Goal: Task Accomplishment & Management: Manage account settings

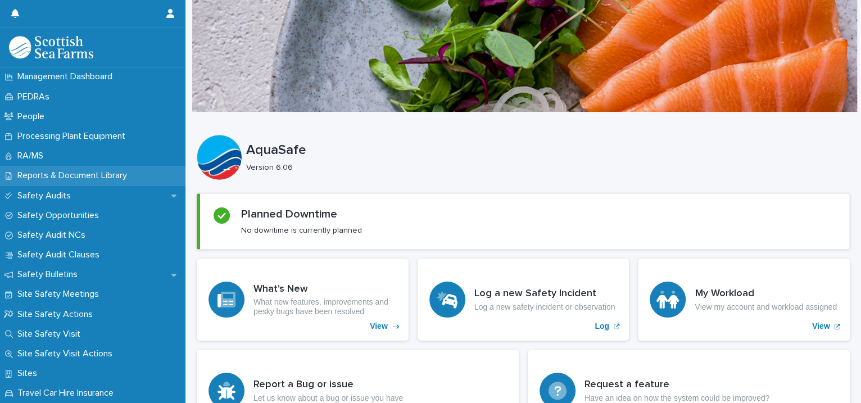
scroll to position [257, 0]
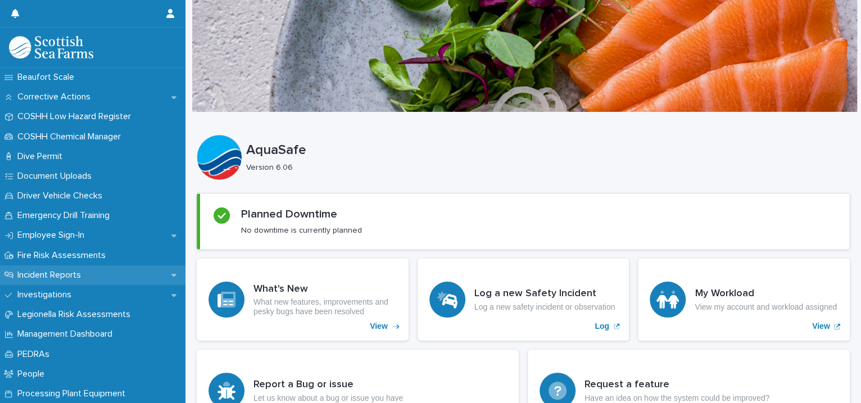
click at [101, 274] on div "Incident Reports" at bounding box center [92, 275] width 185 height 20
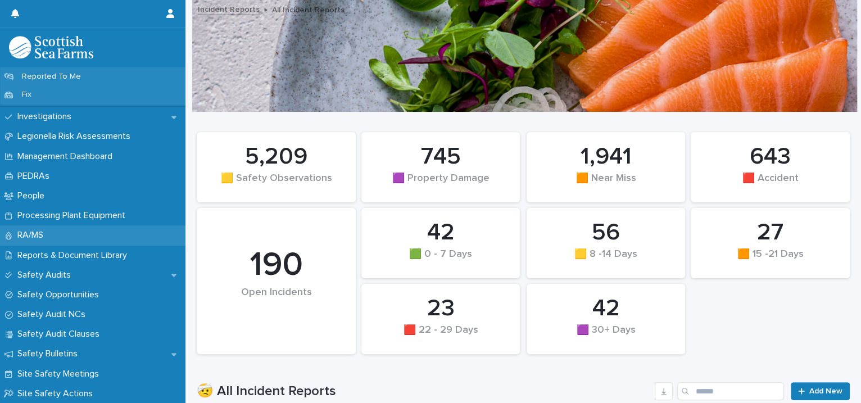
scroll to position [257, 0]
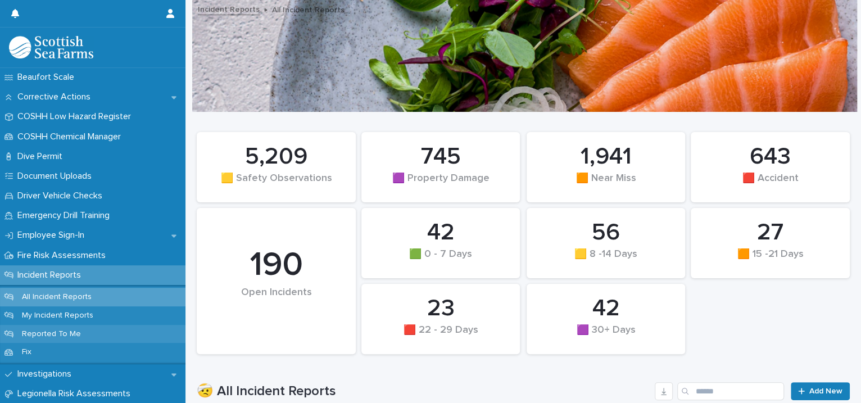
click at [106, 328] on div "Reported To Me" at bounding box center [92, 334] width 185 height 19
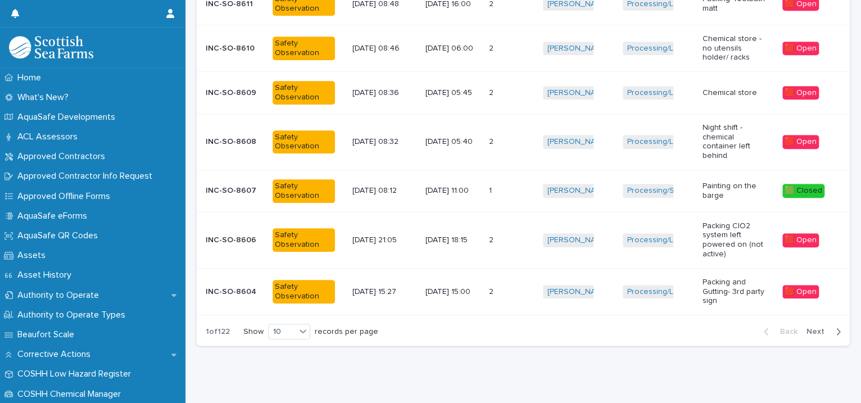
scroll to position [373, 0]
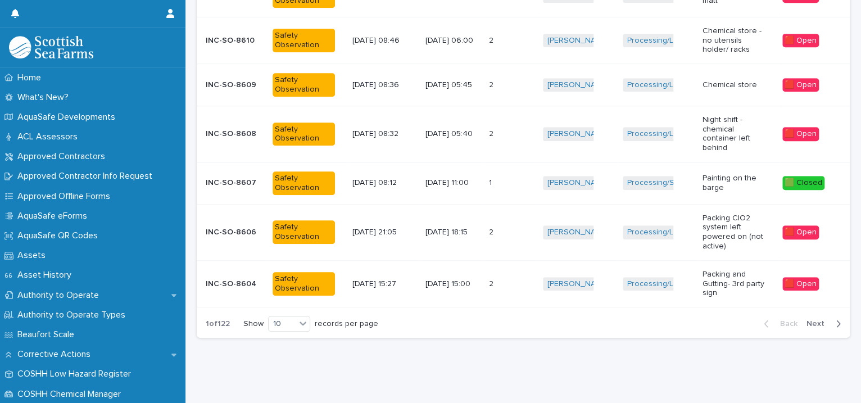
click at [806, 320] on span "Next" at bounding box center [818, 324] width 25 height 8
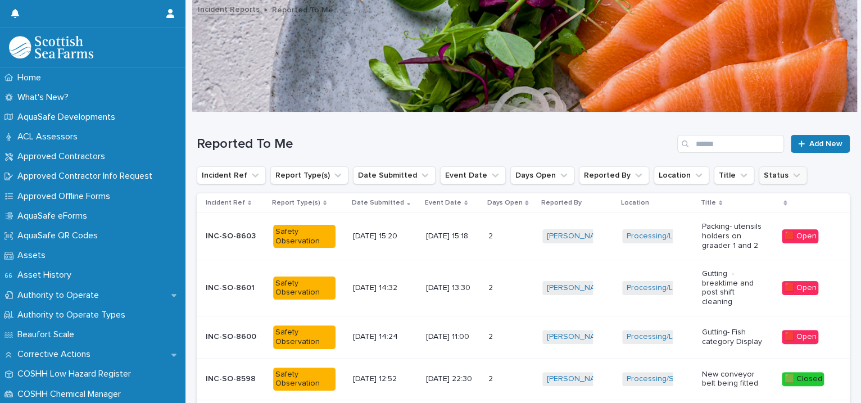
click at [791, 175] on icon "Status" at bounding box center [796, 175] width 11 height 11
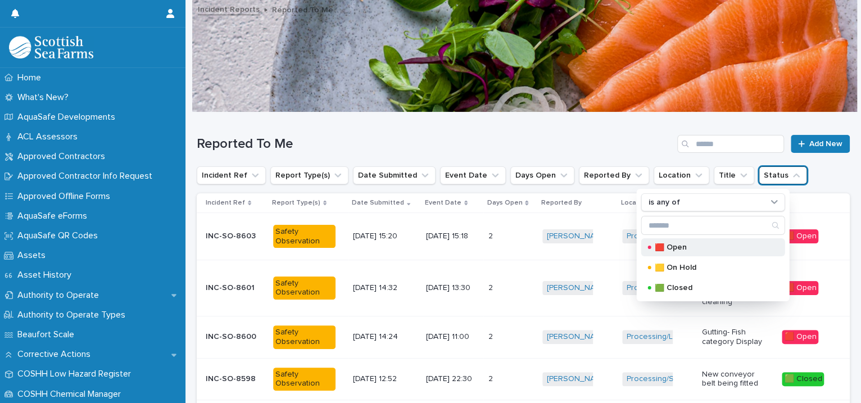
click at [684, 248] on p "🟥 Open" at bounding box center [711, 247] width 112 height 8
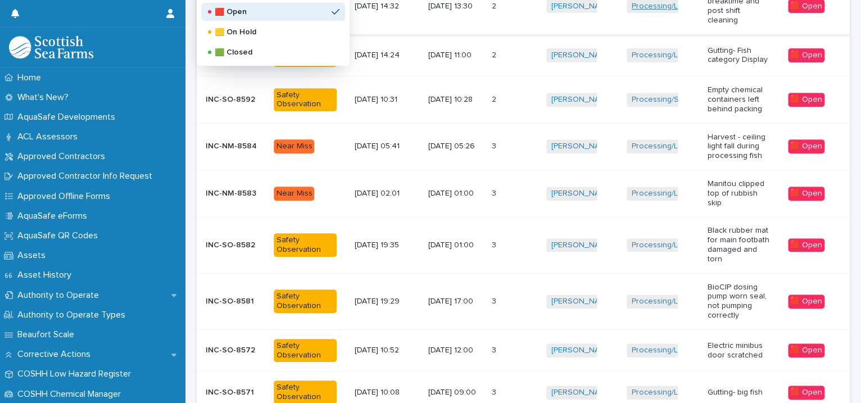
scroll to position [414, 0]
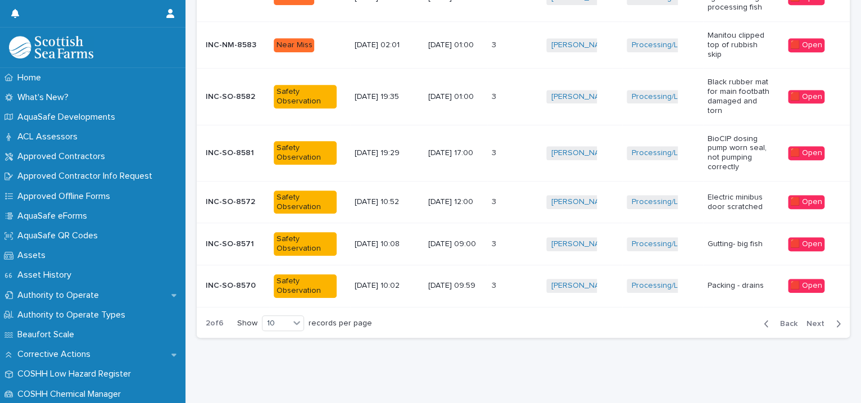
click at [663, 206] on td "Processing/Lerwick Factory (Gremista) + 0" at bounding box center [662, 202] width 80 height 42
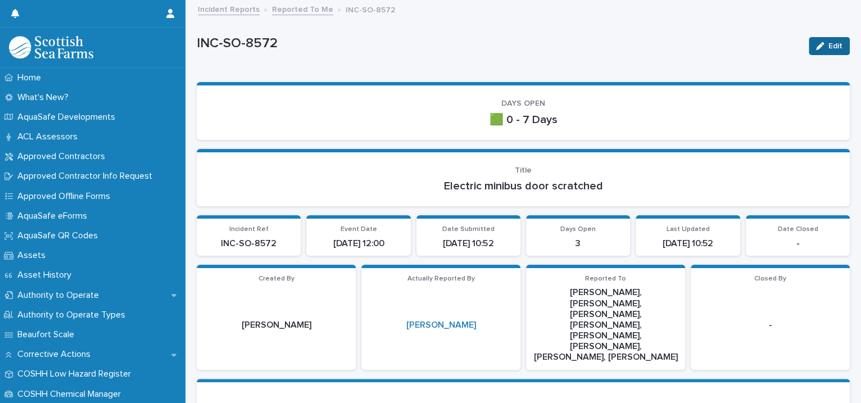
click at [809, 40] on button "Edit" at bounding box center [829, 46] width 41 height 18
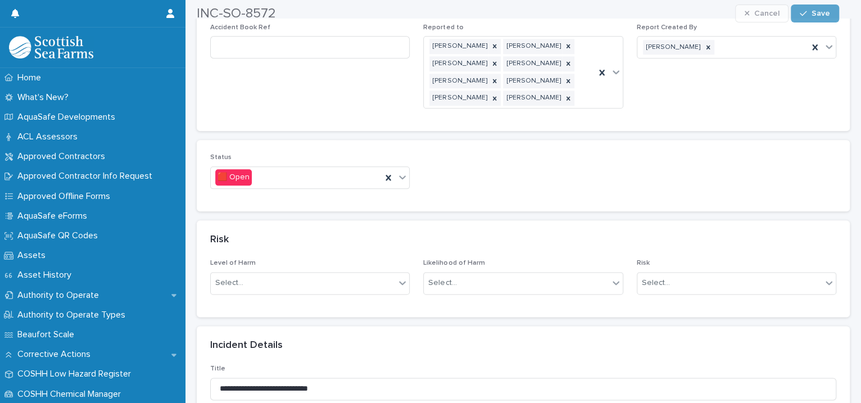
scroll to position [773, 0]
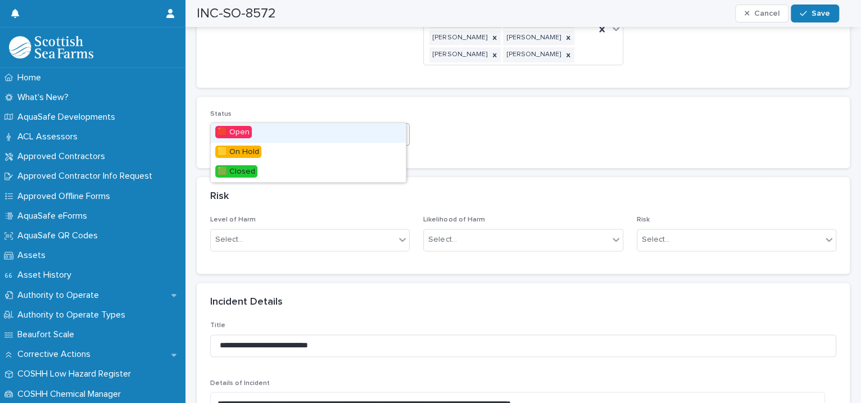
click at [398, 128] on icon at bounding box center [402, 133] width 11 height 11
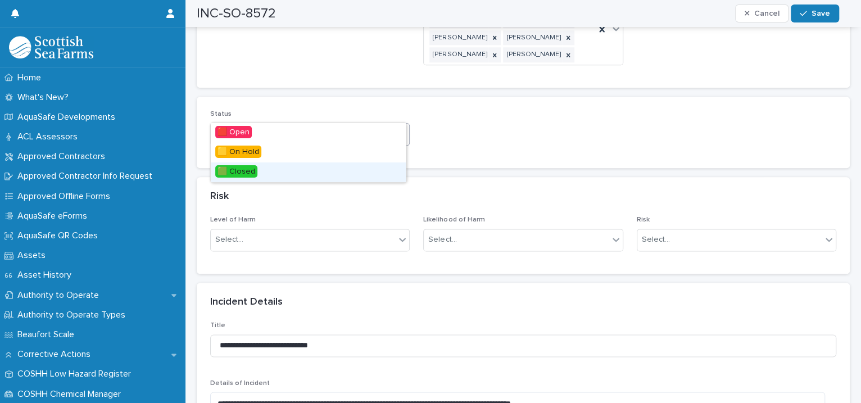
click at [358, 170] on div "🟩 Closed" at bounding box center [308, 172] width 195 height 20
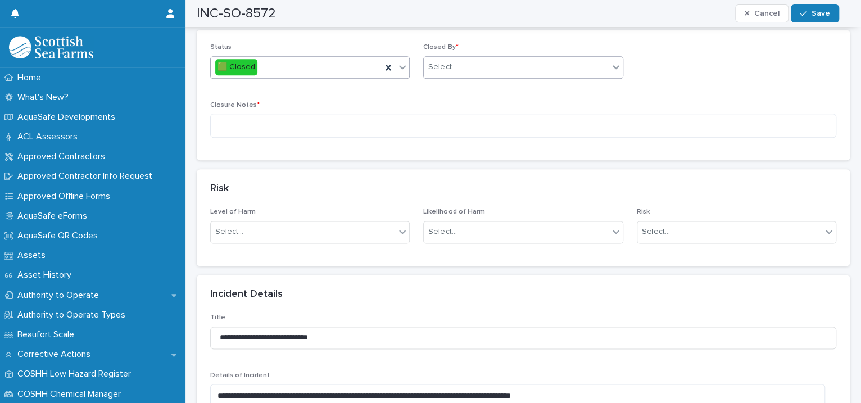
click at [475, 58] on div "Select..." at bounding box center [516, 67] width 184 height 19
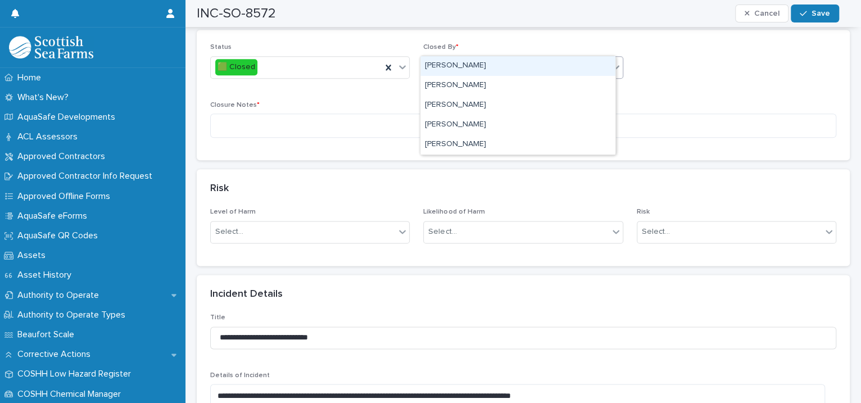
type input "****"
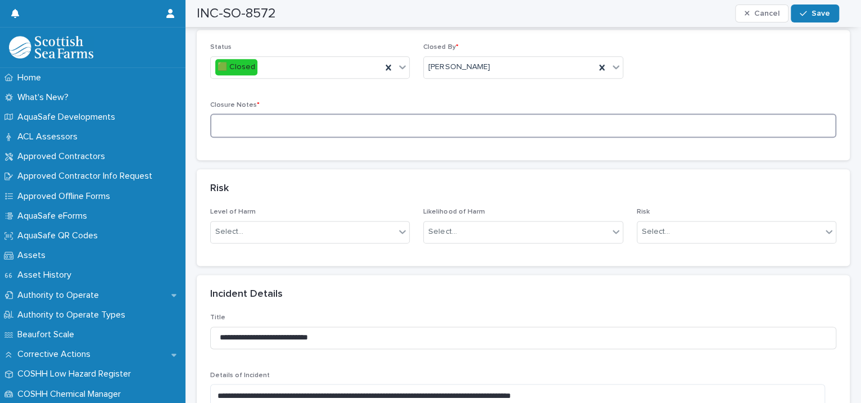
click at [290, 113] on textarea at bounding box center [523, 125] width 626 height 24
type textarea "**********"
click at [814, 10] on span "Save" at bounding box center [820, 14] width 19 height 8
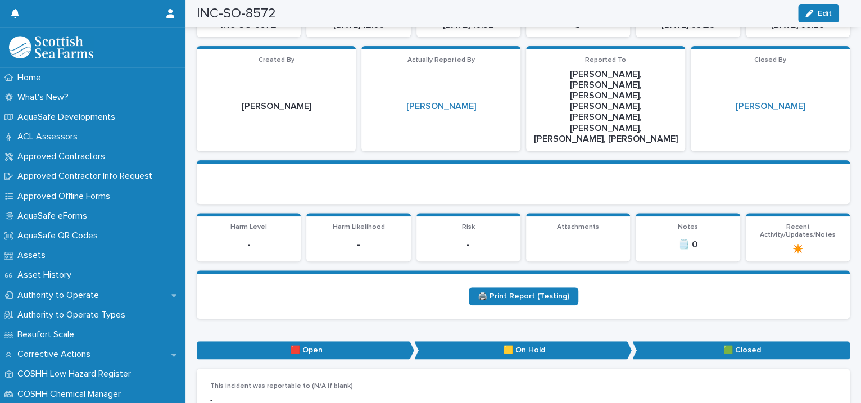
scroll to position [0, 0]
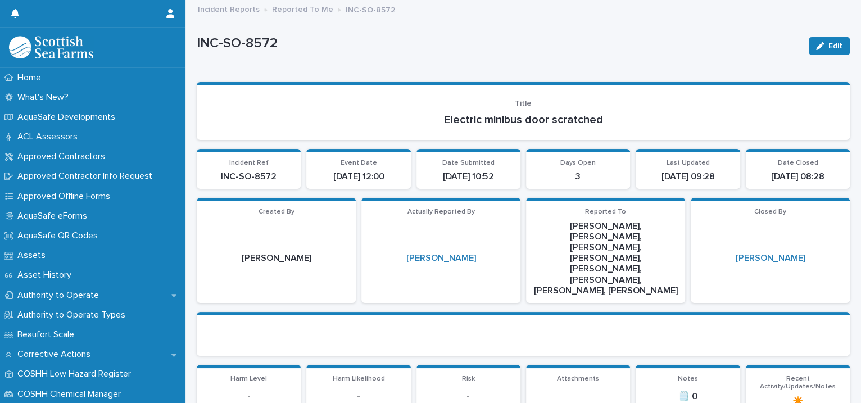
click at [296, 8] on link "Reported To Me" at bounding box center [302, 8] width 61 height 13
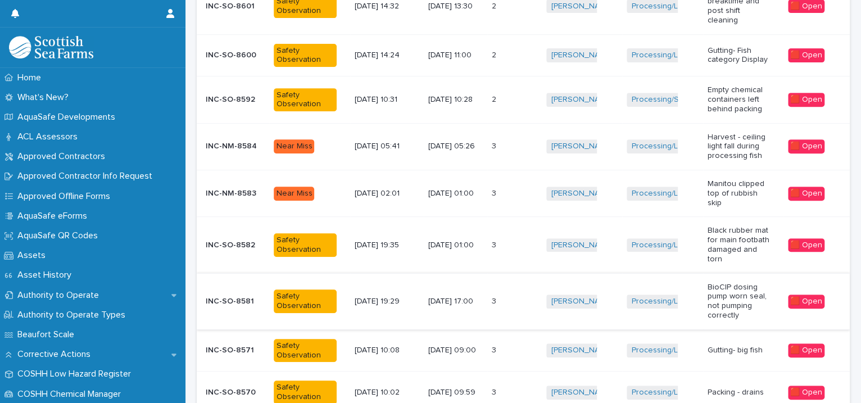
scroll to position [447, 0]
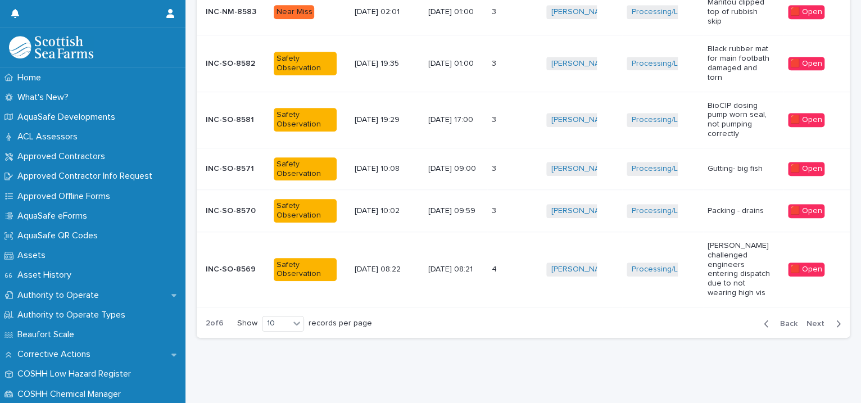
click at [796, 310] on div "Back Next" at bounding box center [802, 324] width 95 height 28
click at [806, 320] on span "Next" at bounding box center [818, 324] width 25 height 8
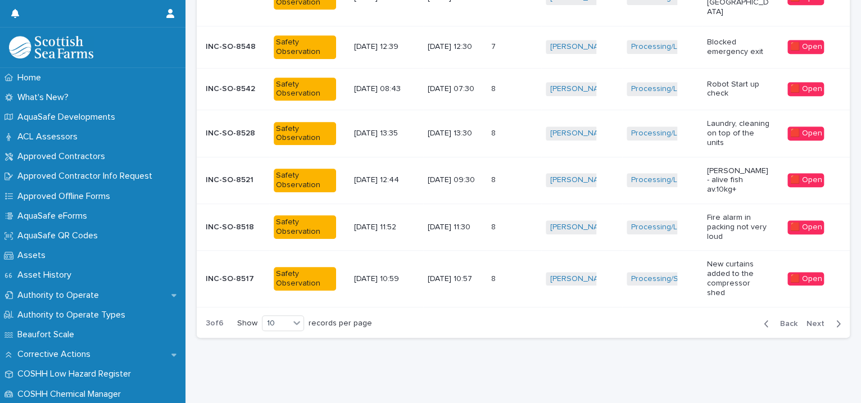
scroll to position [385, 0]
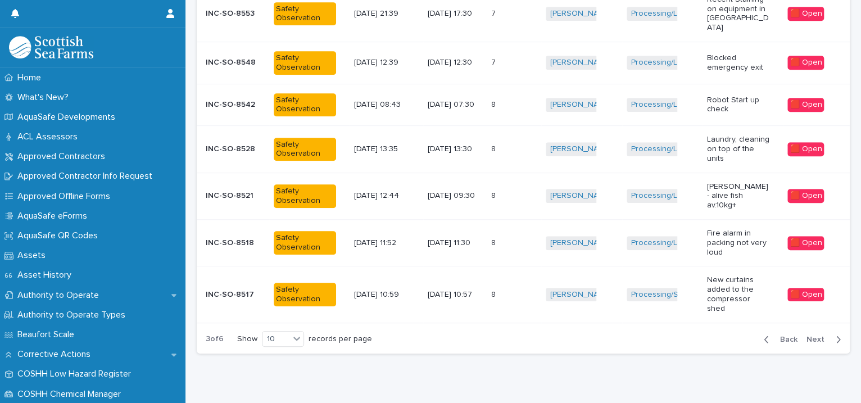
click at [600, 144] on div "[PERSON_NAME] + 0" at bounding box center [577, 149] width 62 height 14
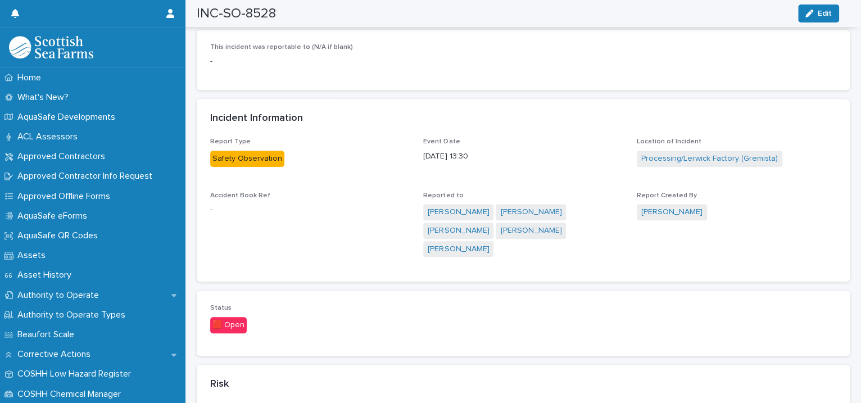
scroll to position [515, 0]
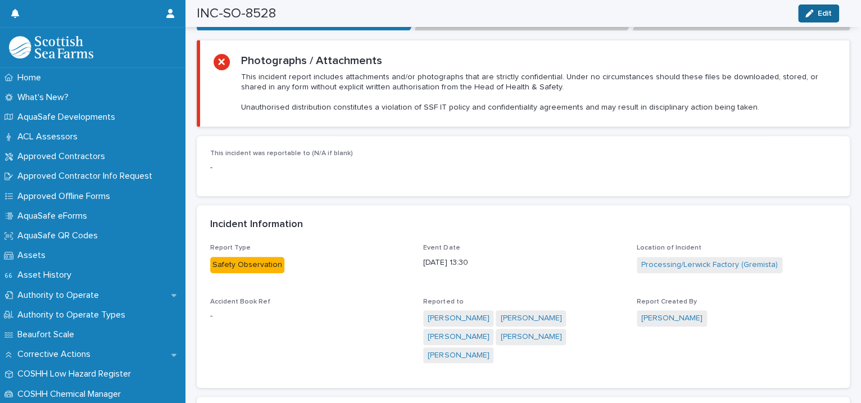
click at [812, 12] on icon "button" at bounding box center [809, 14] width 8 height 8
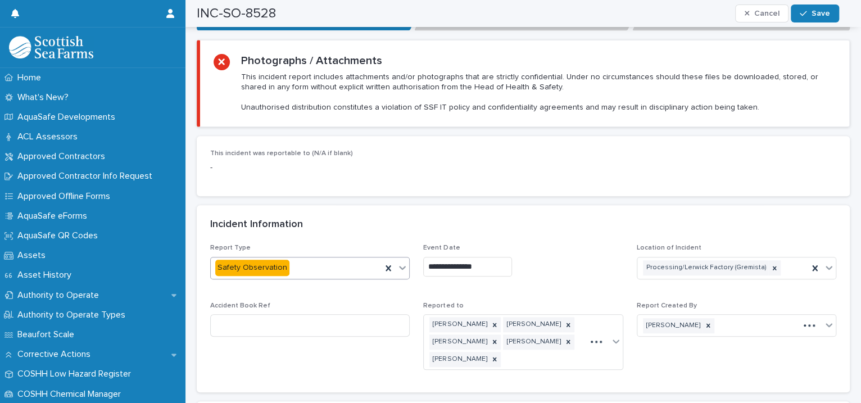
scroll to position [773, 0]
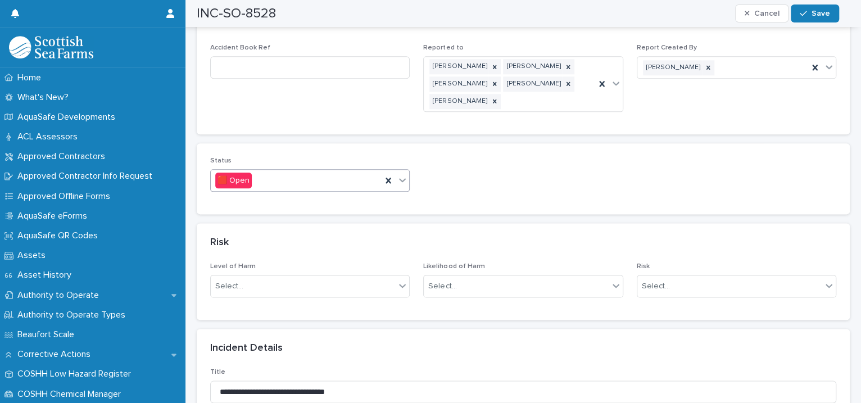
click at [402, 174] on icon at bounding box center [402, 179] width 11 height 11
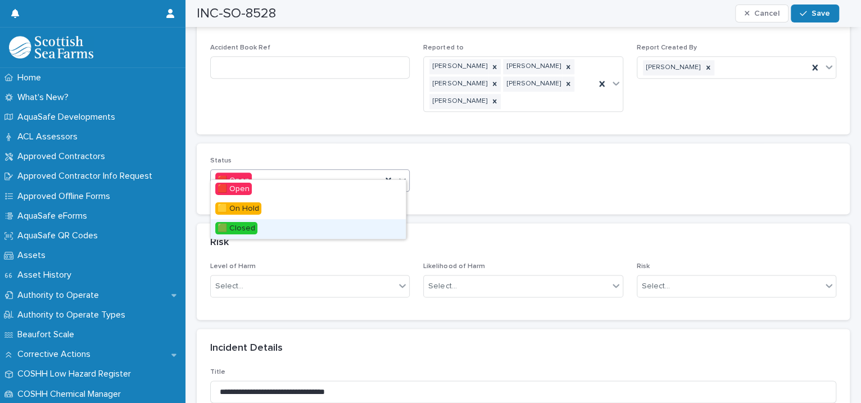
click at [323, 233] on div "🟩 Closed" at bounding box center [308, 229] width 195 height 20
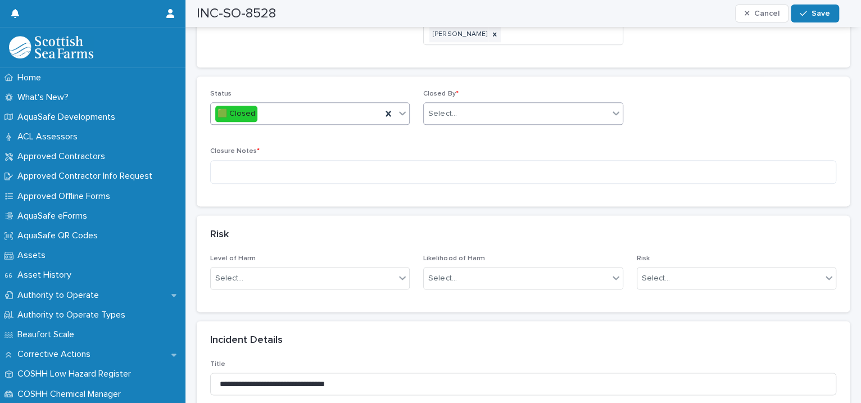
click at [453, 105] on div "Select..." at bounding box center [516, 114] width 184 height 19
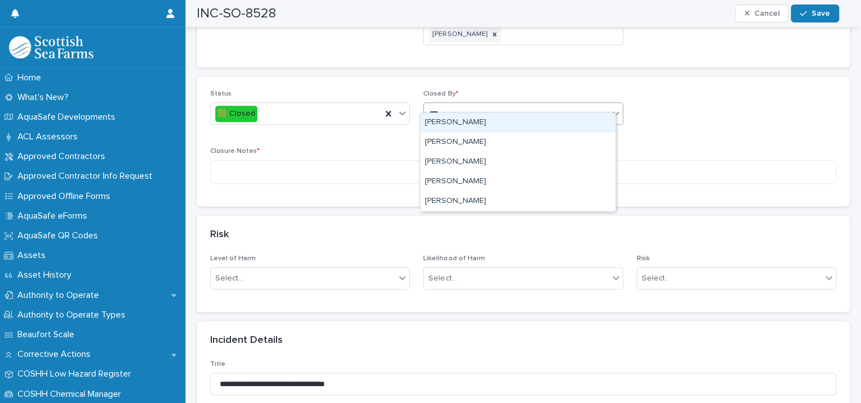
type input "****"
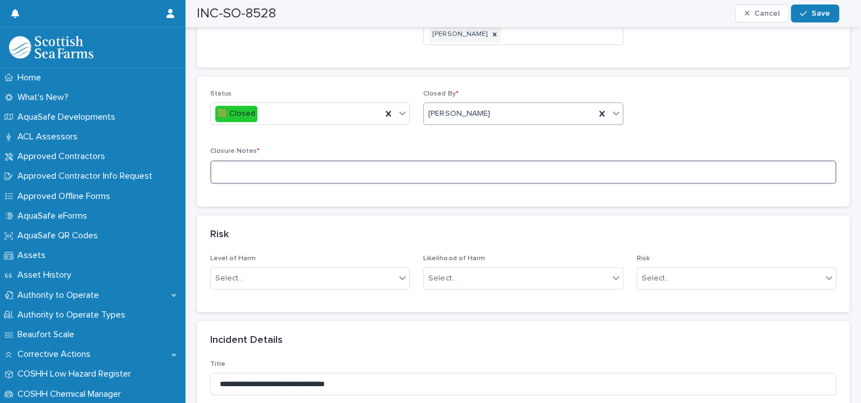
click at [279, 160] on textarea at bounding box center [523, 172] width 626 height 24
type textarea "**********"
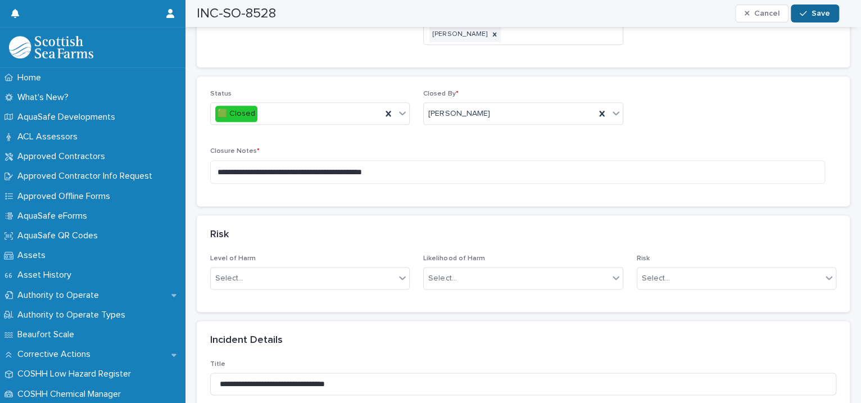
click at [804, 13] on icon "button" at bounding box center [803, 14] width 7 height 8
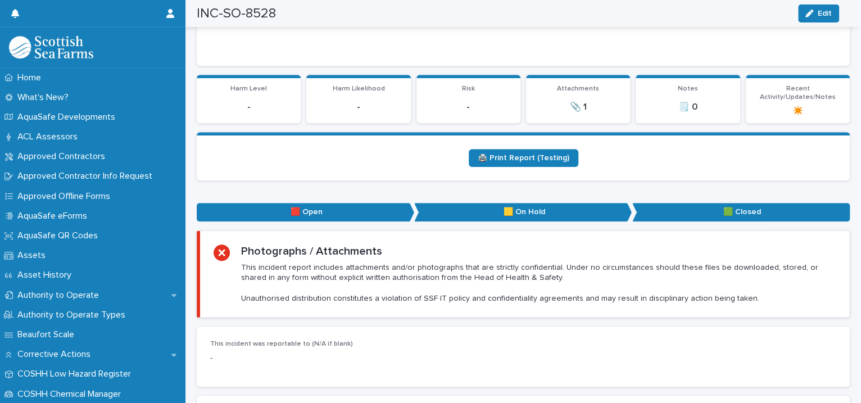
scroll to position [0, 0]
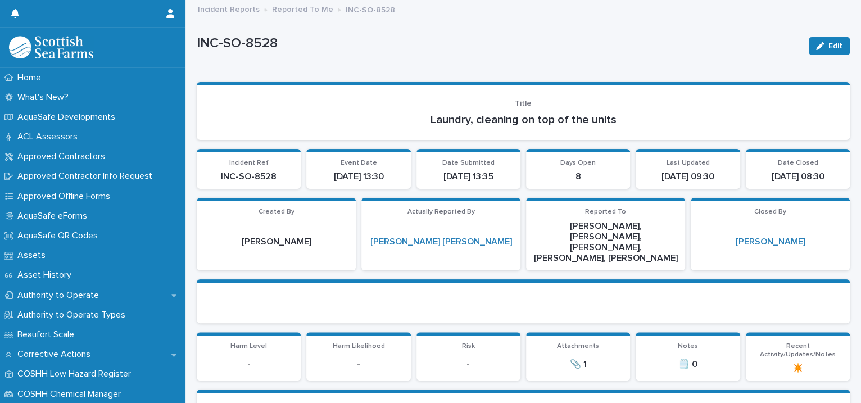
click at [298, 11] on link "Reported To Me" at bounding box center [302, 8] width 61 height 13
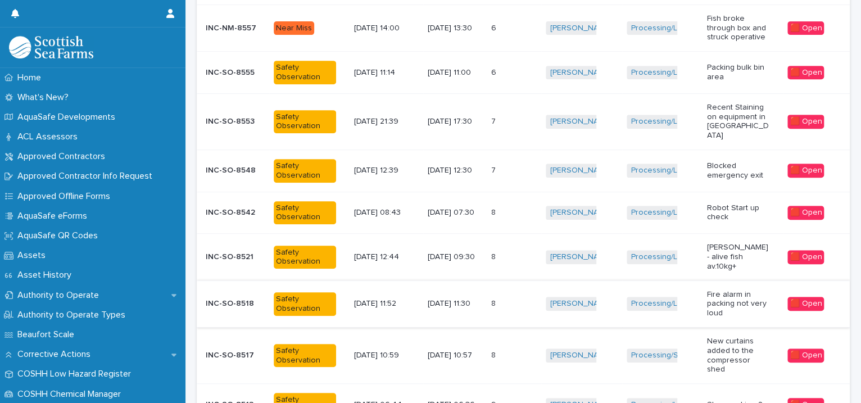
scroll to position [381, 0]
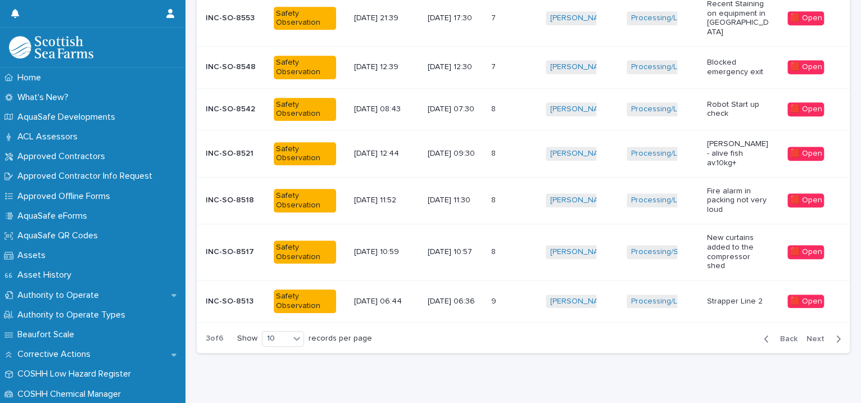
click at [692, 284] on td "Processing/Lerwick Factory (Gremista) + 0" at bounding box center [662, 301] width 80 height 42
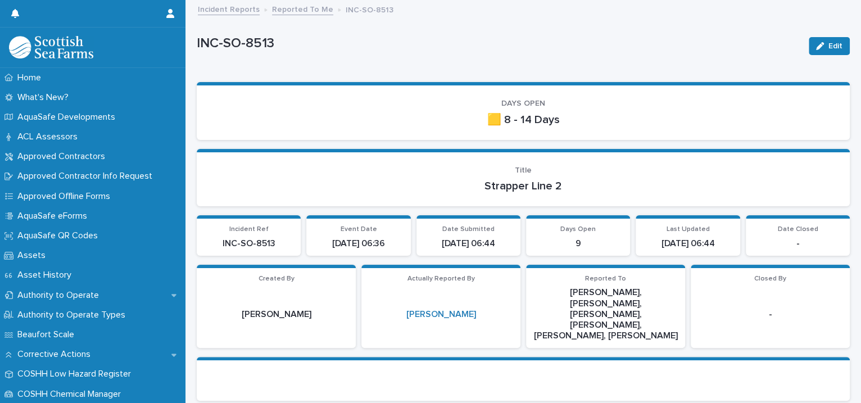
click at [296, 8] on link "Reported To Me" at bounding box center [302, 8] width 61 height 13
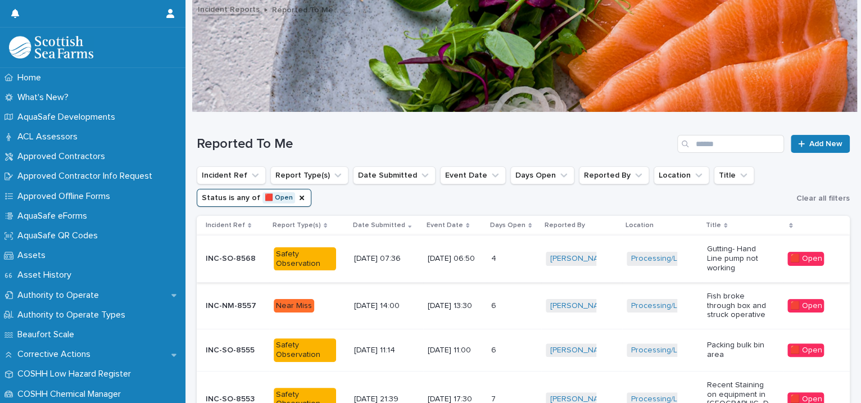
scroll to position [257, 0]
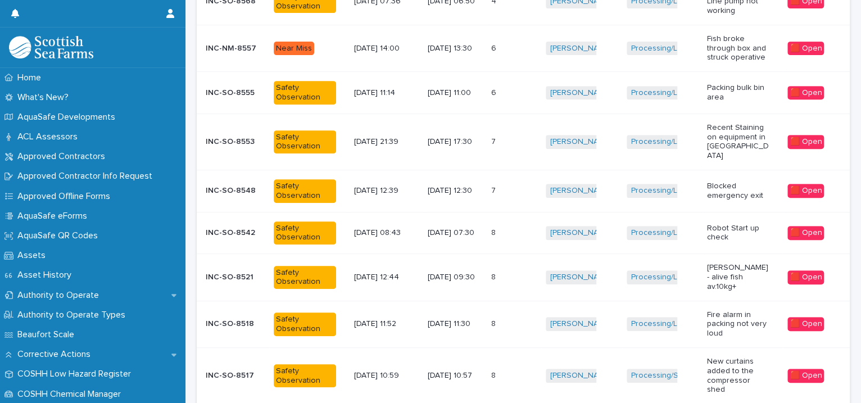
click at [666, 66] on td "Processing/Lerwick Factory (Gremista) + 0" at bounding box center [662, 48] width 80 height 47
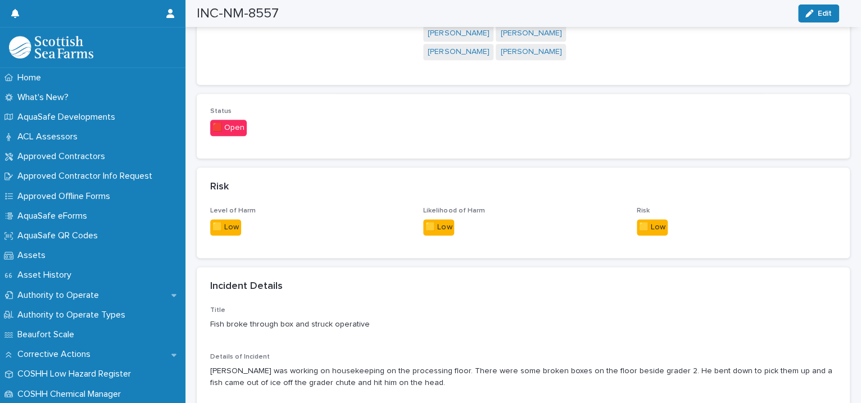
scroll to position [1030, 0]
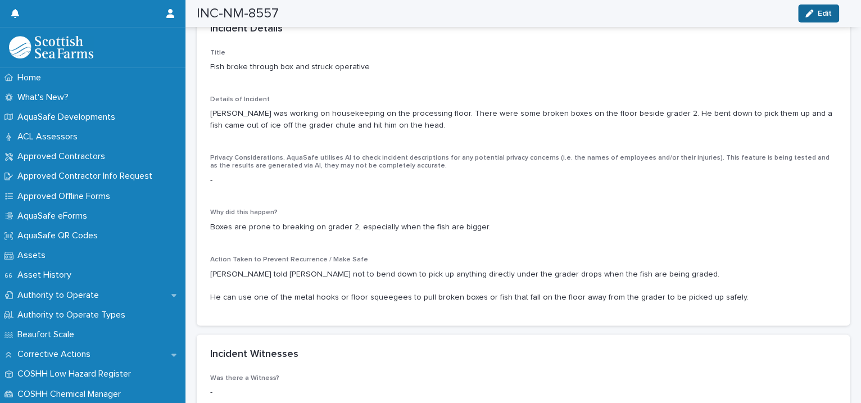
click at [822, 7] on button "Edit" at bounding box center [818, 13] width 41 height 18
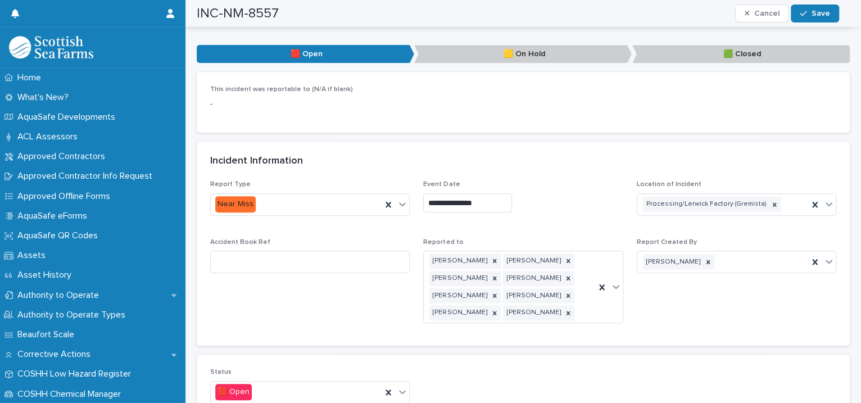
scroll to position [773, 0]
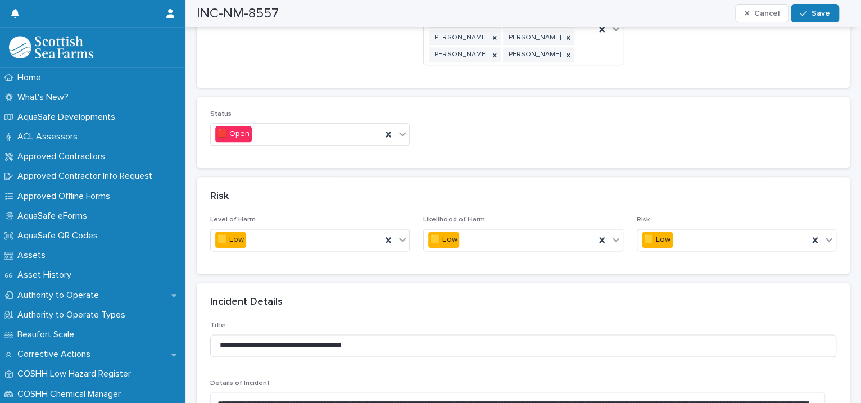
click at [399, 128] on icon at bounding box center [402, 133] width 11 height 11
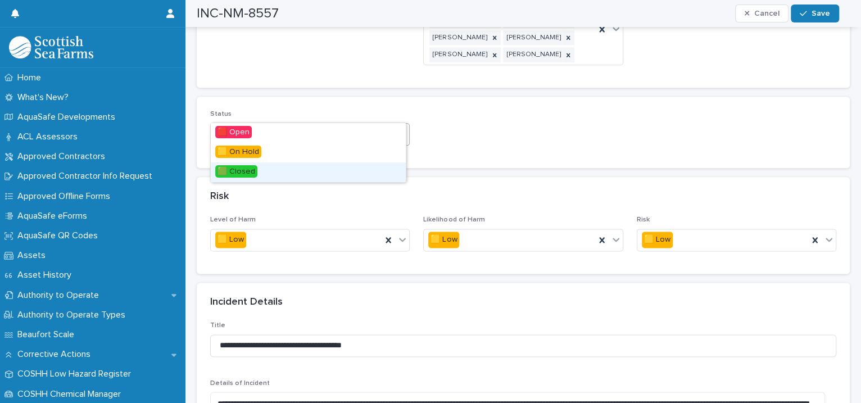
click at [301, 180] on div "🟩 Closed" at bounding box center [308, 172] width 195 height 20
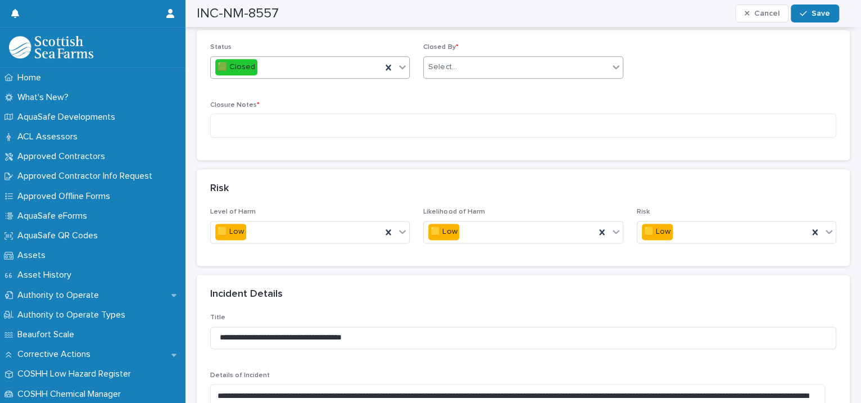
click at [462, 58] on div "Select..." at bounding box center [516, 67] width 184 height 19
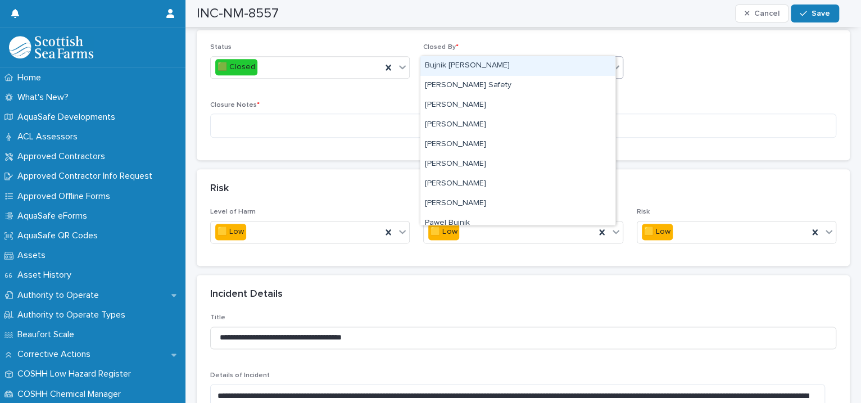
type input "****"
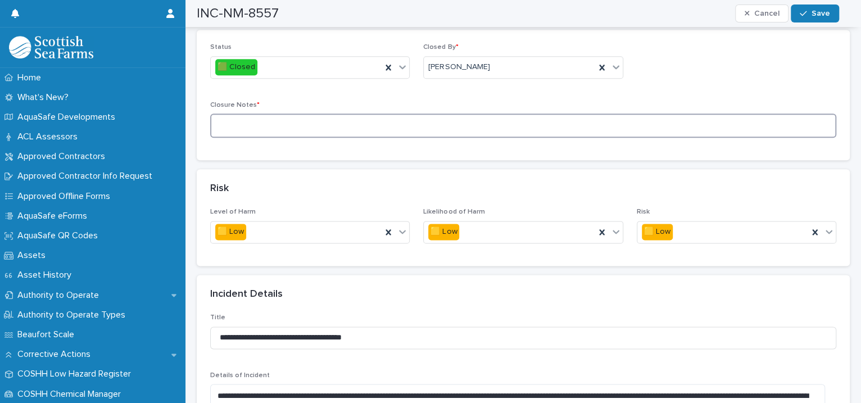
click at [313, 113] on textarea at bounding box center [523, 125] width 626 height 24
click at [318, 113] on textarea "**********" at bounding box center [517, 125] width 615 height 24
click at [242, 113] on textarea "**********" at bounding box center [517, 125] width 615 height 24
click at [459, 113] on textarea "**********" at bounding box center [517, 125] width 615 height 24
type textarea "**********"
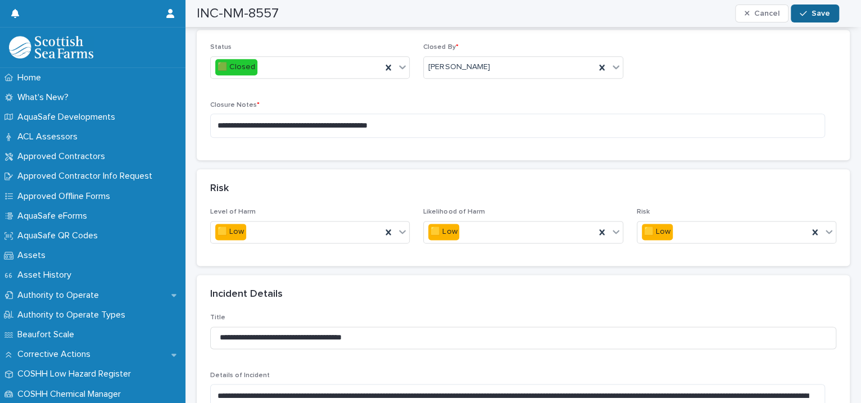
click at [804, 6] on button "Save" at bounding box center [815, 13] width 48 height 18
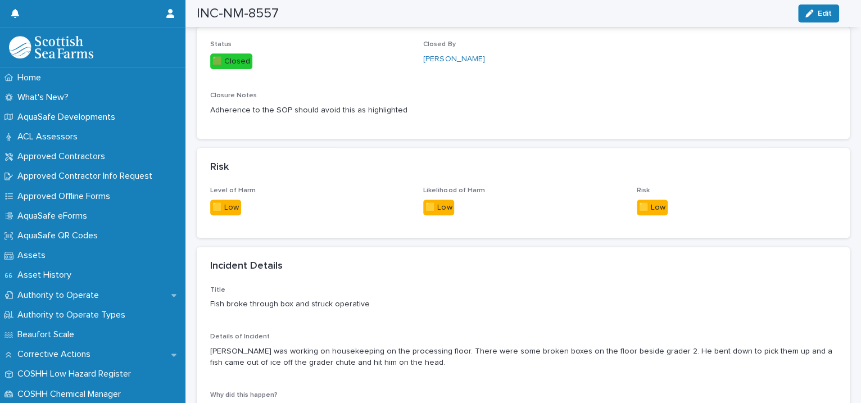
scroll to position [0, 0]
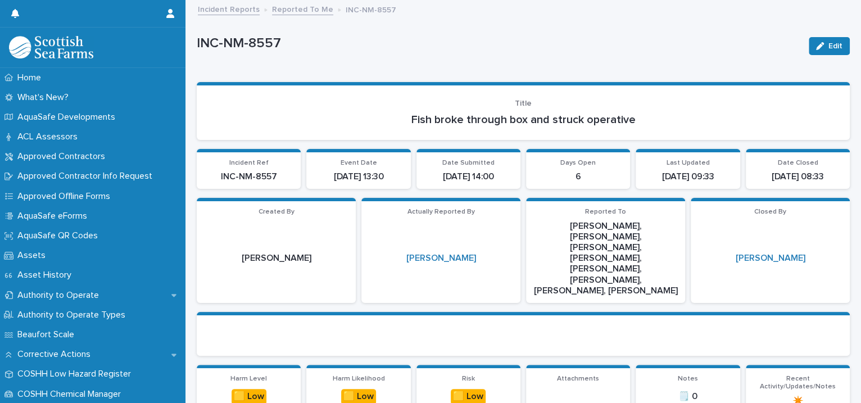
click at [280, 8] on link "Reported To Me" at bounding box center [302, 8] width 61 height 13
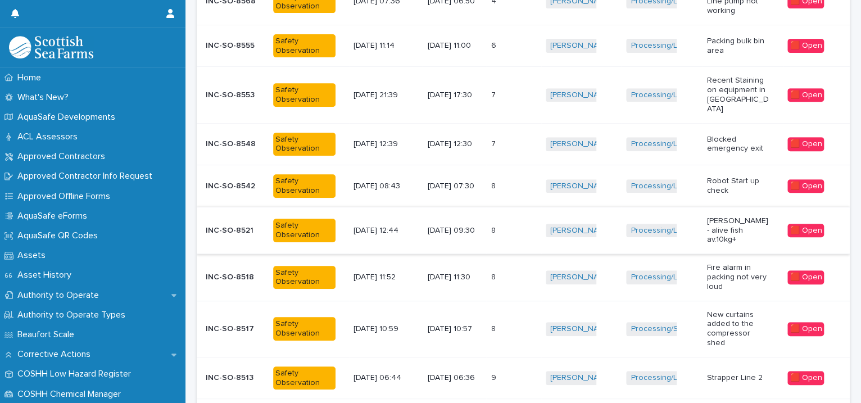
scroll to position [355, 0]
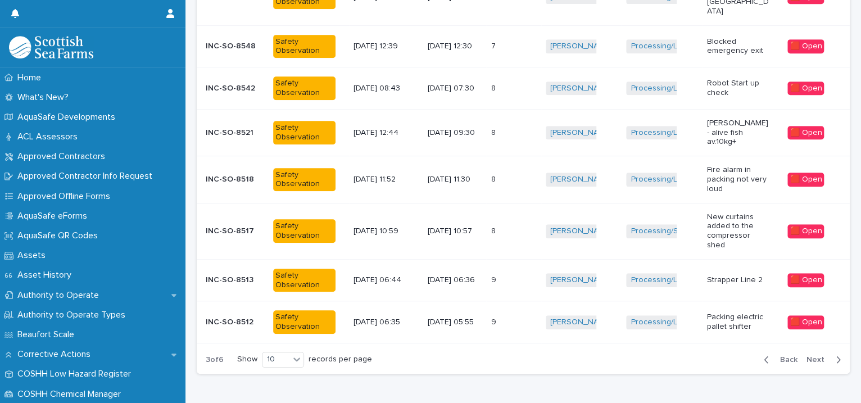
click at [694, 301] on td "Processing/Lerwick Factory (Gremista) + 0" at bounding box center [661, 322] width 81 height 42
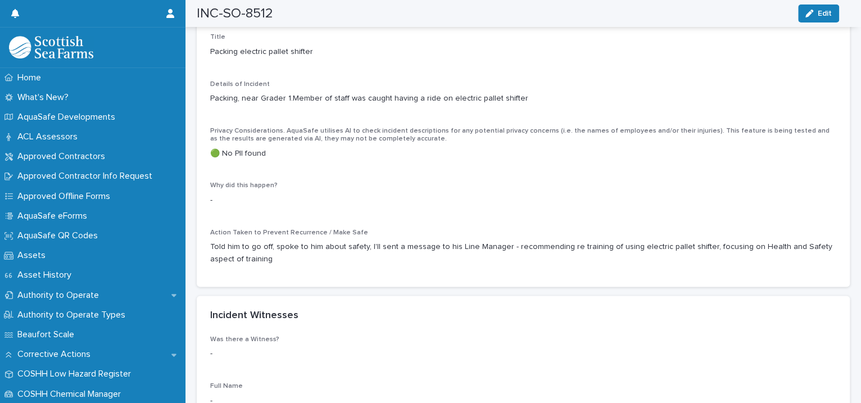
scroll to position [773, 0]
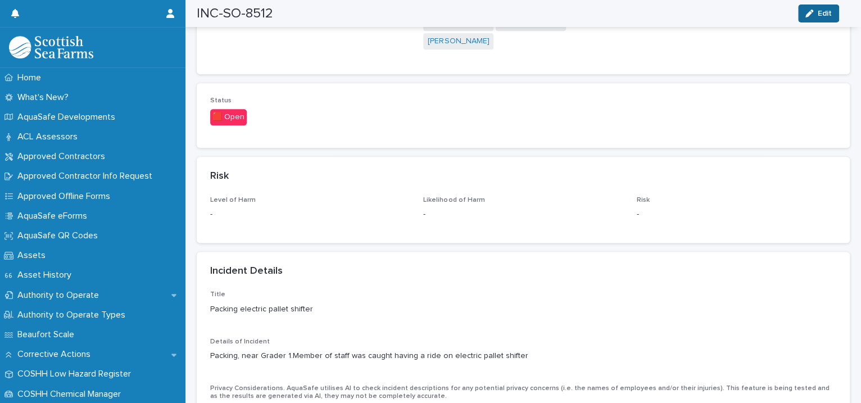
click at [811, 18] on button "Edit" at bounding box center [818, 13] width 41 height 18
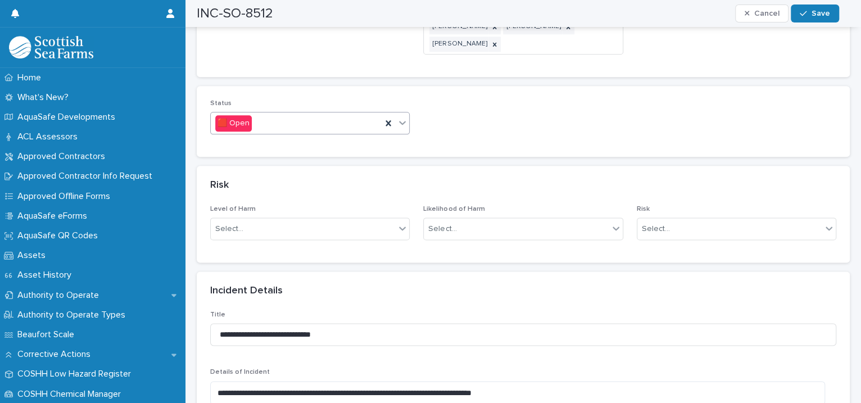
click at [397, 117] on icon at bounding box center [402, 122] width 11 height 11
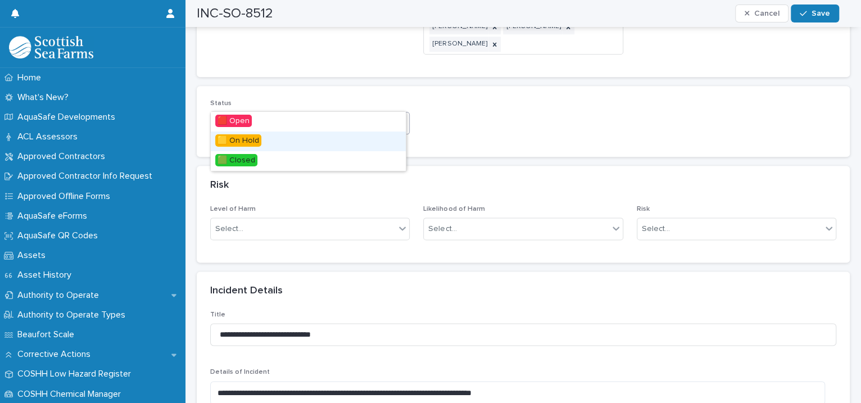
click at [354, 151] on div "🟨 On Hold" at bounding box center [308, 141] width 195 height 20
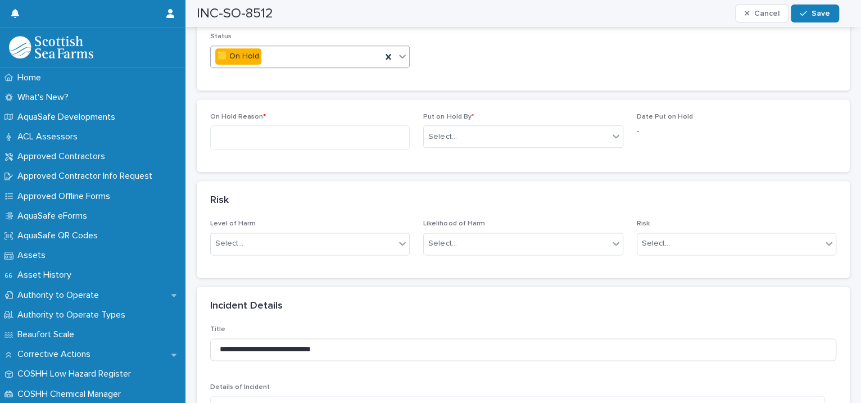
click at [397, 51] on icon at bounding box center [402, 56] width 11 height 11
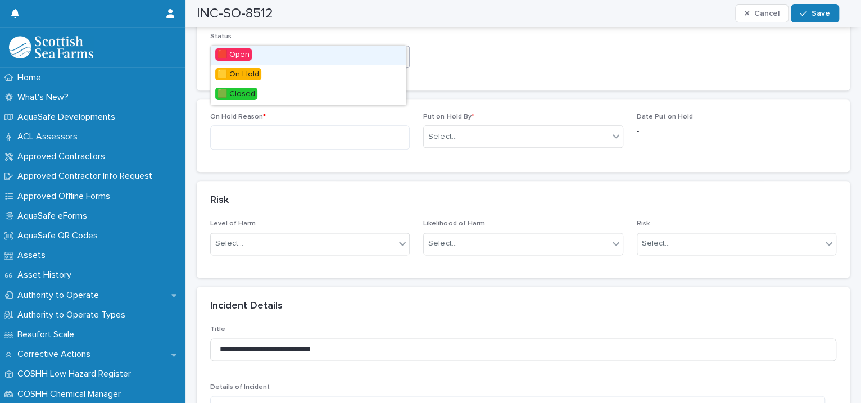
click at [397, 51] on icon at bounding box center [402, 56] width 11 height 11
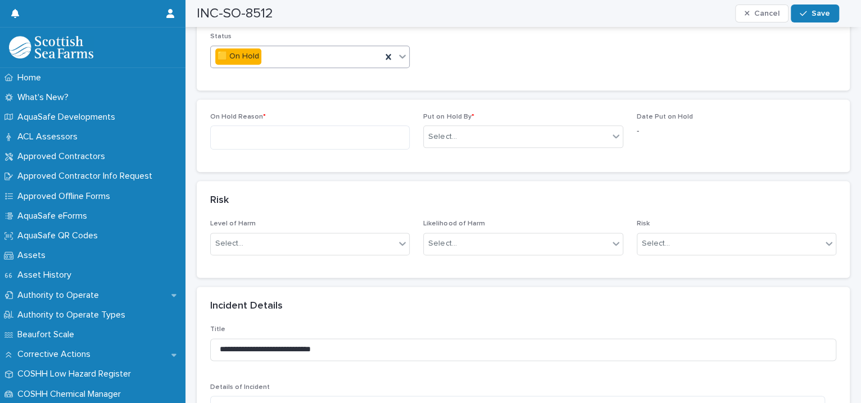
click at [397, 51] on icon at bounding box center [402, 56] width 11 height 11
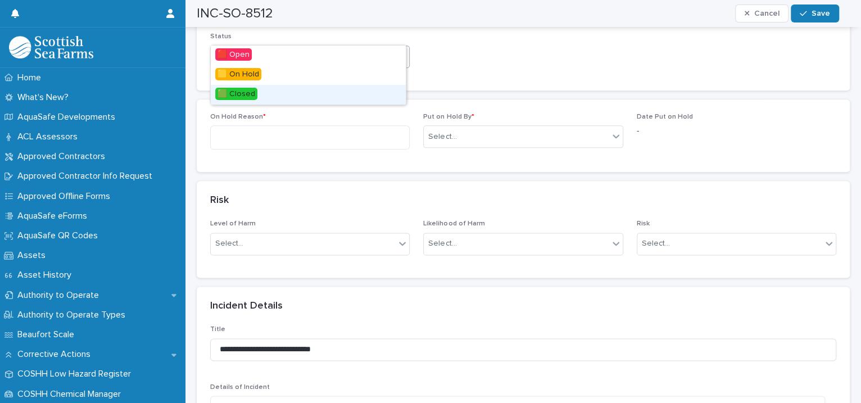
click at [352, 91] on div "🟩 Closed" at bounding box center [308, 95] width 195 height 20
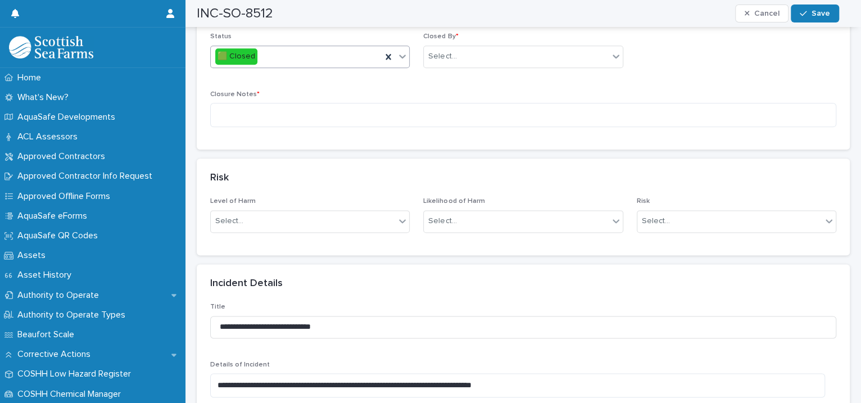
scroll to position [515, 0]
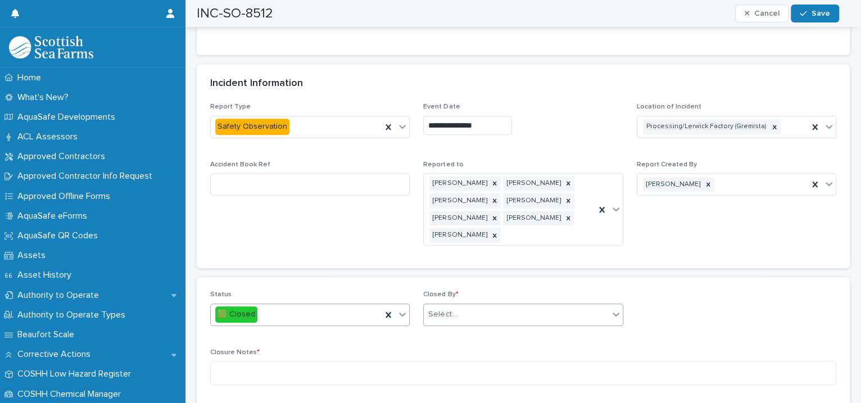
click at [452, 305] on div "Select..." at bounding box center [516, 314] width 184 height 19
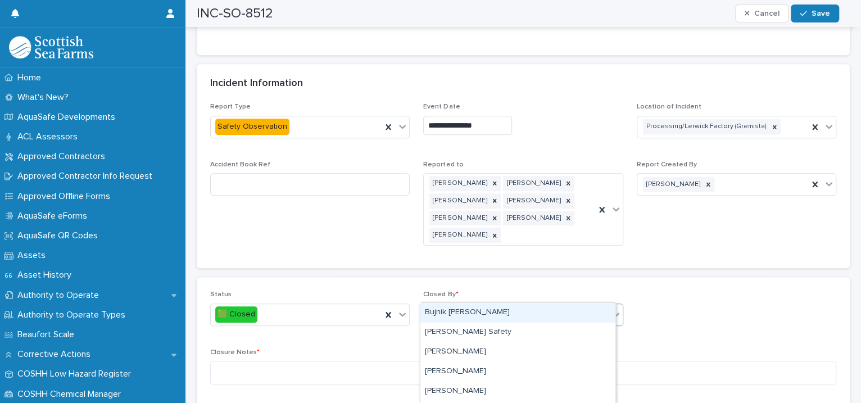
type input "****"
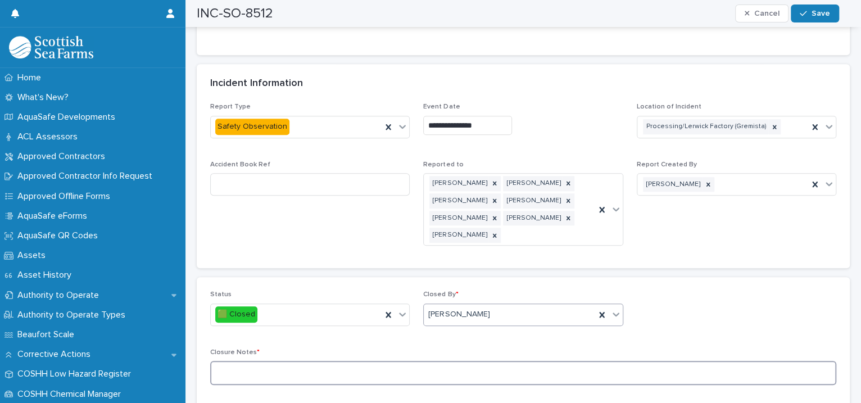
click at [290, 361] on textarea at bounding box center [523, 373] width 626 height 24
type textarea "**********"
click at [809, 3] on div "INC-SO-8512 Cancel Save" at bounding box center [518, 13] width 642 height 27
click at [809, 10] on div "button" at bounding box center [805, 14] width 11 height 8
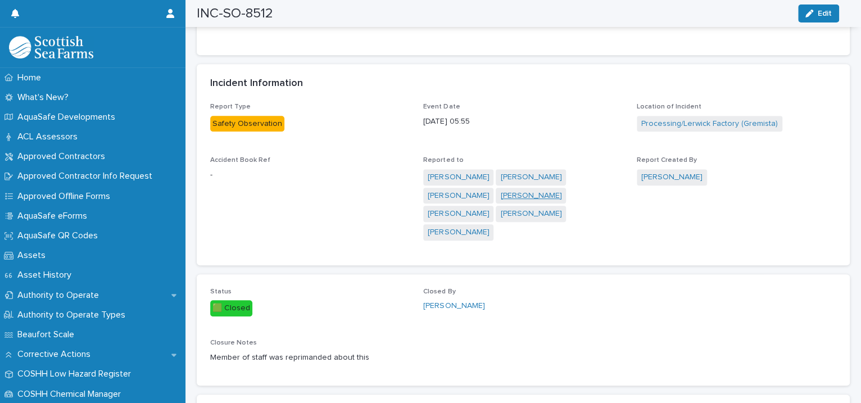
scroll to position [0, 0]
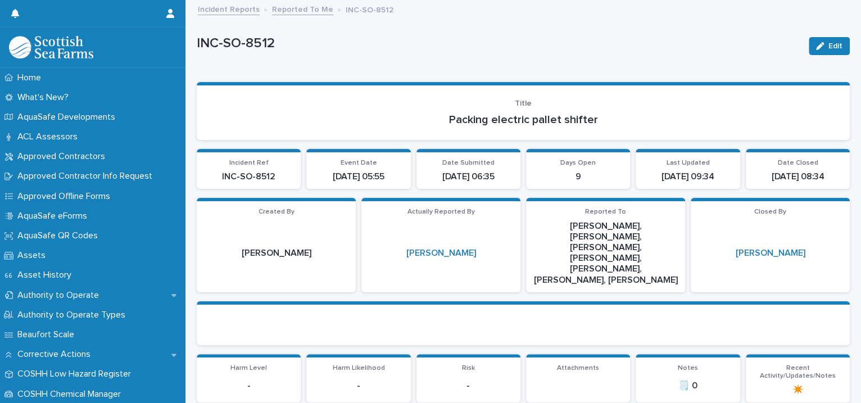
click at [307, 11] on link "Reported To Me" at bounding box center [302, 8] width 61 height 13
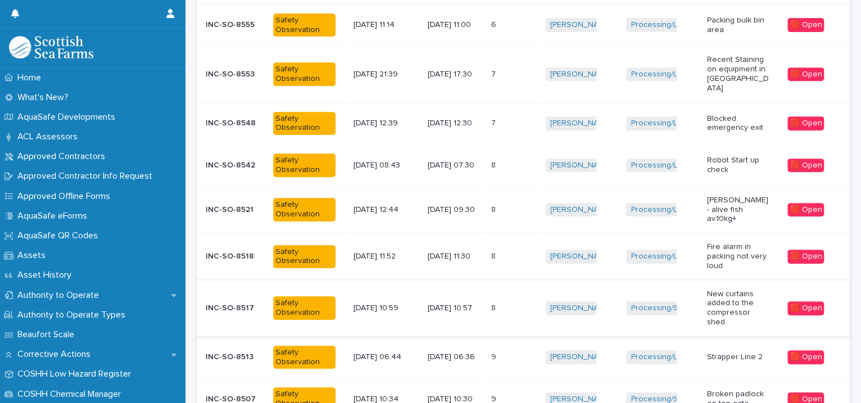
scroll to position [376, 0]
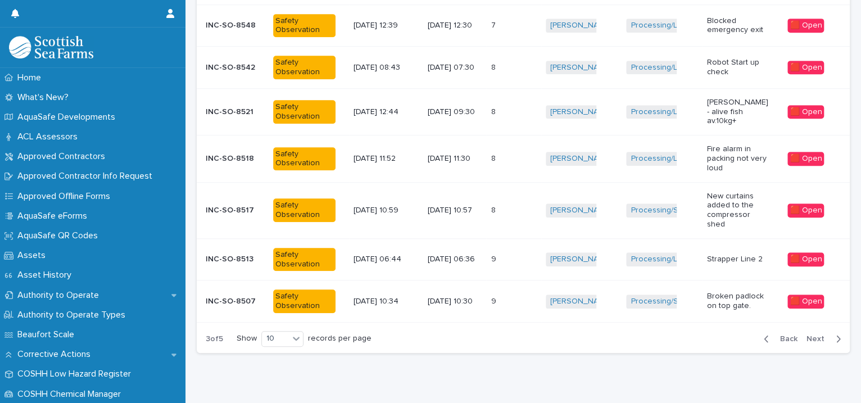
click at [796, 325] on div "Back Next" at bounding box center [802, 339] width 95 height 28
click at [806, 335] on span "Next" at bounding box center [818, 339] width 25 height 8
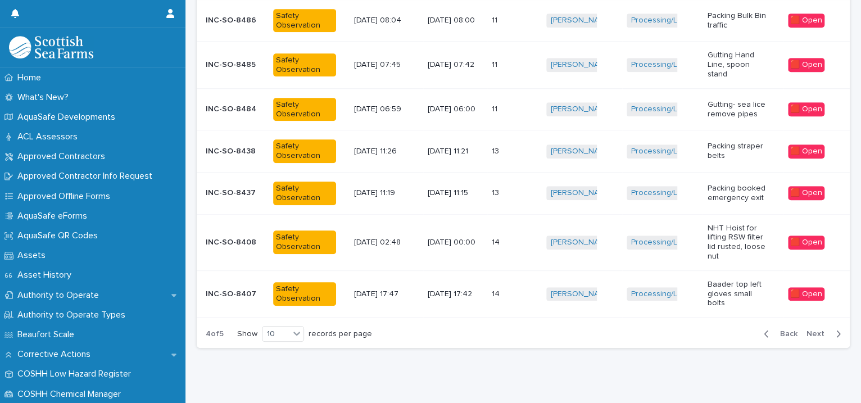
scroll to position [380, 0]
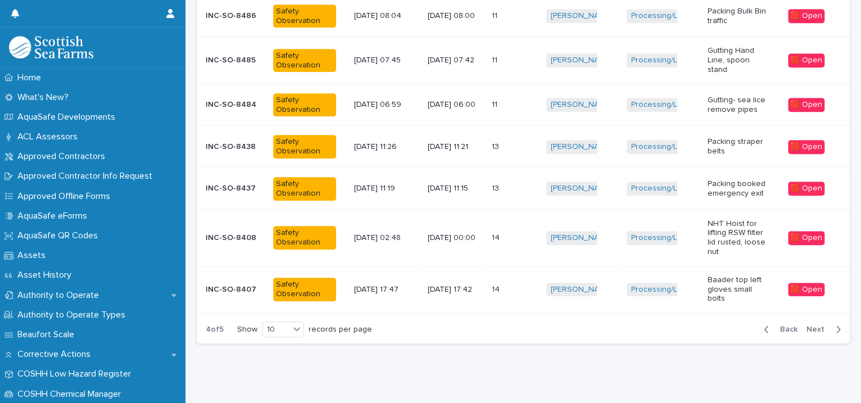
click at [775, 325] on span "Back" at bounding box center [785, 329] width 24 height 8
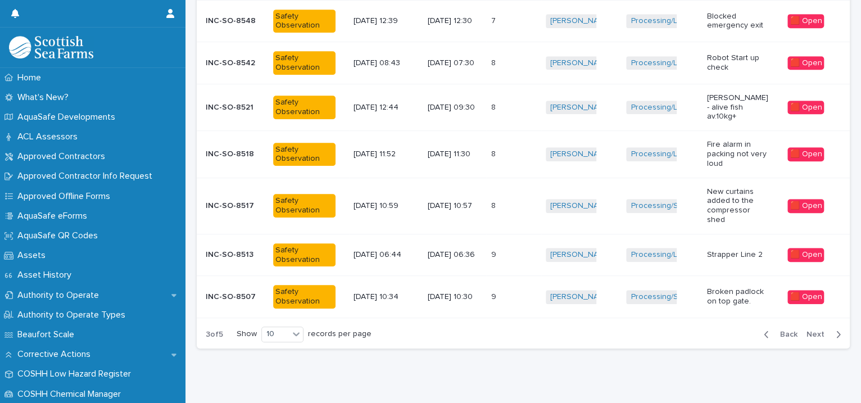
scroll to position [376, 0]
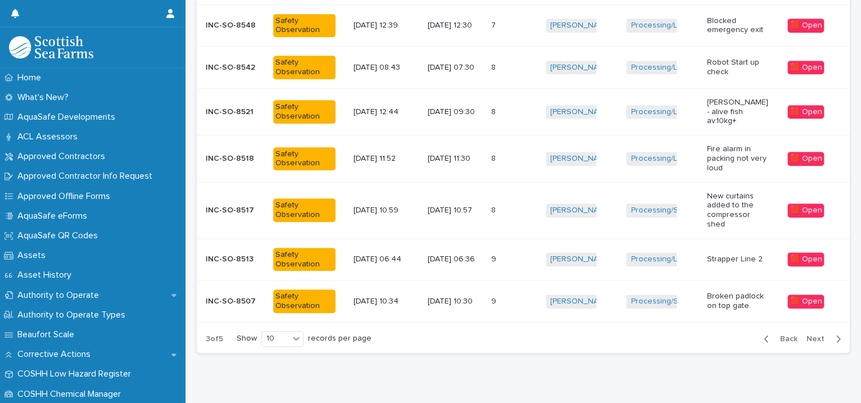
click at [775, 335] on span "Back" at bounding box center [785, 339] width 24 height 8
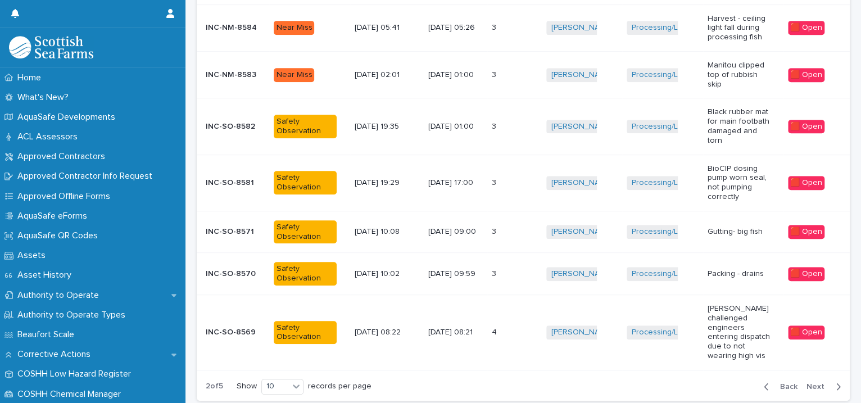
scroll to position [411, 0]
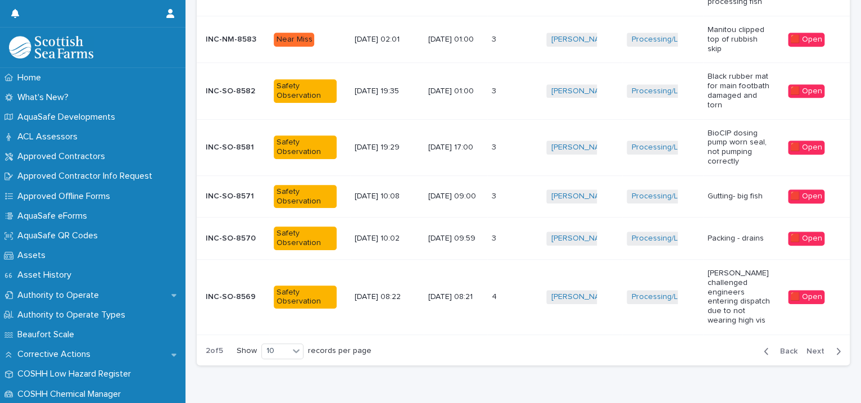
click at [687, 194] on div "Processing/Lerwick Factory (Gremista) + 0" at bounding box center [661, 196] width 71 height 23
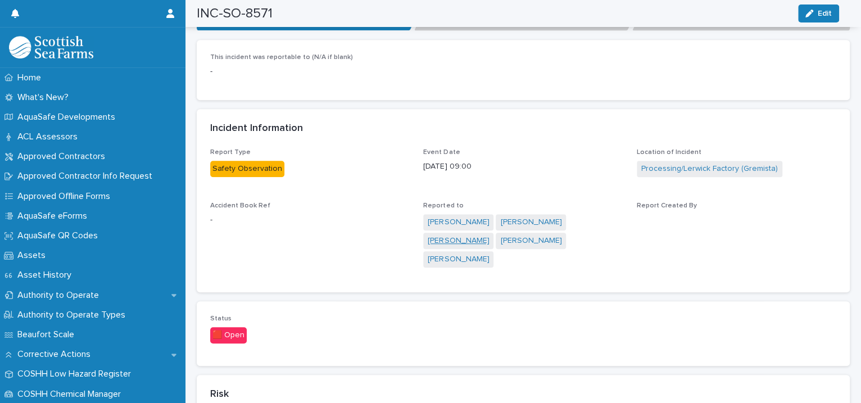
scroll to position [773, 0]
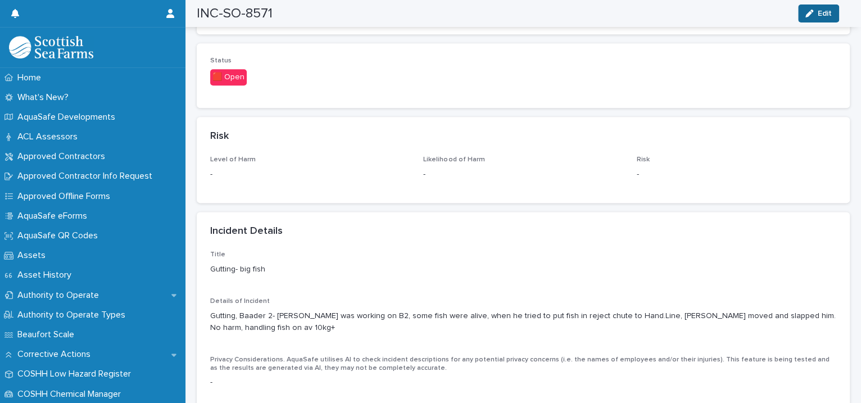
click at [829, 10] on span "Edit" at bounding box center [825, 14] width 14 height 8
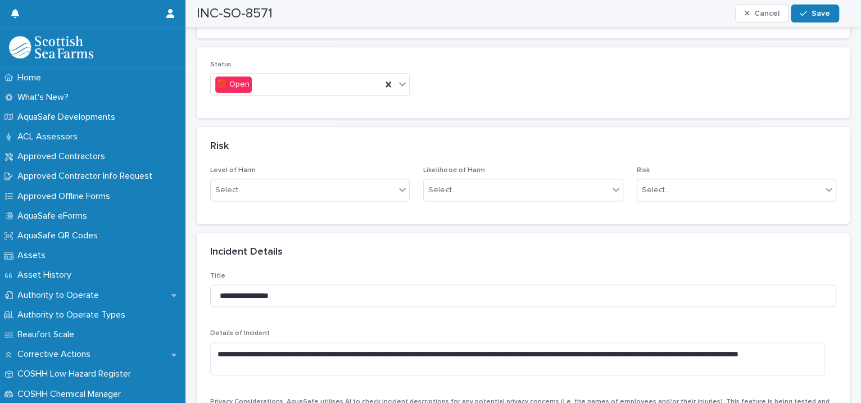
click at [406, 71] on div "Status 🟥 Open" at bounding box center [523, 83] width 626 height 44
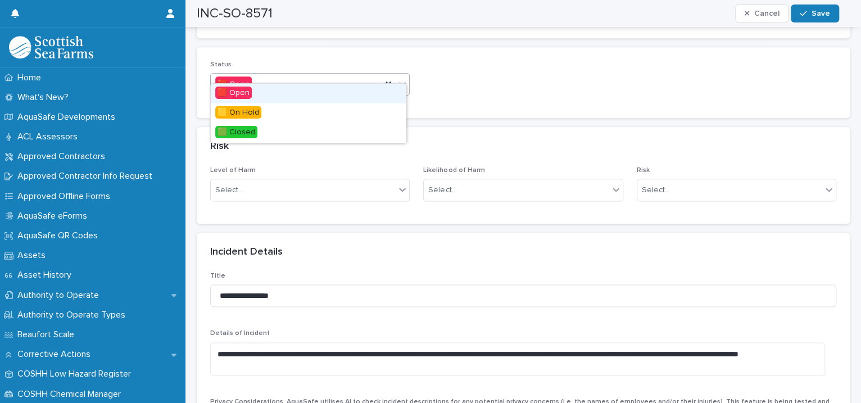
click at [404, 78] on icon at bounding box center [402, 83] width 11 height 11
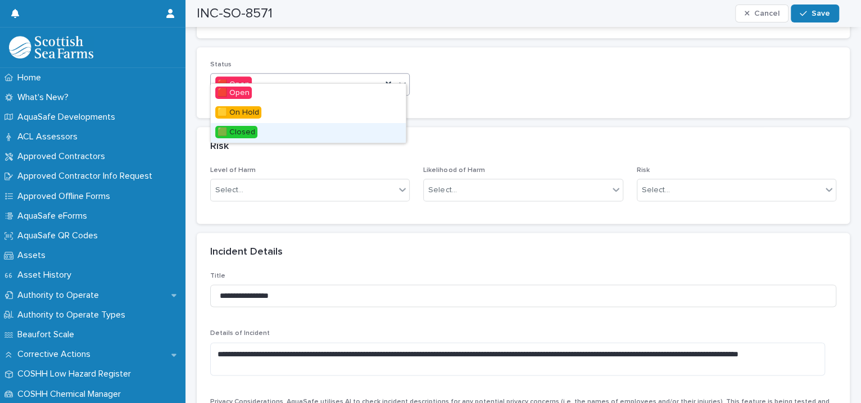
click at [330, 125] on div "🟩 Closed" at bounding box center [308, 133] width 195 height 20
click at [330, 127] on div "Risk" at bounding box center [523, 146] width 653 height 39
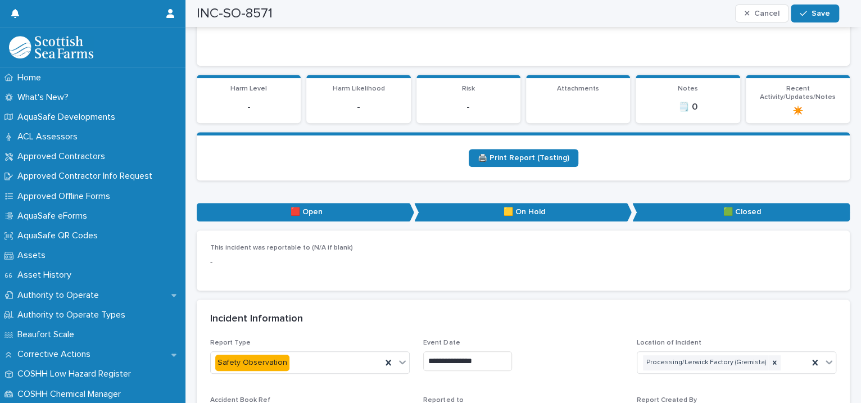
scroll to position [515, 0]
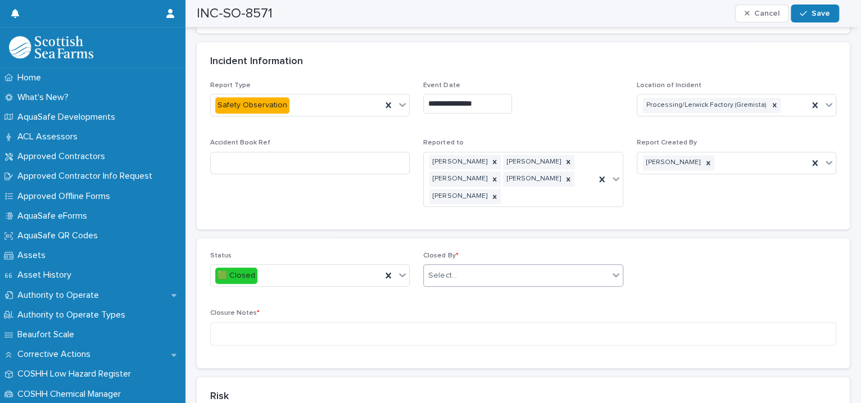
click at [466, 266] on div "Select..." at bounding box center [516, 275] width 184 height 19
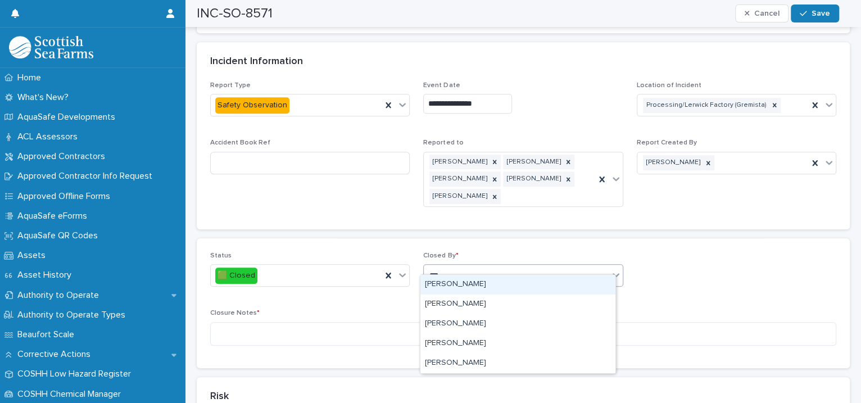
type input "****"
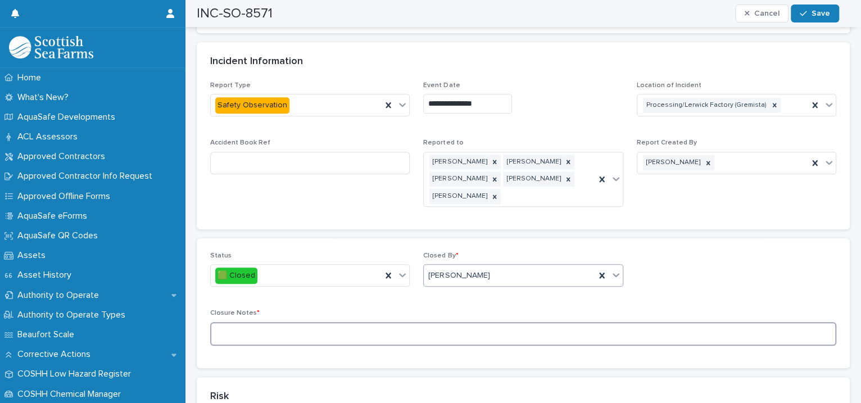
click at [338, 323] on textarea at bounding box center [523, 334] width 626 height 24
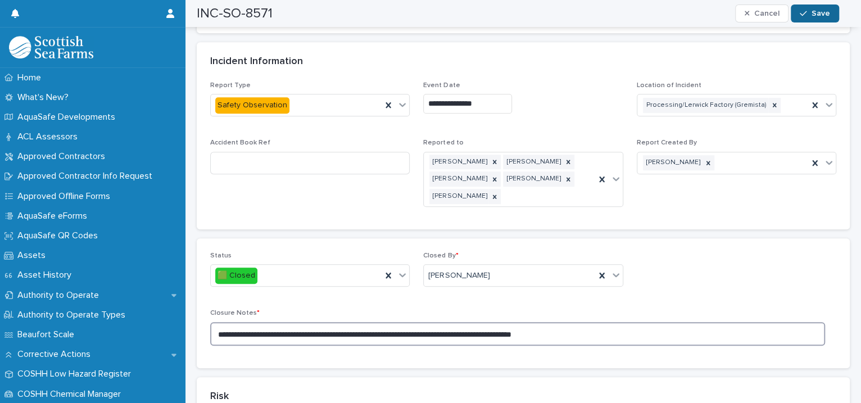
type textarea "**********"
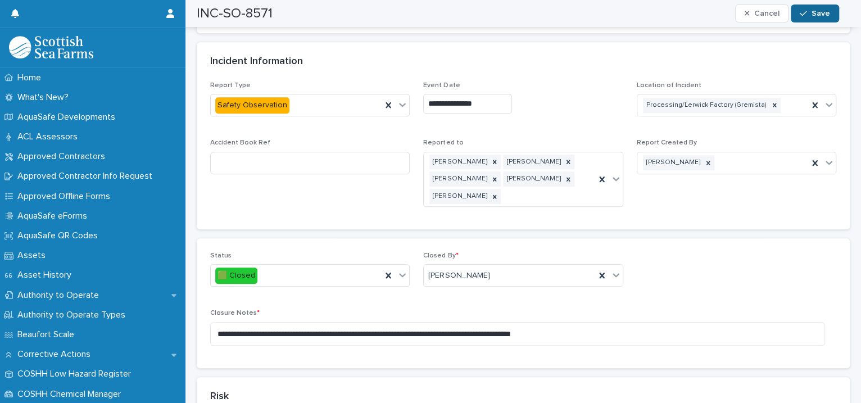
click at [807, 17] on button "Save" at bounding box center [815, 13] width 48 height 18
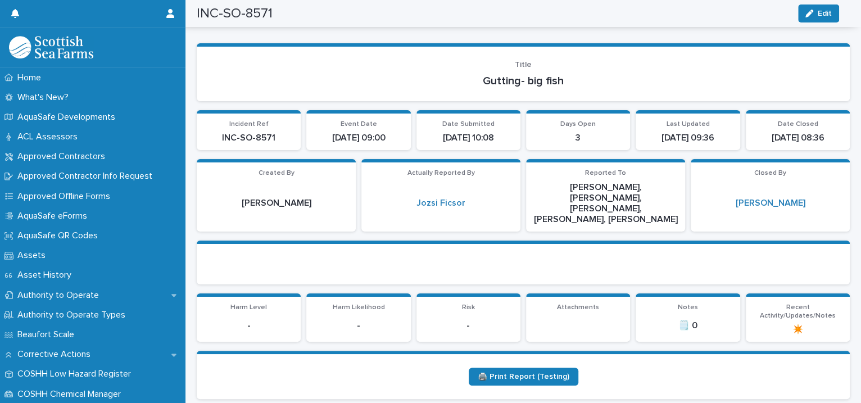
scroll to position [0, 0]
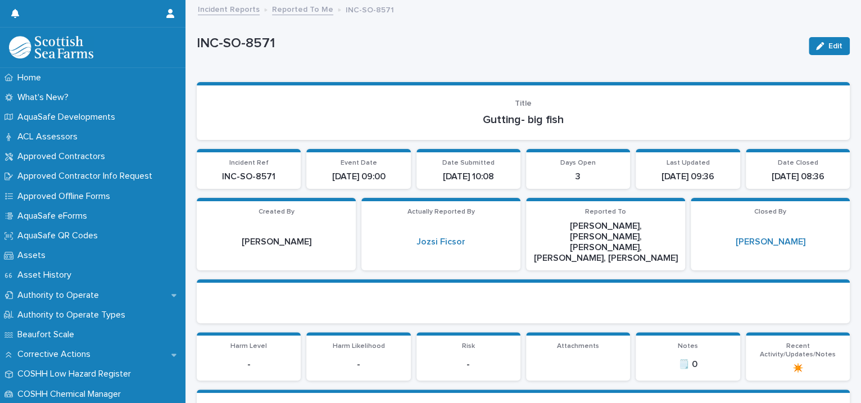
click at [307, 6] on link "Reported To Me" at bounding box center [302, 8] width 61 height 13
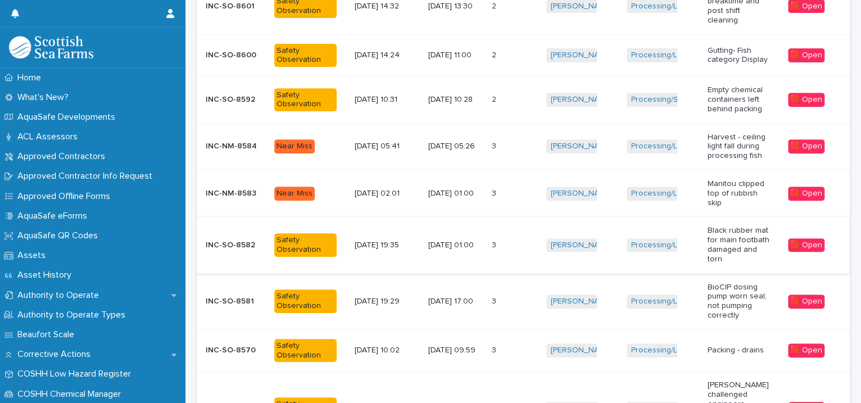
scroll to position [280, 0]
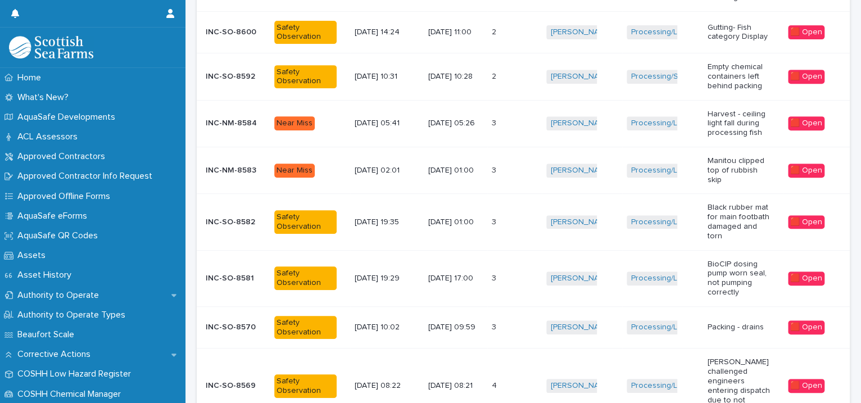
click at [609, 256] on td "Matthew Fullerton + 0" at bounding box center [582, 278] width 80 height 56
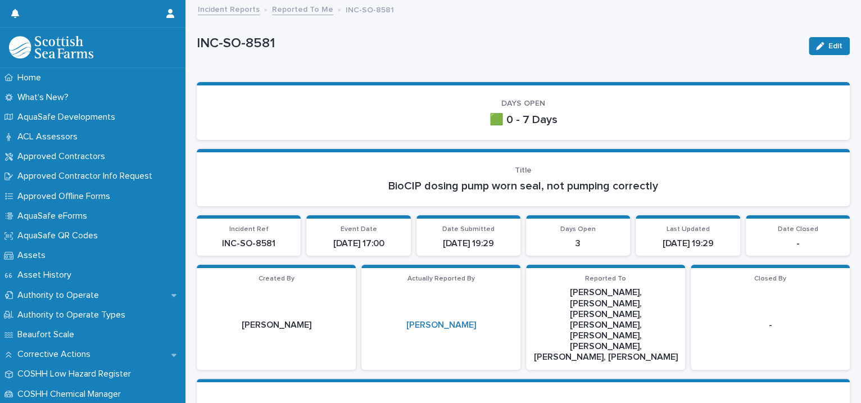
click at [302, 11] on link "Reported To Me" at bounding box center [302, 8] width 61 height 13
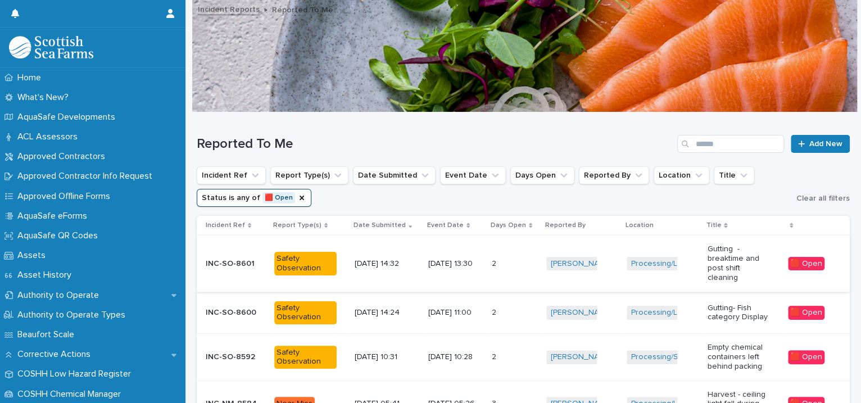
scroll to position [257, 0]
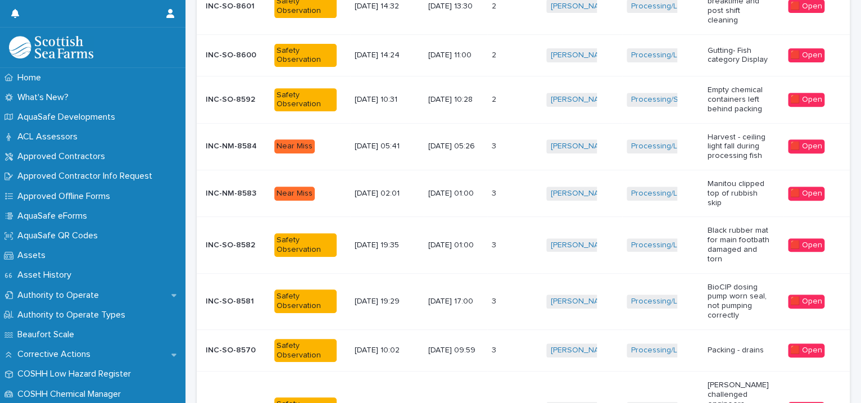
click at [662, 110] on div "Processing/South Shian Factory + 0" at bounding box center [661, 99] width 71 height 23
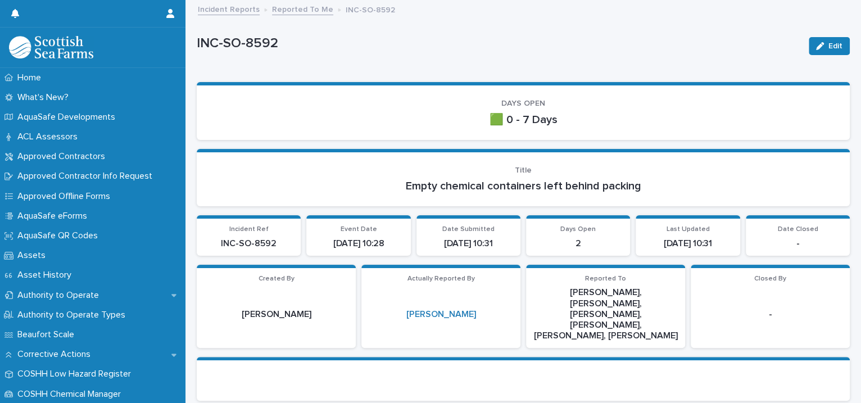
click at [310, 13] on link "Reported To Me" at bounding box center [302, 8] width 61 height 13
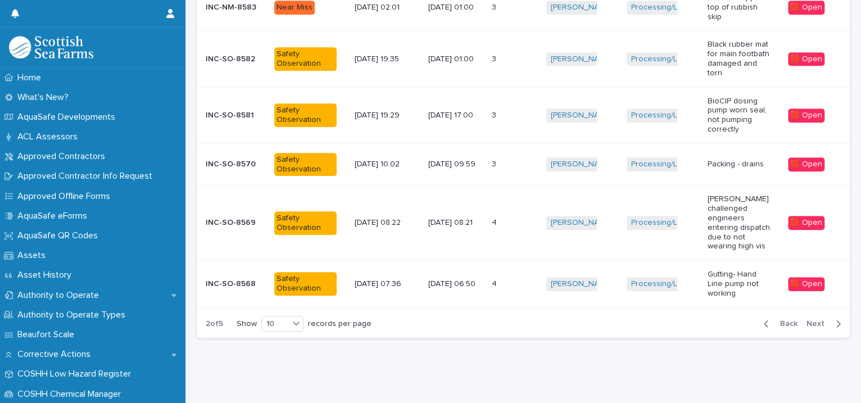
scroll to position [452, 0]
click at [806, 320] on span "Next" at bounding box center [818, 324] width 25 height 8
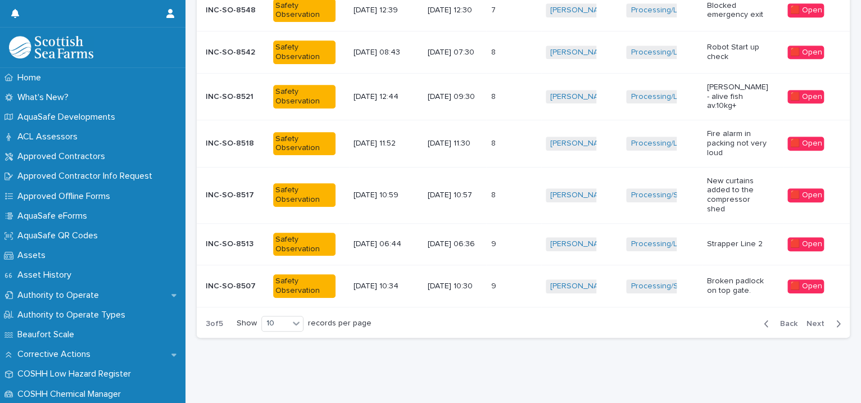
scroll to position [376, 0]
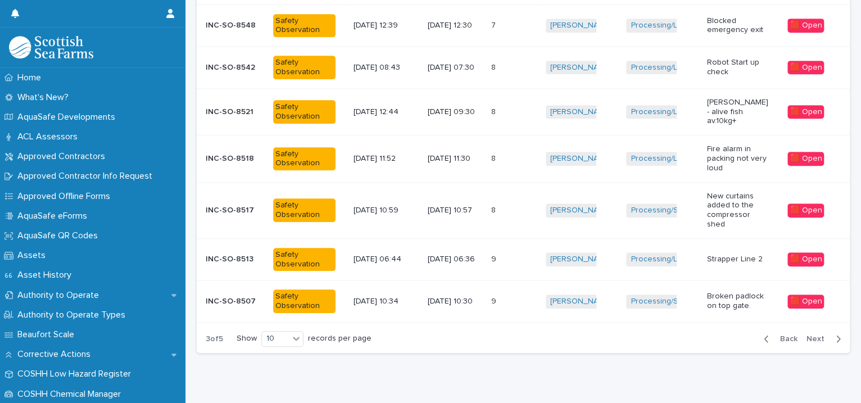
click at [683, 113] on td "Processing/Lerwick Factory (Gremista) + 0" at bounding box center [661, 111] width 81 height 47
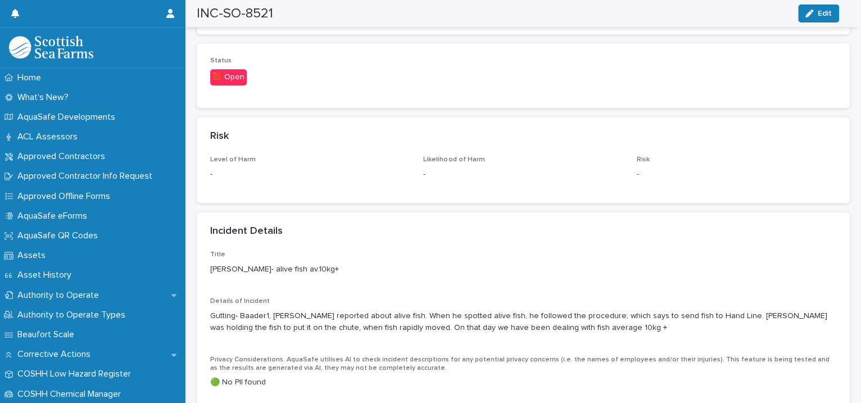
scroll to position [257, 0]
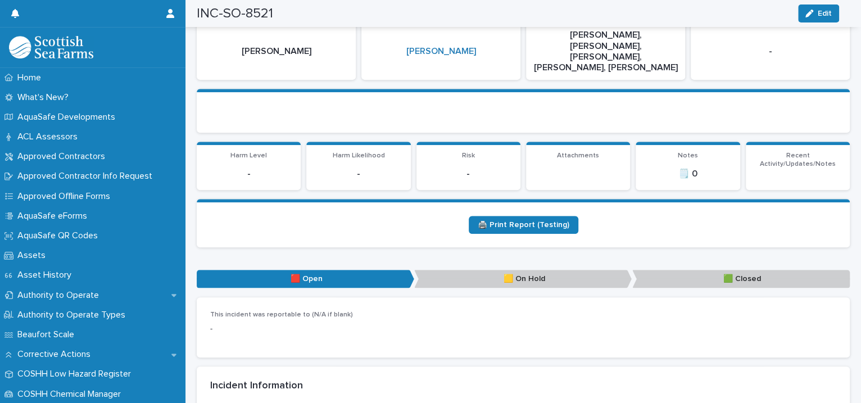
drag, startPoint x: 810, startPoint y: 11, endPoint x: 754, endPoint y: 67, distance: 79.1
click at [810, 11] on icon "button" at bounding box center [809, 14] width 8 height 8
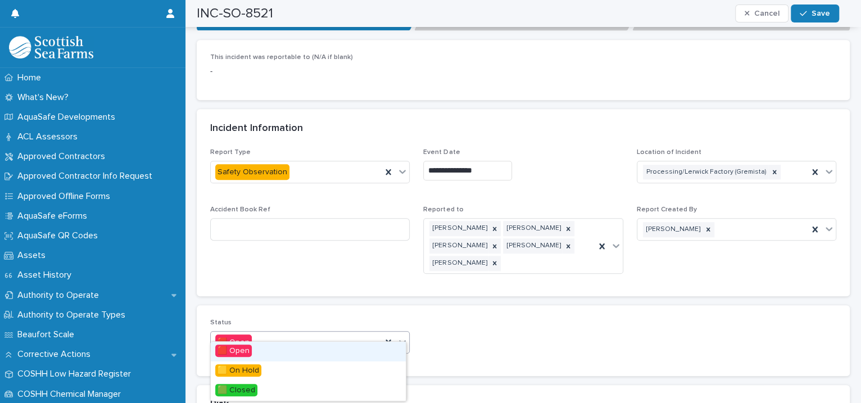
click at [397, 336] on icon at bounding box center [402, 341] width 11 height 11
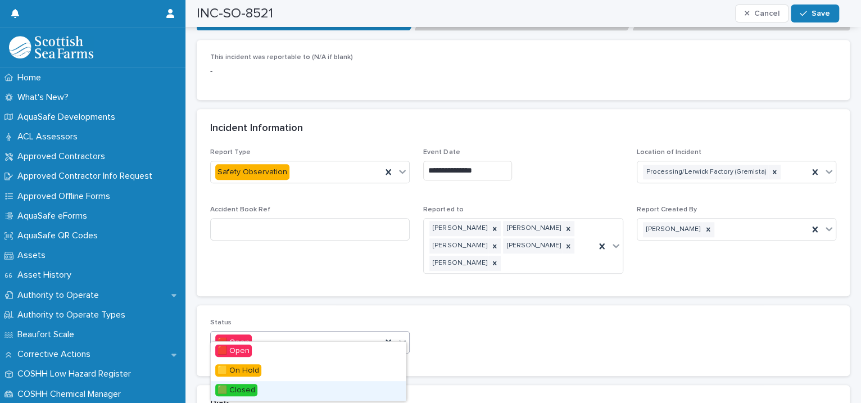
click at [350, 383] on div "🟩 Closed" at bounding box center [308, 391] width 195 height 20
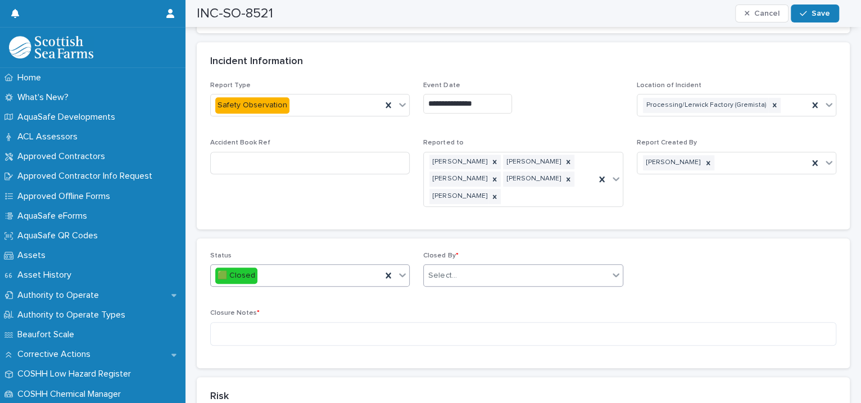
click at [477, 266] on div "Select..." at bounding box center [516, 275] width 184 height 19
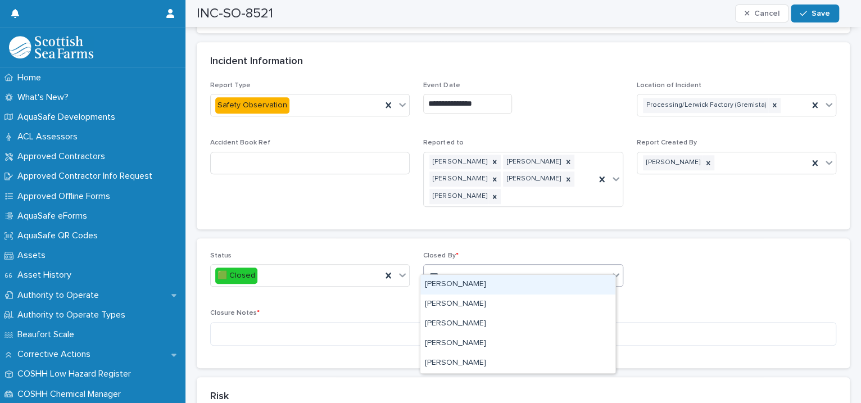
type input "****"
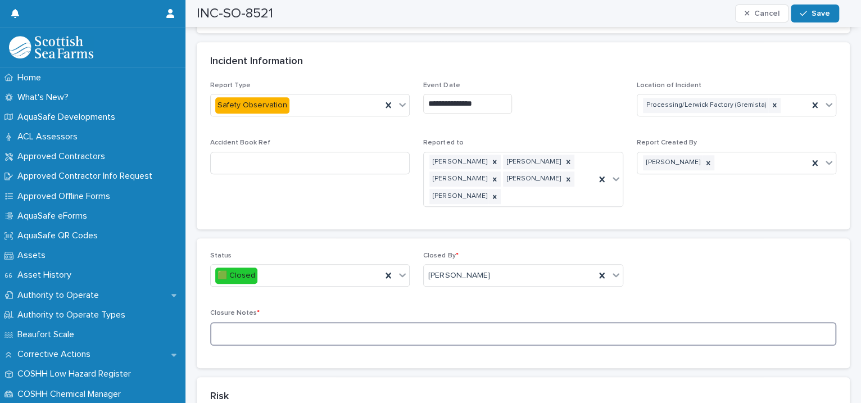
click at [308, 329] on textarea at bounding box center [523, 334] width 626 height 24
click at [421, 327] on textarea "**********" at bounding box center [517, 334] width 615 height 24
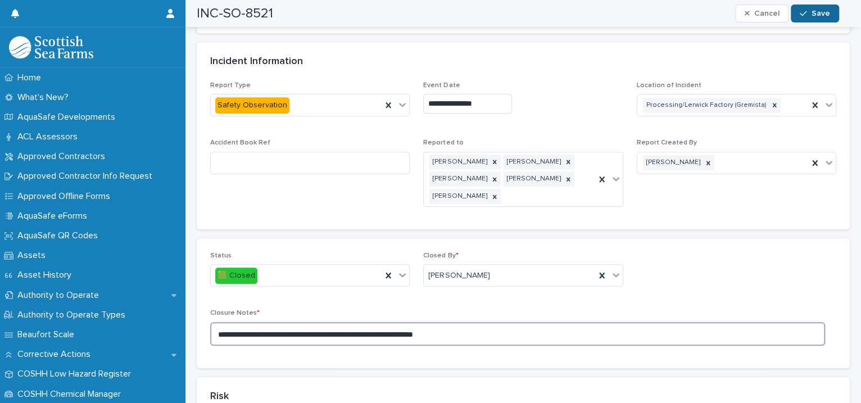
type textarea "**********"
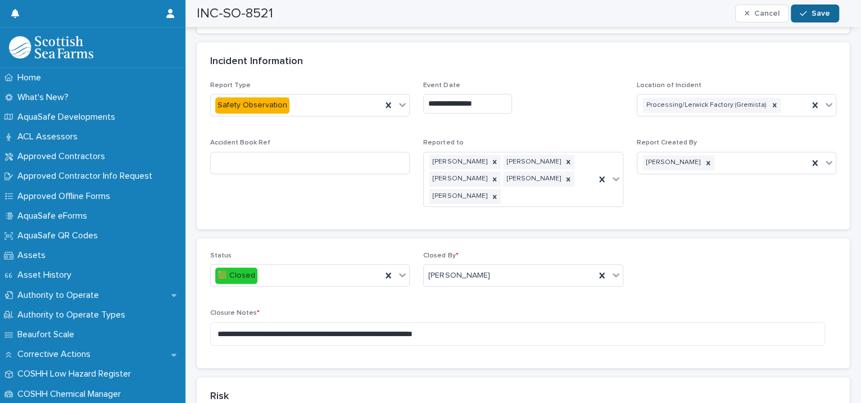
click at [801, 17] on button "Save" at bounding box center [815, 13] width 48 height 18
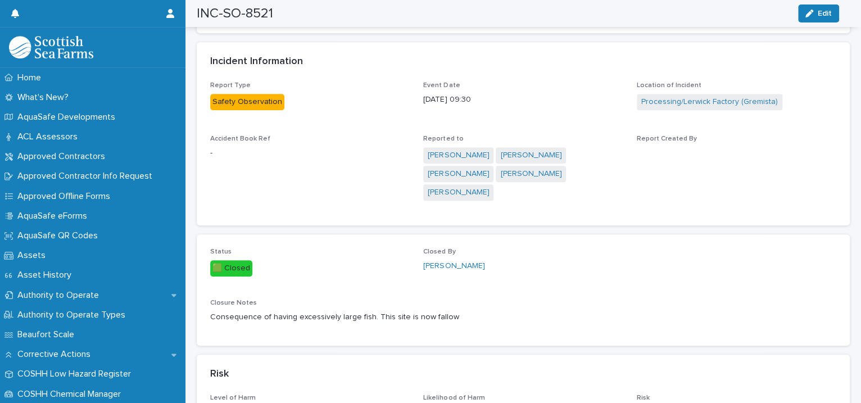
scroll to position [0, 0]
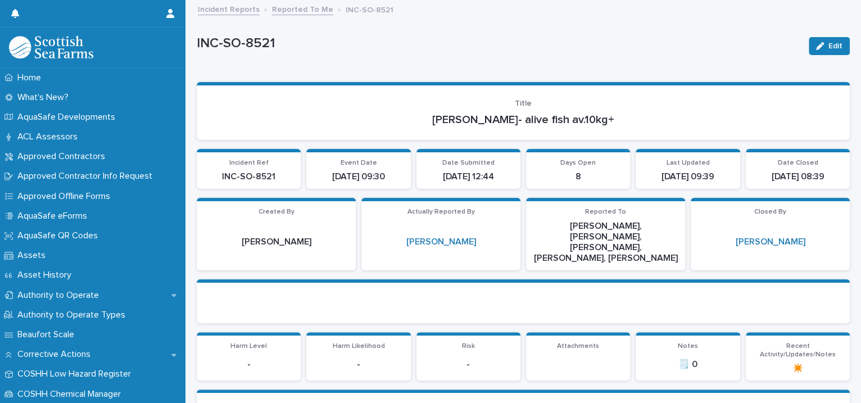
click at [305, 15] on div "Incident Reports Reported To Me INC-SO-8521" at bounding box center [528, 10] width 672 height 16
click at [303, 11] on link "Reported To Me" at bounding box center [302, 8] width 61 height 13
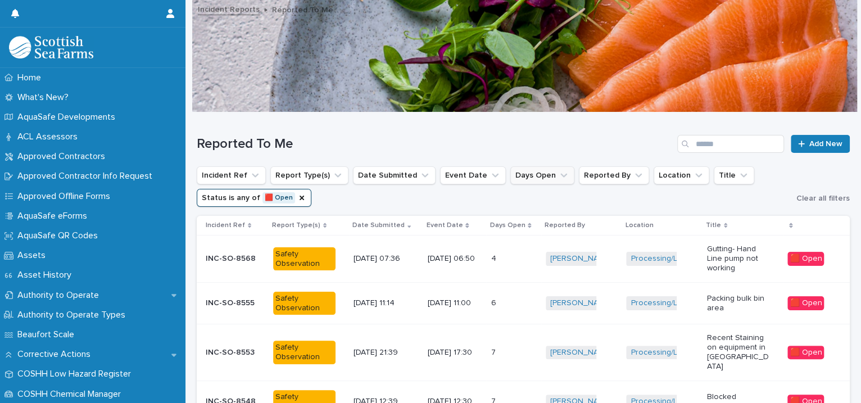
scroll to position [257, 0]
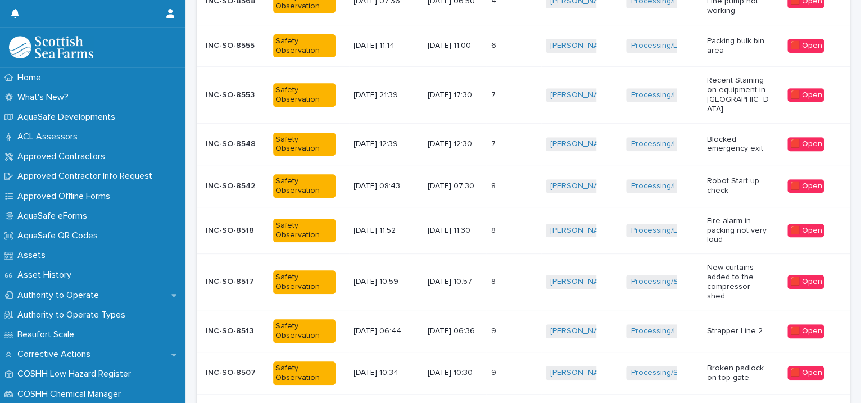
click at [587, 190] on td "[PERSON_NAME] + 0" at bounding box center [581, 186] width 81 height 42
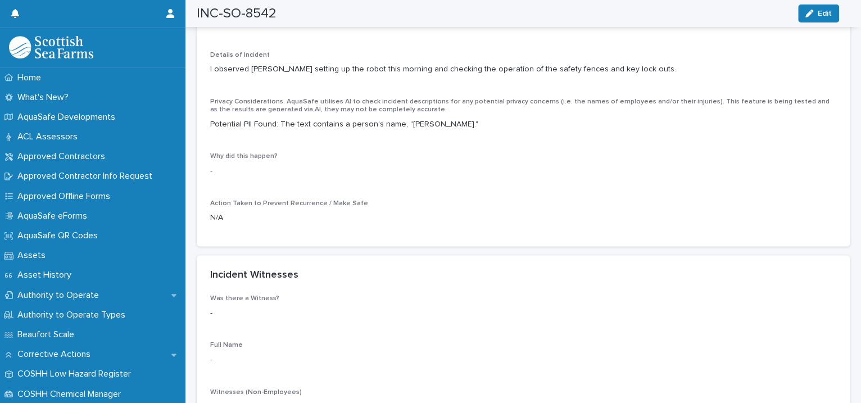
scroll to position [773, 0]
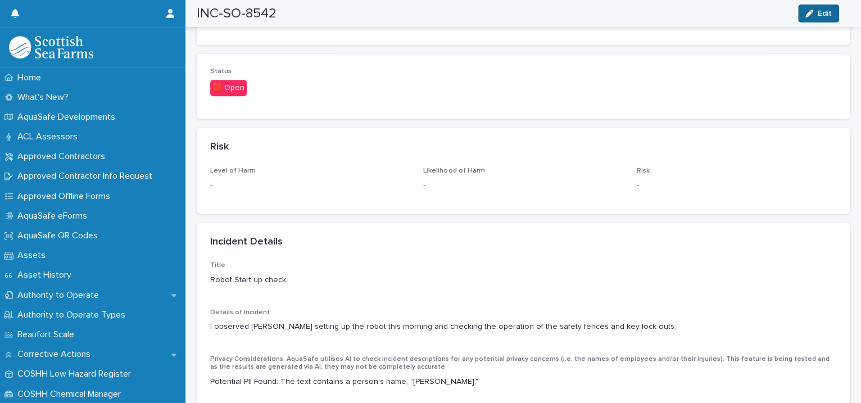
click at [812, 10] on icon "button" at bounding box center [809, 14] width 8 height 8
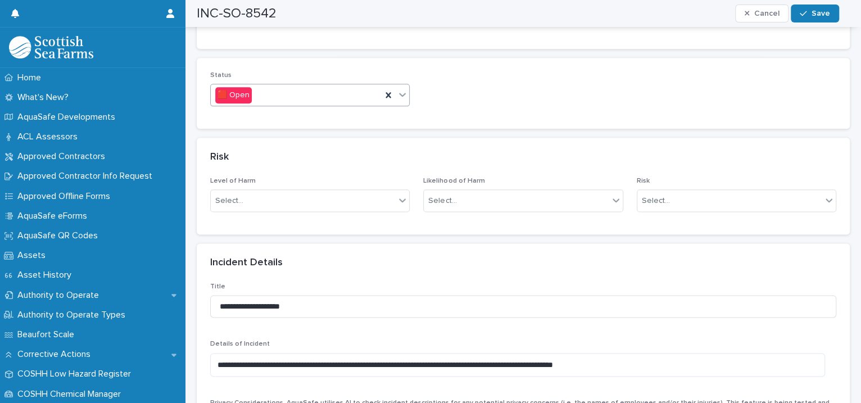
click at [399, 93] on icon at bounding box center [402, 95] width 7 height 4
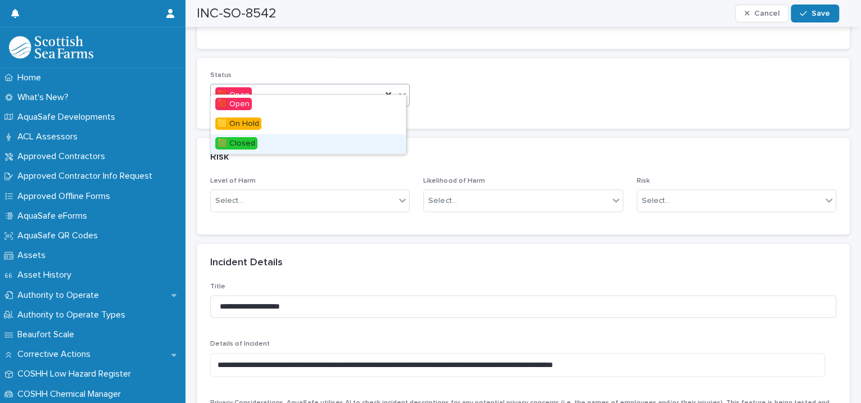
click at [274, 141] on div "🟩 Closed" at bounding box center [308, 144] width 195 height 20
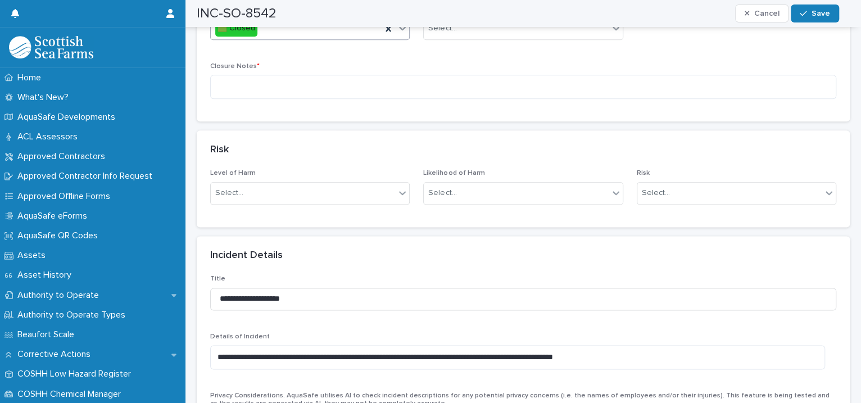
scroll to position [515, 0]
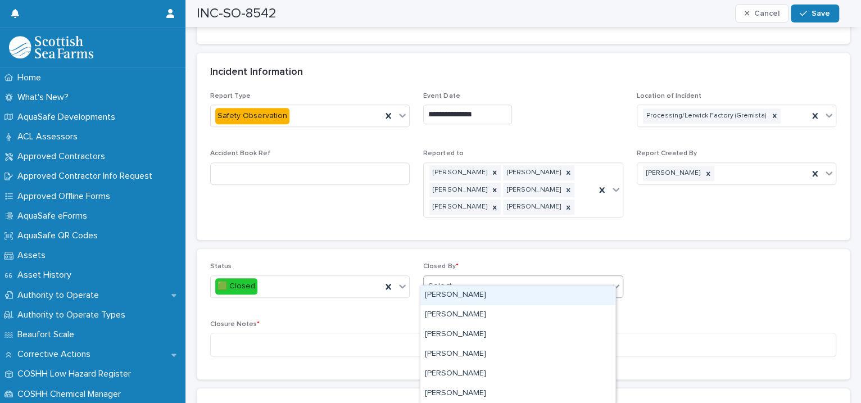
click at [475, 280] on div "Select..." at bounding box center [516, 286] width 184 height 19
type input "****"
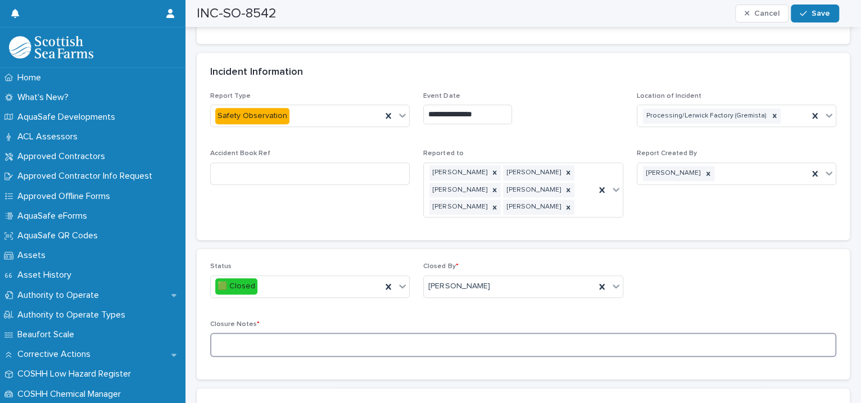
click at [285, 337] on textarea at bounding box center [523, 345] width 626 height 24
type textarea "**********"
click at [813, 12] on span "Save" at bounding box center [820, 14] width 19 height 8
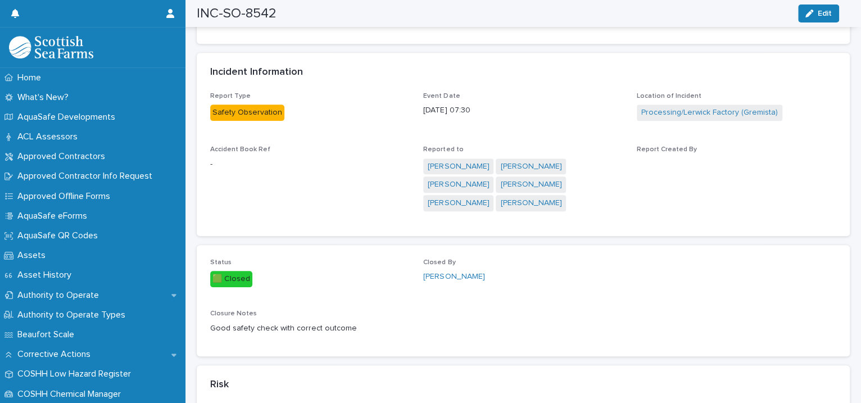
scroll to position [0, 0]
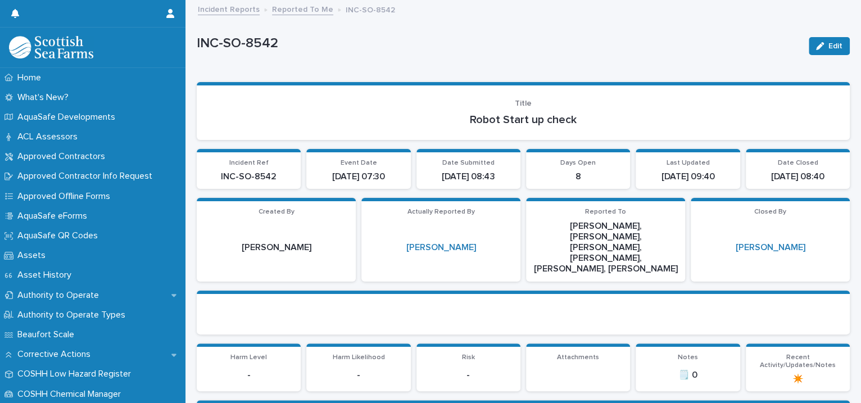
click at [307, 7] on link "Reported To Me" at bounding box center [302, 8] width 61 height 13
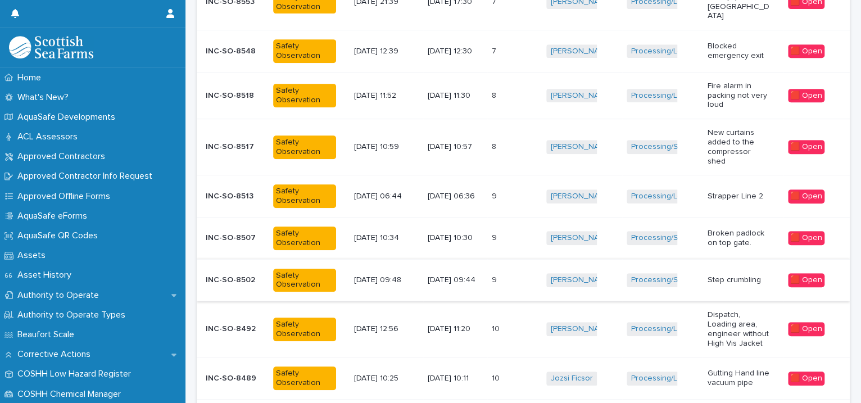
scroll to position [46, 0]
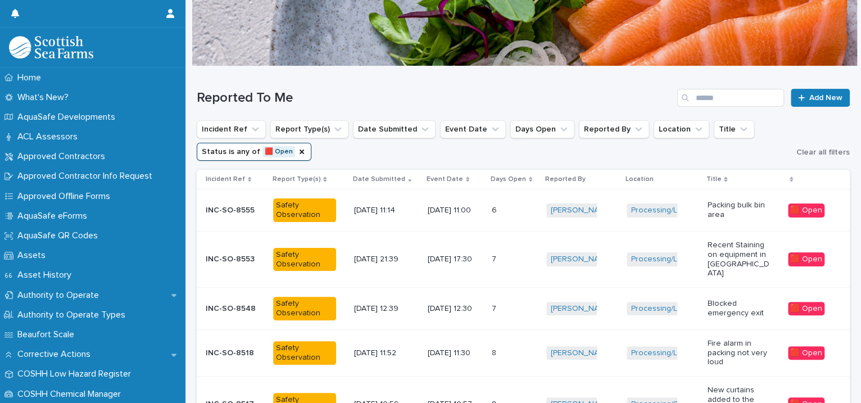
click at [665, 305] on div "Processing/Lerwick Factory (Gremista) + 0" at bounding box center [661, 308] width 71 height 23
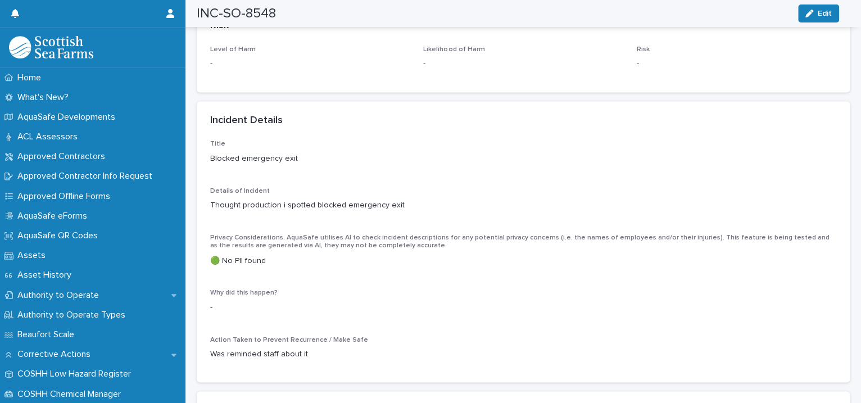
scroll to position [773, 0]
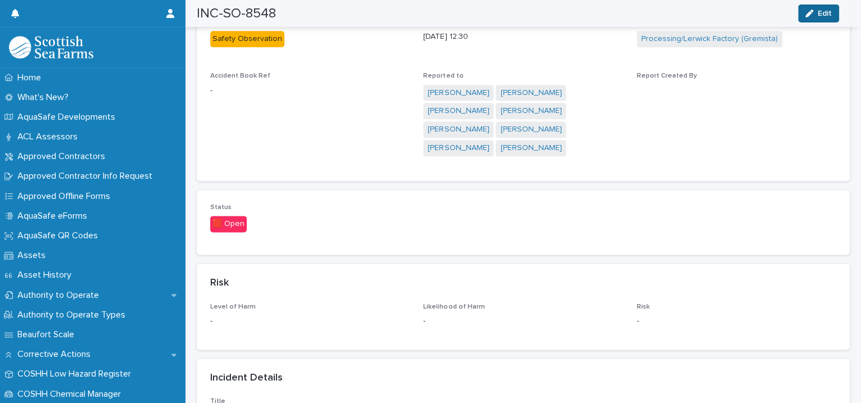
click at [820, 12] on span "Edit" at bounding box center [825, 14] width 14 height 8
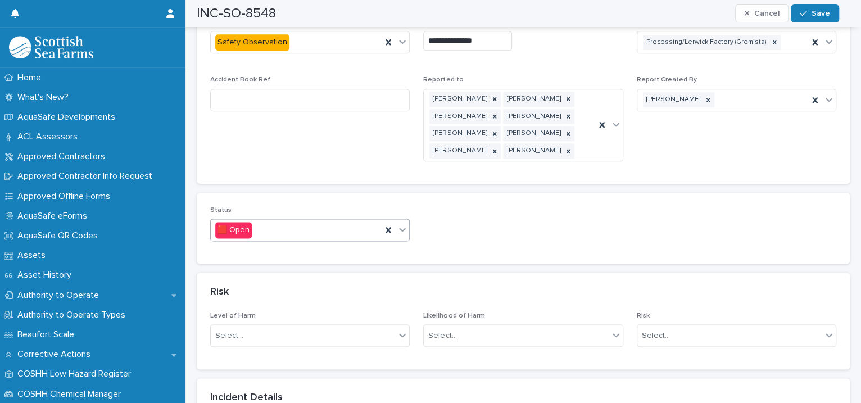
click at [400, 224] on icon at bounding box center [402, 229] width 11 height 11
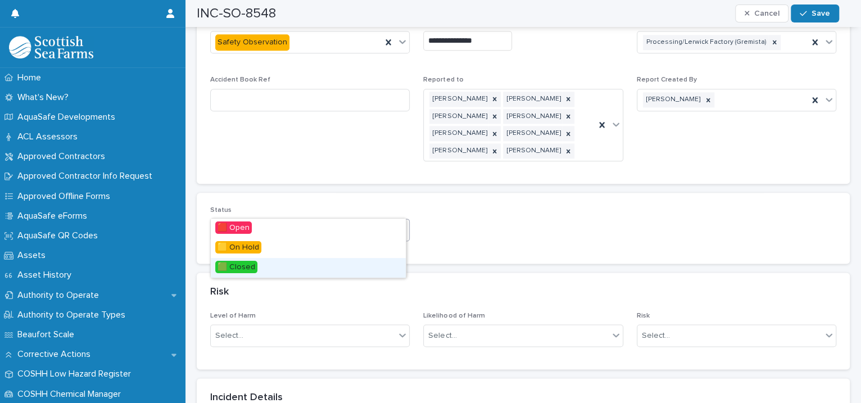
click at [316, 268] on div "🟩 Closed" at bounding box center [308, 268] width 195 height 20
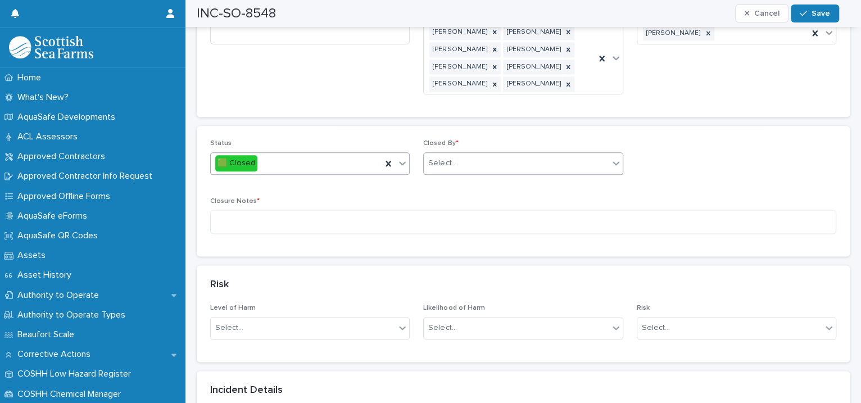
click at [457, 154] on div "Select..." at bounding box center [516, 163] width 184 height 19
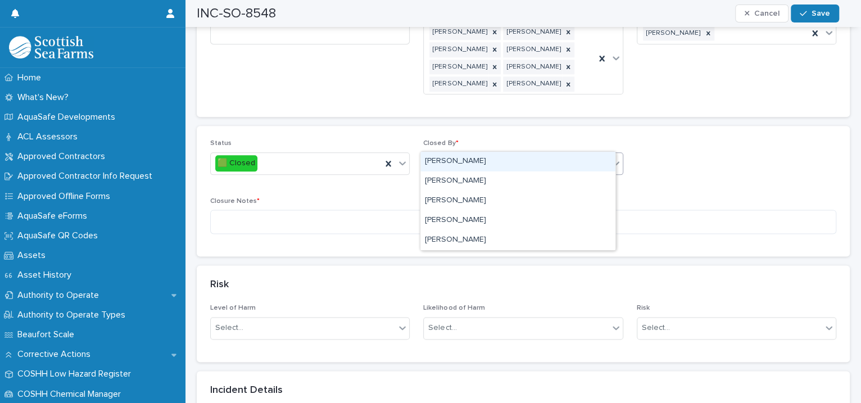
type input "****"
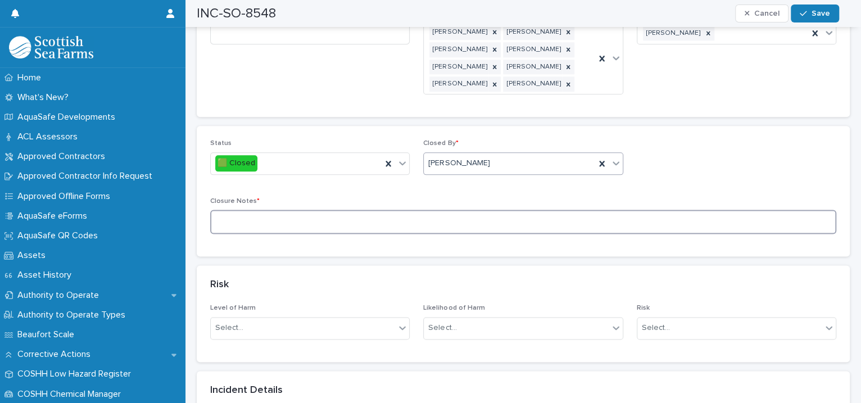
click at [332, 210] on textarea at bounding box center [523, 222] width 626 height 24
type textarea "**********"
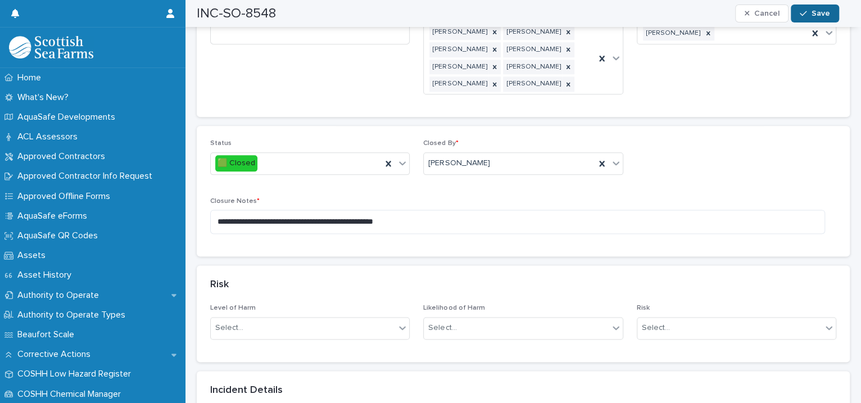
click at [810, 6] on button "Save" at bounding box center [815, 13] width 48 height 18
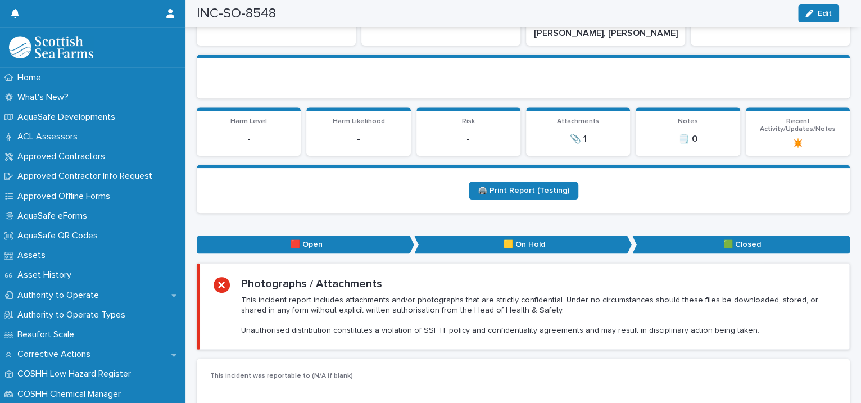
scroll to position [0, 0]
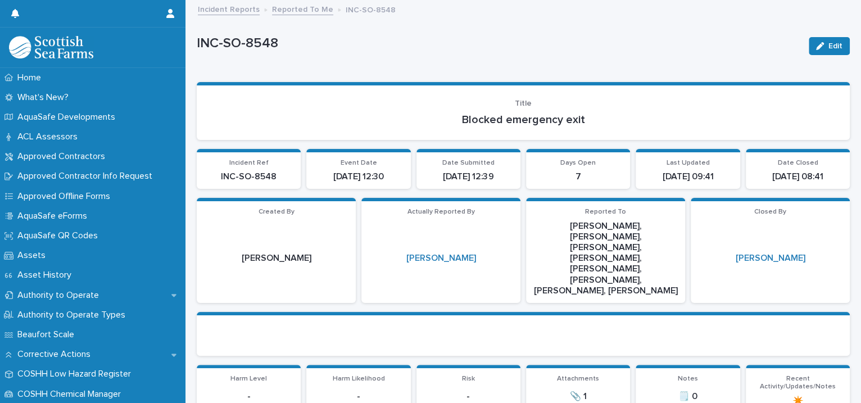
click at [302, 11] on link "Reported To Me" at bounding box center [302, 8] width 61 height 13
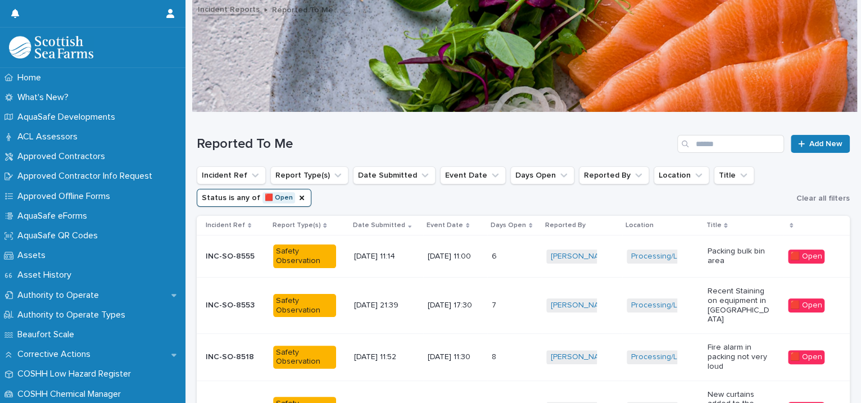
click at [707, 309] on p "Recent Staining on equipment in Lerwick Factory" at bounding box center [738, 306] width 62 height 38
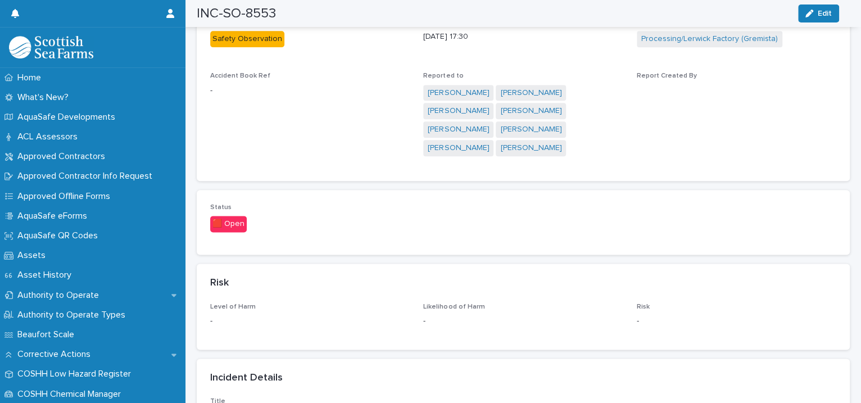
scroll to position [1030, 0]
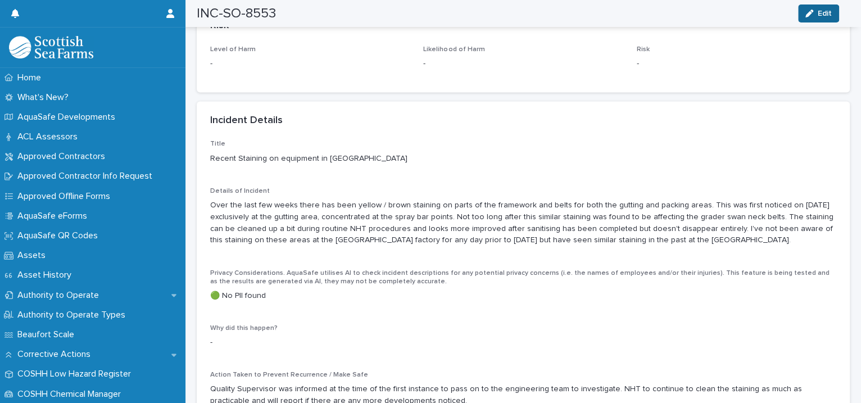
click at [801, 15] on button "Edit" at bounding box center [818, 13] width 41 height 18
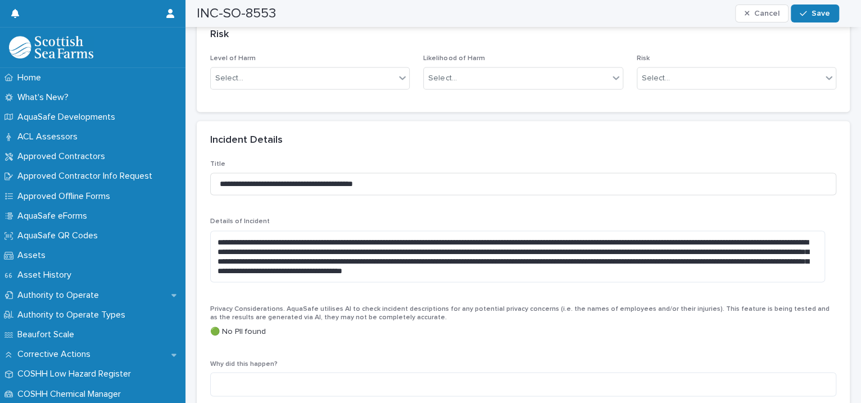
scroll to position [773, 0]
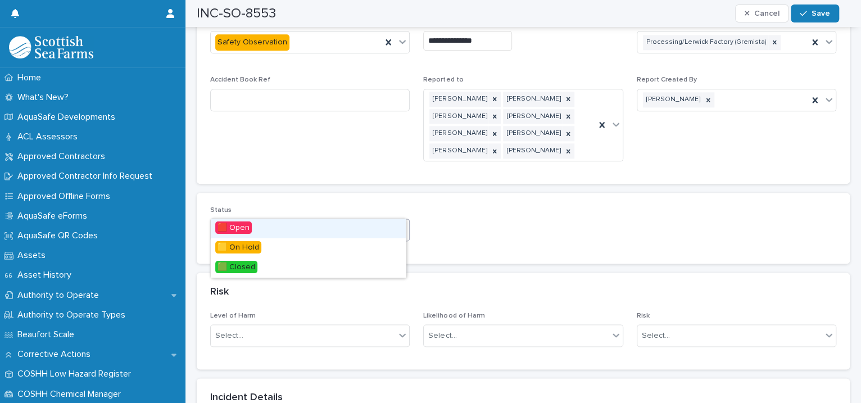
click at [403, 224] on icon at bounding box center [402, 229] width 11 height 11
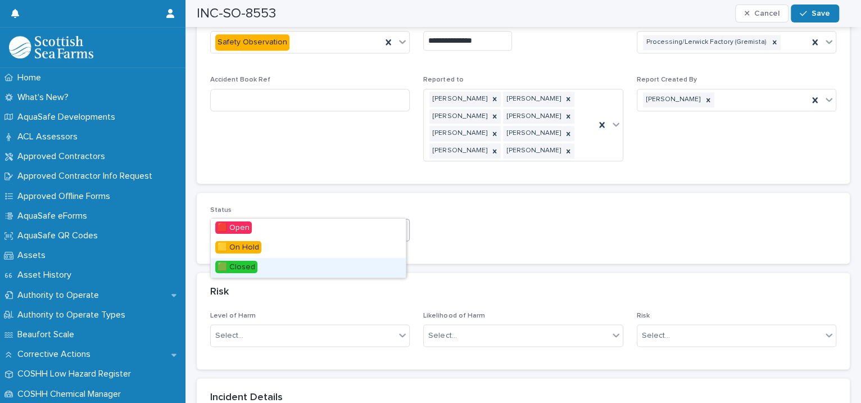
click at [370, 261] on div "🟩 Closed" at bounding box center [308, 268] width 195 height 20
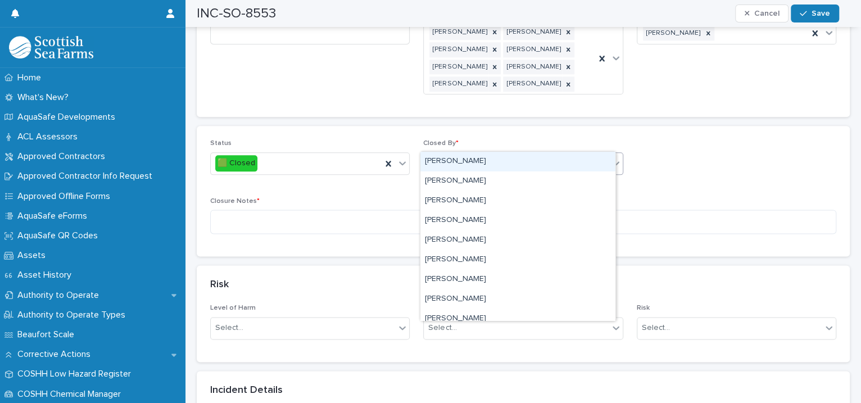
click at [471, 154] on div "Select..." at bounding box center [516, 163] width 184 height 19
type input "****"
click at [431, 155] on div "[PERSON_NAME]" at bounding box center [517, 162] width 195 height 20
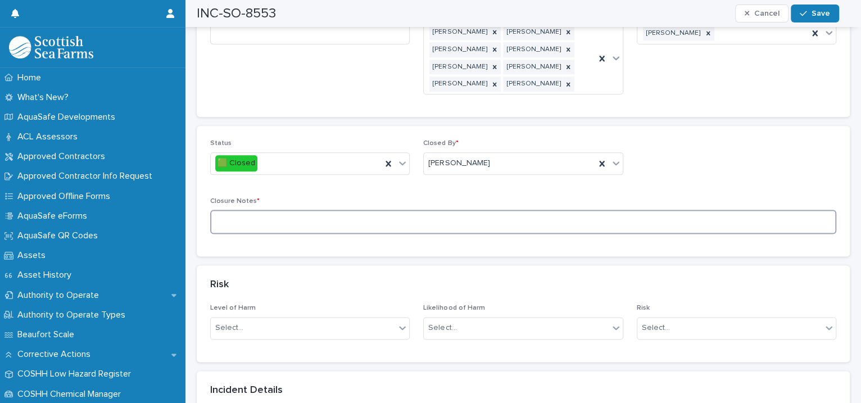
click at [279, 210] on textarea at bounding box center [523, 222] width 626 height 24
type textarea "**********"
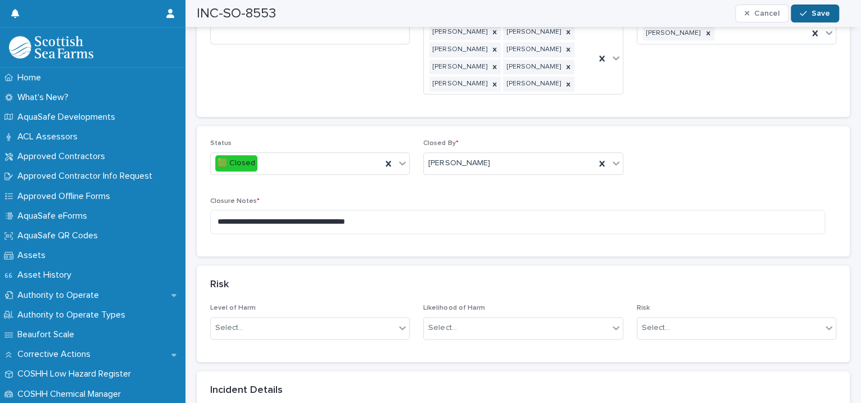
click at [806, 11] on icon "button" at bounding box center [803, 14] width 7 height 8
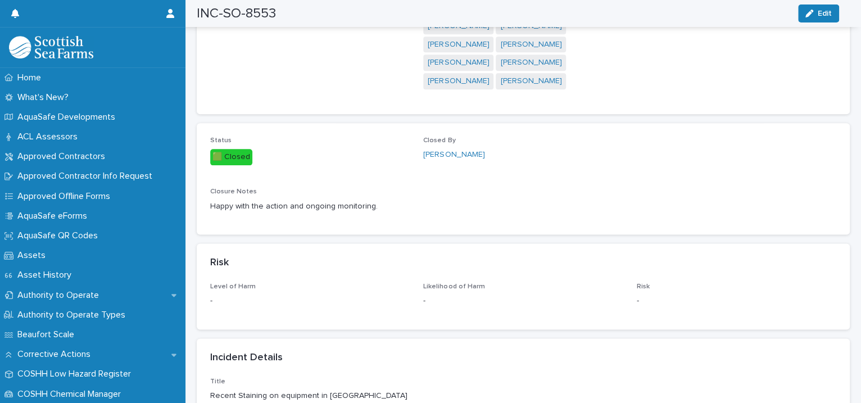
scroll to position [0, 0]
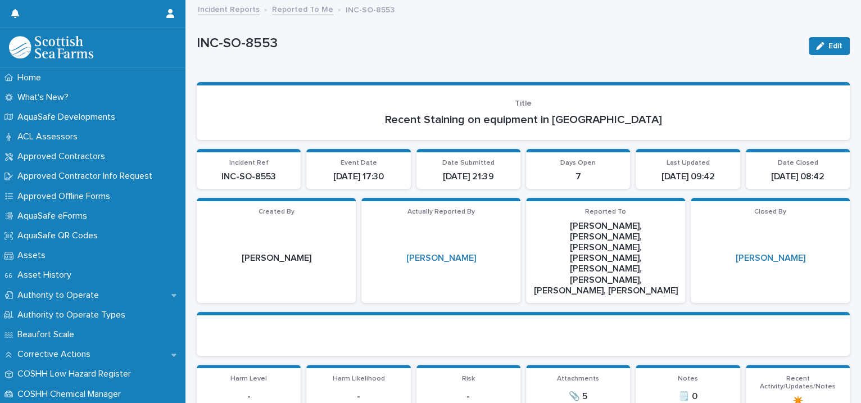
click at [309, 13] on link "Reported To Me" at bounding box center [302, 8] width 61 height 13
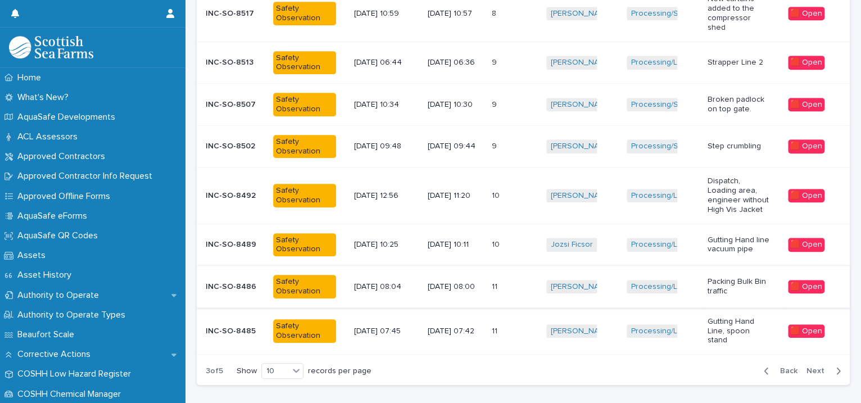
scroll to position [360, 0]
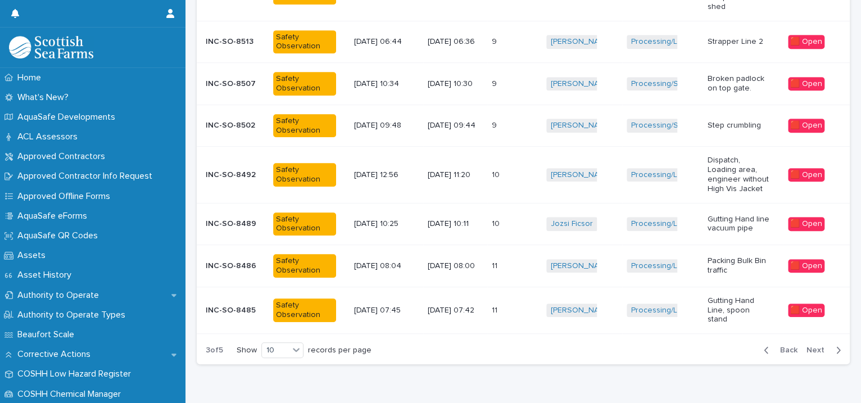
click at [611, 265] on div "Rosita Orlowska + 0" at bounding box center [581, 266] width 71 height 23
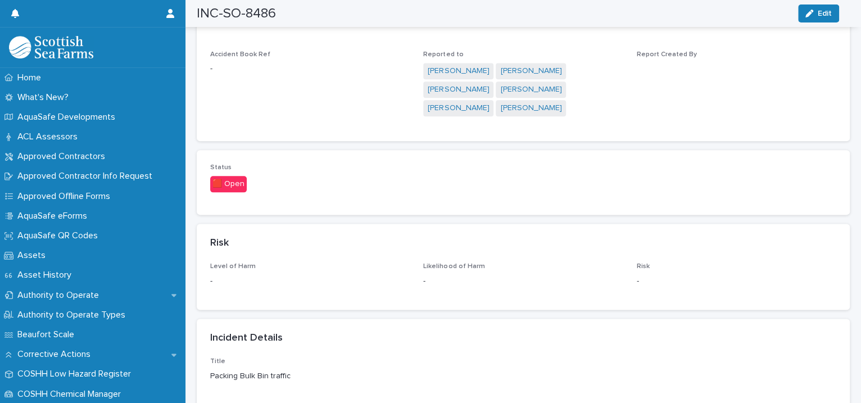
scroll to position [1030, 0]
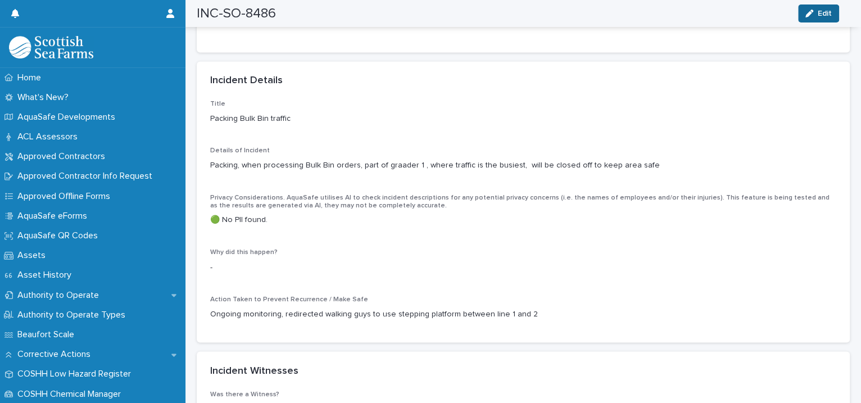
click at [818, 10] on span "Edit" at bounding box center [825, 14] width 14 height 8
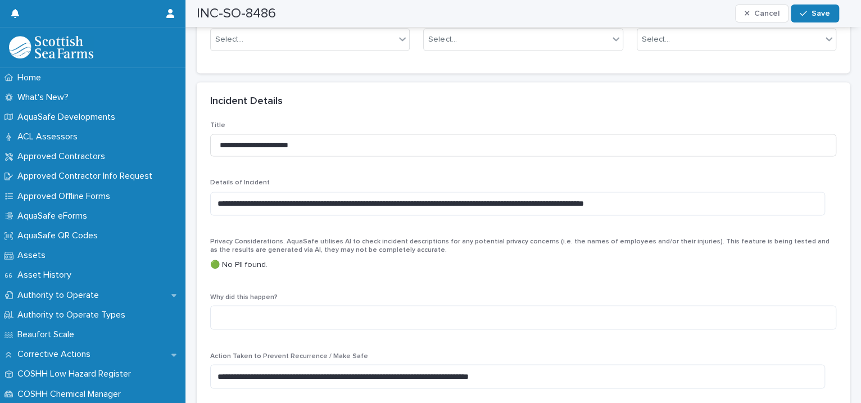
scroll to position [773, 0]
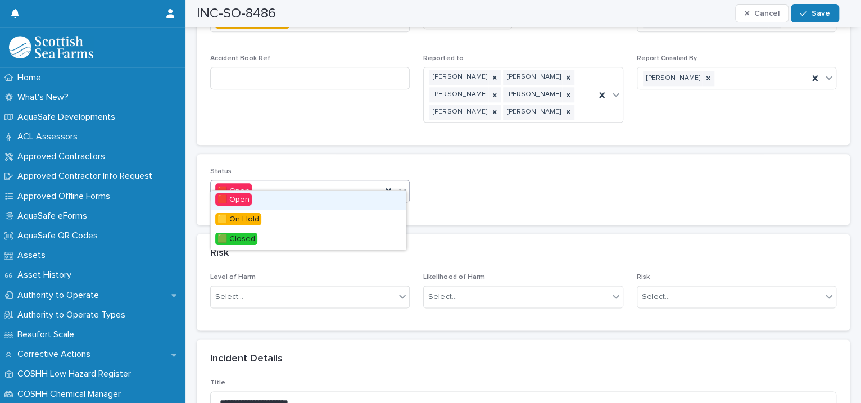
click at [406, 180] on div "🟥 Open" at bounding box center [309, 191] width 199 height 22
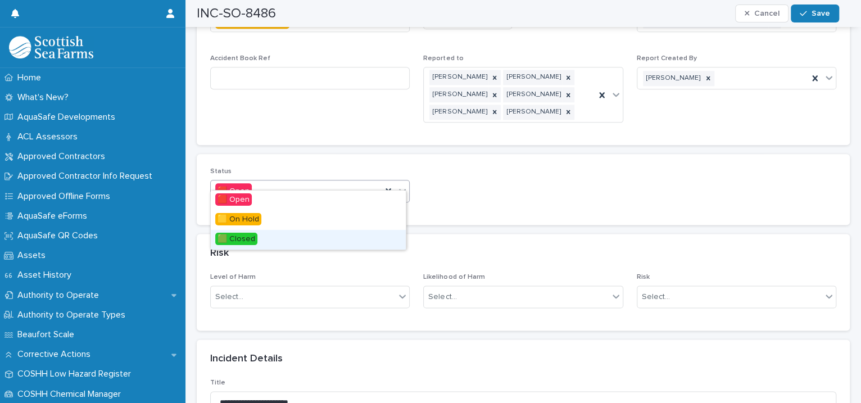
click at [352, 235] on div "🟩 Closed" at bounding box center [308, 240] width 195 height 20
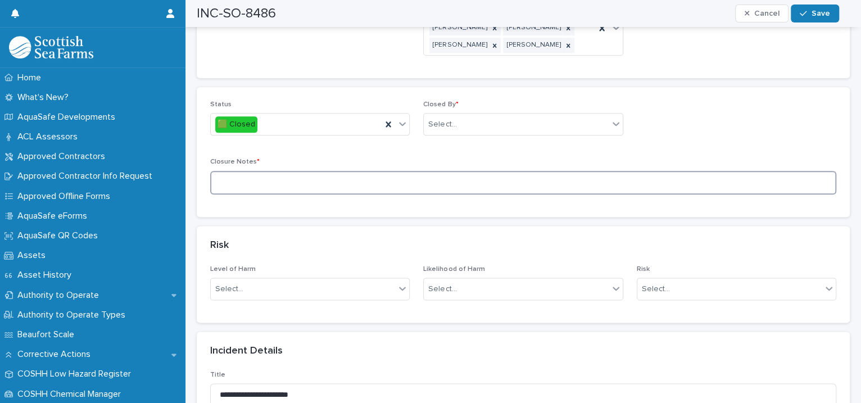
click at [292, 175] on textarea at bounding box center [523, 183] width 626 height 24
type textarea "**********"
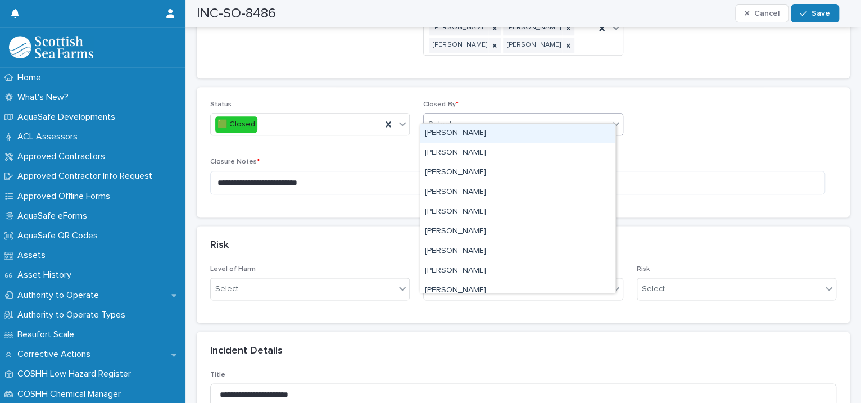
click at [457, 115] on div "Select..." at bounding box center [516, 124] width 184 height 19
type input "****"
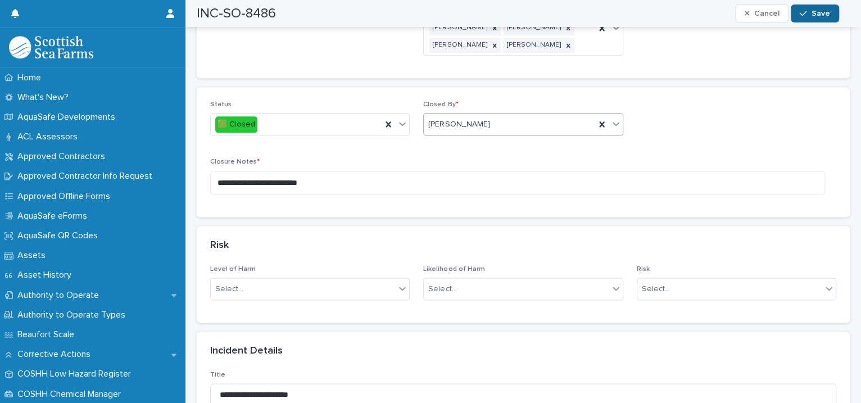
click at [819, 14] on span "Save" at bounding box center [820, 14] width 19 height 8
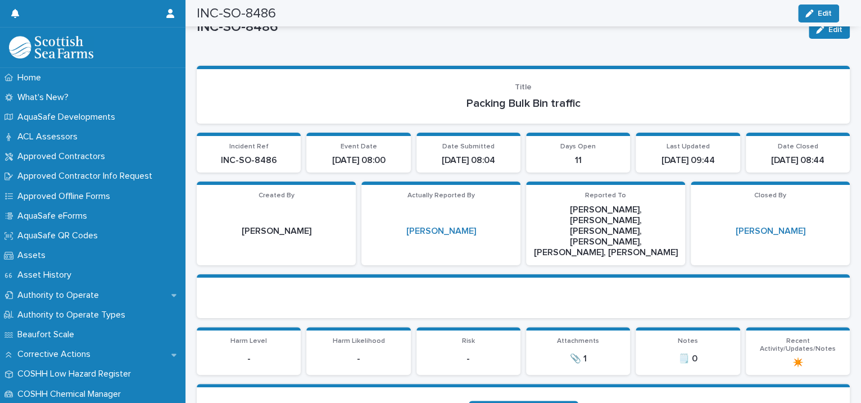
scroll to position [0, 0]
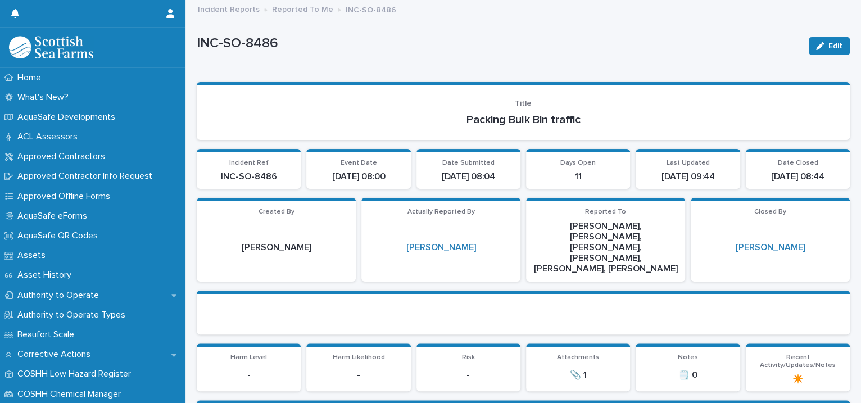
click at [289, 6] on link "Reported To Me" at bounding box center [302, 8] width 61 height 13
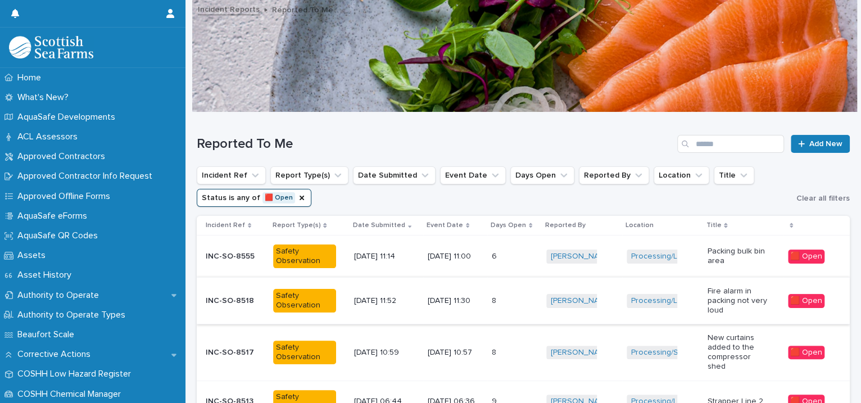
scroll to position [257, 0]
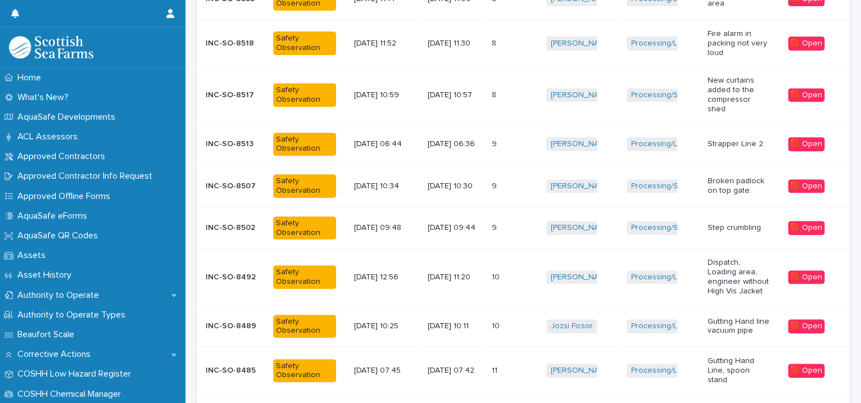
click at [678, 275] on div "Processing/Lerwick Factory (Gremista) + 0" at bounding box center [661, 277] width 71 height 23
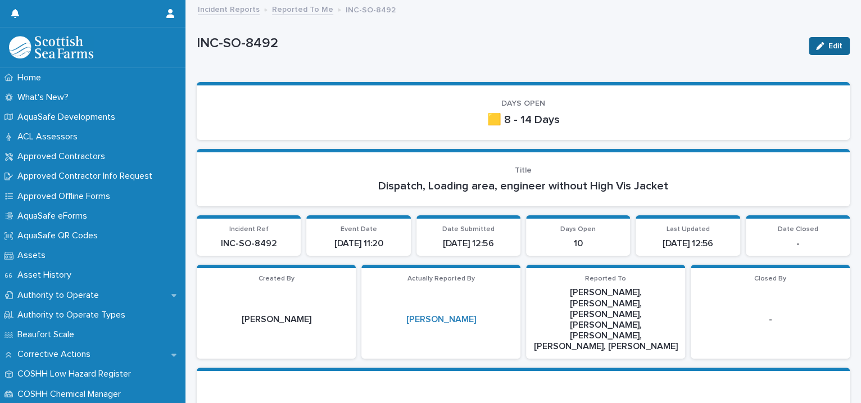
click at [816, 47] on div "button" at bounding box center [822, 46] width 12 height 8
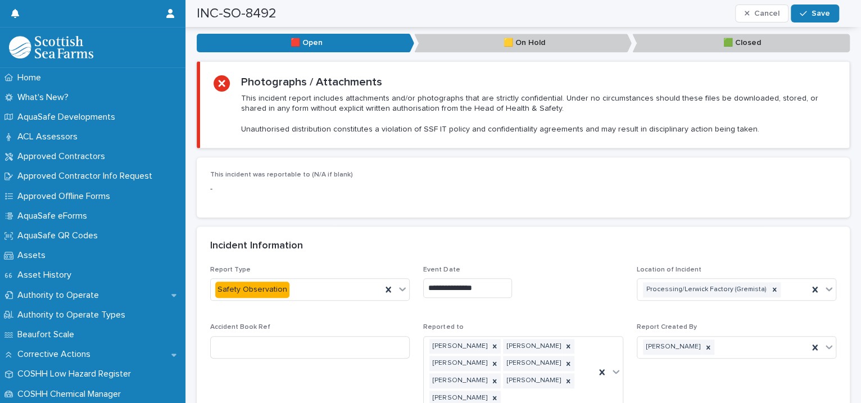
scroll to position [773, 0]
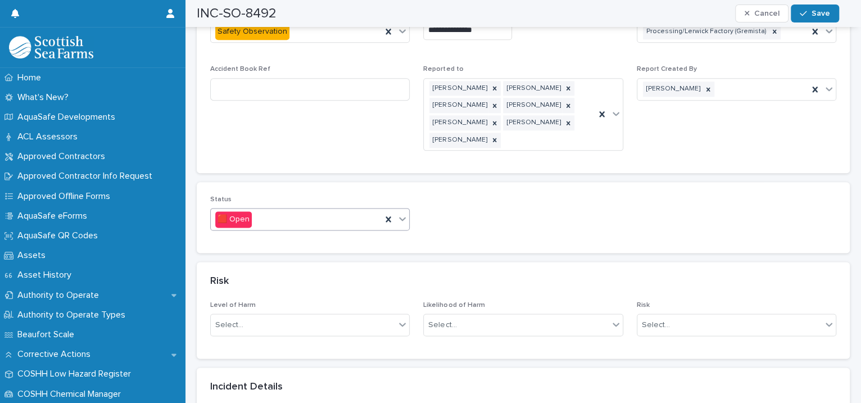
click at [401, 217] on icon at bounding box center [402, 219] width 7 height 4
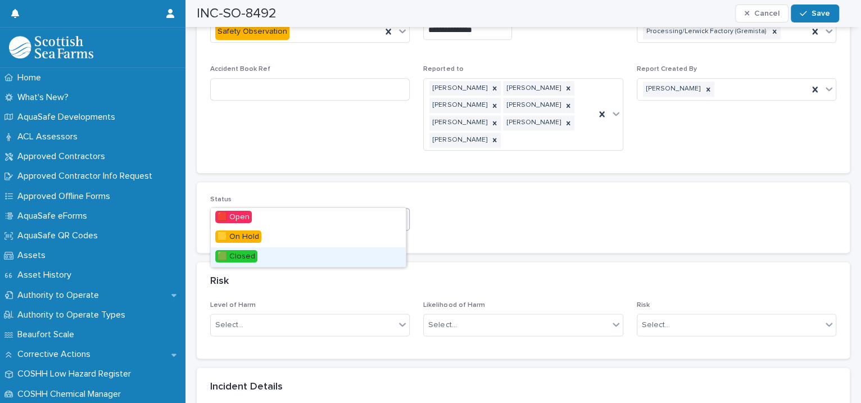
click at [312, 258] on div "🟩 Closed" at bounding box center [308, 257] width 195 height 20
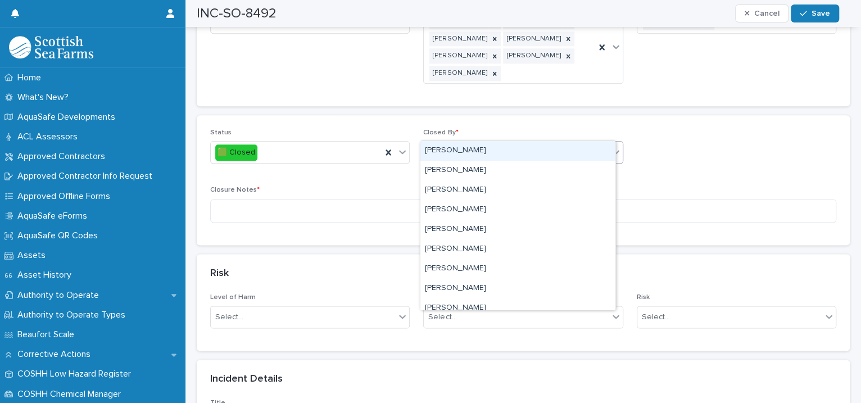
click at [451, 147] on div "Select..." at bounding box center [442, 153] width 28 height 12
type input "****"
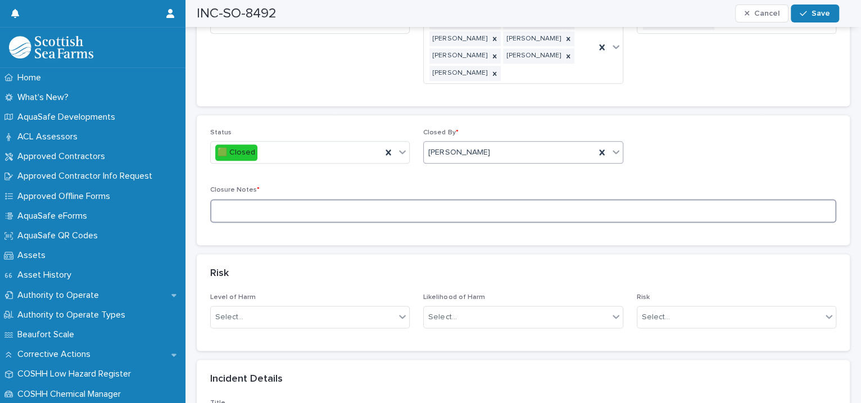
click at [289, 199] on textarea at bounding box center [523, 211] width 626 height 24
type textarea "**********"
click at [793, 13] on button "Save" at bounding box center [815, 13] width 48 height 18
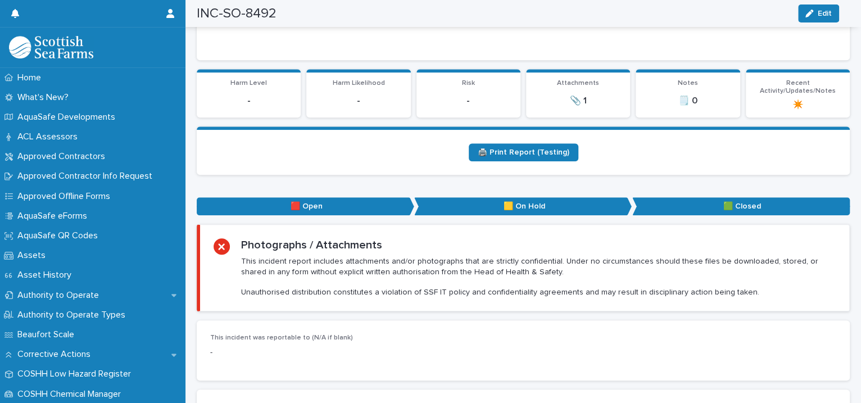
scroll to position [0, 0]
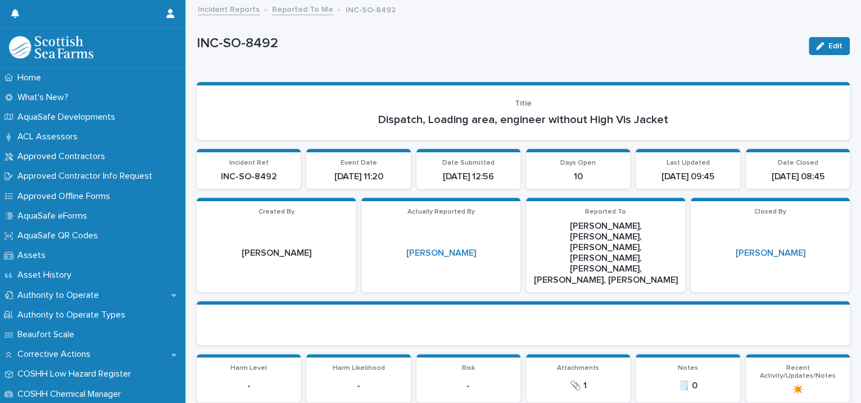
click at [303, 9] on link "Reported To Me" at bounding box center [302, 8] width 61 height 13
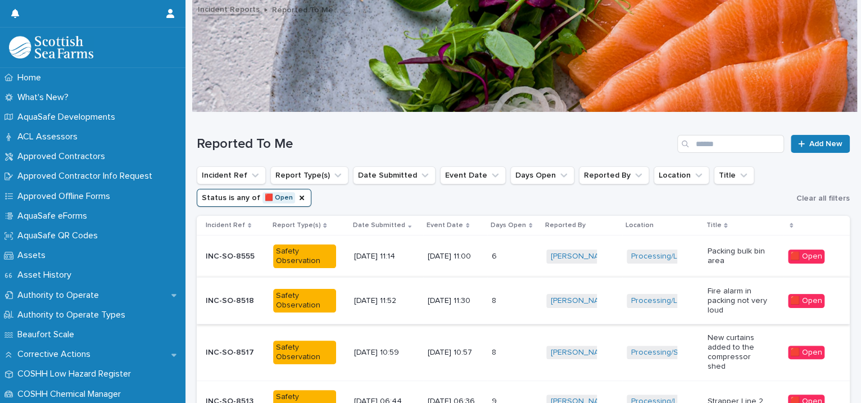
scroll to position [257, 0]
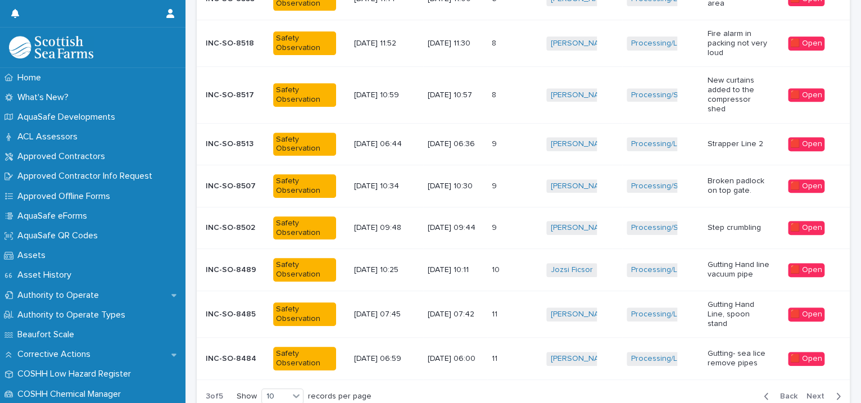
click at [806, 392] on span "Next" at bounding box center [818, 396] width 25 height 8
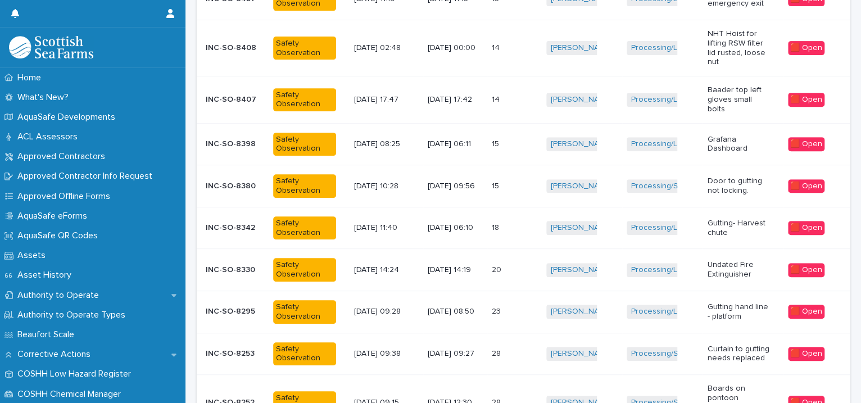
scroll to position [283, 0]
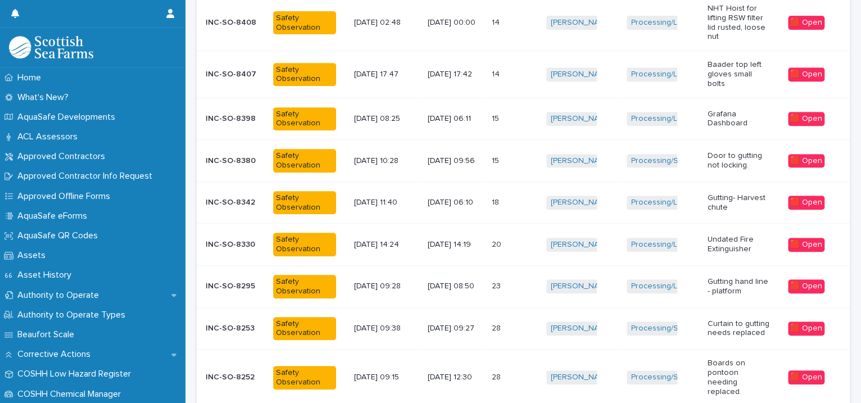
click at [610, 131] on td "[PERSON_NAME] + 0" at bounding box center [582, 119] width 80 height 42
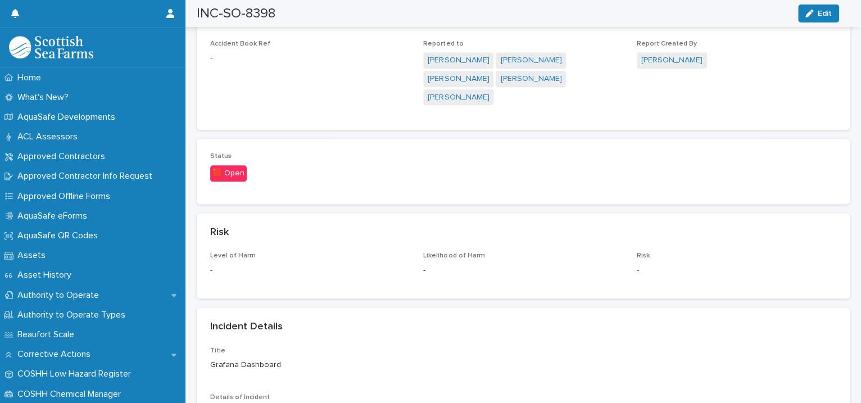
scroll to position [1030, 0]
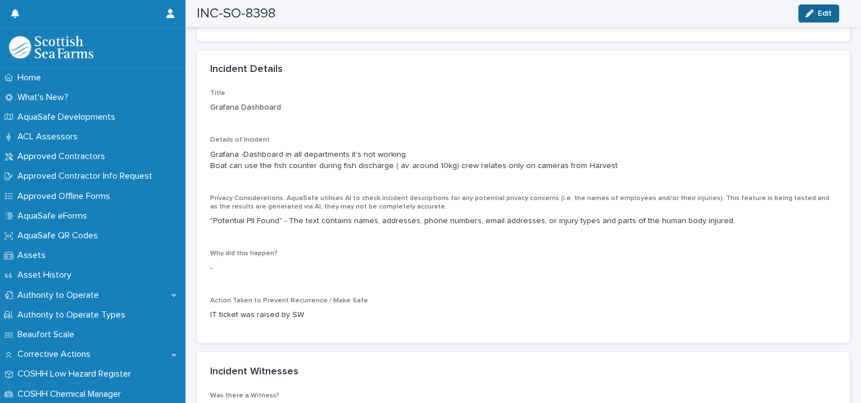
click at [822, 16] on span "Edit" at bounding box center [825, 14] width 14 height 8
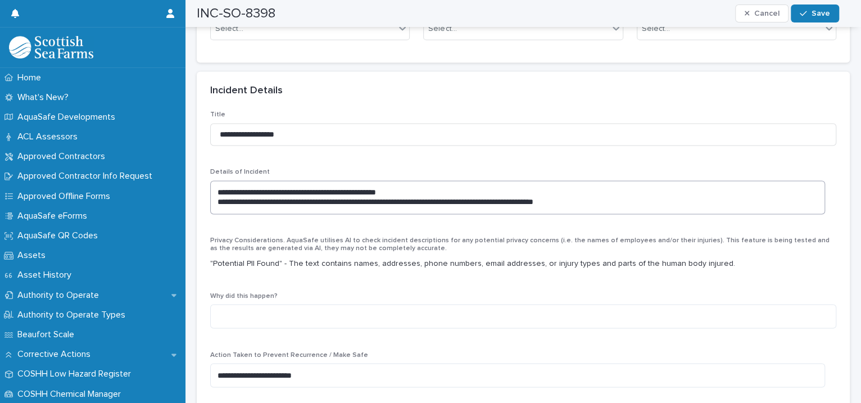
scroll to position [773, 0]
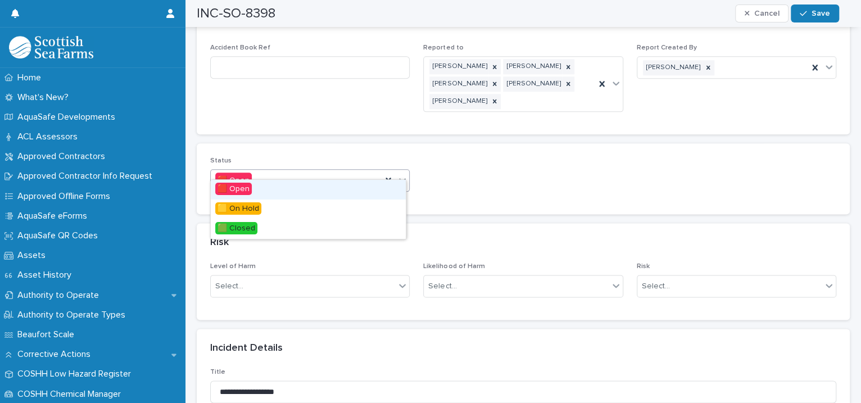
click at [397, 174] on icon at bounding box center [402, 179] width 11 height 11
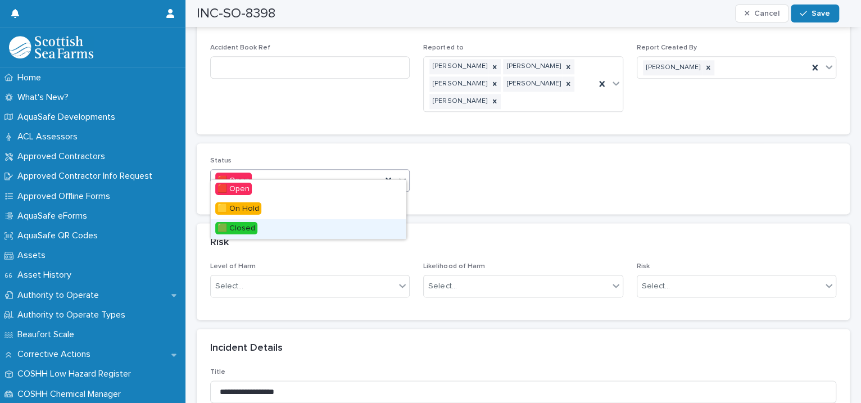
click at [321, 225] on div "🟩 Closed" at bounding box center [308, 229] width 195 height 20
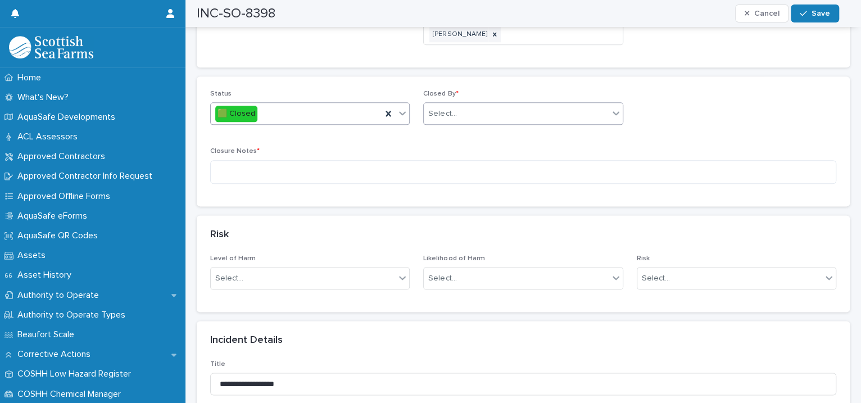
click at [444, 108] on div "Select..." at bounding box center [442, 114] width 28 height 12
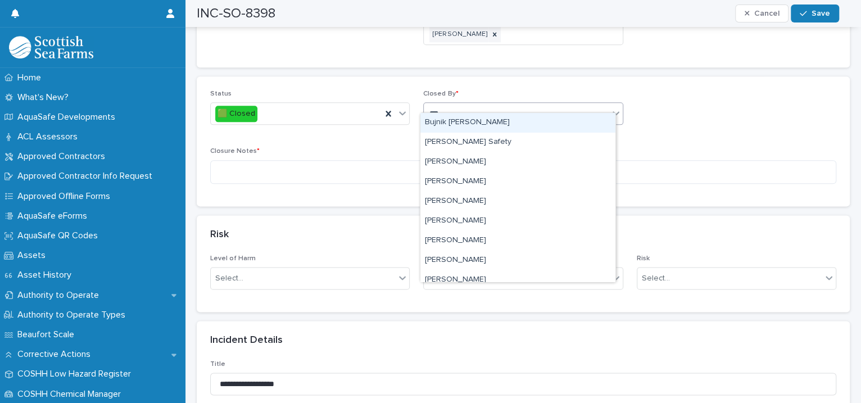
type input "****"
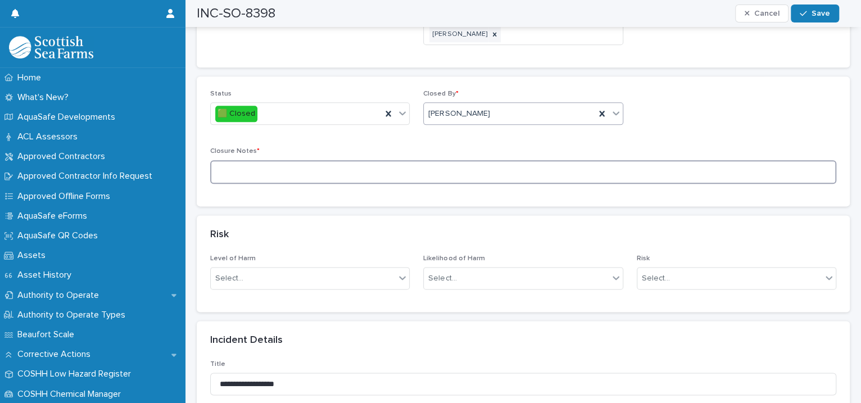
click at [314, 160] on textarea at bounding box center [523, 172] width 626 height 24
type textarea "**********"
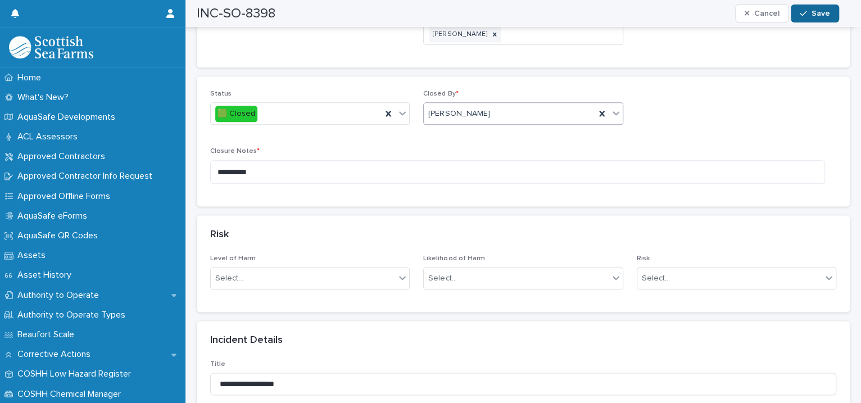
click at [802, 12] on icon "button" at bounding box center [803, 14] width 7 height 8
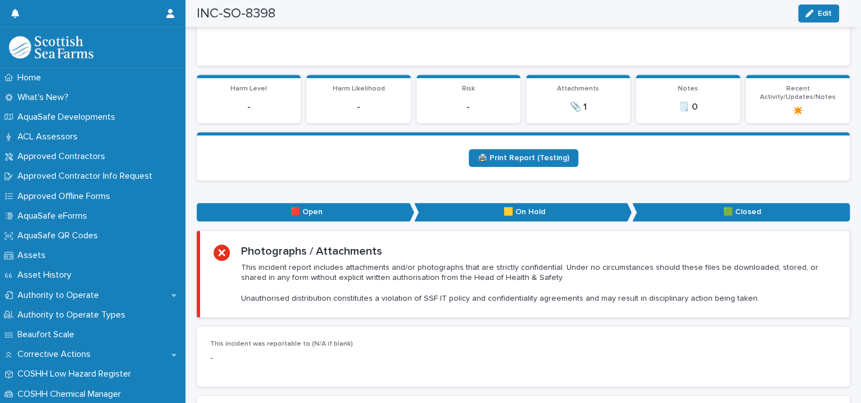
scroll to position [0, 0]
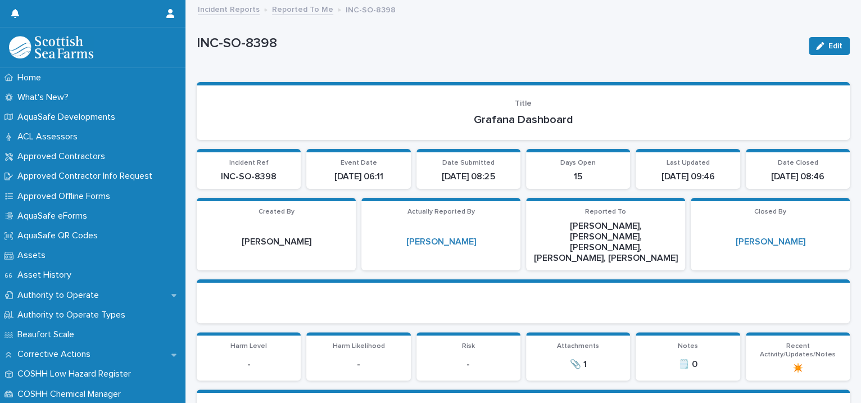
click at [290, 6] on link "Reported To Me" at bounding box center [302, 8] width 61 height 13
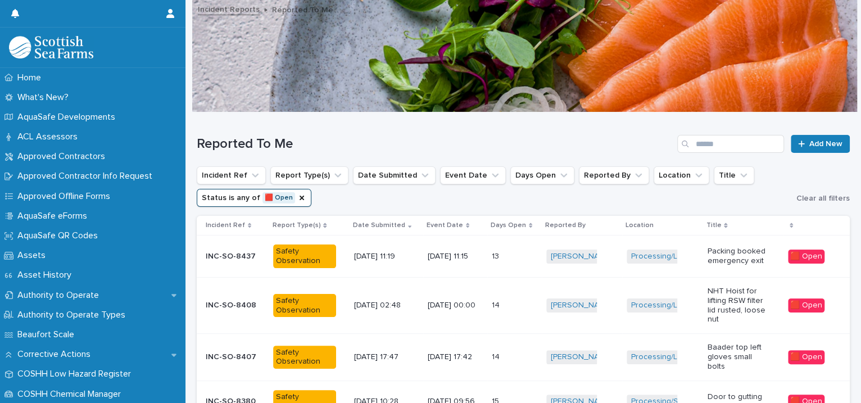
click at [542, 298] on td "Matthew Fullerton + 0" at bounding box center [582, 305] width 80 height 56
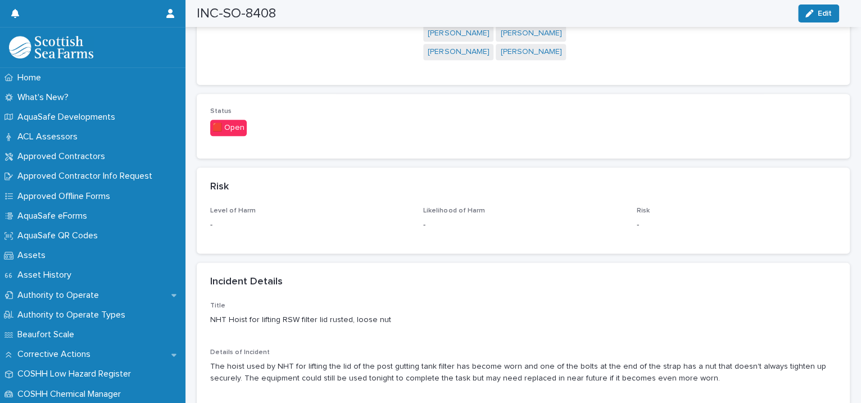
scroll to position [1030, 0]
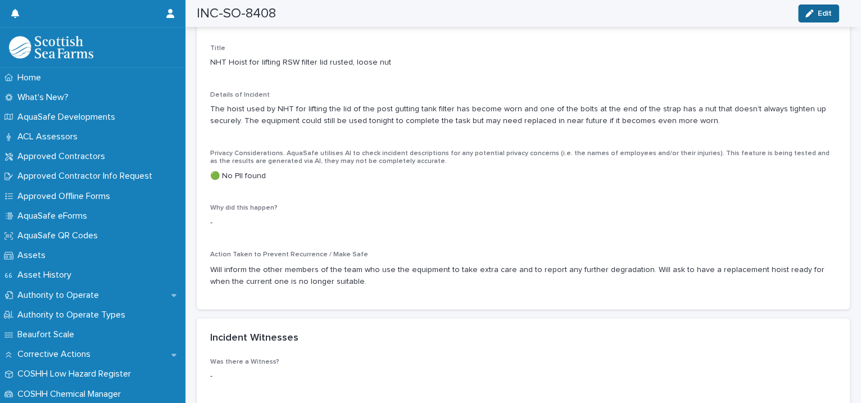
click at [812, 10] on icon "button" at bounding box center [809, 14] width 8 height 8
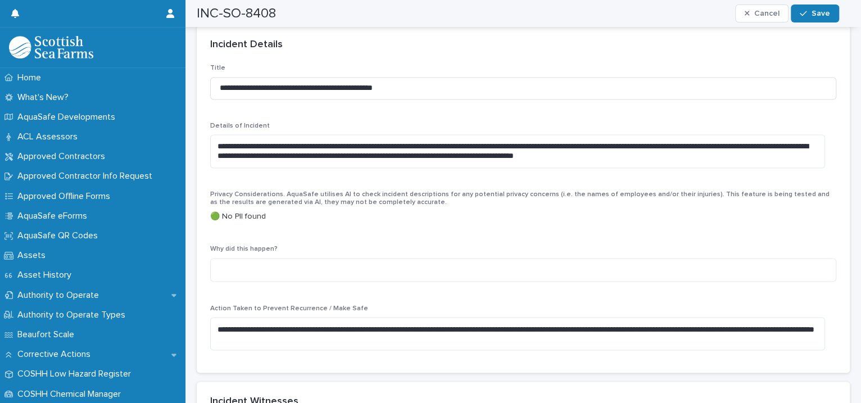
scroll to position [773, 0]
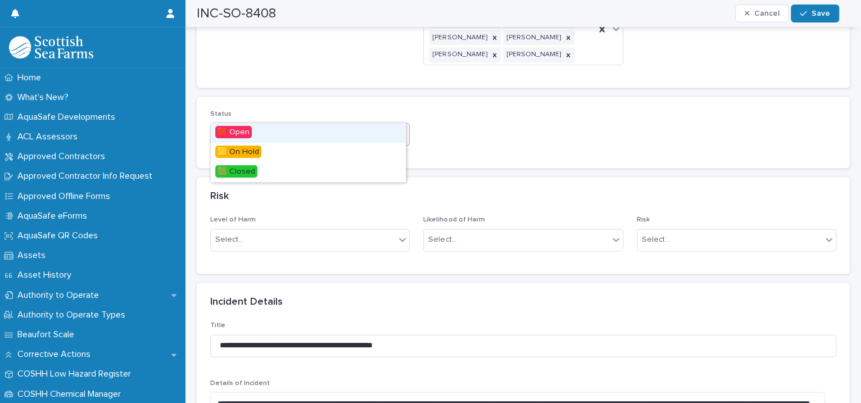
click at [403, 128] on icon at bounding box center [402, 133] width 11 height 11
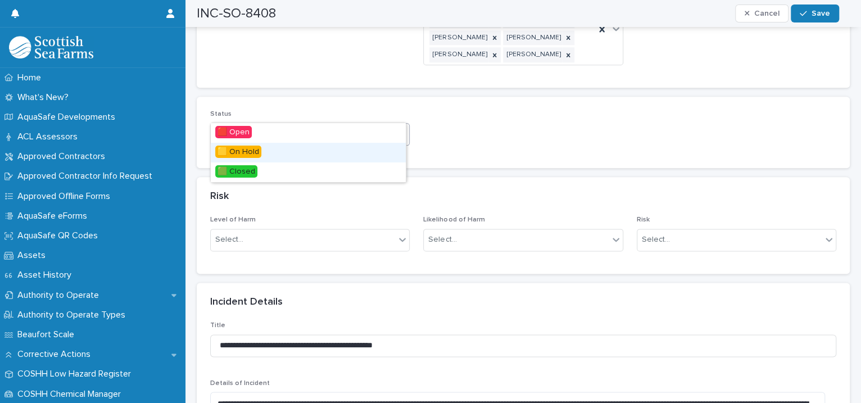
click at [337, 152] on div "🟨 On Hold" at bounding box center [308, 153] width 195 height 20
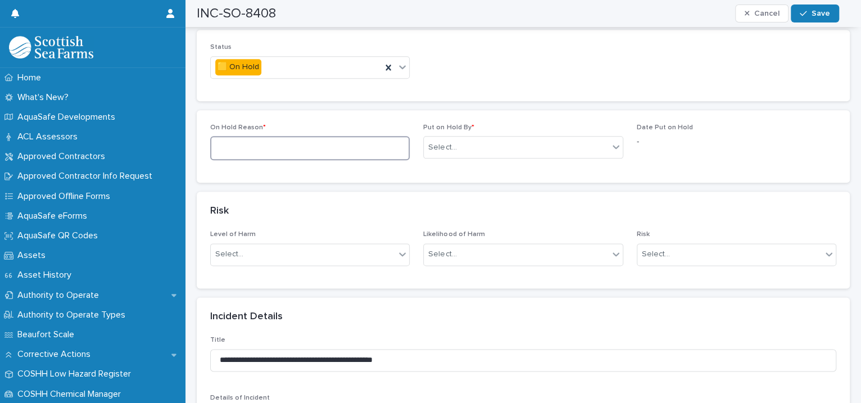
click at [309, 136] on textarea at bounding box center [309, 148] width 199 height 24
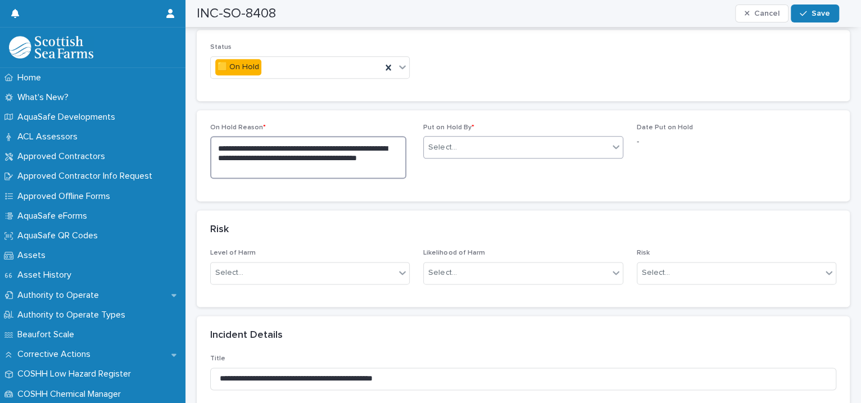
type textarea "**********"
click at [484, 138] on div "Select..." at bounding box center [516, 147] width 184 height 19
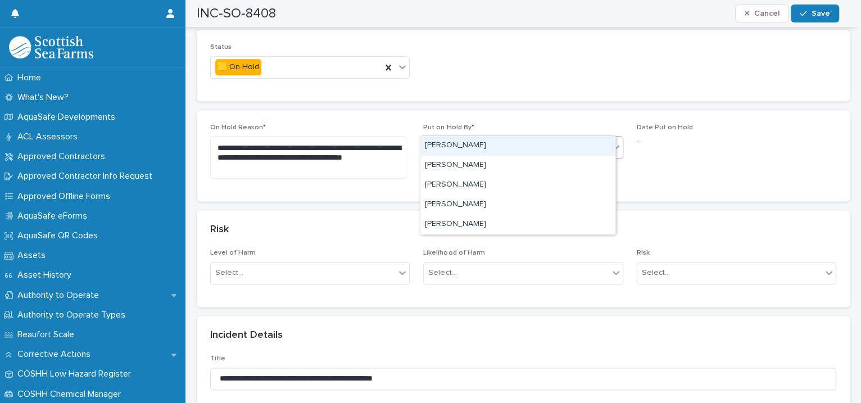
type input "****"
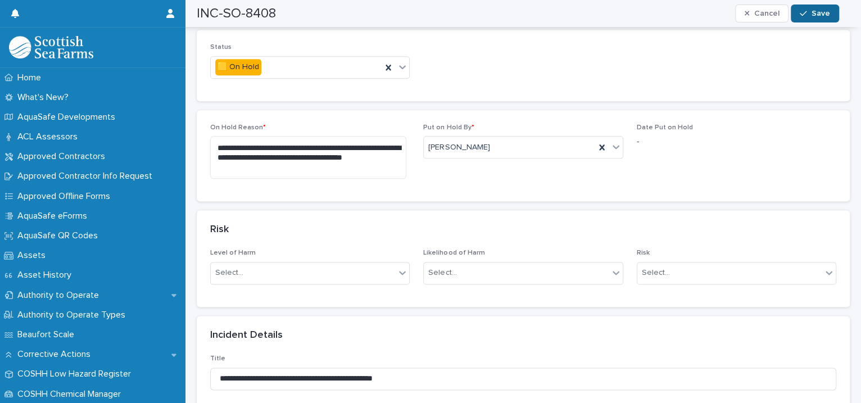
click at [810, 13] on div "button" at bounding box center [805, 14] width 11 height 8
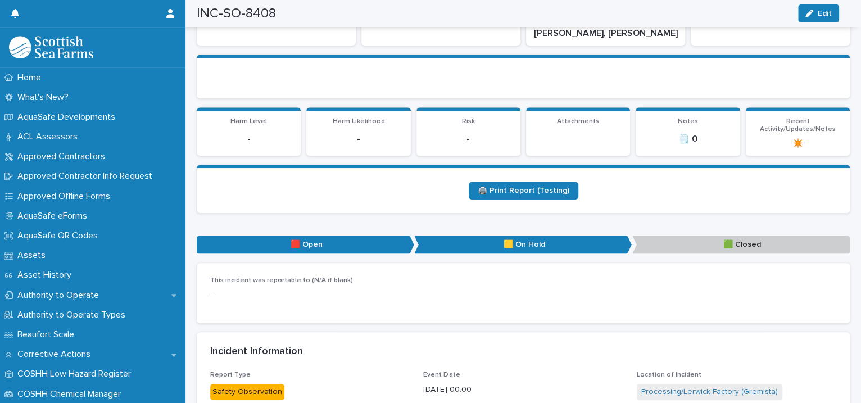
scroll to position [0, 0]
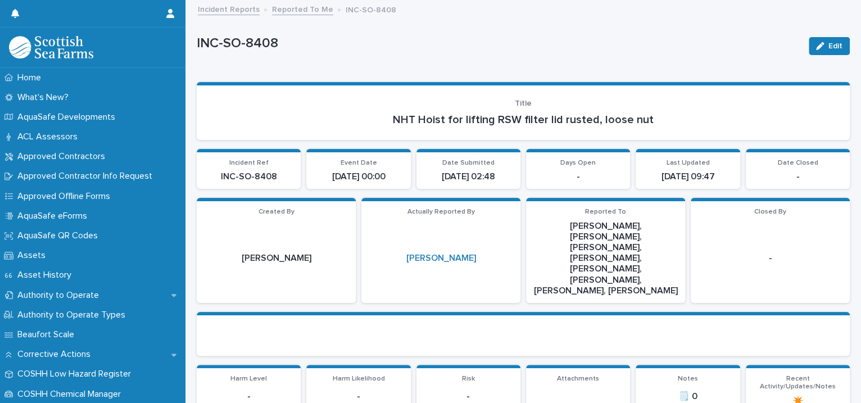
click at [288, 6] on link "Reported To Me" at bounding box center [302, 8] width 61 height 13
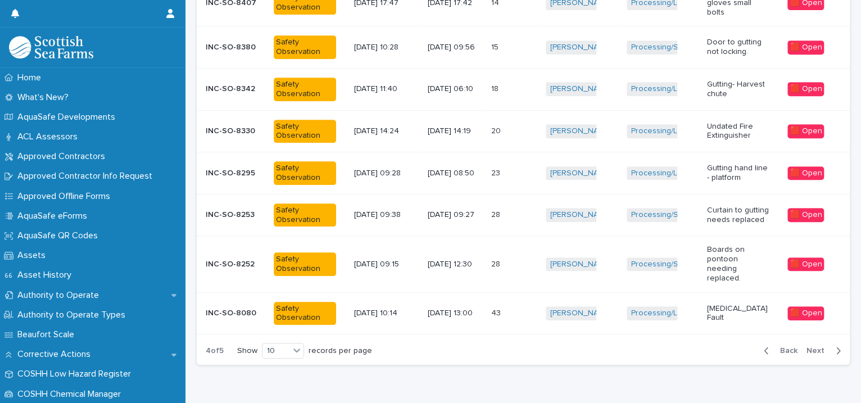
scroll to position [319, 0]
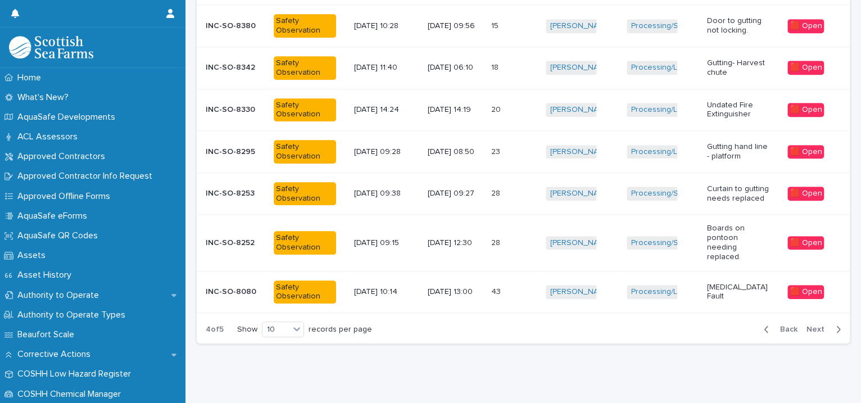
click at [809, 325] on span "Next" at bounding box center [818, 329] width 25 height 8
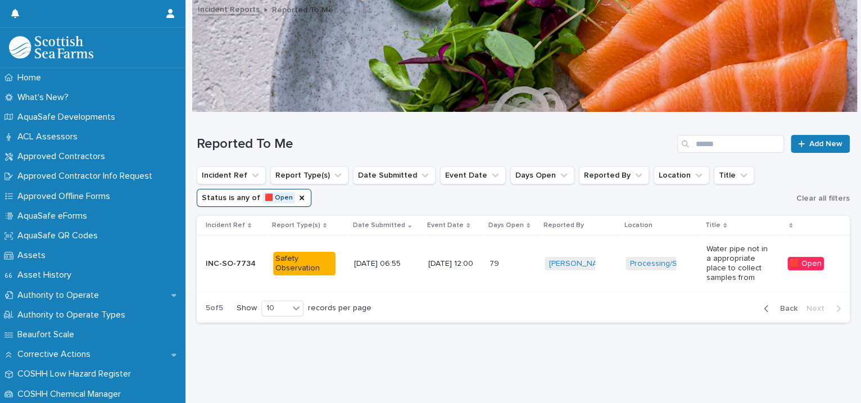
click at [773, 305] on span "Back" at bounding box center [785, 309] width 24 height 8
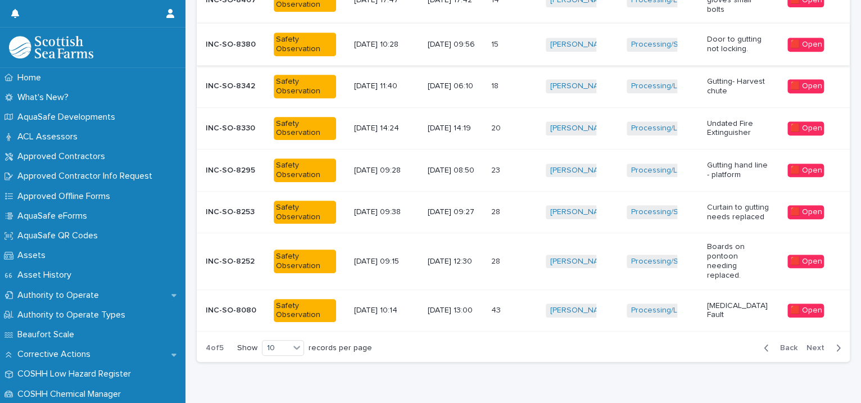
scroll to position [319, 0]
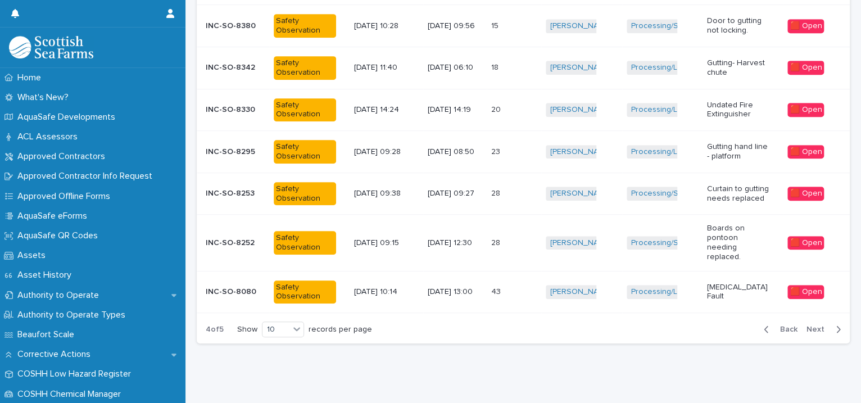
click at [779, 325] on span "Back" at bounding box center [785, 329] width 24 height 8
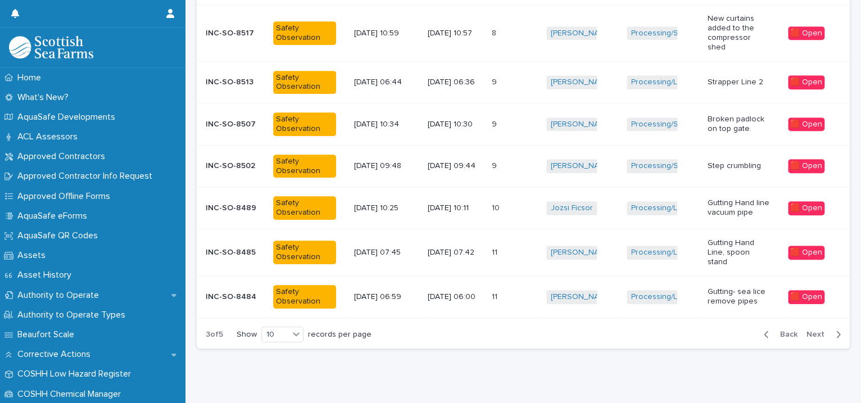
scroll to position [322, 0]
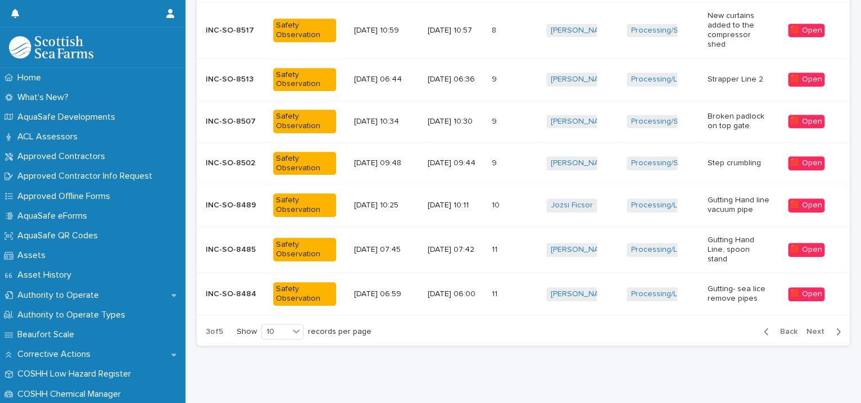
click at [775, 328] on span "Back" at bounding box center [785, 332] width 24 height 8
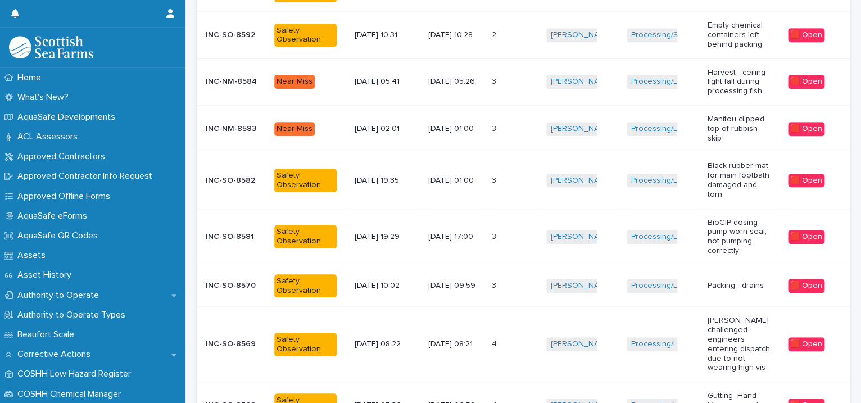
scroll to position [386, 0]
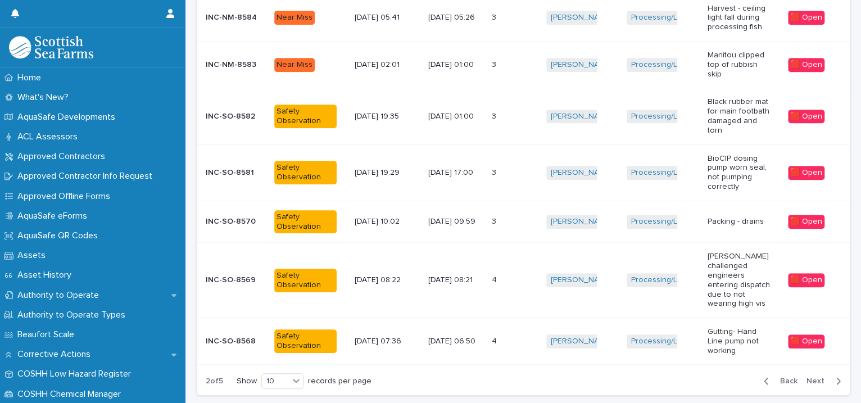
click at [553, 301] on td "Steven Woods + 0" at bounding box center [582, 280] width 80 height 75
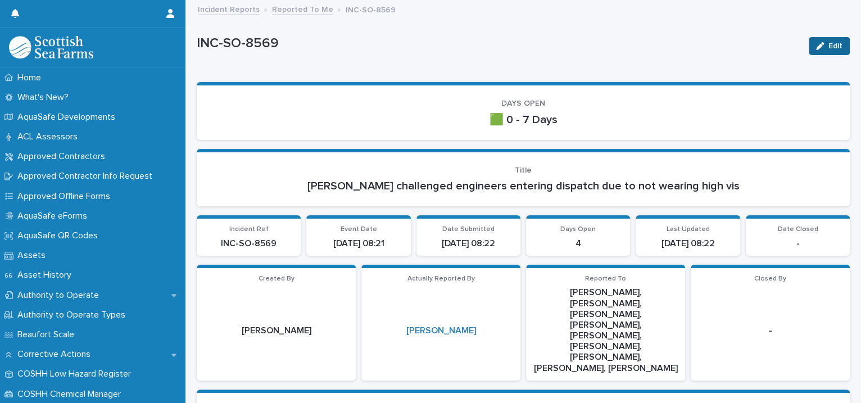
click at [828, 42] on span "Edit" at bounding box center [835, 46] width 14 height 8
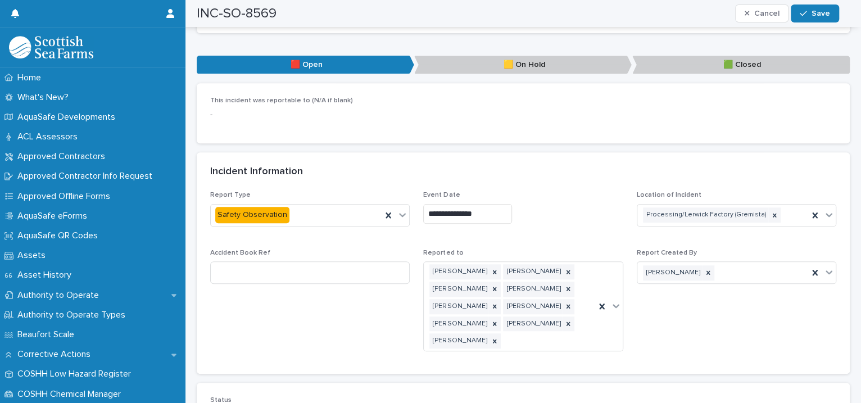
scroll to position [773, 0]
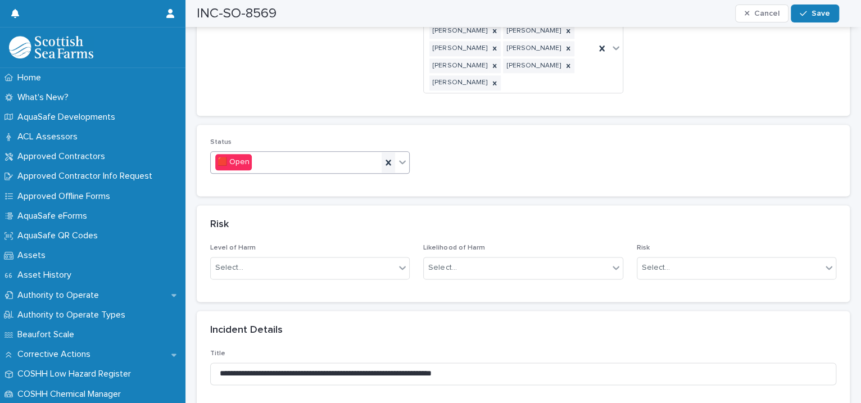
click at [389, 157] on icon at bounding box center [388, 162] width 11 height 11
click at [397, 141] on div "Status 0 results available. Select is focused ,type to refine list, press Down …" at bounding box center [523, 160] width 653 height 71
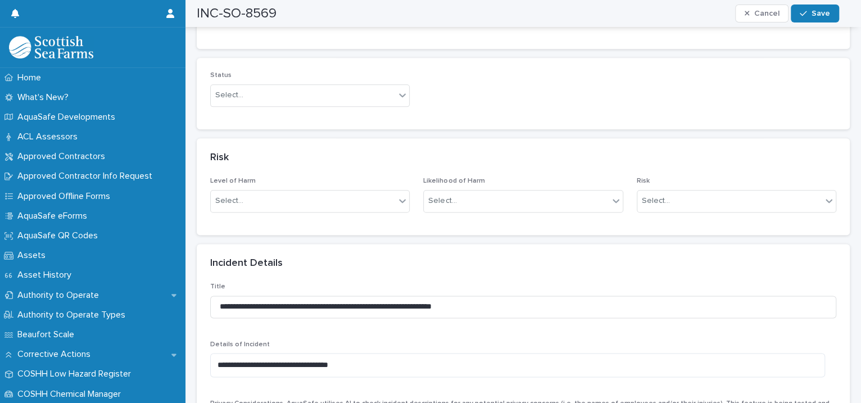
click at [457, 85] on div "Status Select..." at bounding box center [523, 93] width 626 height 44
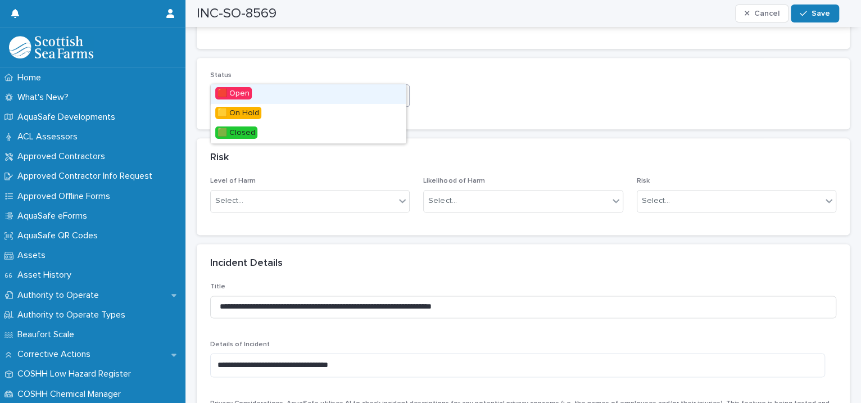
click at [400, 85] on div at bounding box center [402, 95] width 13 height 20
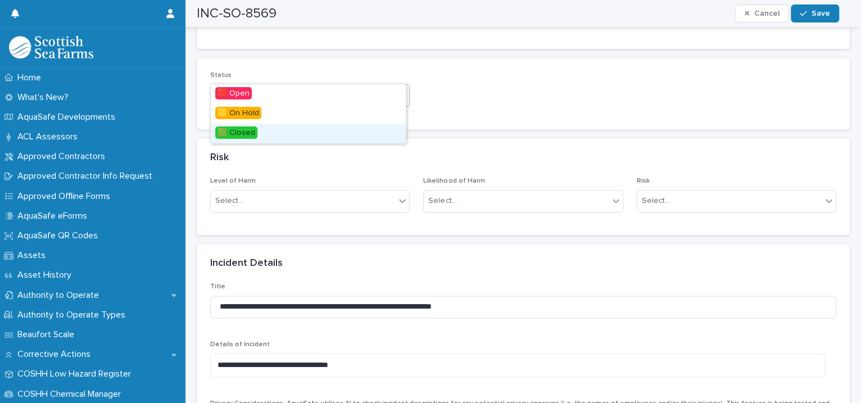
click at [321, 134] on div "🟩 Closed" at bounding box center [308, 134] width 195 height 20
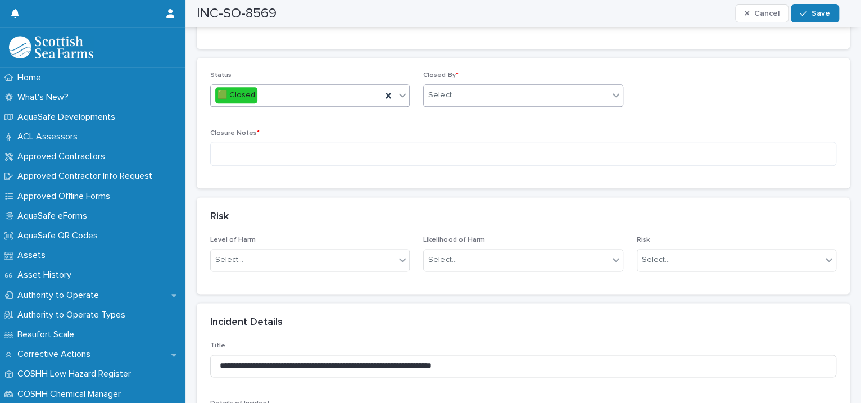
click at [451, 89] on div "Select..." at bounding box center [442, 95] width 28 height 12
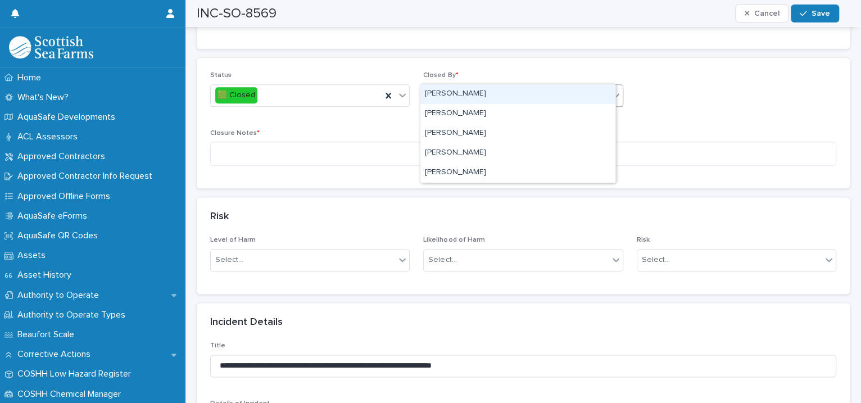
type input "****"
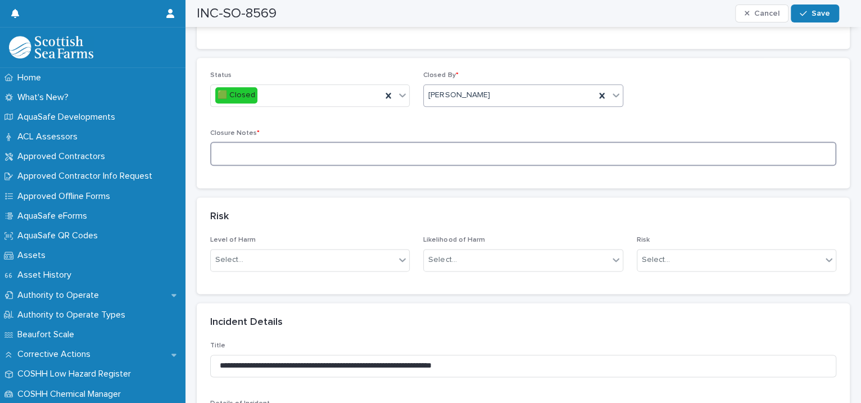
click at [299, 142] on textarea at bounding box center [523, 154] width 626 height 24
click at [228, 142] on textarea "**********" at bounding box center [517, 154] width 615 height 24
click at [268, 142] on textarea "**********" at bounding box center [517, 154] width 615 height 24
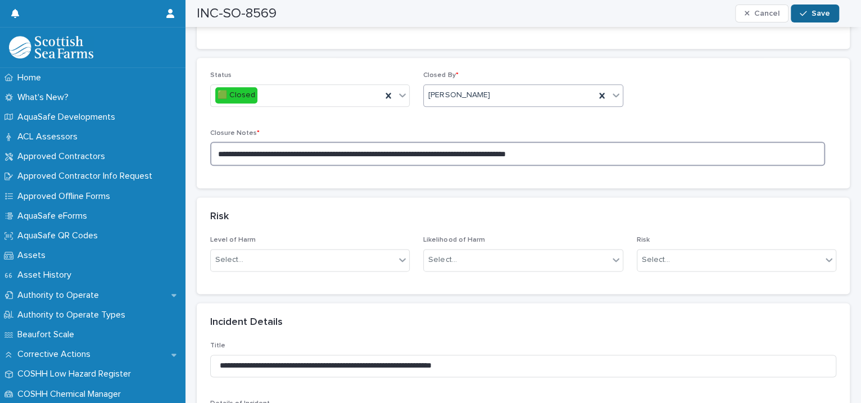
type textarea "**********"
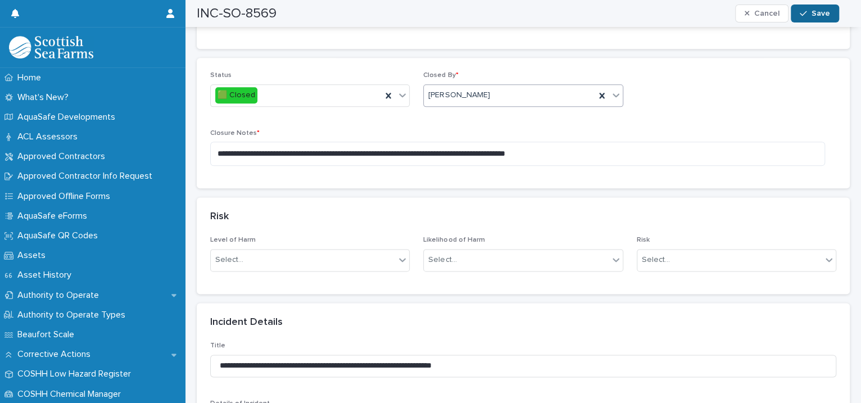
click at [806, 11] on icon "button" at bounding box center [803, 14] width 7 height 8
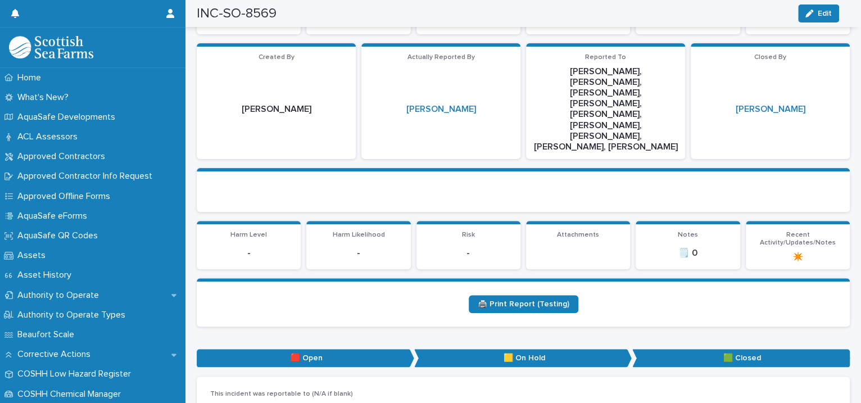
scroll to position [0, 0]
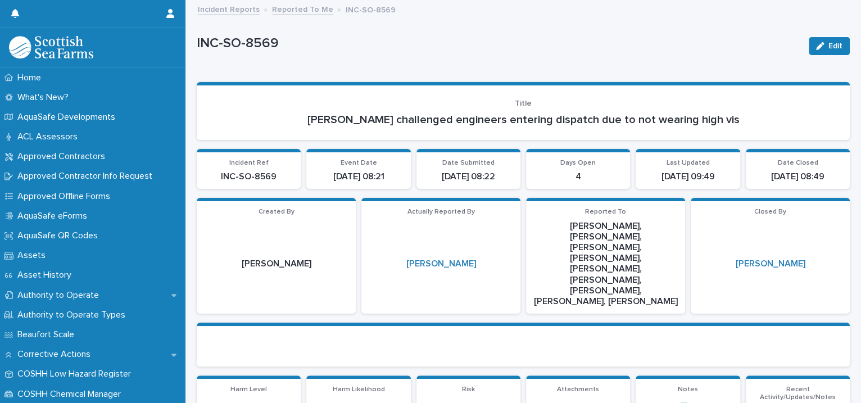
click at [299, 11] on link "Reported To Me" at bounding box center [302, 8] width 61 height 13
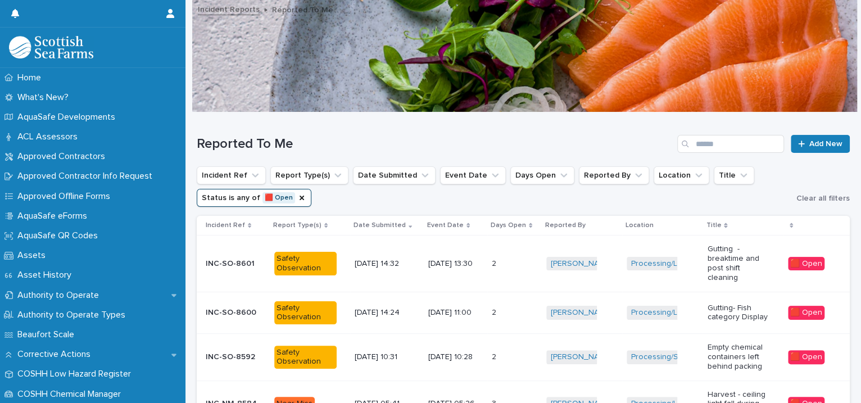
click at [707, 318] on p "Gutting- Fish category Display" at bounding box center [738, 312] width 62 height 19
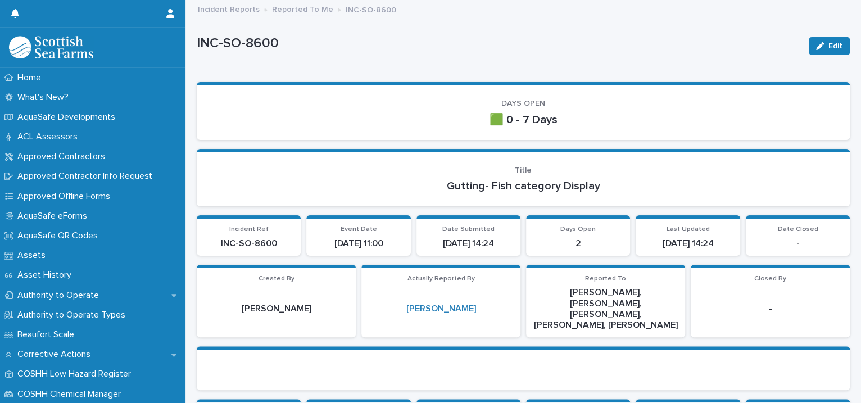
click at [299, 9] on link "Reported To Me" at bounding box center [302, 8] width 61 height 13
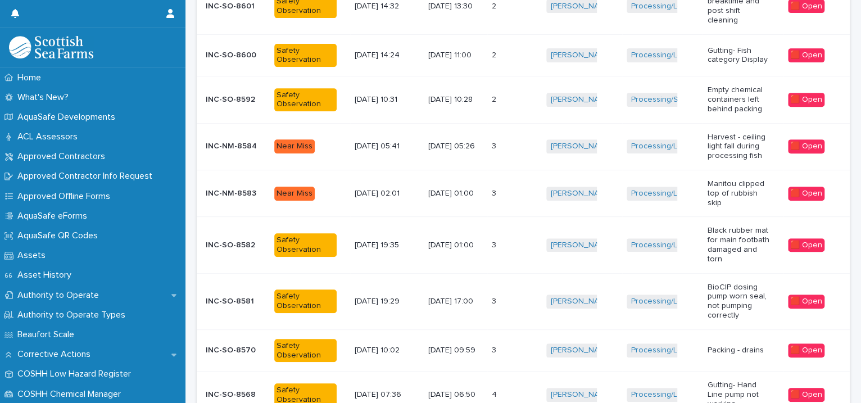
scroll to position [377, 0]
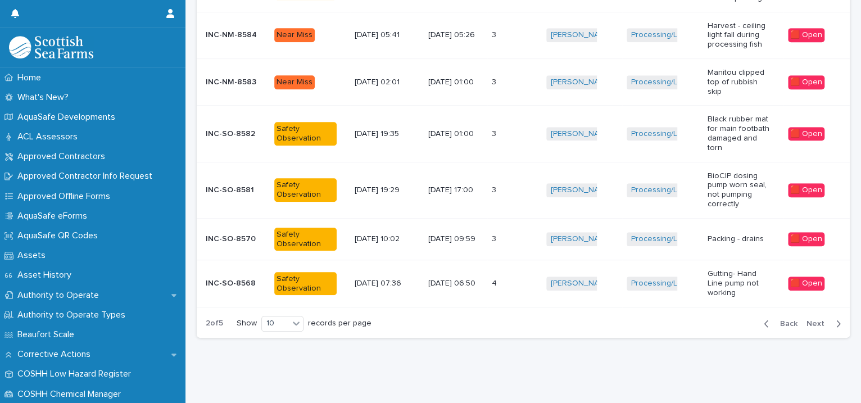
click at [782, 320] on span "Back" at bounding box center [785, 324] width 24 height 8
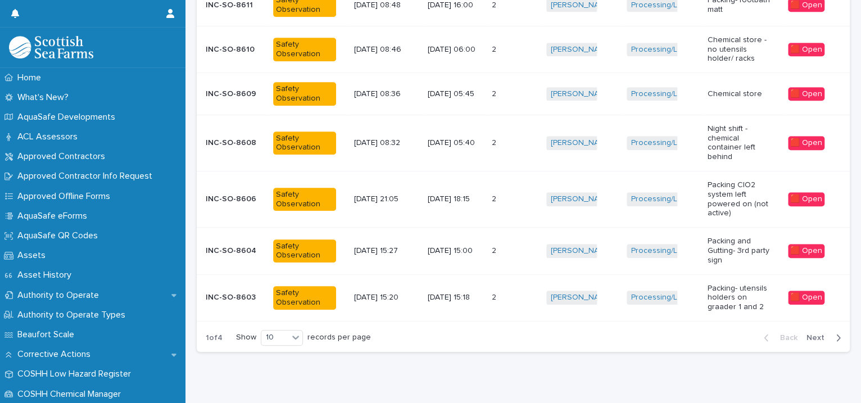
scroll to position [388, 0]
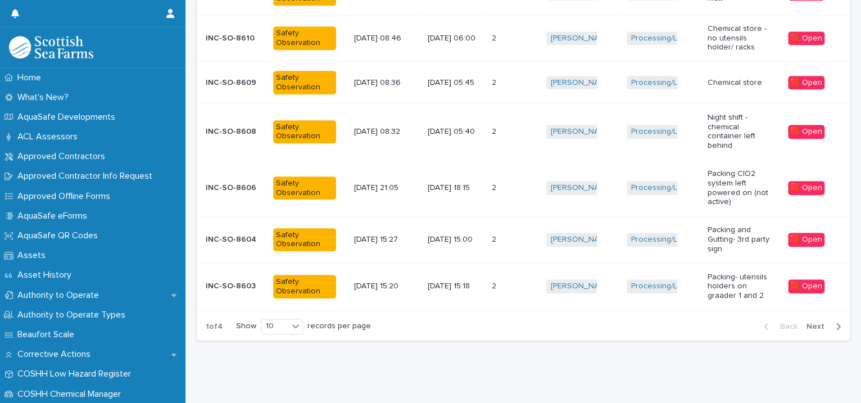
click at [543, 224] on td "[PERSON_NAME] + 0" at bounding box center [582, 239] width 80 height 47
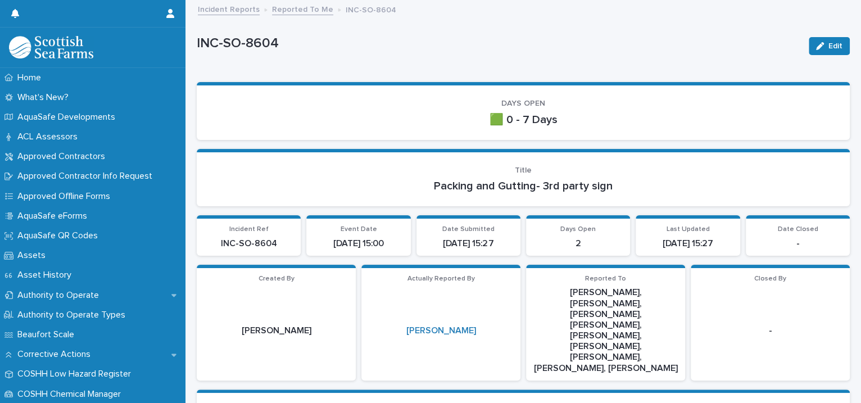
click at [290, 12] on link "Reported To Me" at bounding box center [302, 8] width 61 height 13
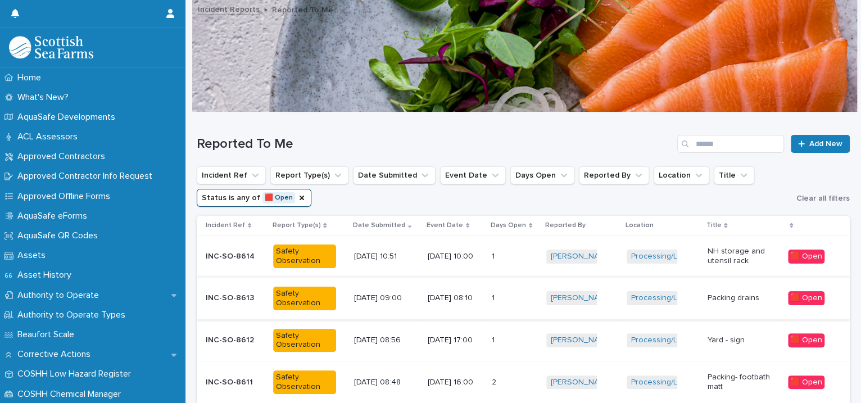
scroll to position [257, 0]
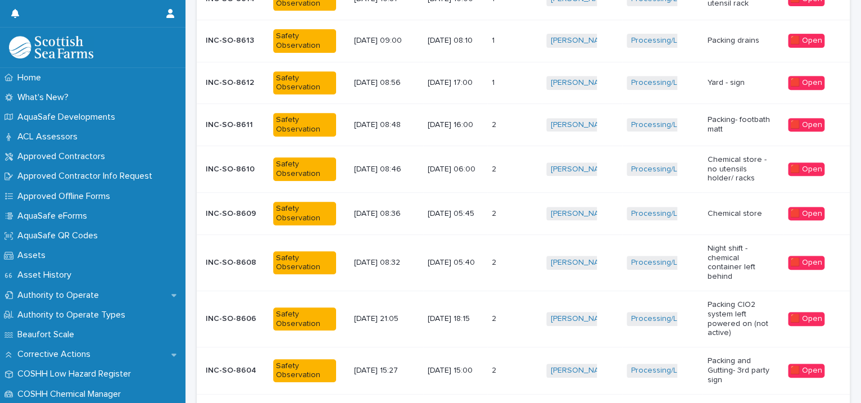
click at [544, 355] on td "[PERSON_NAME] + 0" at bounding box center [582, 370] width 80 height 47
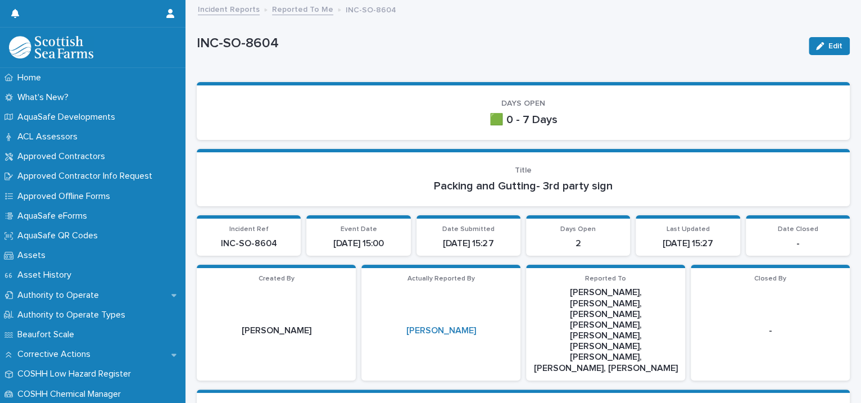
click at [288, 11] on link "Reported To Me" at bounding box center [302, 8] width 61 height 13
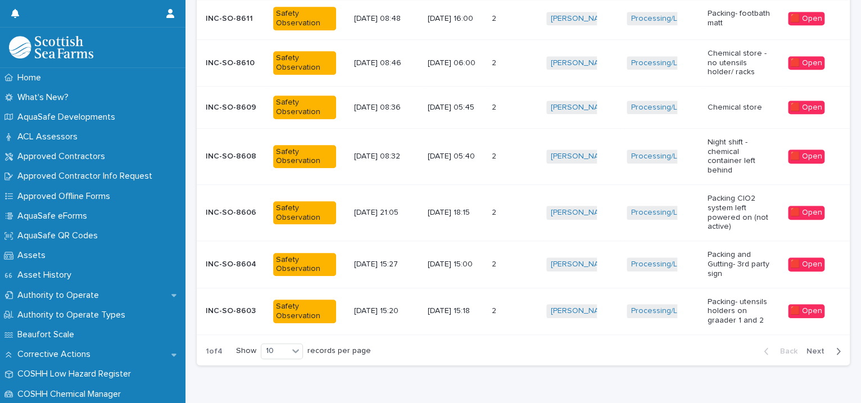
scroll to position [399, 0]
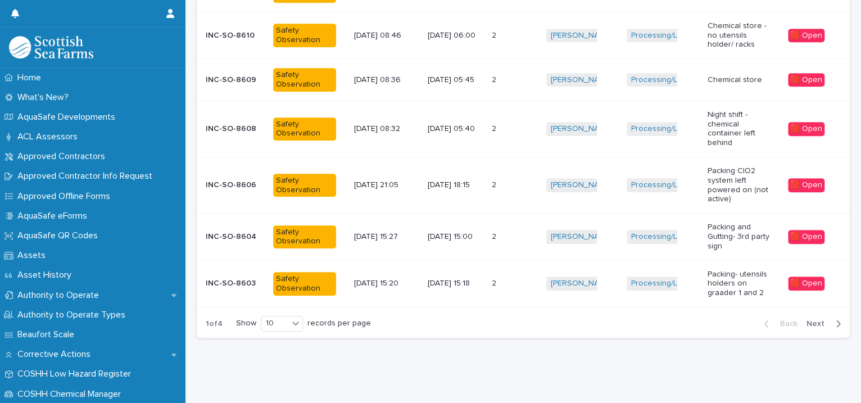
click at [543, 230] on td "[PERSON_NAME] + 0" at bounding box center [582, 237] width 80 height 47
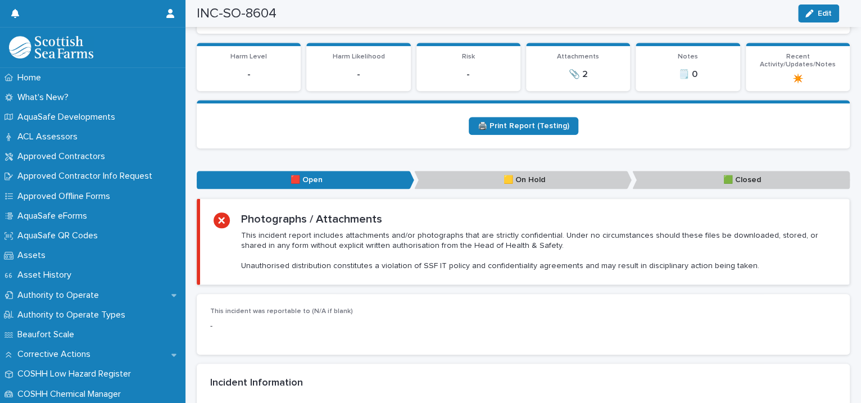
scroll to position [401, 0]
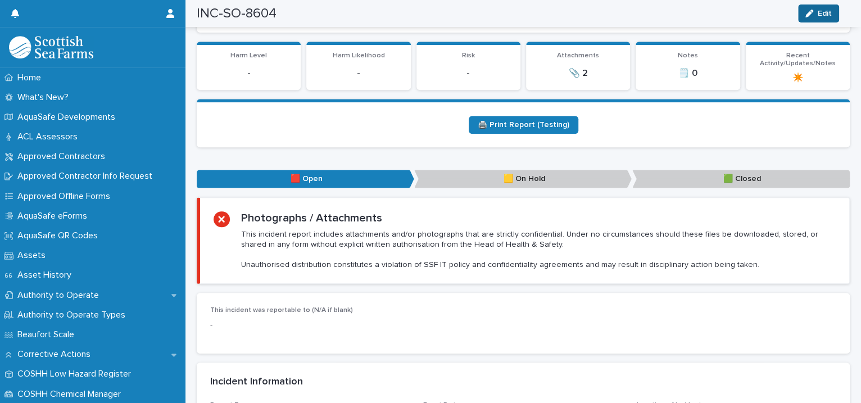
click at [814, 10] on div "button" at bounding box center [811, 14] width 12 height 8
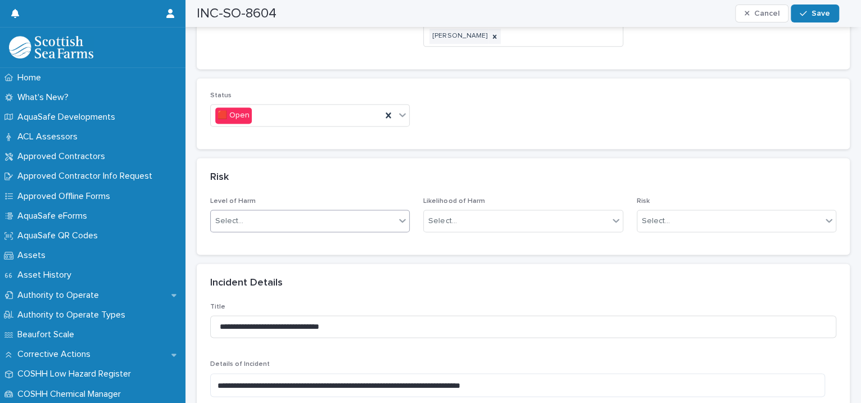
click at [403, 215] on icon at bounding box center [402, 220] width 11 height 11
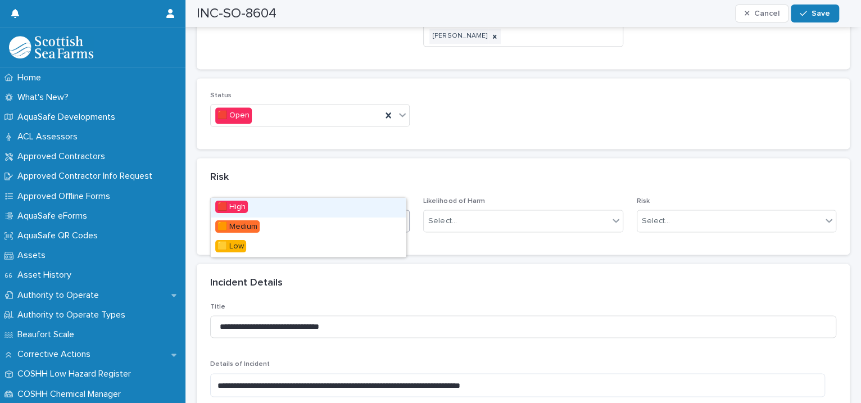
click at [402, 215] on icon at bounding box center [402, 220] width 11 height 11
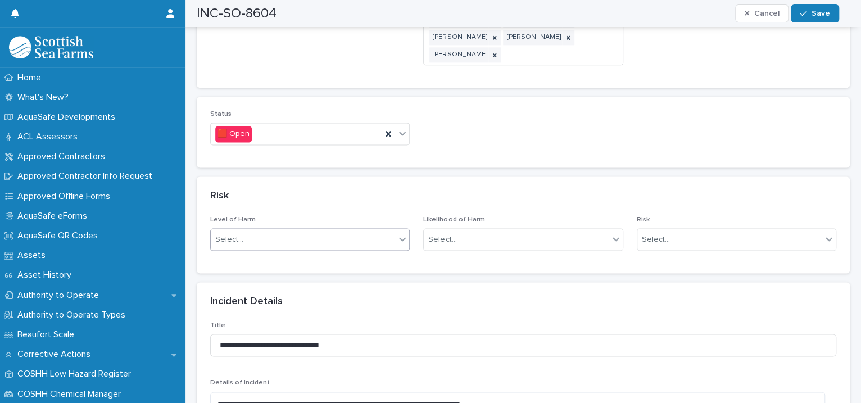
scroll to position [658, 0]
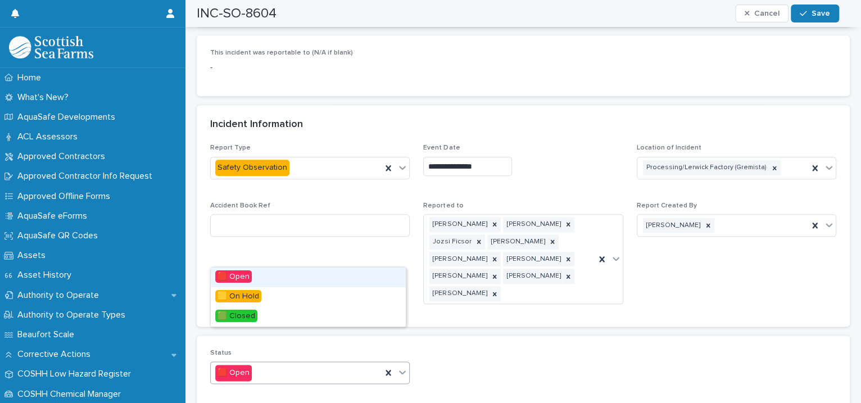
click at [402, 366] on icon at bounding box center [402, 371] width 11 height 11
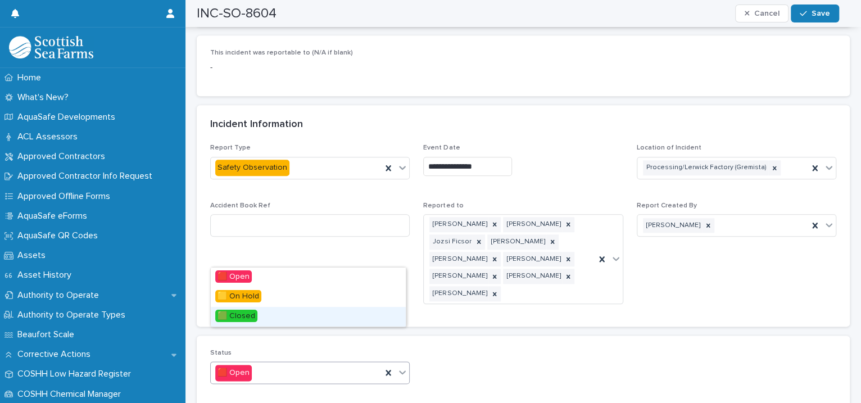
drag, startPoint x: 352, startPoint y: 326, endPoint x: 331, endPoint y: 315, distance: 23.6
click at [331, 315] on div "🟩 Closed" at bounding box center [308, 317] width 195 height 20
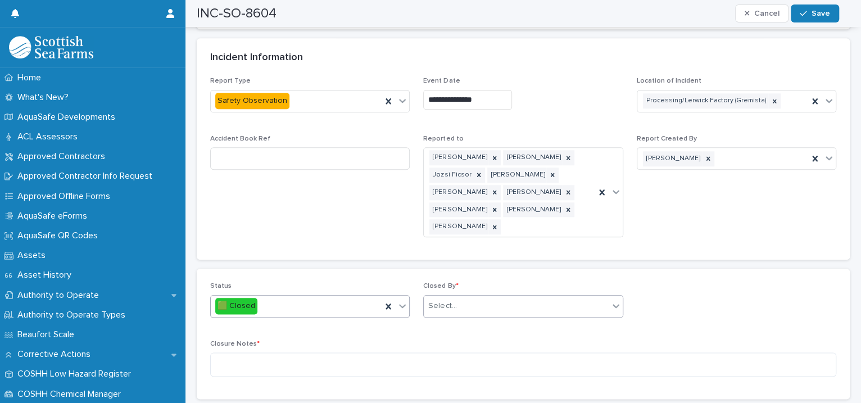
click at [465, 297] on div "Select..." at bounding box center [516, 306] width 184 height 19
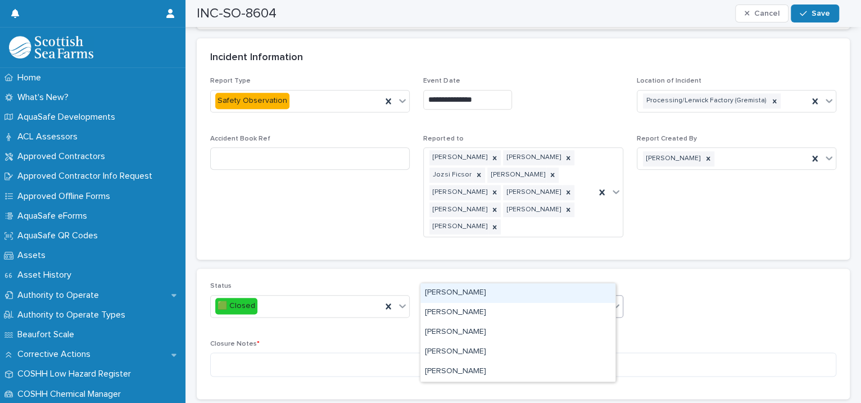
type input "****"
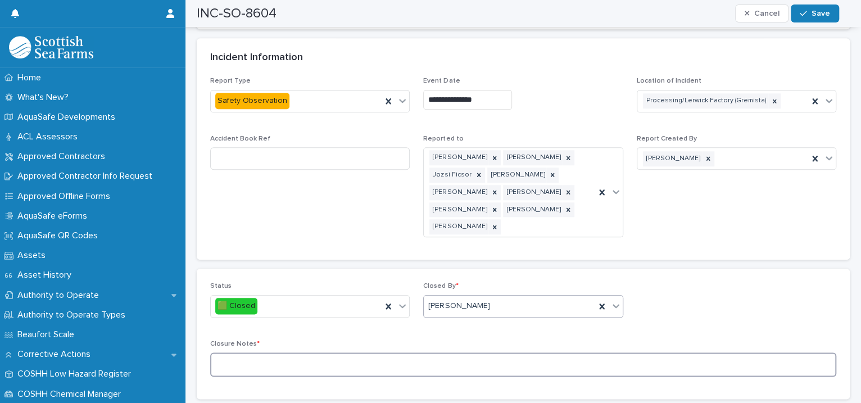
click at [304, 352] on textarea at bounding box center [523, 364] width 626 height 24
type textarea "**********"
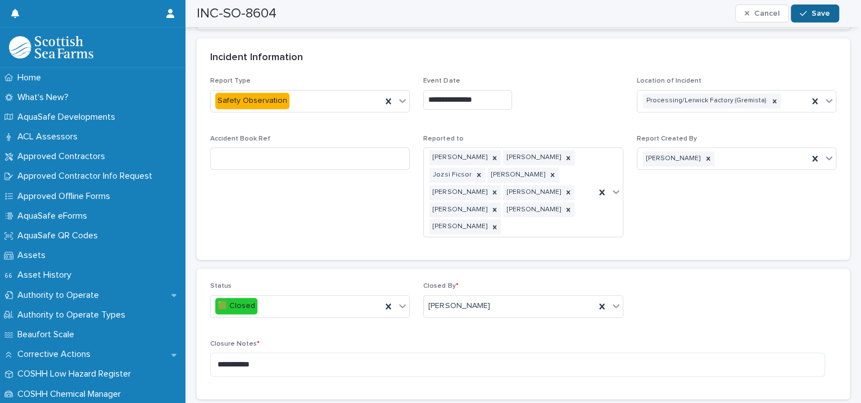
click at [813, 17] on span "Save" at bounding box center [820, 14] width 19 height 8
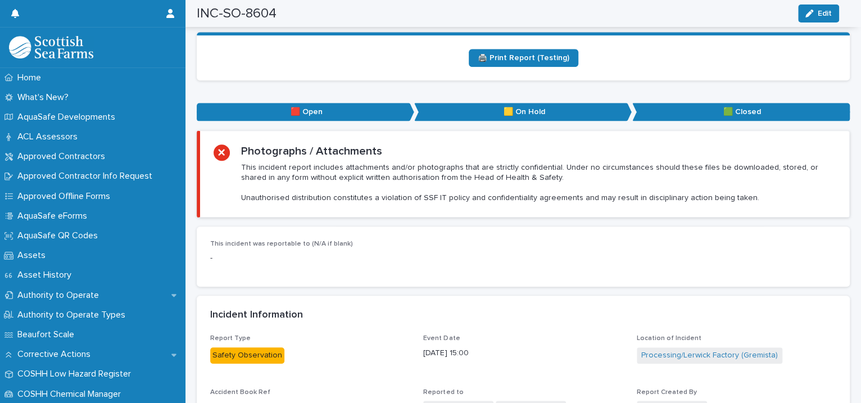
scroll to position [0, 0]
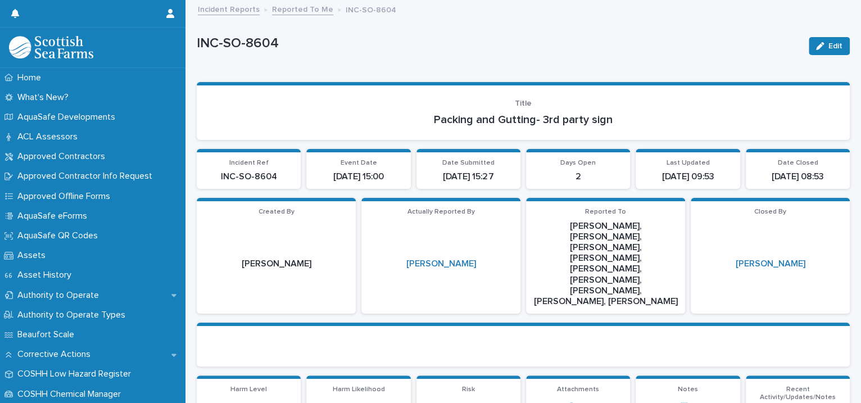
click at [298, 8] on link "Reported To Me" at bounding box center [302, 8] width 61 height 13
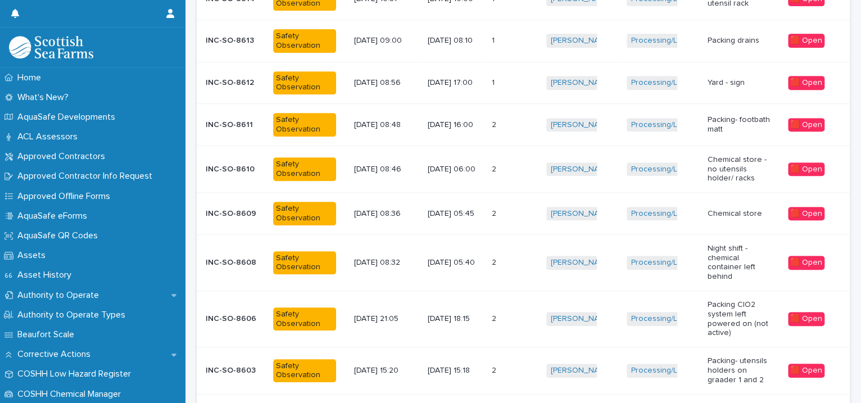
scroll to position [353, 0]
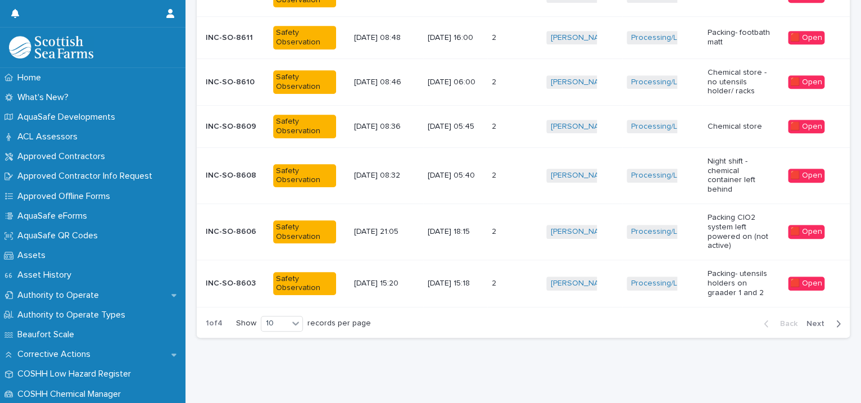
click at [806, 320] on span "Next" at bounding box center [818, 324] width 25 height 8
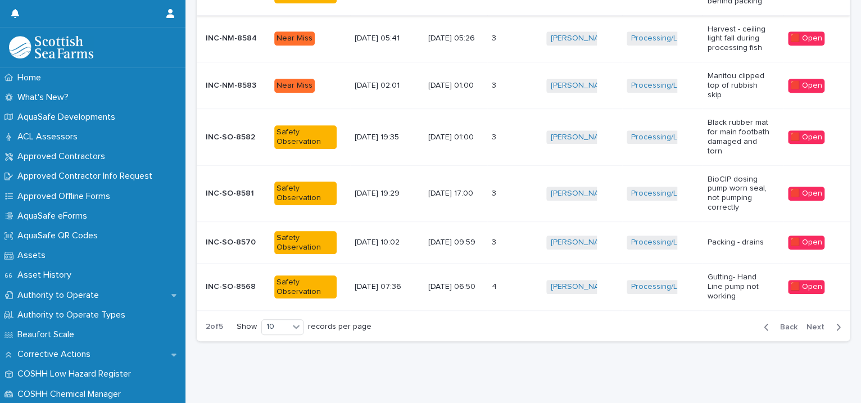
scroll to position [107, 0]
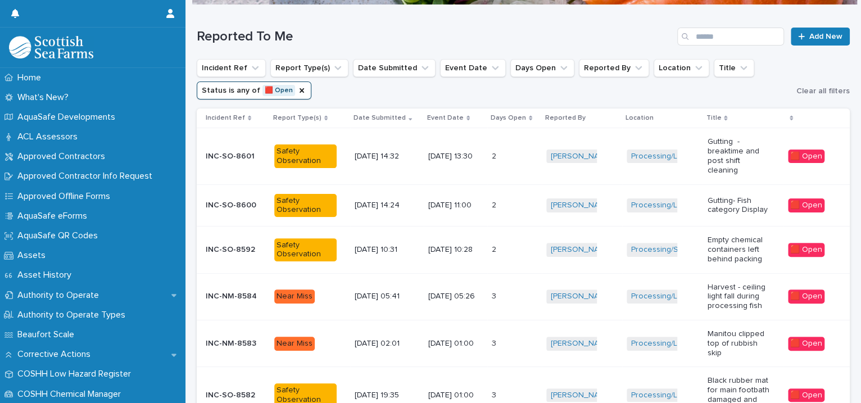
click at [614, 212] on td "[PERSON_NAME] + 0" at bounding box center [582, 205] width 80 height 42
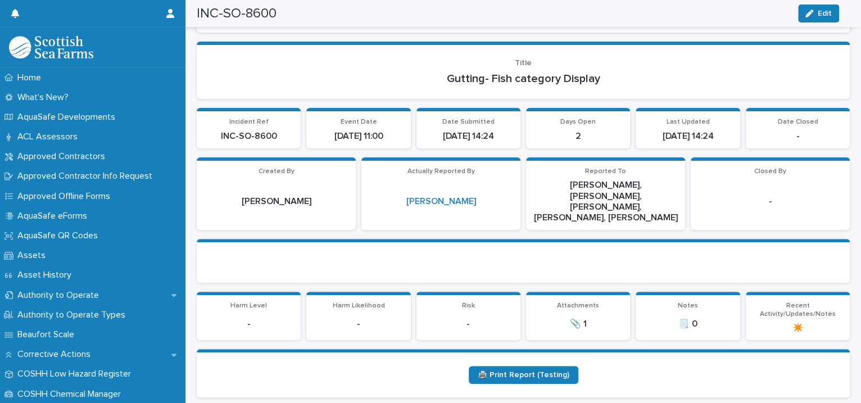
scroll to position [108, 0]
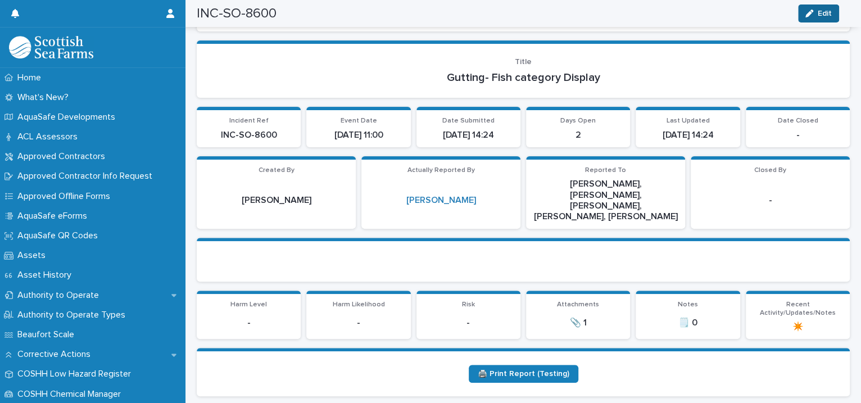
click at [819, 16] on span "Edit" at bounding box center [825, 14] width 14 height 8
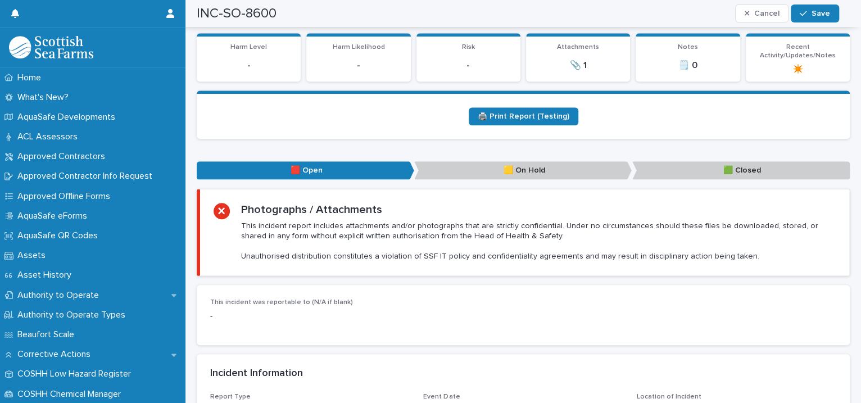
scroll to position [624, 0]
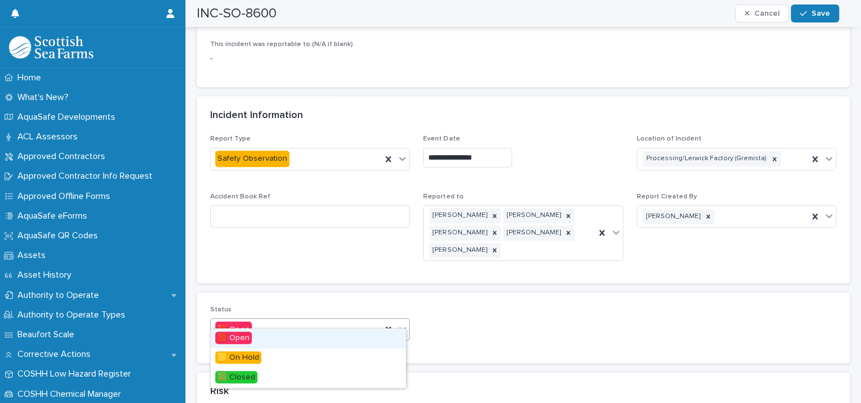
click at [406, 318] on div "🟥 Open" at bounding box center [309, 329] width 199 height 22
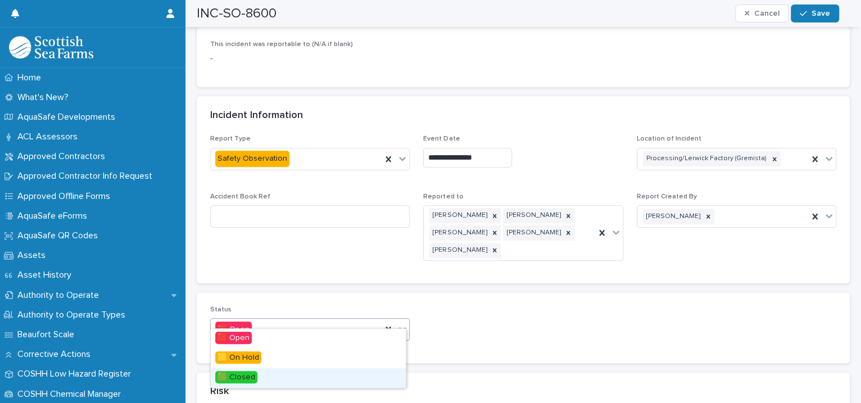
click at [345, 370] on div "🟩 Closed" at bounding box center [308, 378] width 195 height 20
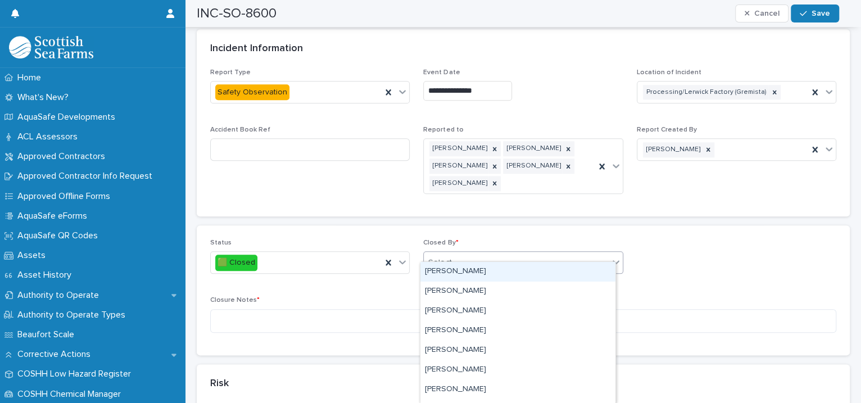
click at [454, 253] on div "Select..." at bounding box center [516, 262] width 184 height 19
type input "****"
click at [498, 267] on div "[PERSON_NAME]" at bounding box center [517, 272] width 195 height 20
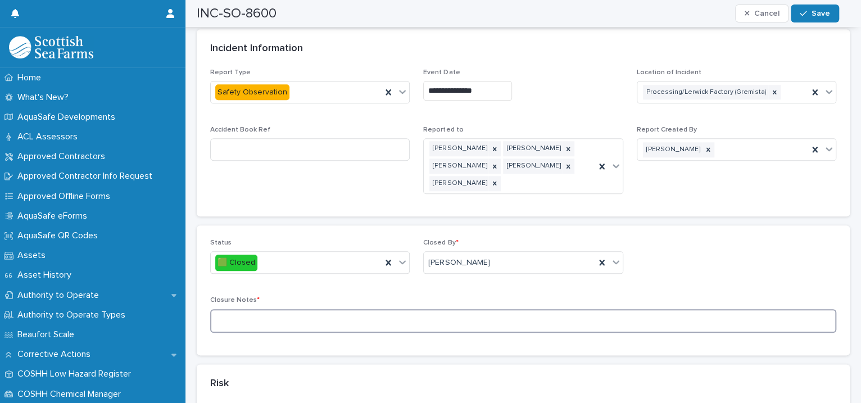
click at [301, 309] on textarea at bounding box center [523, 321] width 626 height 24
type textarea "**********"
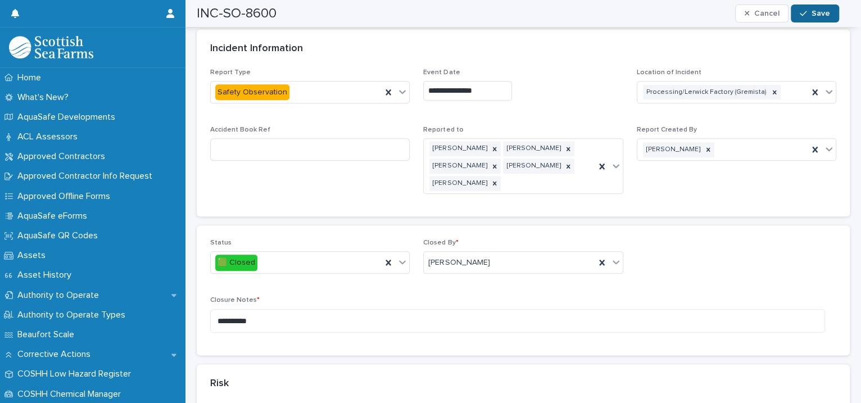
click at [813, 19] on button "Save" at bounding box center [815, 13] width 48 height 18
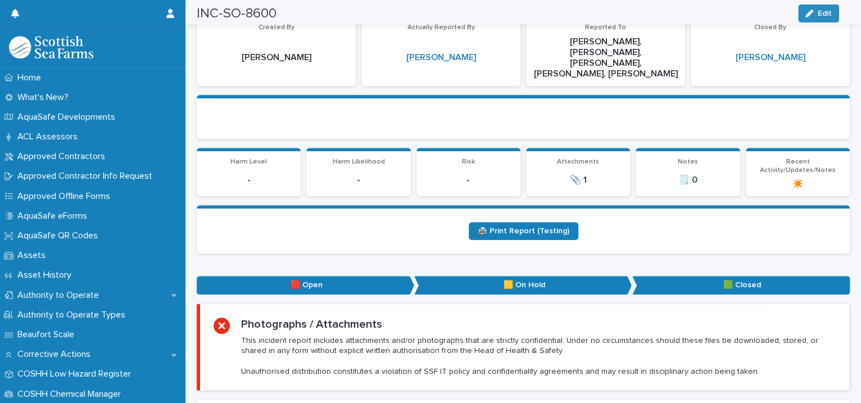
scroll to position [0, 0]
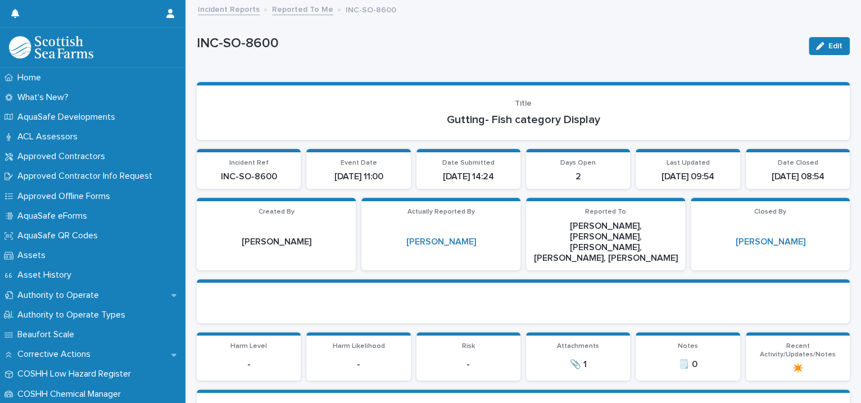
click at [288, 10] on link "Reported To Me" at bounding box center [302, 8] width 61 height 13
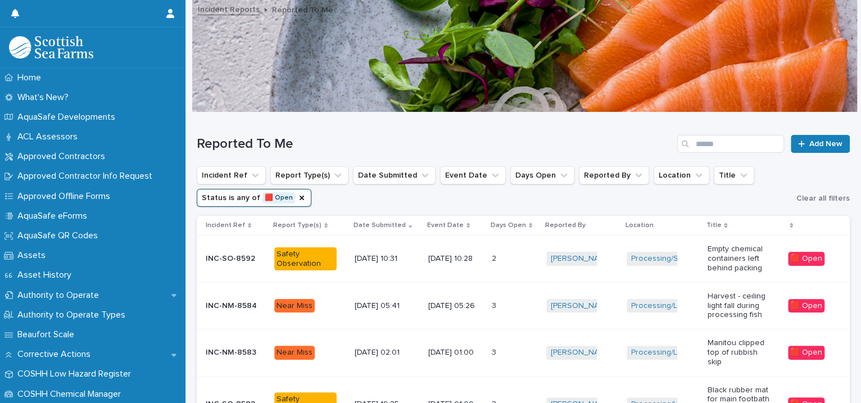
scroll to position [257, 0]
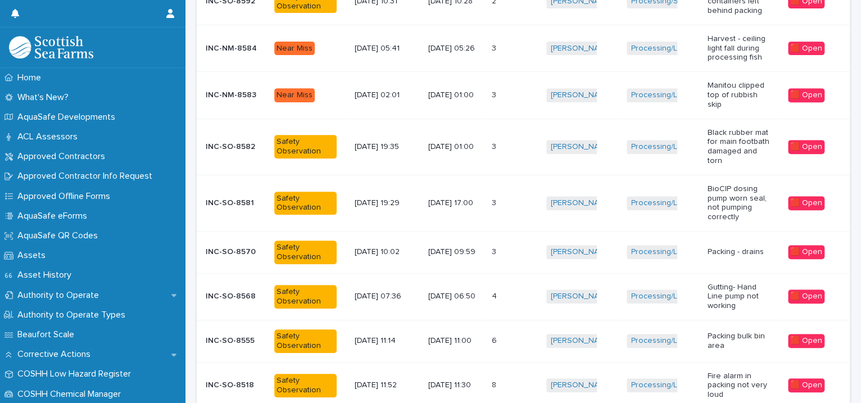
click at [601, 348] on div "[PERSON_NAME] + 0" at bounding box center [581, 340] width 71 height 23
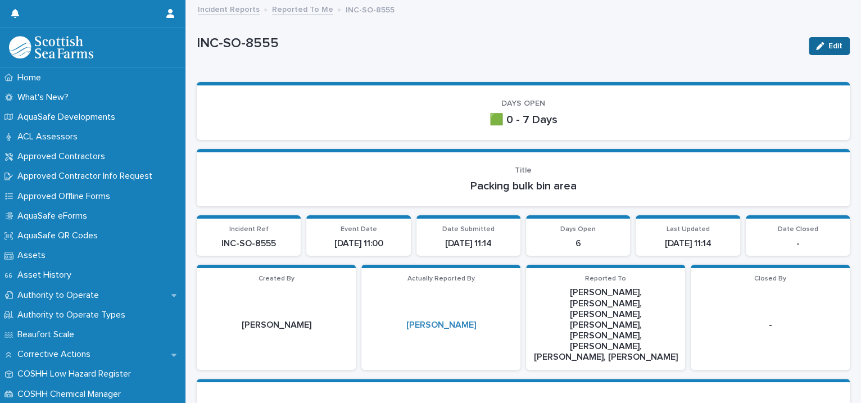
click at [816, 48] on div "button" at bounding box center [822, 46] width 12 height 8
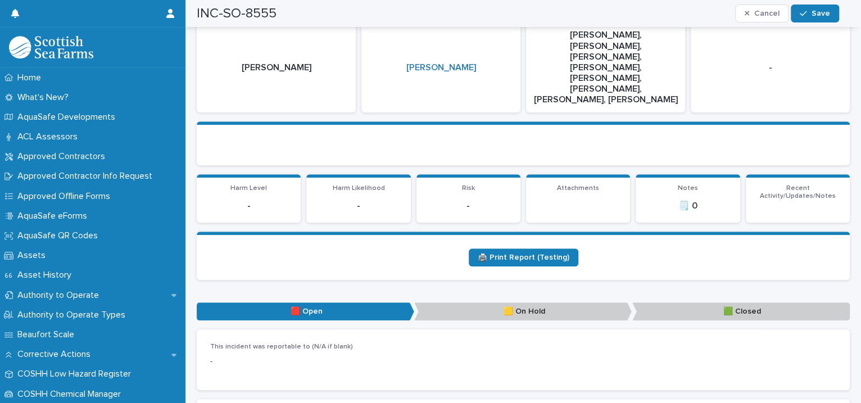
scroll to position [515, 0]
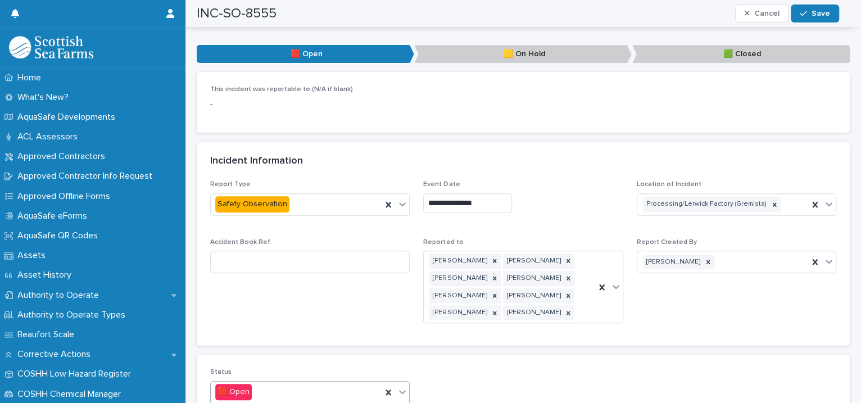
click at [401, 386] on icon at bounding box center [402, 391] width 11 height 11
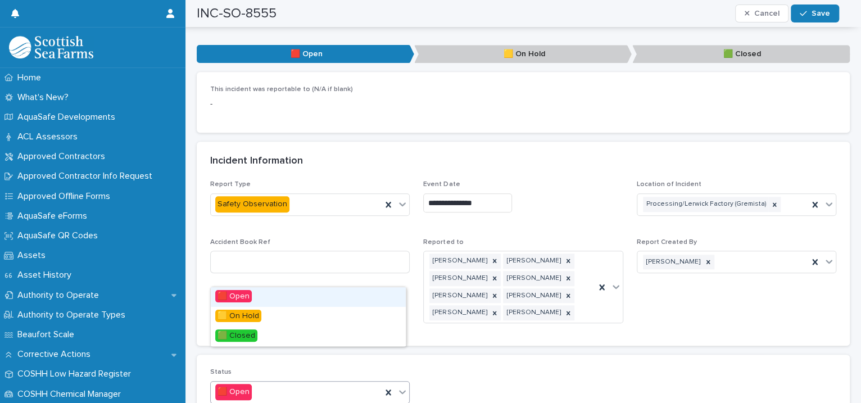
click at [397, 382] on div at bounding box center [402, 392] width 13 height 20
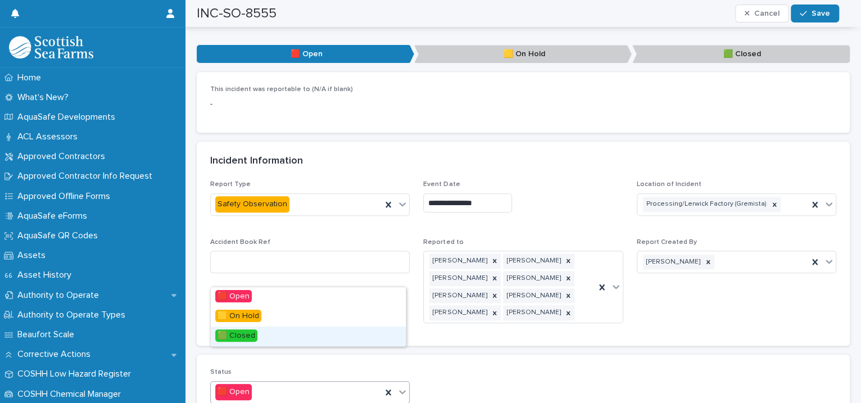
click at [335, 337] on div "🟩 Closed" at bounding box center [308, 336] width 195 height 20
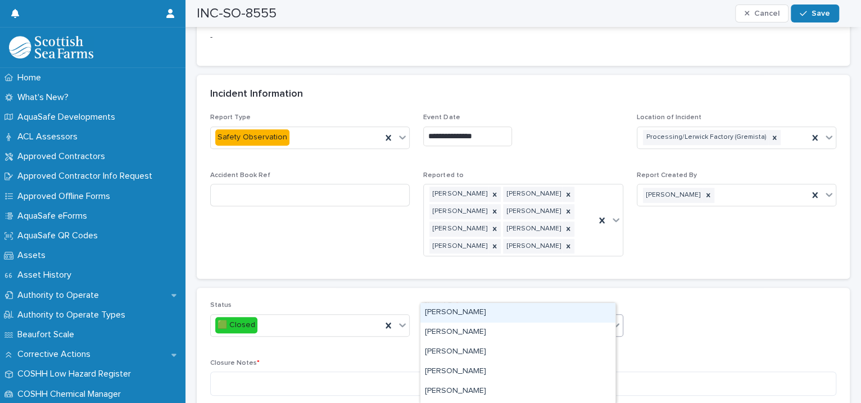
click at [431, 319] on div "Select..." at bounding box center [442, 325] width 28 height 12
type input "****"
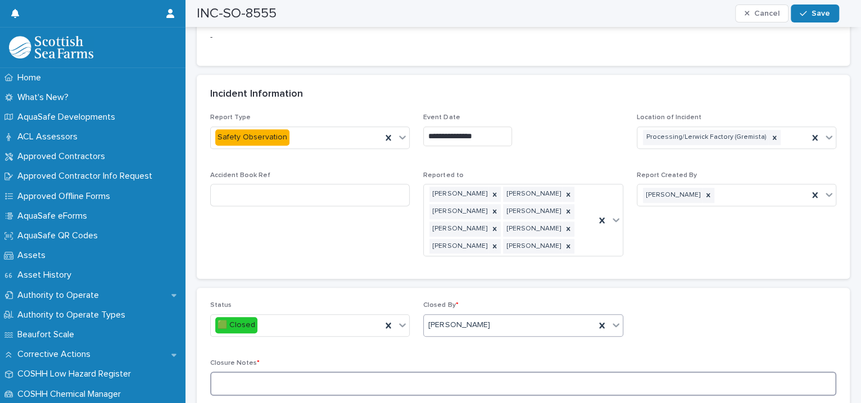
click at [294, 371] on textarea at bounding box center [523, 383] width 626 height 24
type textarea "**********"
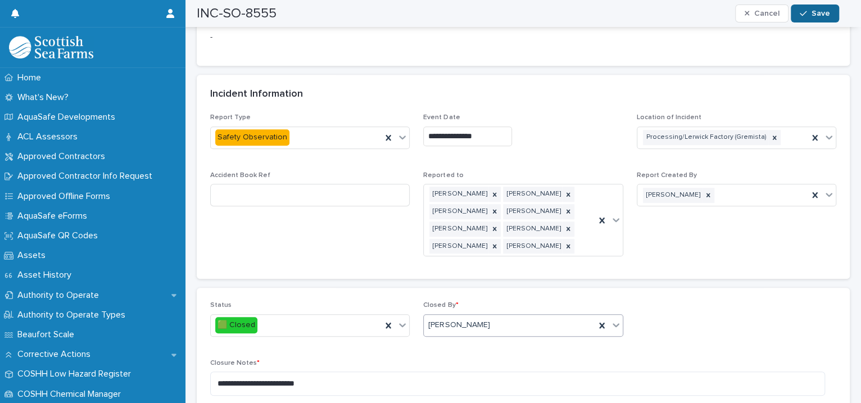
click at [816, 17] on span "Save" at bounding box center [820, 14] width 19 height 8
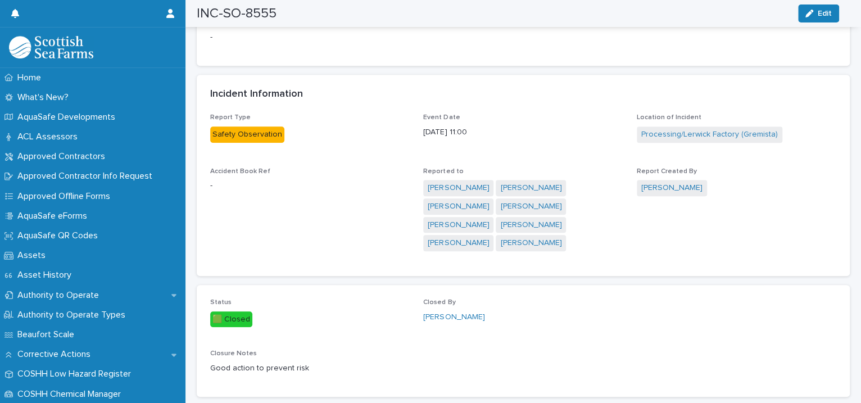
scroll to position [0, 0]
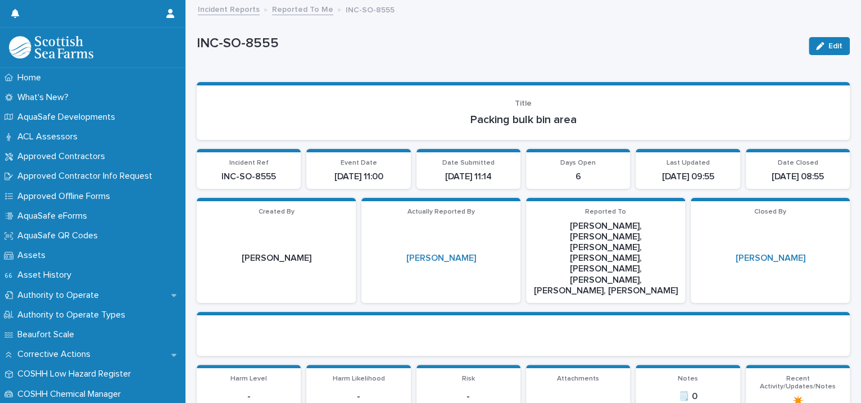
click at [295, 8] on link "Reported To Me" at bounding box center [302, 8] width 61 height 13
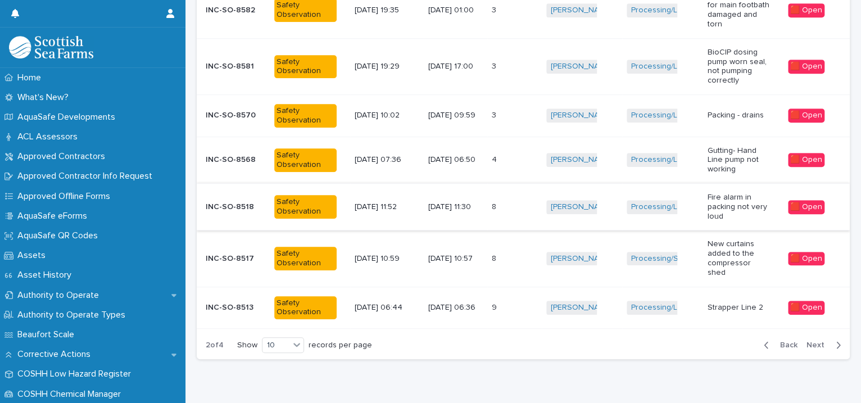
scroll to position [415, 0]
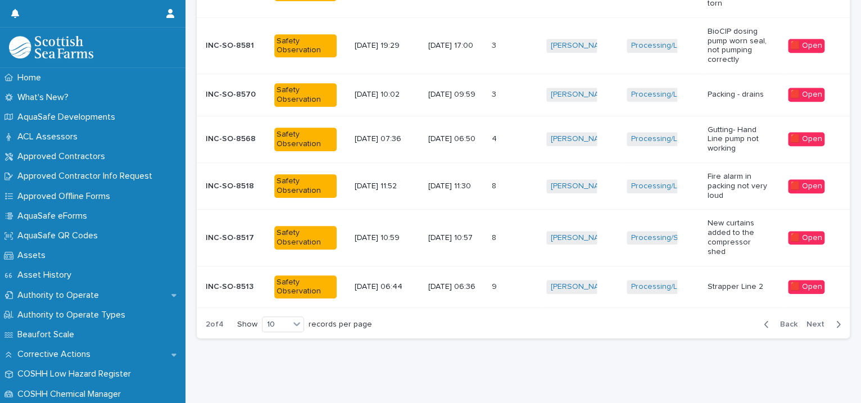
click at [781, 320] on span "Back" at bounding box center [785, 324] width 24 height 8
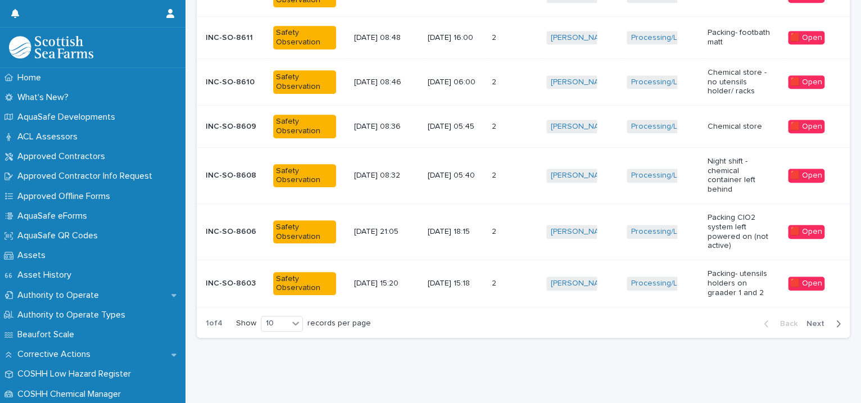
scroll to position [353, 0]
click at [605, 205] on td "Matthew Fullerton + 0" at bounding box center [582, 231] width 80 height 56
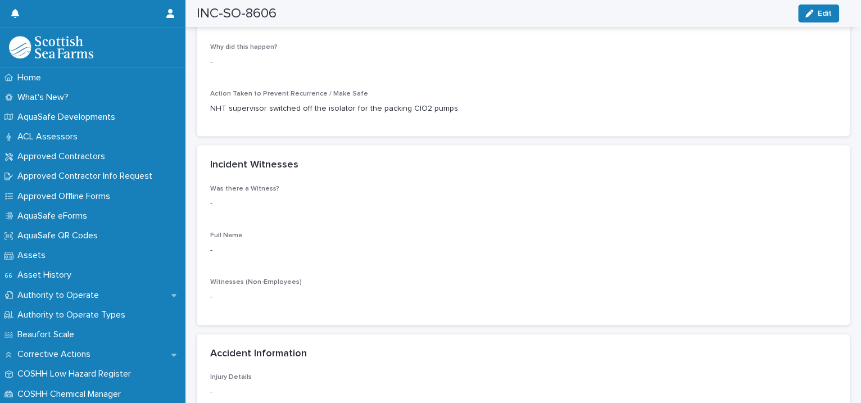
scroll to position [1030, 0]
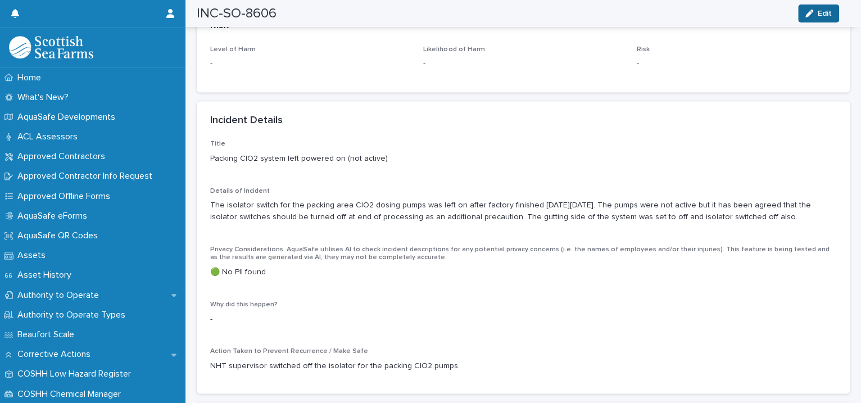
click at [806, 16] on icon "button" at bounding box center [809, 14] width 8 height 8
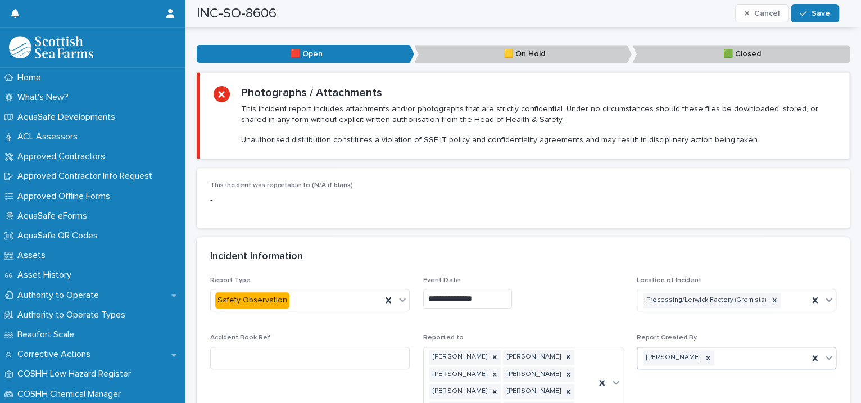
scroll to position [773, 0]
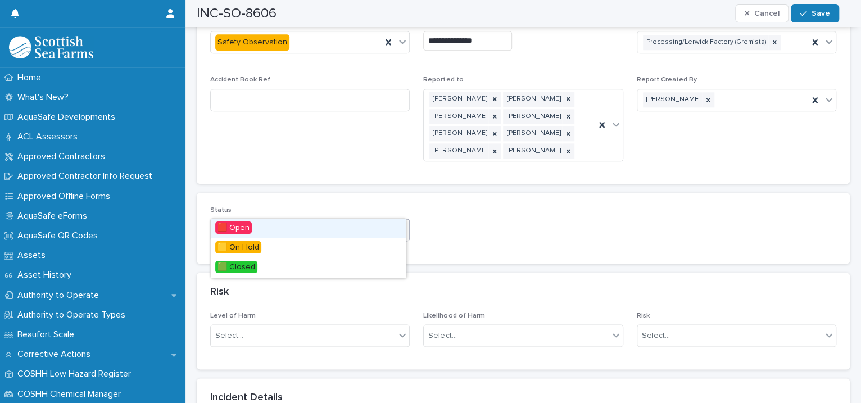
click at [402, 224] on icon at bounding box center [402, 229] width 11 height 11
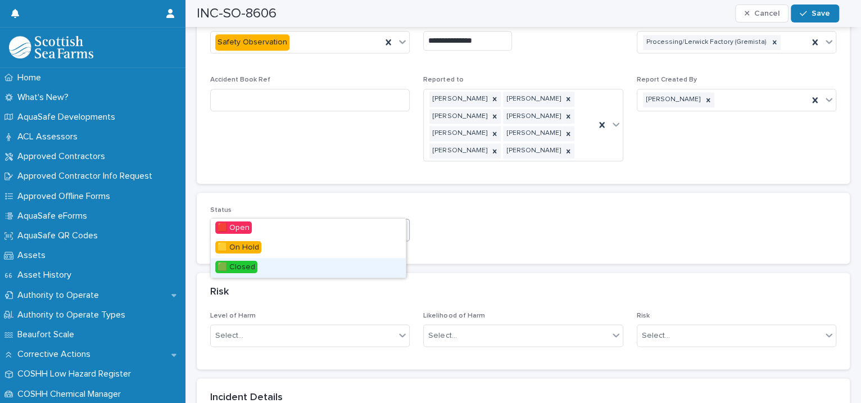
click at [328, 271] on div "🟩 Closed" at bounding box center [308, 268] width 195 height 20
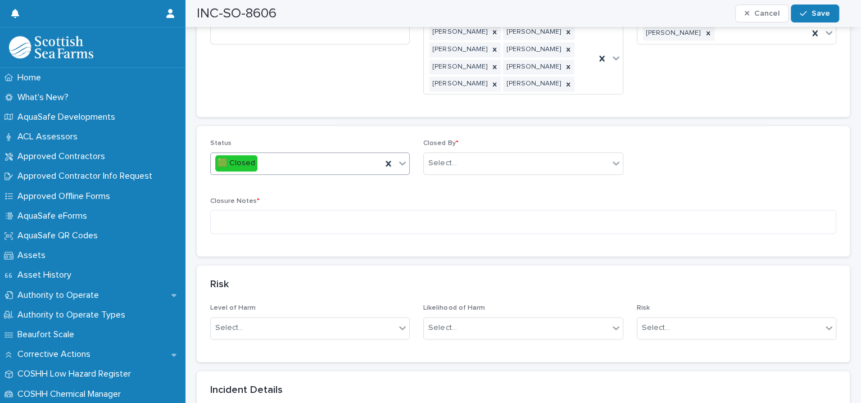
click at [460, 139] on div "Closed By * Select..." at bounding box center [522, 161] width 199 height 44
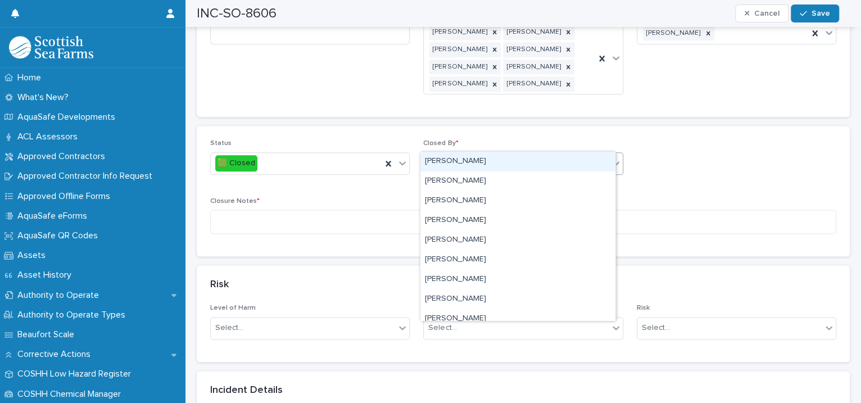
click at [451, 154] on div "Select..." at bounding box center [516, 163] width 184 height 19
type input "****"
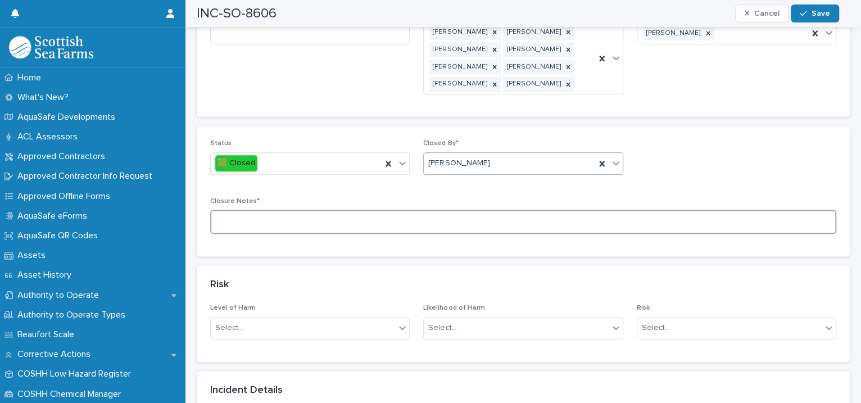
click at [263, 210] on textarea at bounding box center [523, 222] width 626 height 24
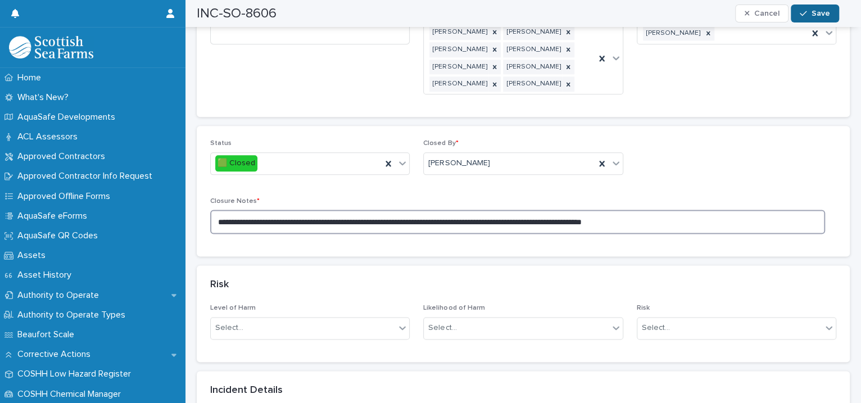
type textarea "**********"
click at [818, 13] on span "Save" at bounding box center [820, 14] width 19 height 8
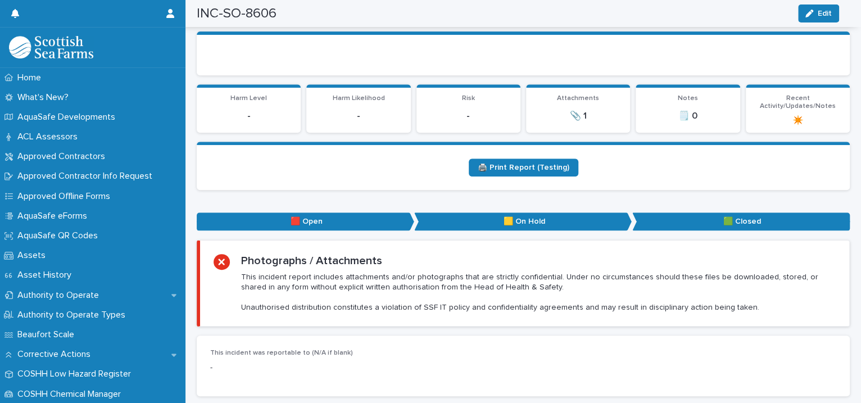
scroll to position [0, 0]
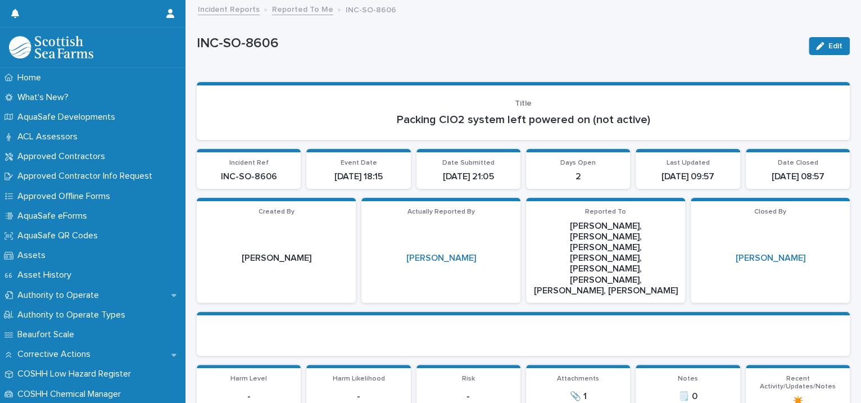
click at [289, 8] on link "Reported To Me" at bounding box center [302, 8] width 61 height 13
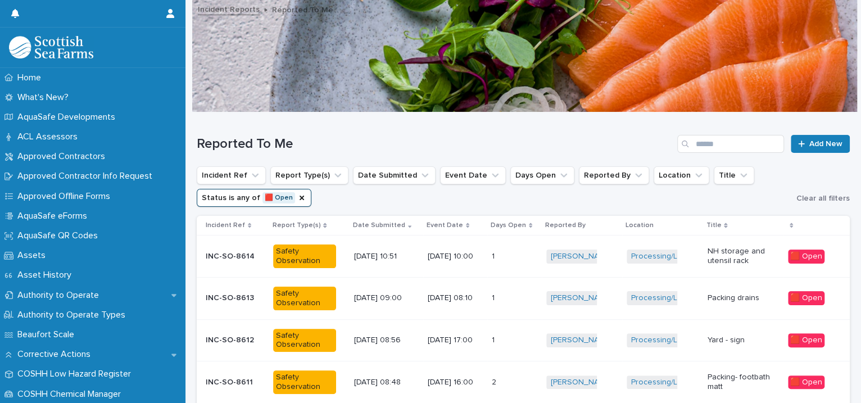
scroll to position [257, 0]
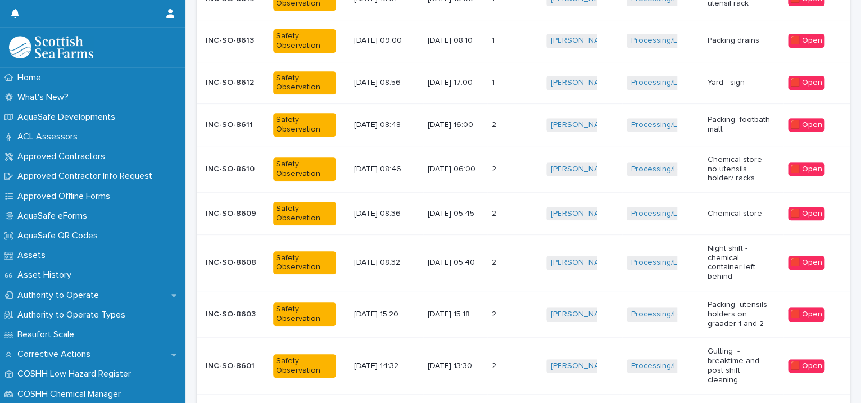
click at [680, 93] on div "Processing/Lerwick Factory (Gremista) + 0" at bounding box center [661, 82] width 71 height 23
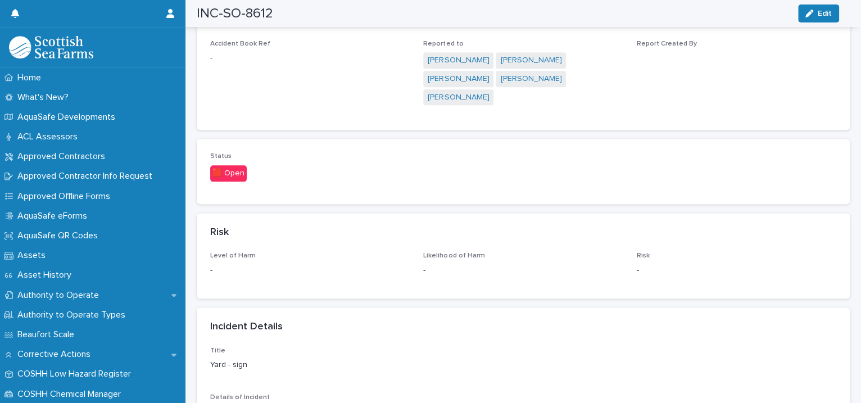
scroll to position [1030, 0]
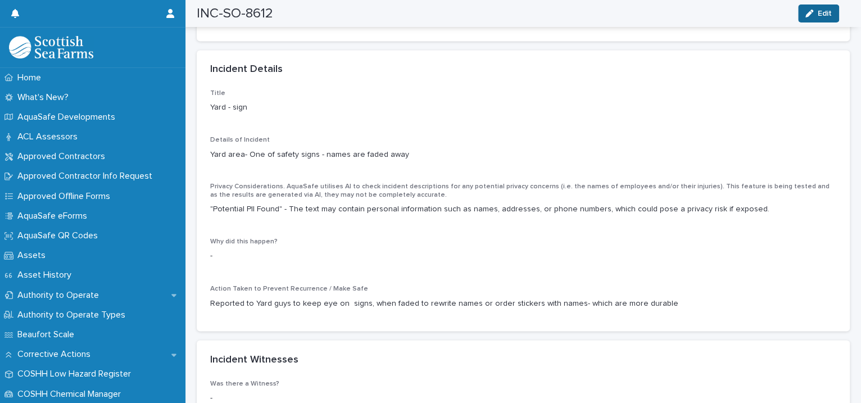
click at [826, 11] on span "Edit" at bounding box center [825, 14] width 14 height 8
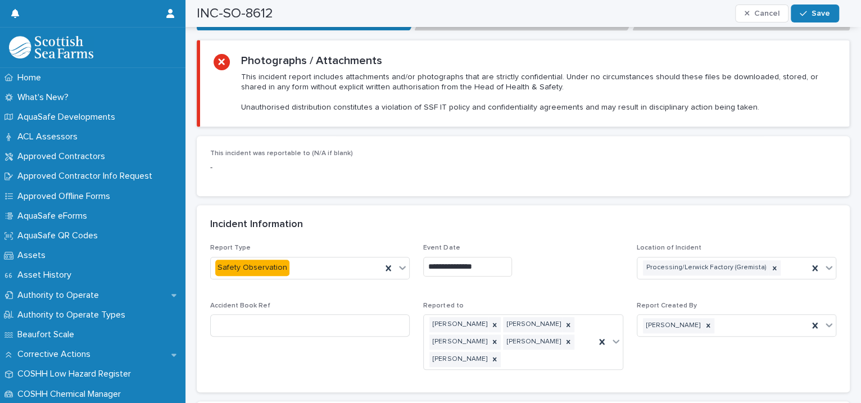
scroll to position [773, 0]
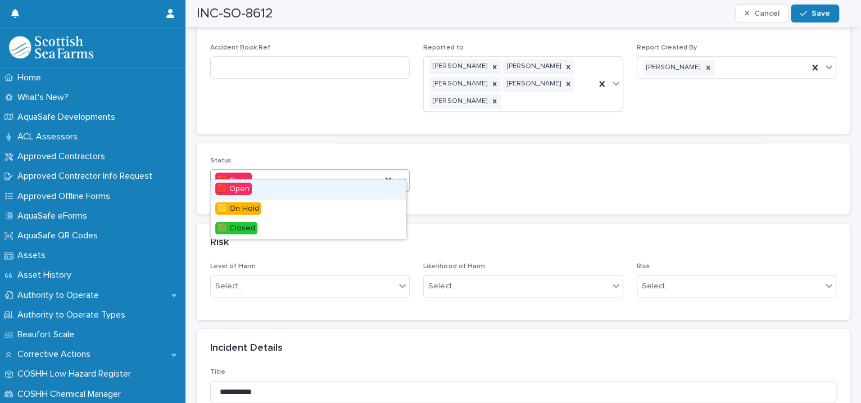
click at [397, 174] on icon at bounding box center [402, 179] width 11 height 11
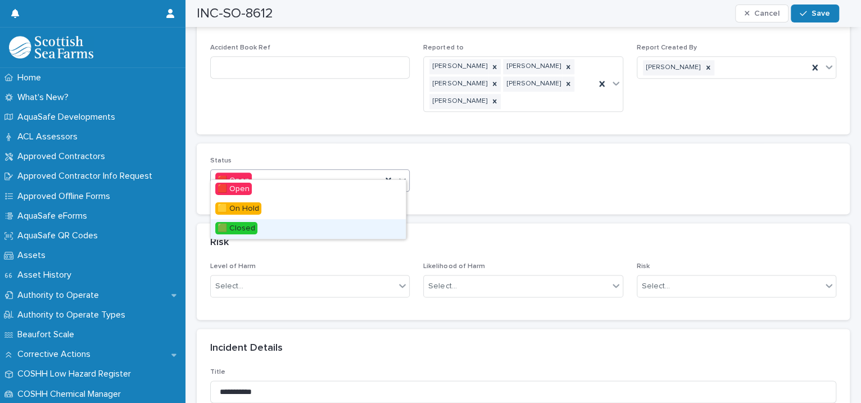
drag, startPoint x: 364, startPoint y: 198, endPoint x: 342, endPoint y: 224, distance: 33.9
click at [343, 225] on div "🟩 Closed" at bounding box center [308, 229] width 195 height 20
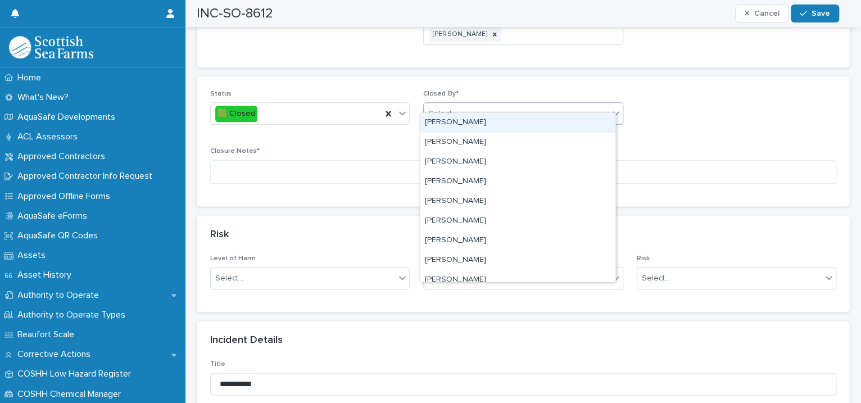
click at [444, 108] on div "Select..." at bounding box center [442, 114] width 28 height 12
type input "****"
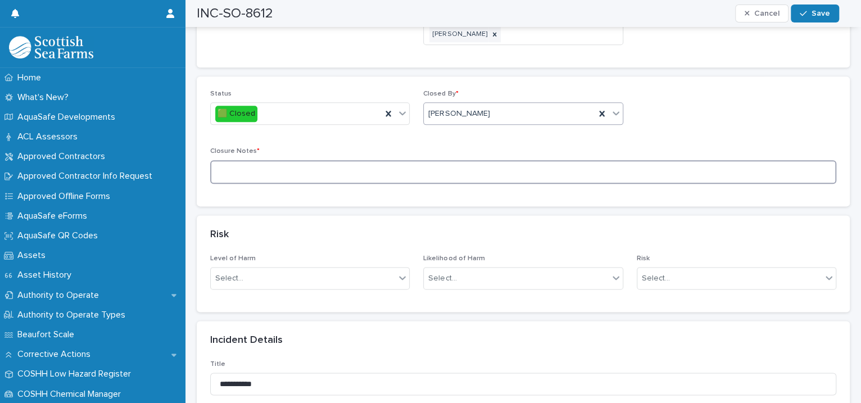
click at [270, 162] on textarea at bounding box center [523, 172] width 626 height 24
type textarea "**********"
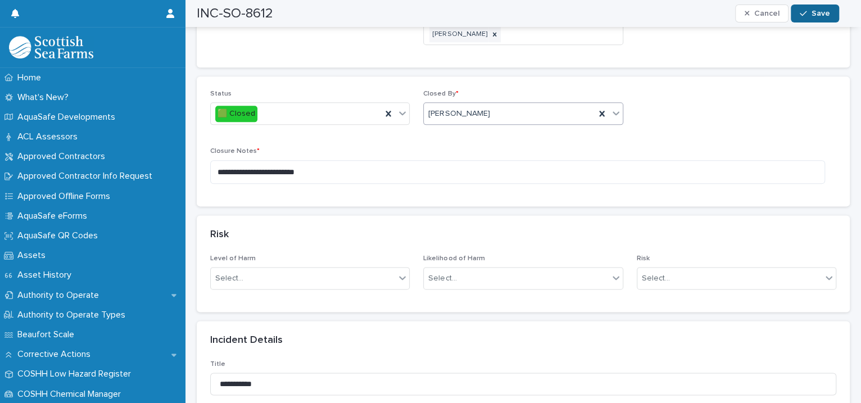
click at [830, 14] on button "Save" at bounding box center [815, 13] width 48 height 18
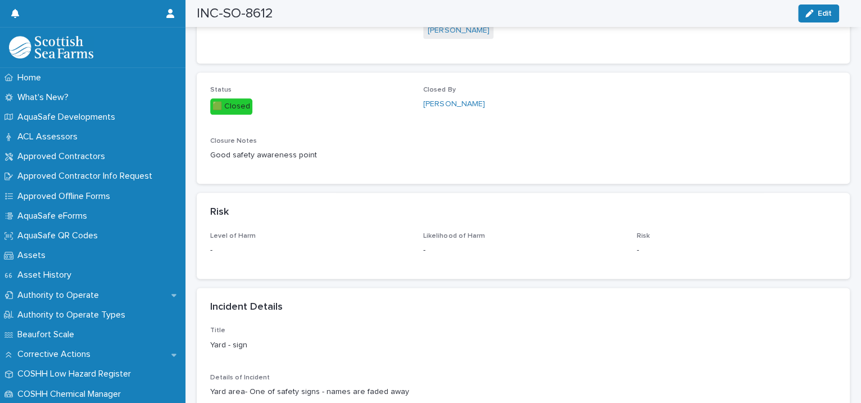
scroll to position [0, 0]
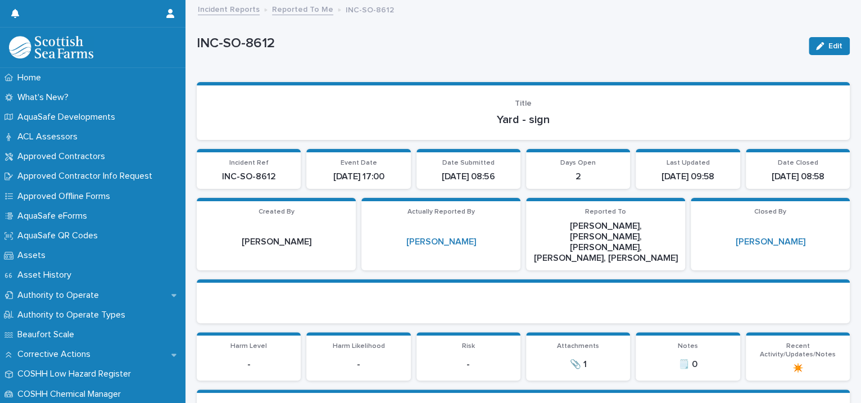
click at [283, 10] on link "Reported To Me" at bounding box center [302, 8] width 61 height 13
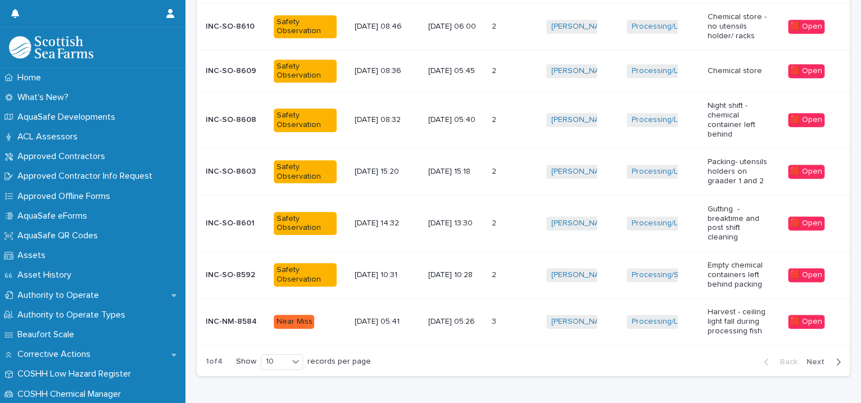
scroll to position [382, 0]
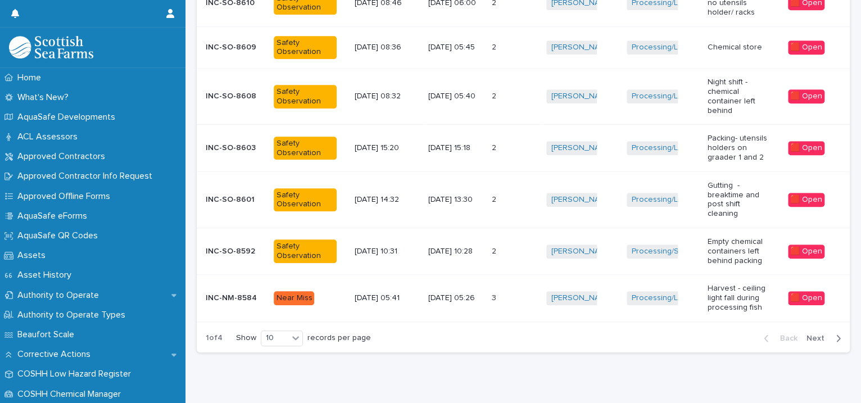
click at [623, 208] on td "Processing/Lerwick Factory (Gremista) + 0" at bounding box center [662, 199] width 80 height 56
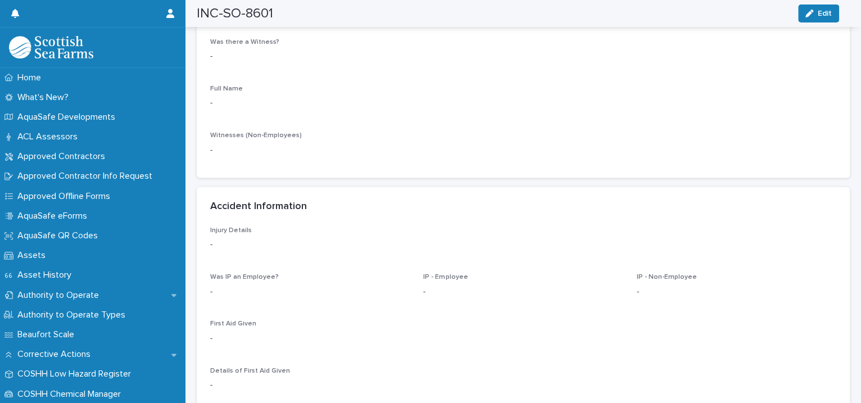
scroll to position [1030, 0]
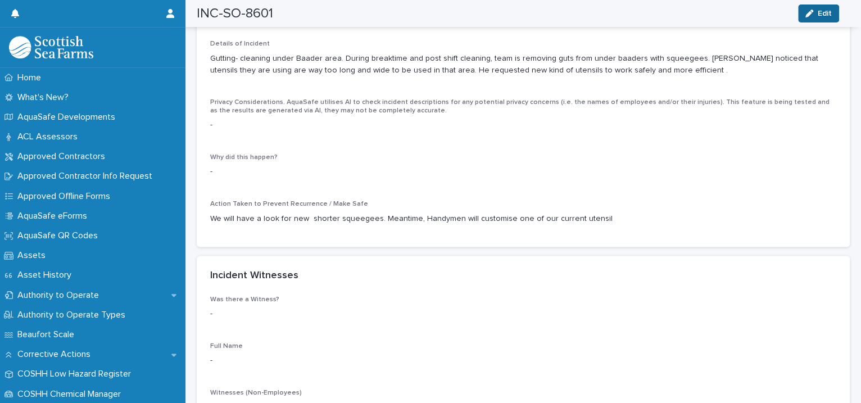
click at [815, 6] on button "Edit" at bounding box center [818, 13] width 41 height 18
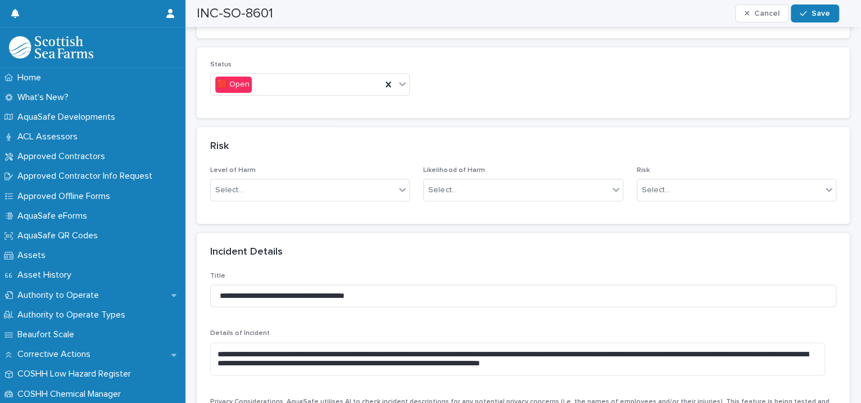
scroll to position [515, 0]
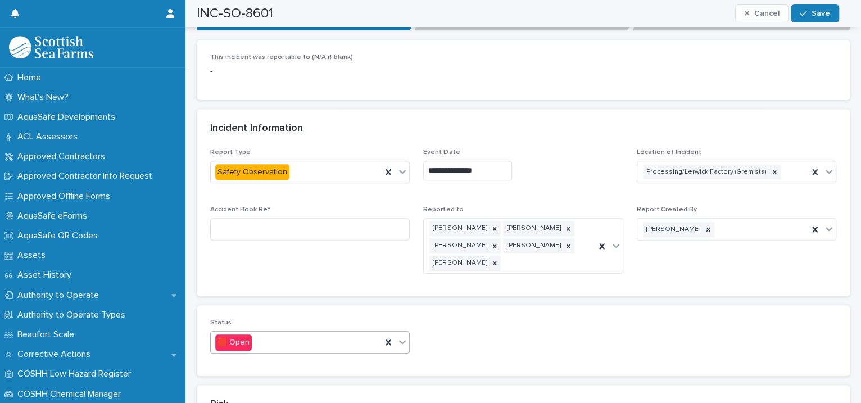
click at [400, 336] on icon at bounding box center [402, 341] width 11 height 11
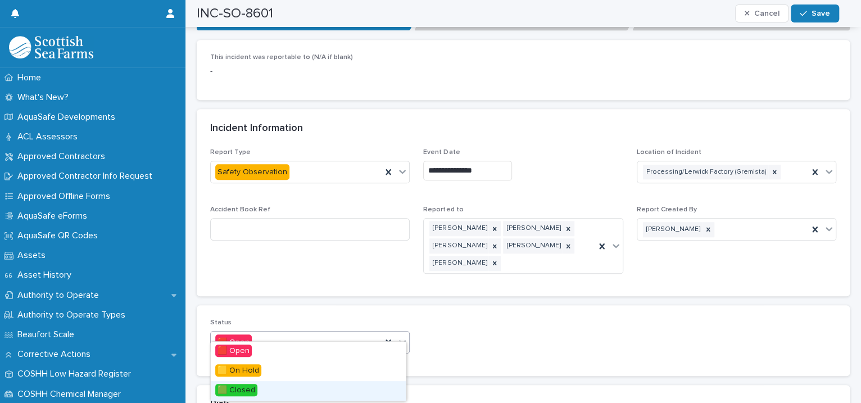
click at [325, 385] on div "🟩 Closed" at bounding box center [308, 391] width 195 height 20
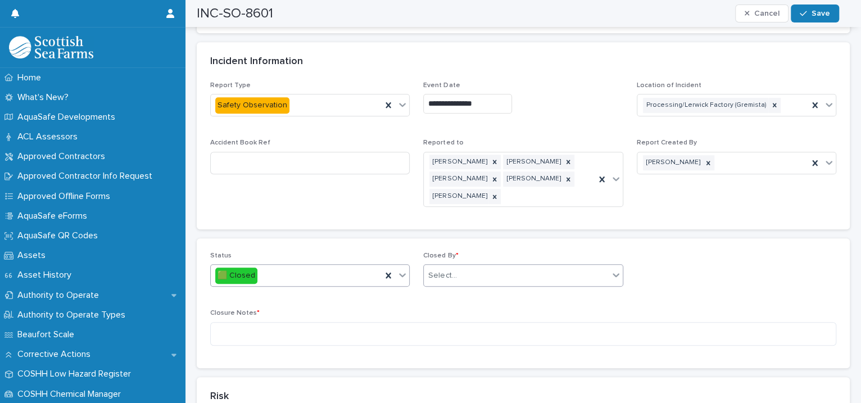
click at [448, 270] on div "Select..." at bounding box center [442, 276] width 28 height 12
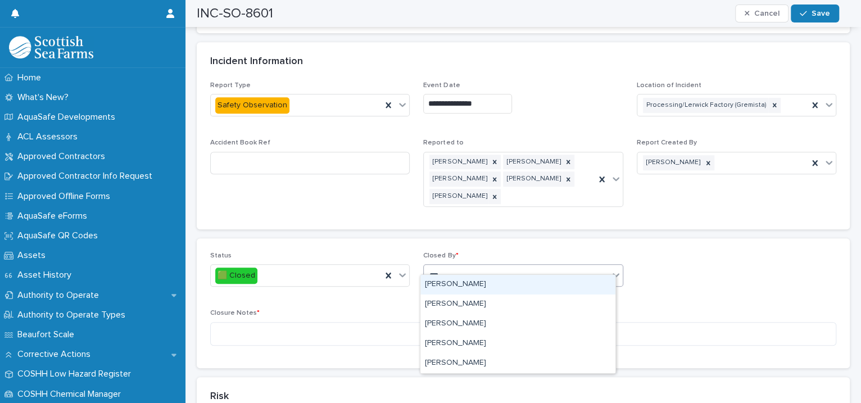
type input "****"
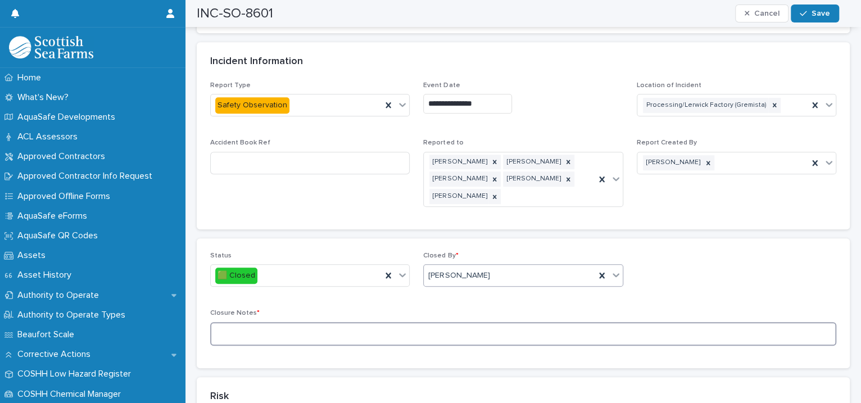
click at [321, 325] on textarea at bounding box center [523, 334] width 626 height 24
type textarea "**********"
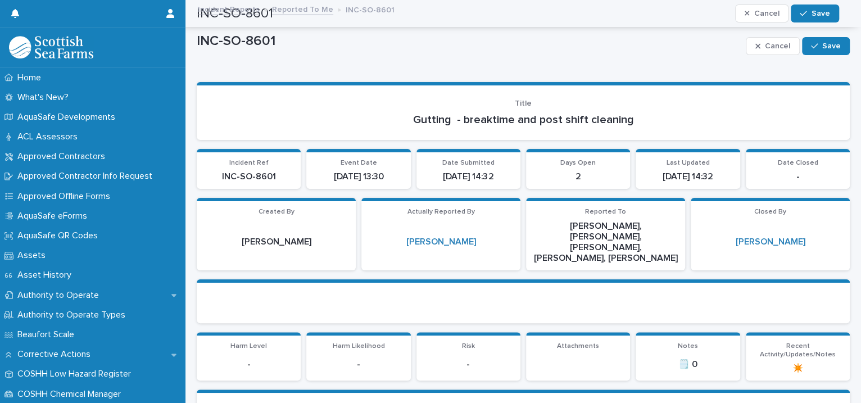
scroll to position [515, 0]
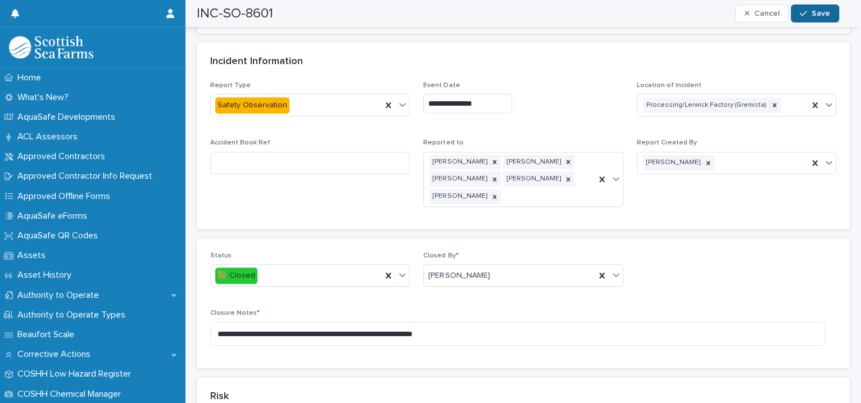
type textarea "**********"
click at [811, 12] on div "button" at bounding box center [805, 14] width 11 height 8
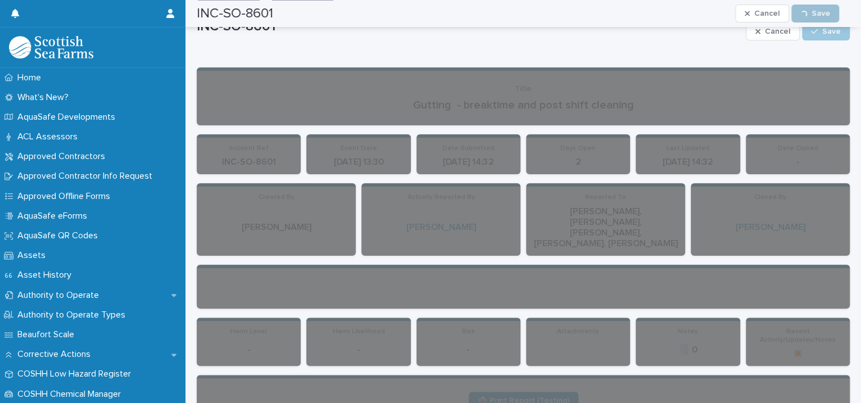
scroll to position [0, 0]
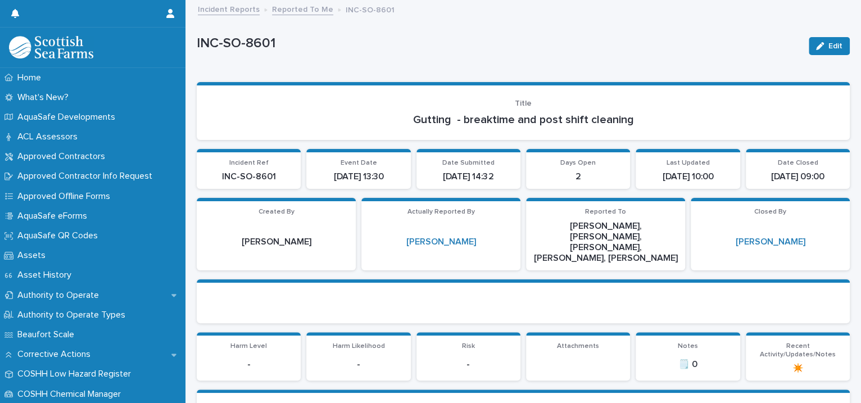
click at [300, 10] on link "Reported To Me" at bounding box center [302, 8] width 61 height 13
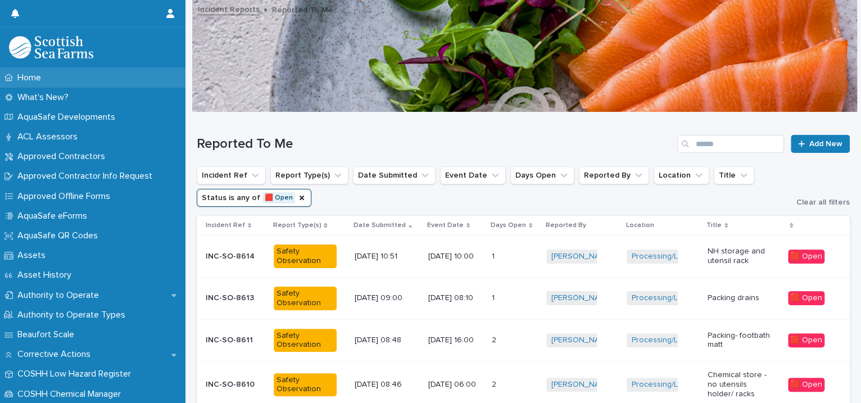
click at [63, 81] on div "Home" at bounding box center [92, 78] width 185 height 20
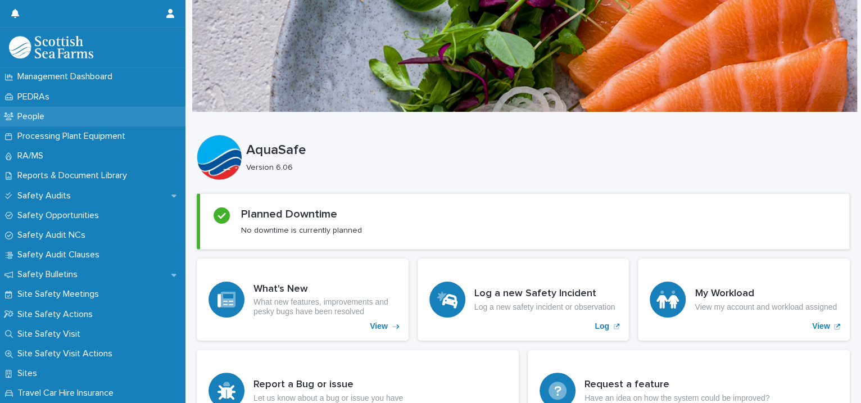
scroll to position [257, 0]
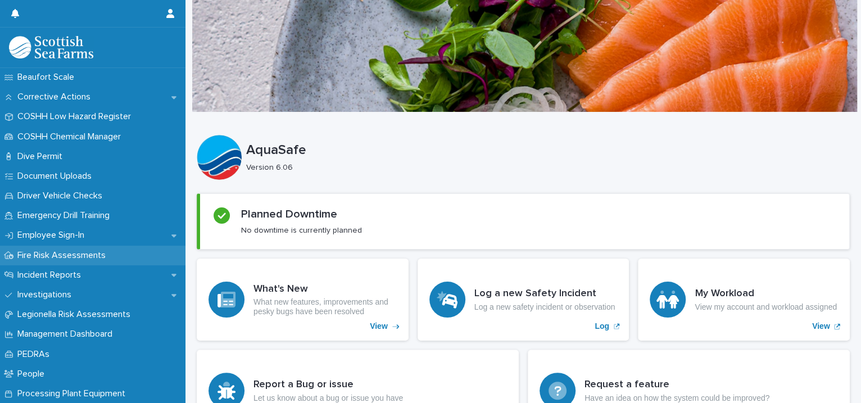
click at [67, 257] on p "Fire Risk Assessments" at bounding box center [64, 255] width 102 height 11
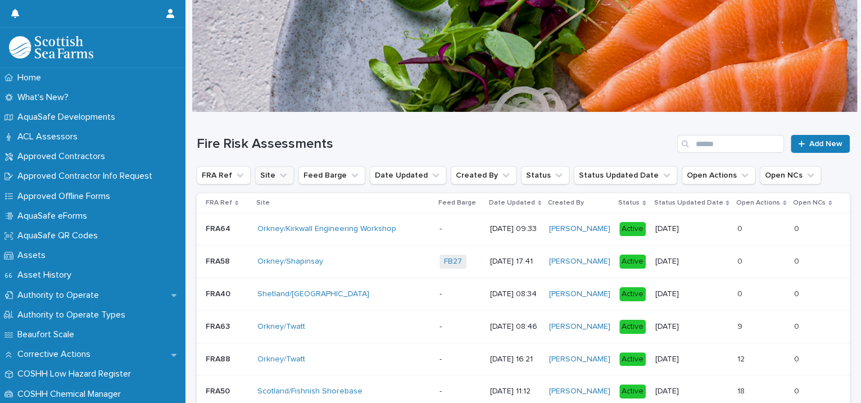
click at [284, 172] on icon "Site" at bounding box center [283, 175] width 11 height 11
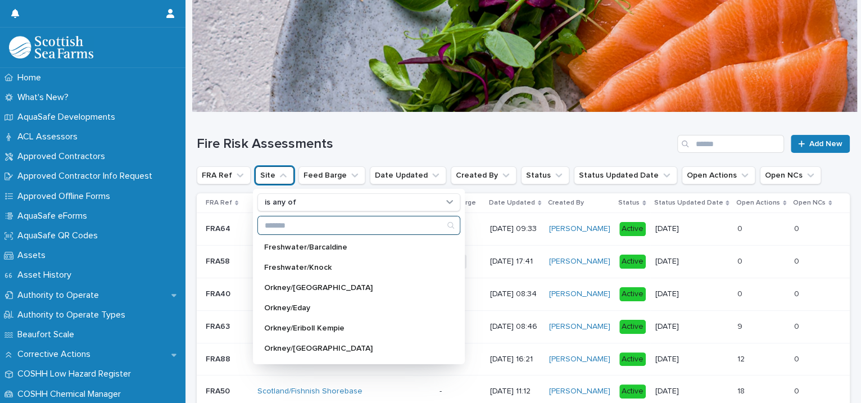
click at [290, 232] on input "Search" at bounding box center [359, 225] width 202 height 18
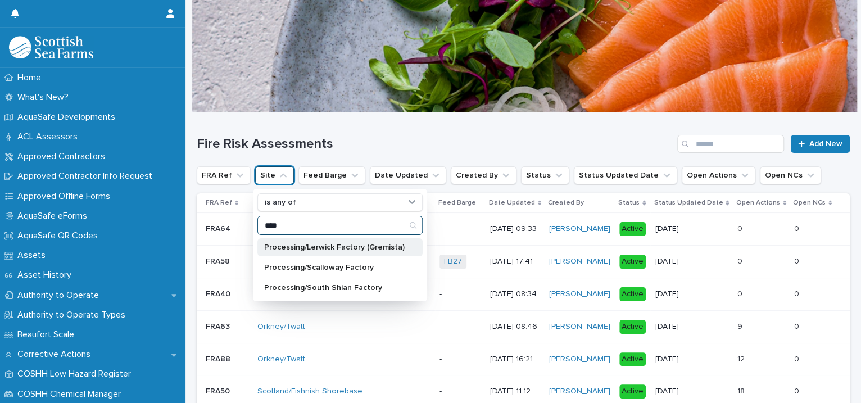
type input "****"
click at [292, 247] on p "Processing/Lerwick Factory (Gremista)" at bounding box center [334, 247] width 140 height 8
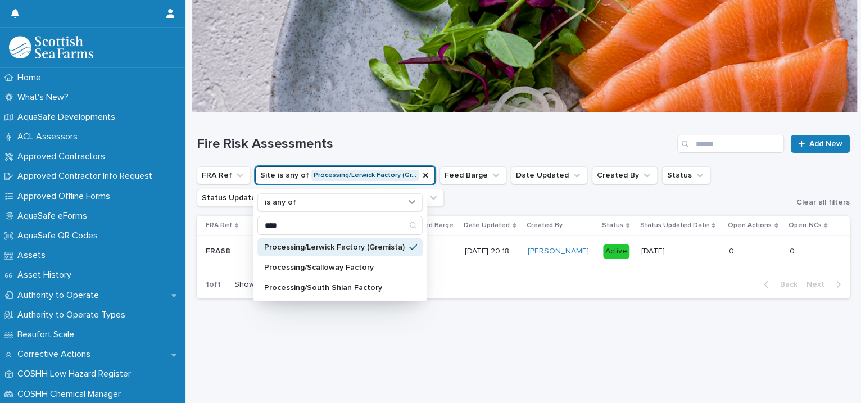
click at [533, 347] on div "Loading... Saving… Loading... Saving… Fire Risk Assessments Add New FRA Ref Sit…" at bounding box center [523, 243] width 664 height 262
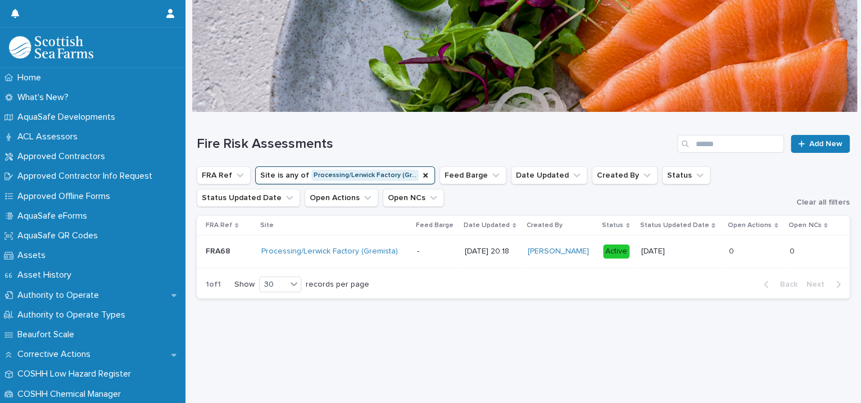
click at [582, 261] on td "[PERSON_NAME]" at bounding box center [560, 251] width 75 height 33
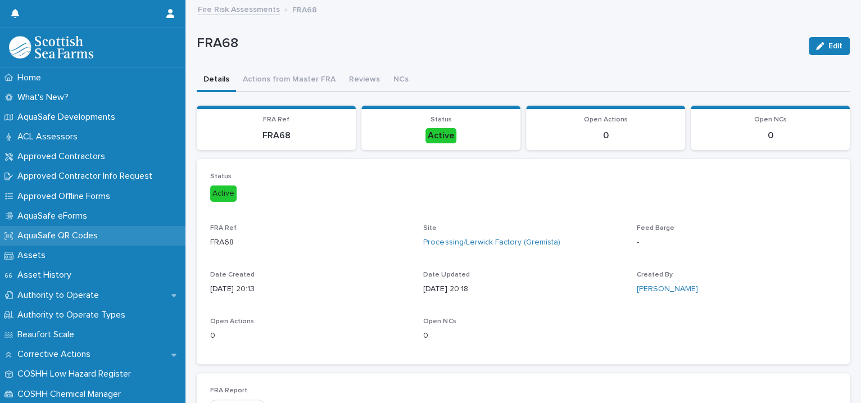
scroll to position [257, 0]
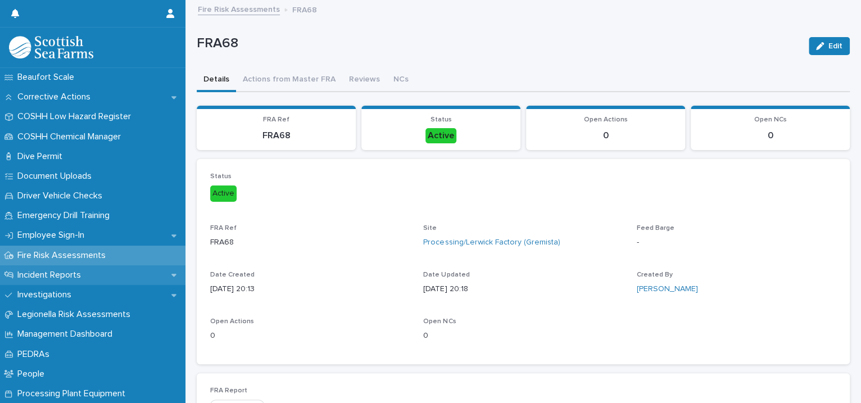
click at [76, 266] on div "Incident Reports" at bounding box center [92, 275] width 185 height 20
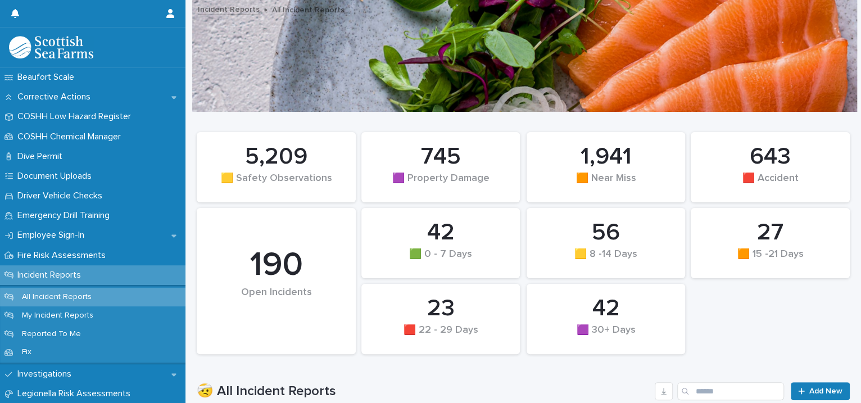
scroll to position [515, 0]
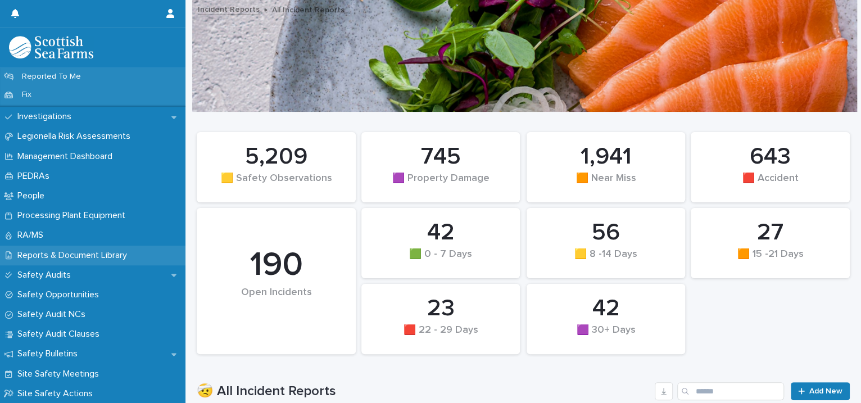
click at [90, 256] on p "Reports & Document Library" at bounding box center [74, 255] width 123 height 11
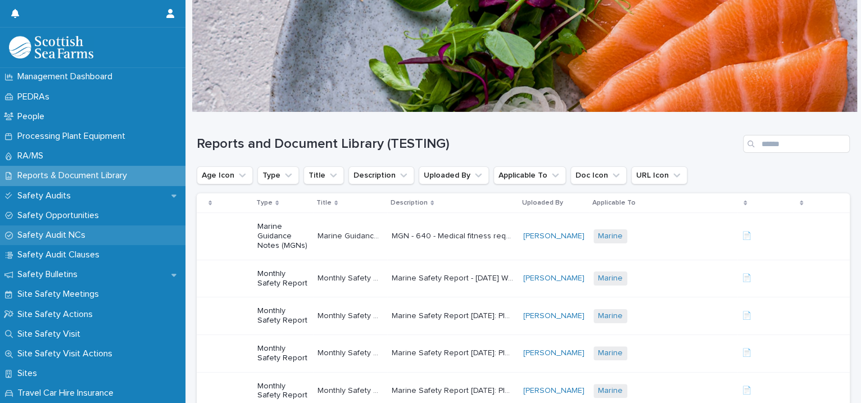
scroll to position [257, 0]
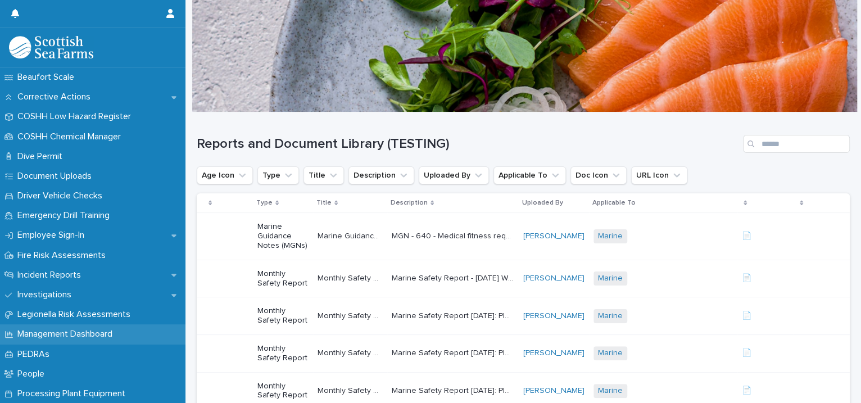
click at [66, 329] on p "Management Dashboard" at bounding box center [67, 334] width 108 height 11
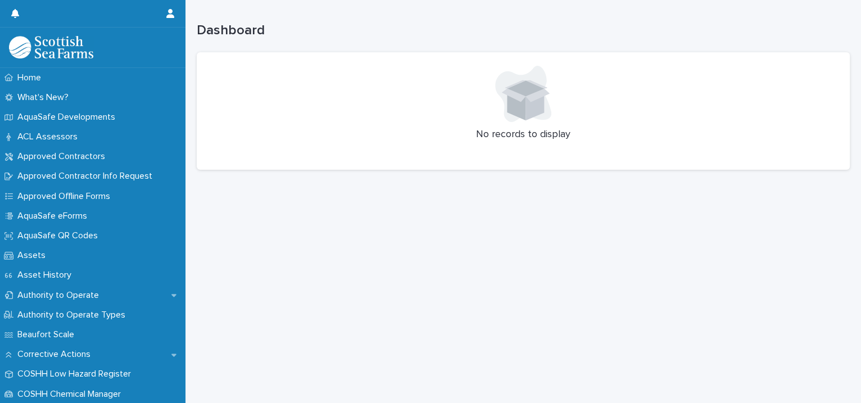
click at [343, 231] on div "Loading... Saving… Loading... Saving… Dashboard No records to display" at bounding box center [523, 187] width 664 height 375
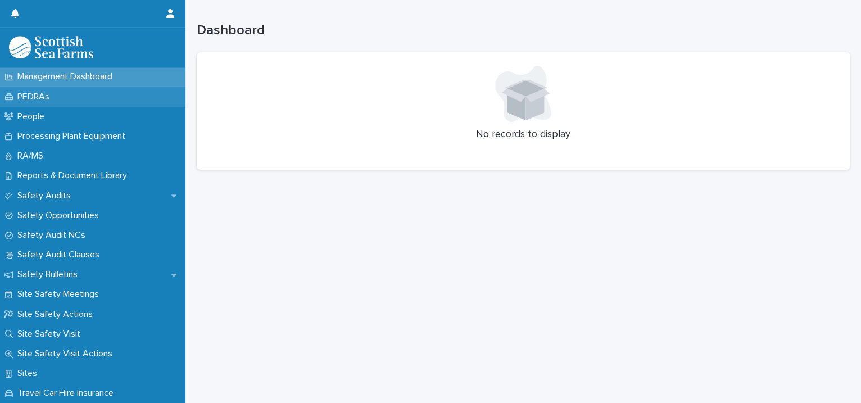
scroll to position [257, 0]
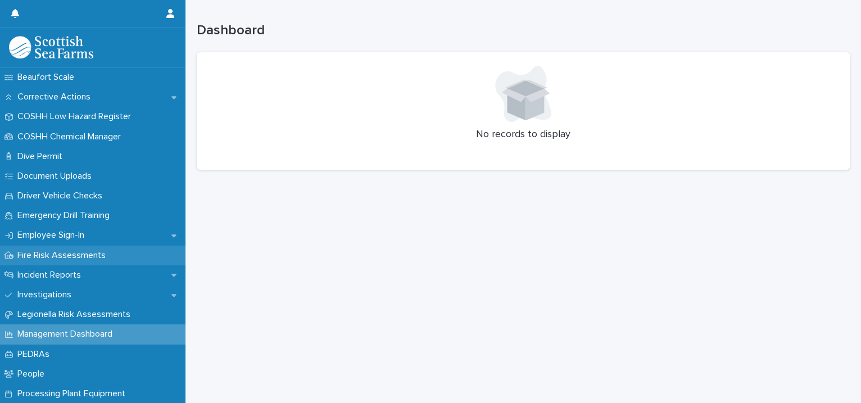
click at [83, 251] on p "Fire Risk Assessments" at bounding box center [64, 255] width 102 height 11
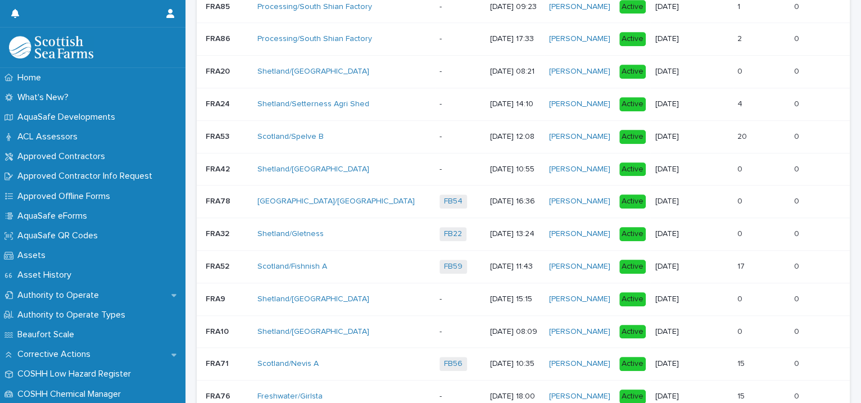
scroll to position [257, 0]
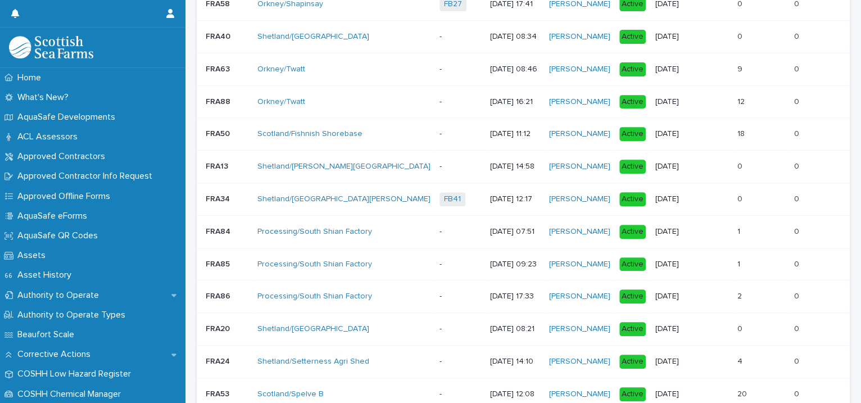
click at [439, 230] on p "-" at bounding box center [460, 232] width 42 height 10
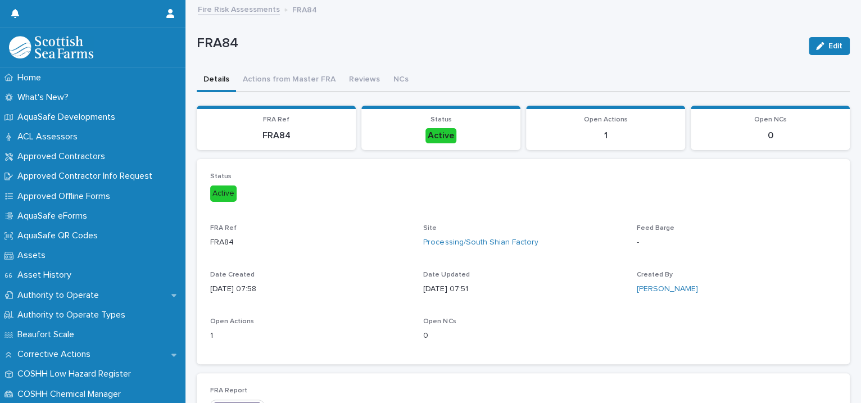
click at [236, 6] on link "Fire Risk Assessments" at bounding box center [239, 8] width 82 height 13
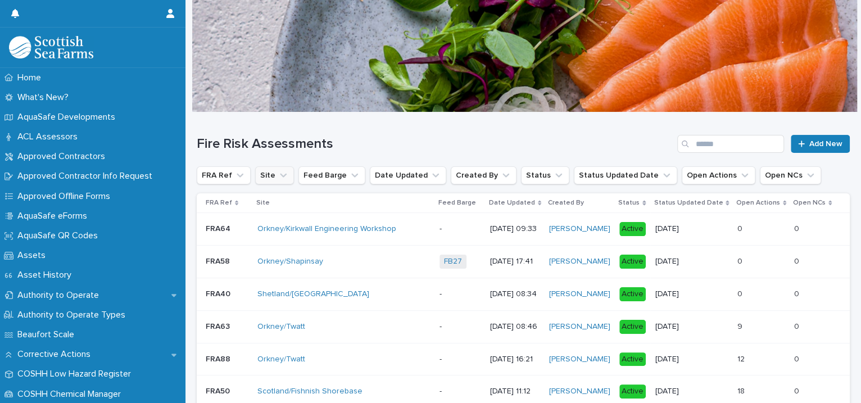
click at [281, 174] on icon "Site" at bounding box center [283, 176] width 7 height 4
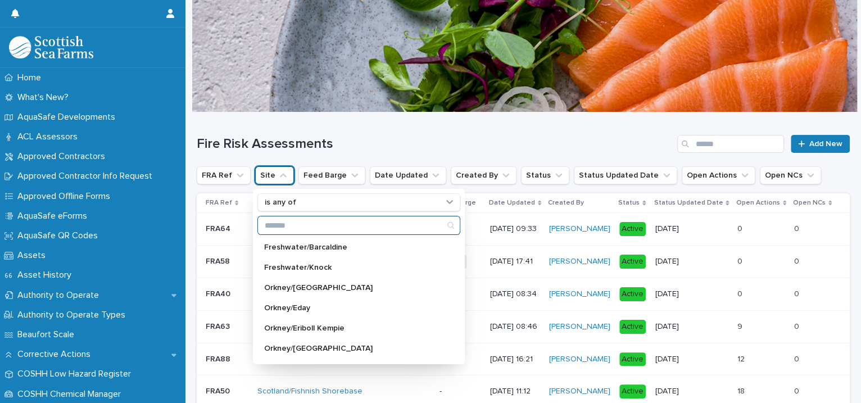
click at [283, 223] on input "Search" at bounding box center [359, 225] width 202 height 18
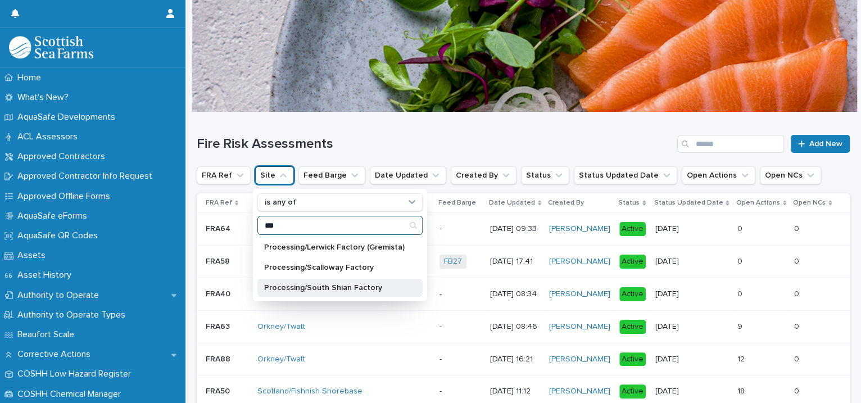
type input "***"
click at [276, 284] on p "Processing/South Shian Factory" at bounding box center [334, 288] width 140 height 8
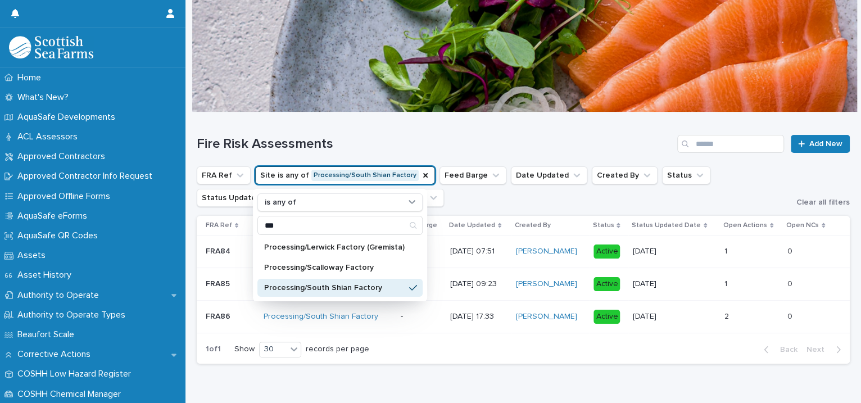
click at [417, 381] on div "Loading... Saving… Loading... Saving… Fire Risk Assessments Add New FRA Ref Sit…" at bounding box center [523, 256] width 664 height 288
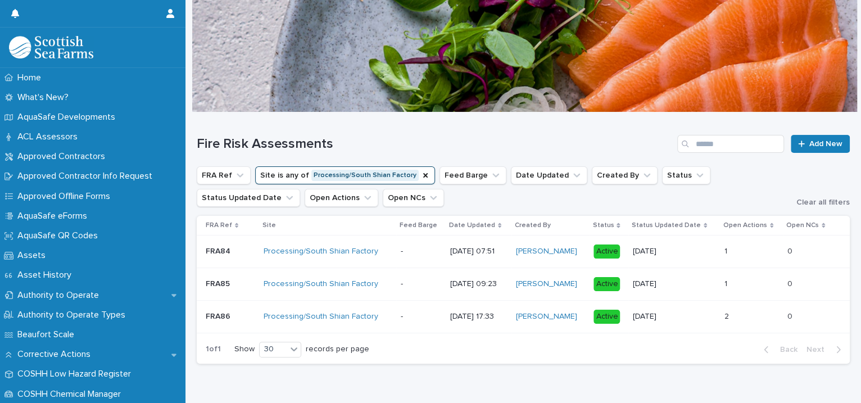
click at [402, 255] on p "-" at bounding box center [421, 252] width 40 height 10
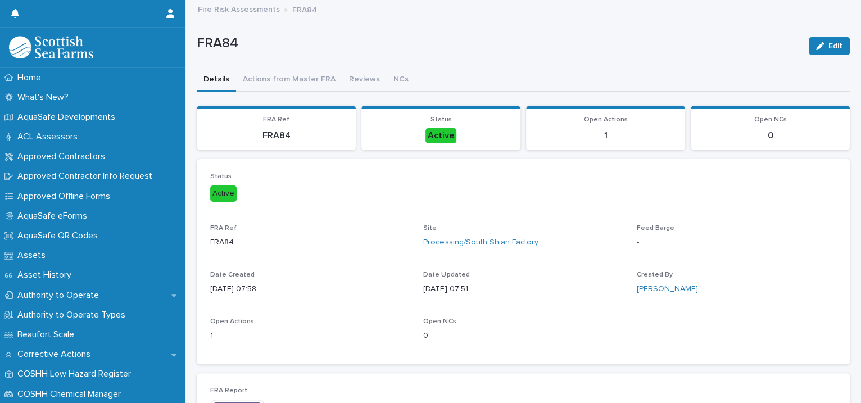
click at [296, 8] on p "FRA84" at bounding box center [304, 9] width 25 height 12
click at [268, 11] on link "Fire Risk Assessments" at bounding box center [239, 8] width 82 height 13
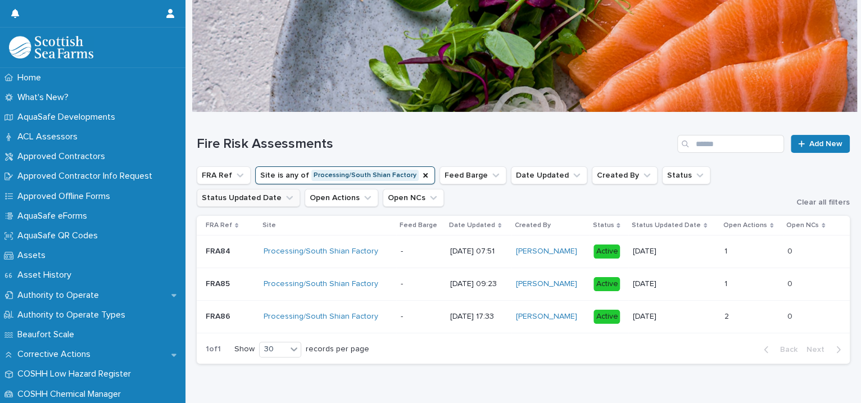
click at [250, 196] on button "Status Updated Date" at bounding box center [248, 198] width 103 height 18
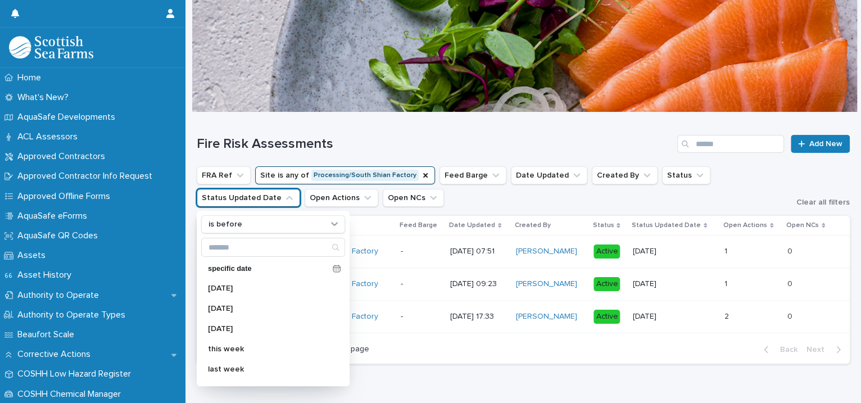
click at [250, 196] on button "Status Updated Date" at bounding box center [248, 198] width 103 height 18
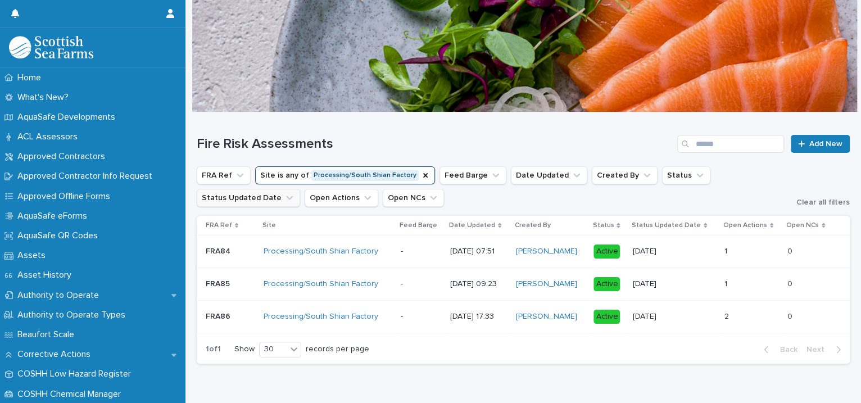
click at [250, 196] on button "Status Updated Date" at bounding box center [248, 198] width 103 height 18
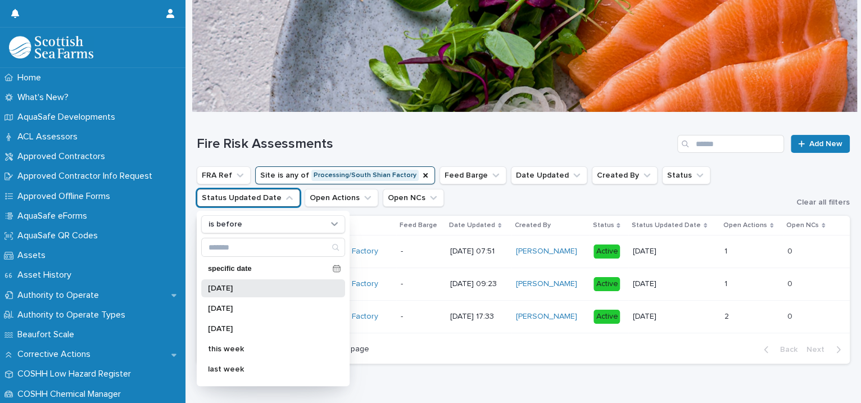
click at [242, 293] on div "[DATE]" at bounding box center [273, 288] width 144 height 18
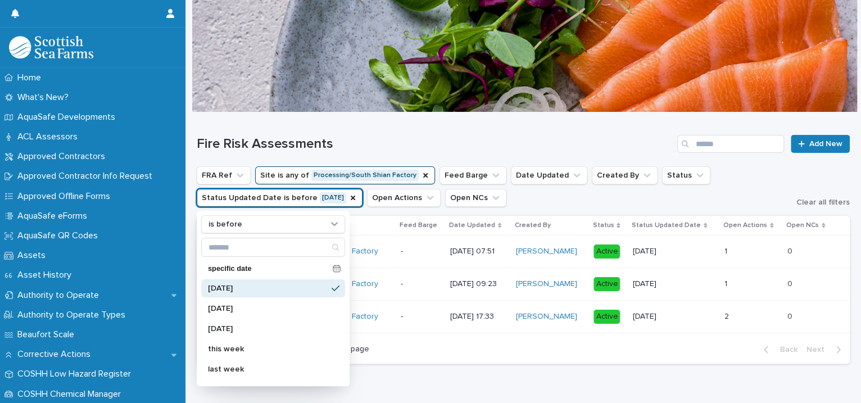
click at [397, 367] on div "Fire Risk Assessments Add New FRA Ref Site is any of Processing/South Shian Fac…" at bounding box center [523, 242] width 653 height 260
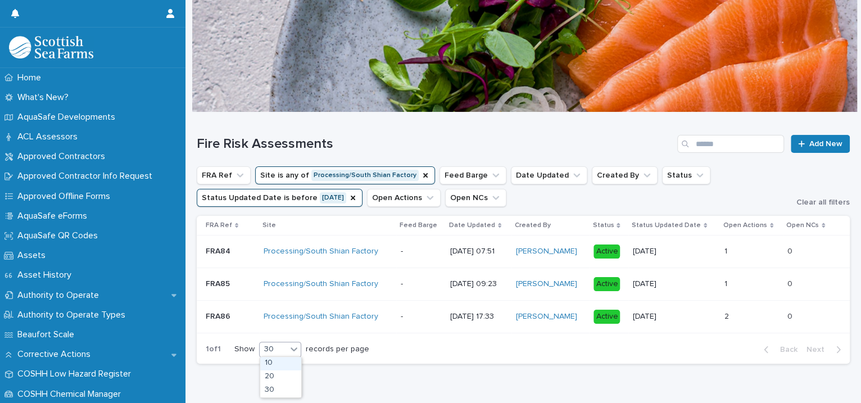
click at [297, 345] on icon at bounding box center [293, 348] width 11 height 11
click at [421, 171] on icon "Site" at bounding box center [425, 175] width 9 height 9
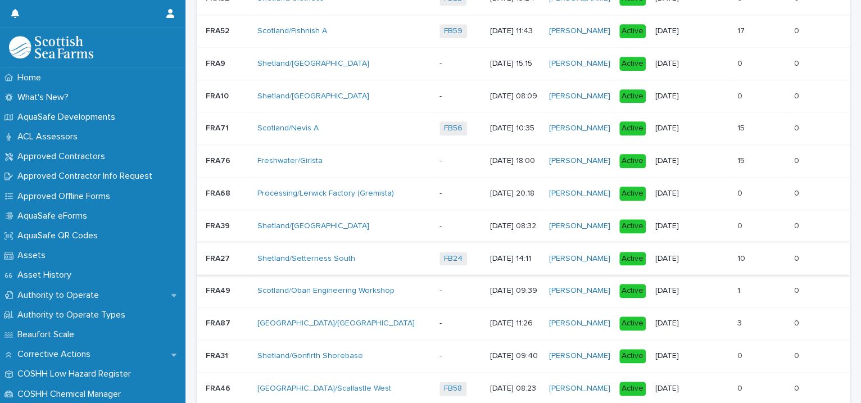
scroll to position [909, 0]
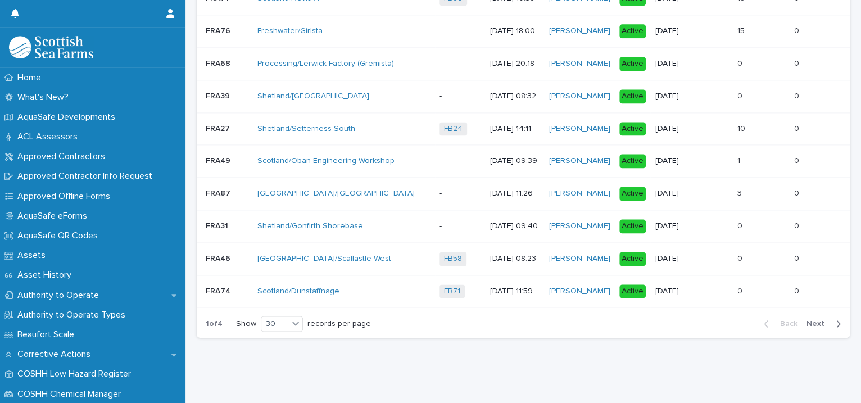
click at [806, 320] on span "Next" at bounding box center [818, 324] width 25 height 8
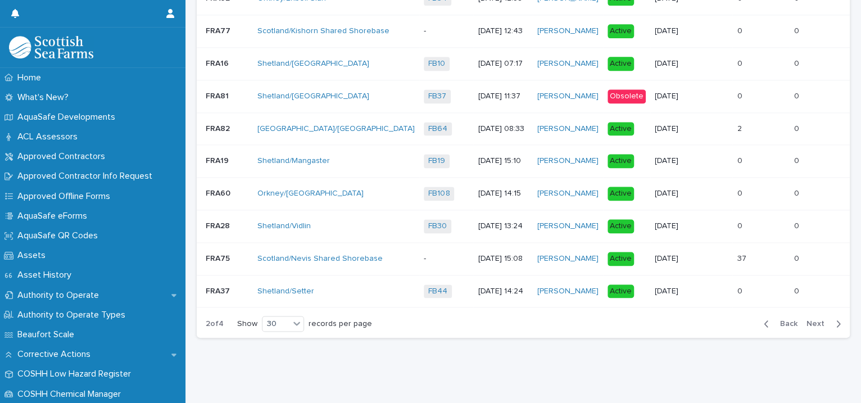
click at [806, 320] on span "Next" at bounding box center [818, 324] width 25 height 8
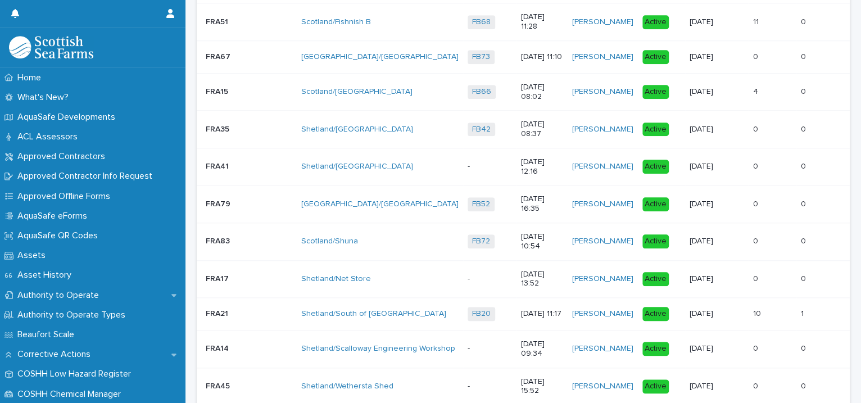
scroll to position [909, 0]
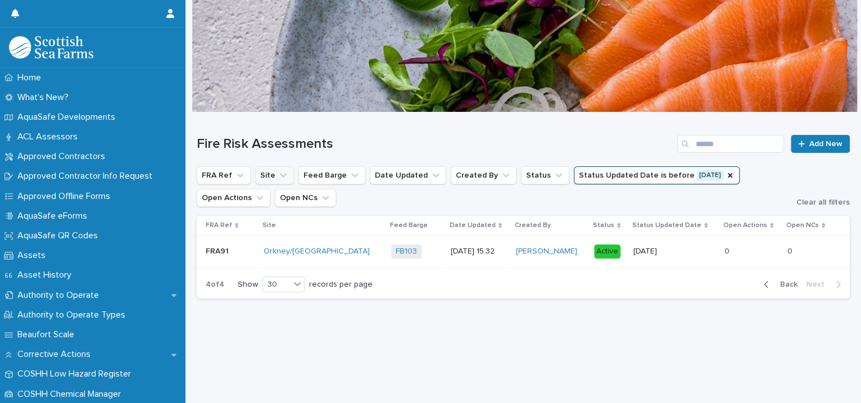
scroll to position [11, 0]
click at [265, 192] on icon "Open Actions" at bounding box center [259, 197] width 11 height 11
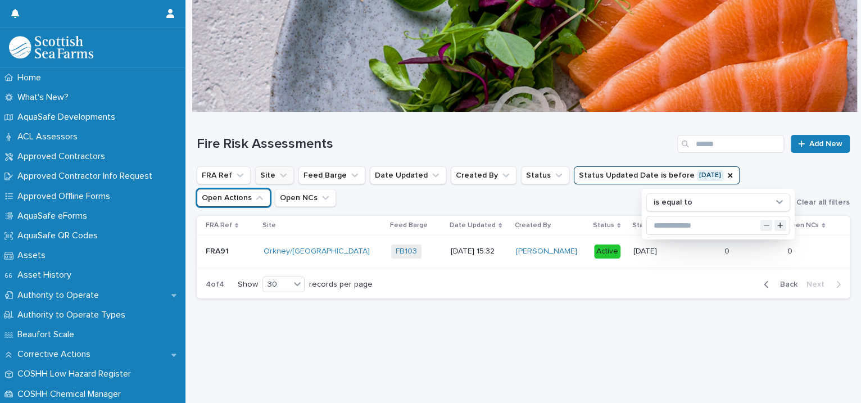
click at [270, 189] on button "Open Actions" at bounding box center [234, 198] width 74 height 18
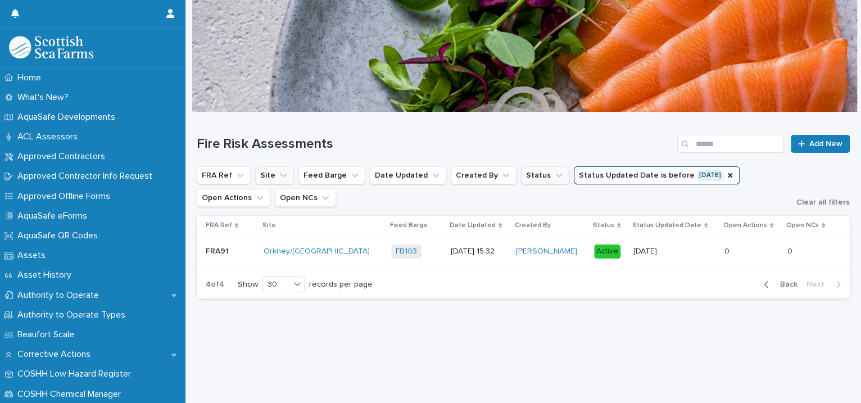
click at [553, 170] on icon "Status" at bounding box center [558, 175] width 11 height 11
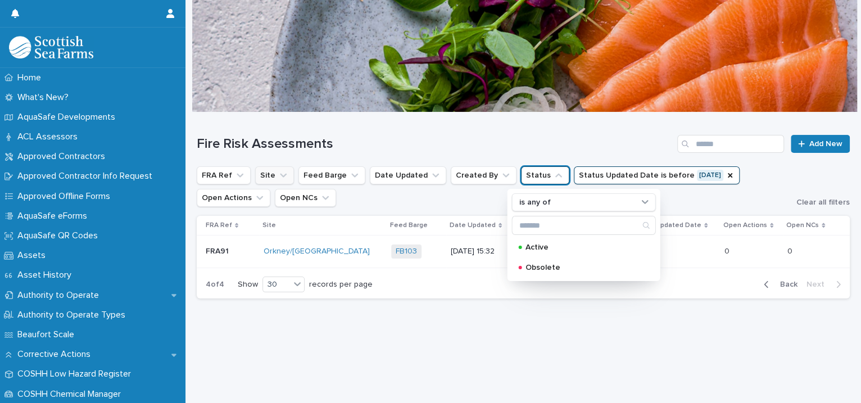
click at [553, 170] on icon "Status" at bounding box center [558, 175] width 11 height 11
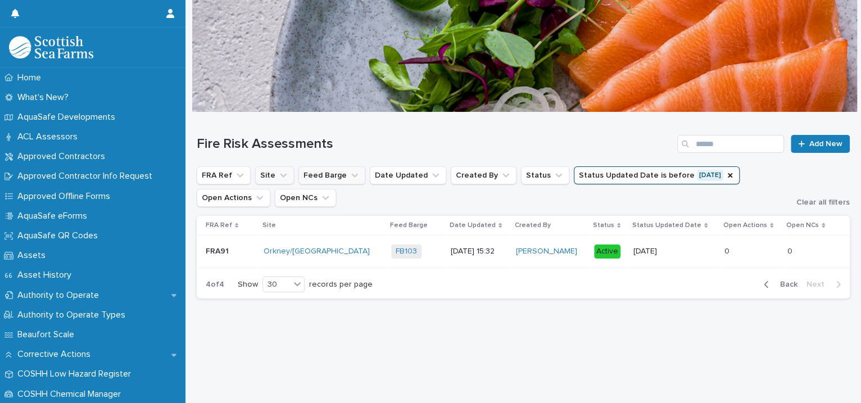
click at [349, 170] on icon "Feed Barge" at bounding box center [354, 175] width 11 height 11
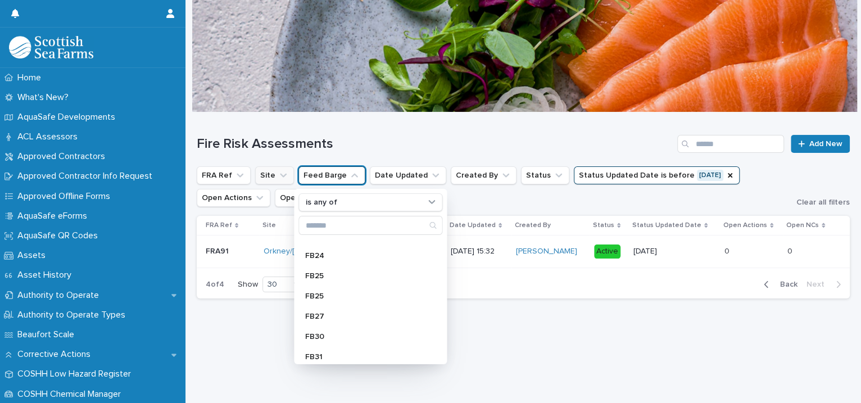
scroll to position [0, 0]
click at [347, 136] on h1 "Fire Risk Assessments" at bounding box center [435, 144] width 476 height 16
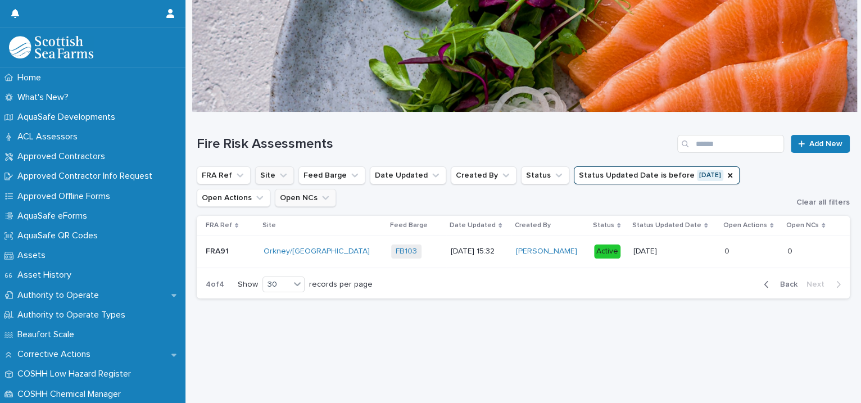
click at [320, 192] on icon "Open NCs" at bounding box center [325, 197] width 11 height 11
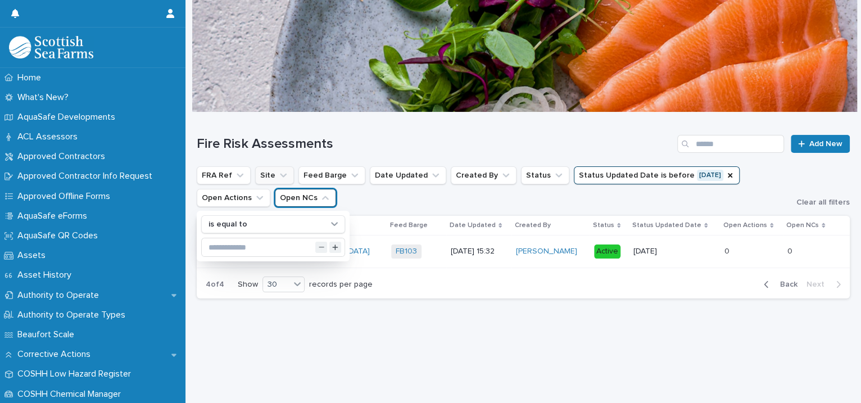
click at [320, 192] on icon "Open NCs" at bounding box center [325, 197] width 11 height 11
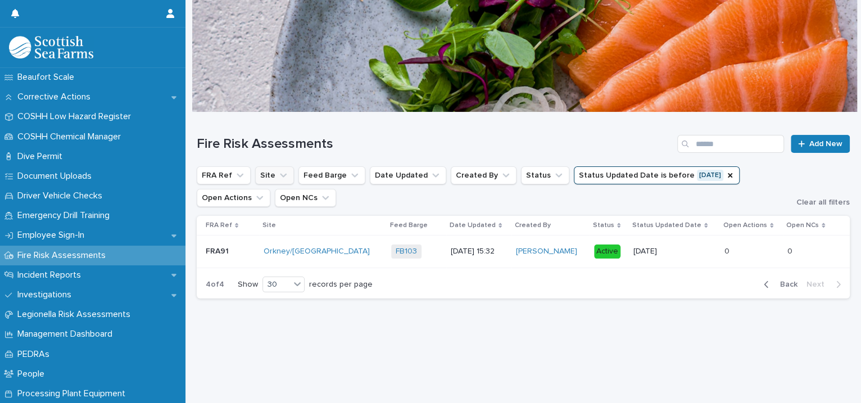
scroll to position [515, 0]
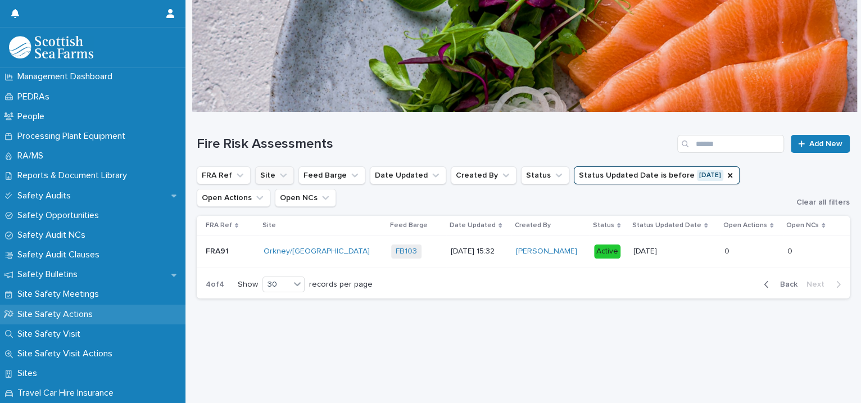
click at [76, 309] on p "Site Safety Actions" at bounding box center [57, 314] width 89 height 11
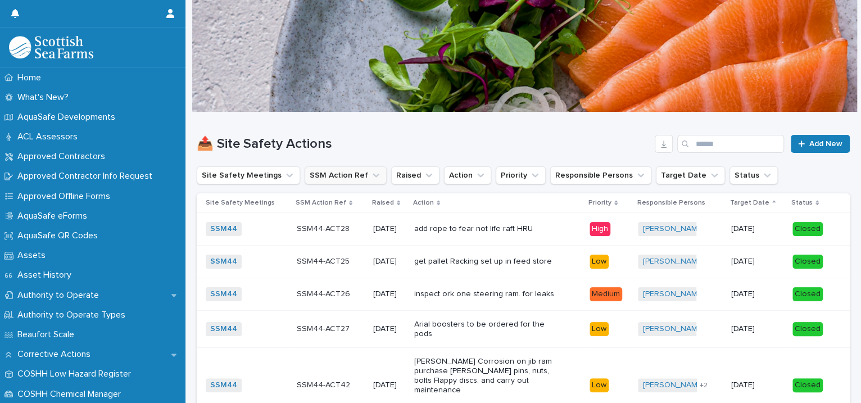
click at [373, 174] on icon "SSM Action Ref" at bounding box center [376, 176] width 7 height 4
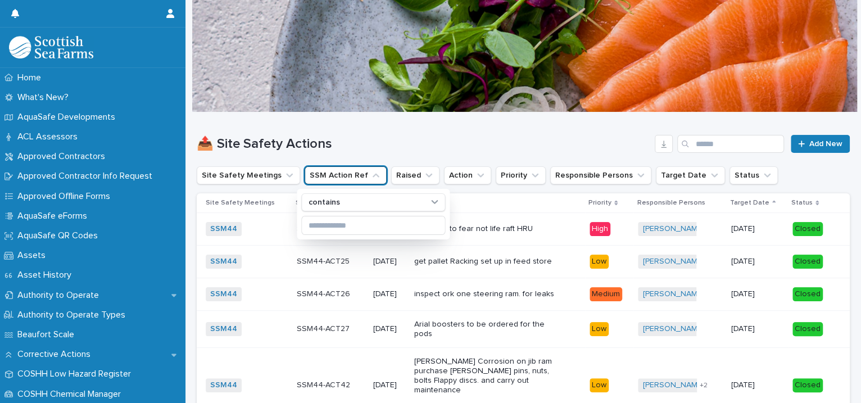
click at [370, 174] on icon "SSM Action Ref" at bounding box center [375, 175] width 11 height 11
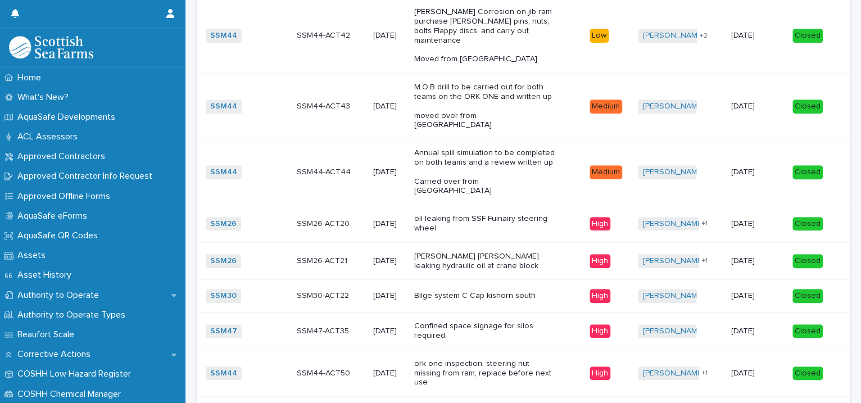
scroll to position [92, 0]
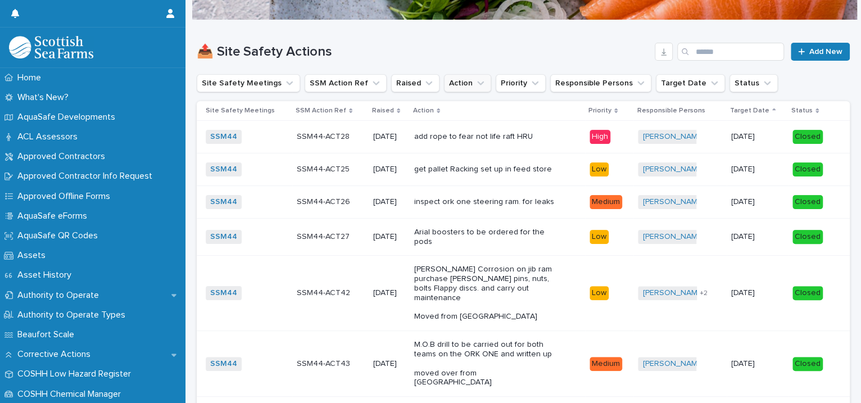
click at [475, 81] on icon "Action" at bounding box center [480, 83] width 11 height 11
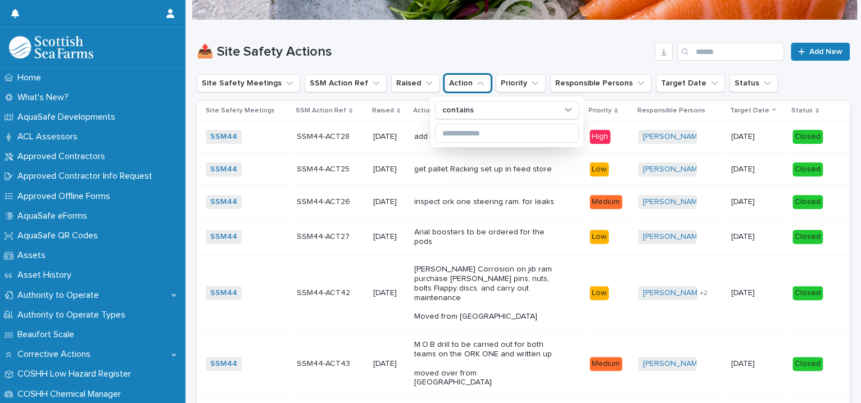
click at [475, 81] on icon "Action" at bounding box center [480, 83] width 11 height 11
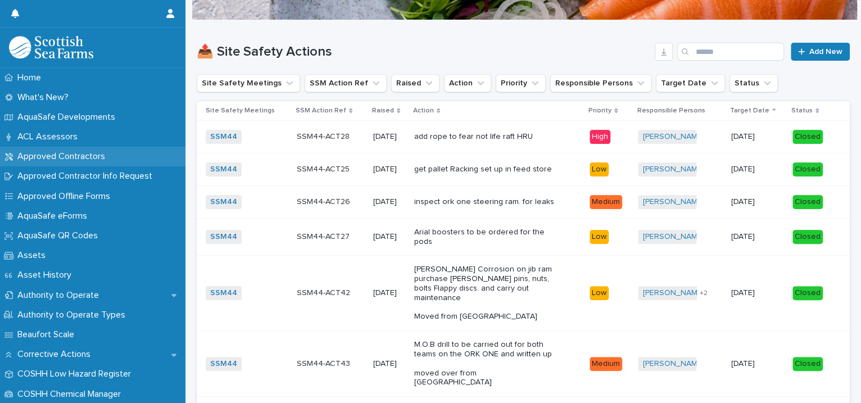
click at [71, 159] on p "Approved Contractors" at bounding box center [63, 156] width 101 height 11
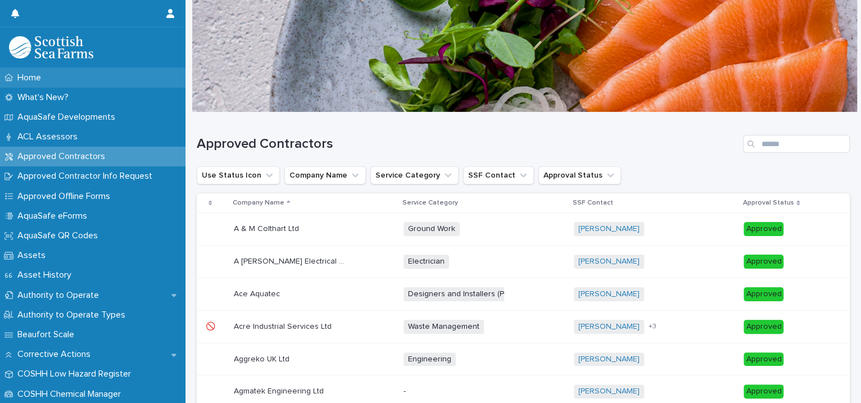
click at [71, 85] on div "Home" at bounding box center [92, 78] width 185 height 20
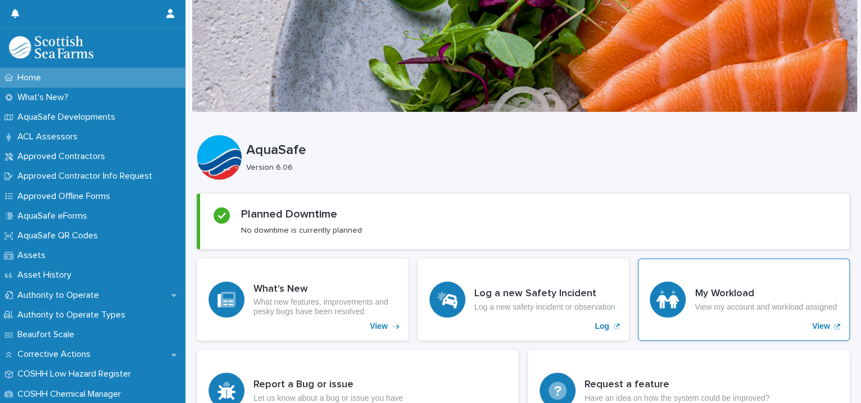
click at [834, 325] on icon "View" at bounding box center [837, 326] width 6 height 7
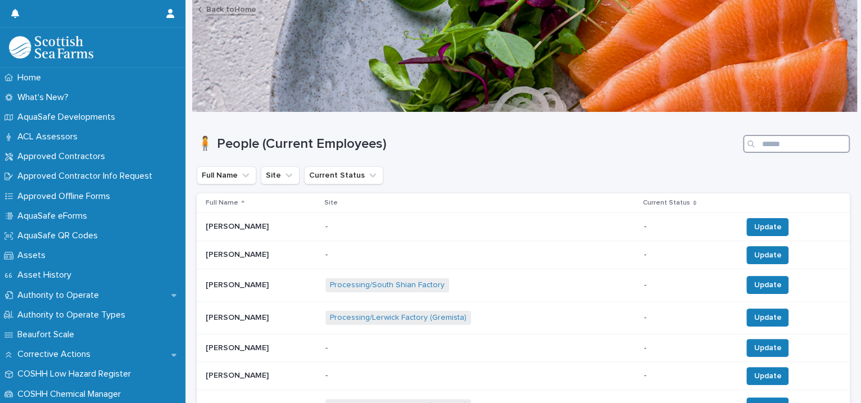
click at [762, 143] on input "Search" at bounding box center [796, 144] width 107 height 18
click at [402, 316] on link "Processing/Lerwick Factory (Gremista)" at bounding box center [398, 318] width 137 height 10
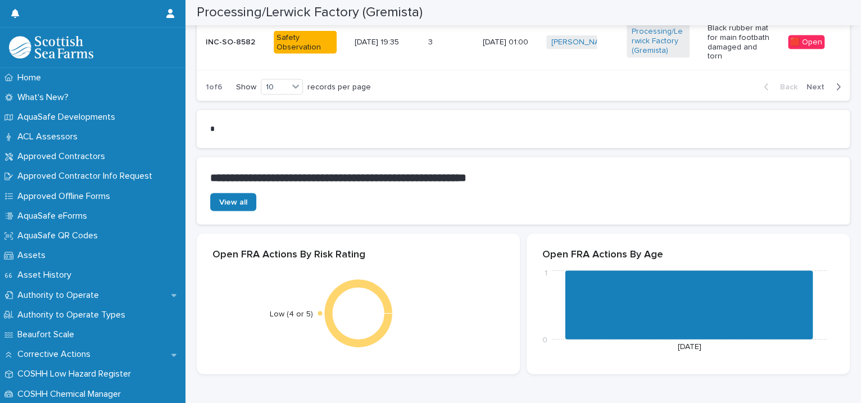
scroll to position [1030, 0]
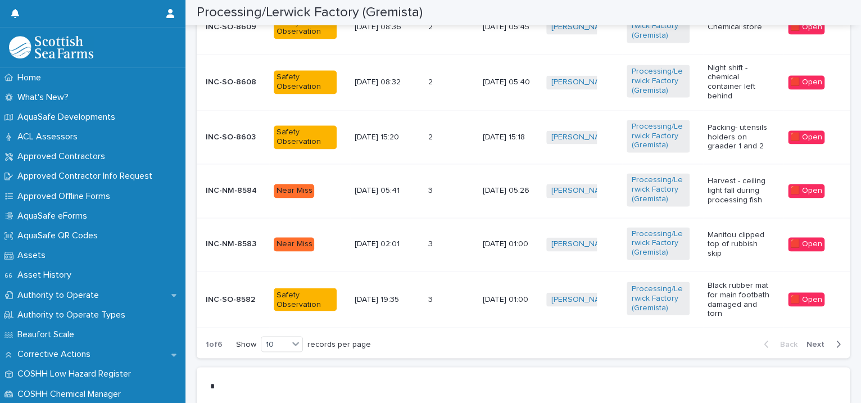
click at [806, 340] on span "Next" at bounding box center [818, 344] width 25 height 8
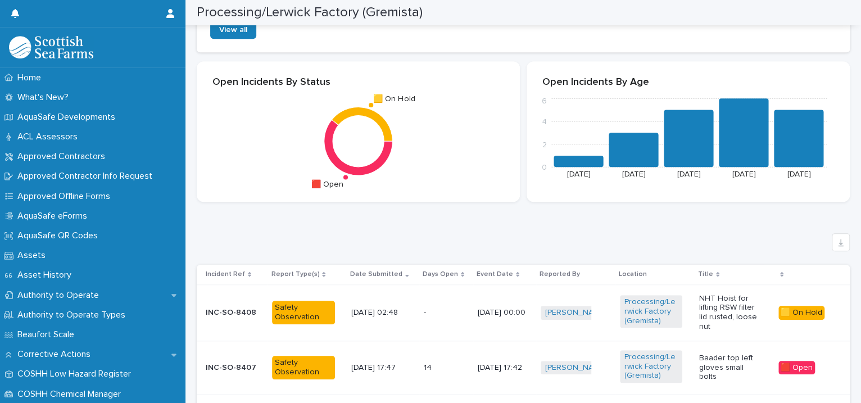
scroll to position [773, 0]
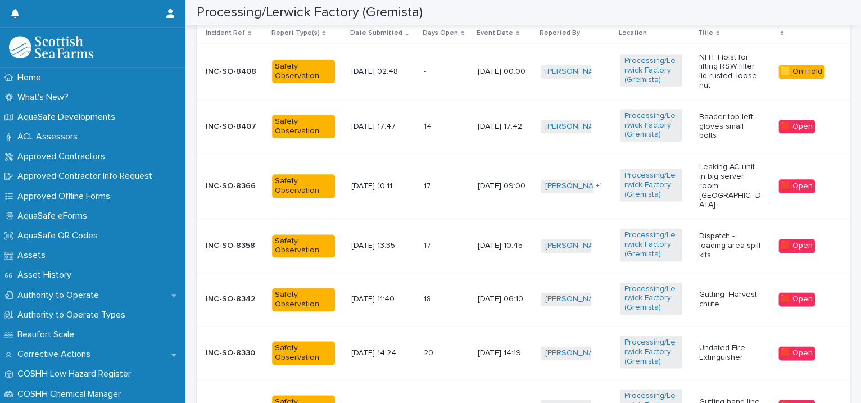
click at [597, 240] on div "[PERSON_NAME] + 0" at bounding box center [576, 245] width 70 height 23
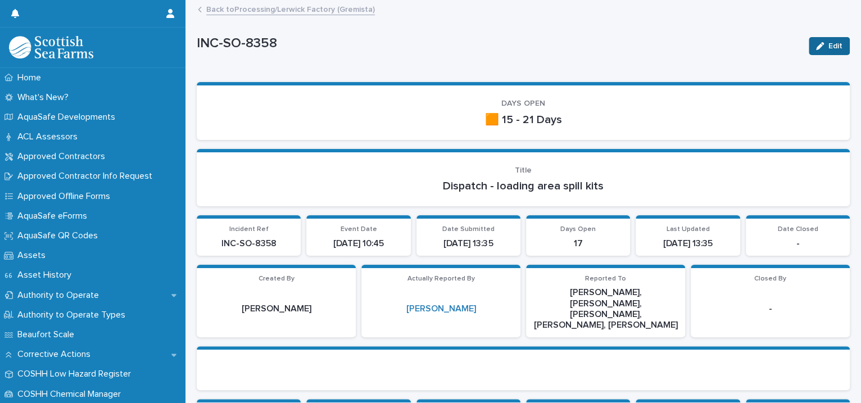
click at [821, 41] on button "Edit" at bounding box center [829, 46] width 41 height 18
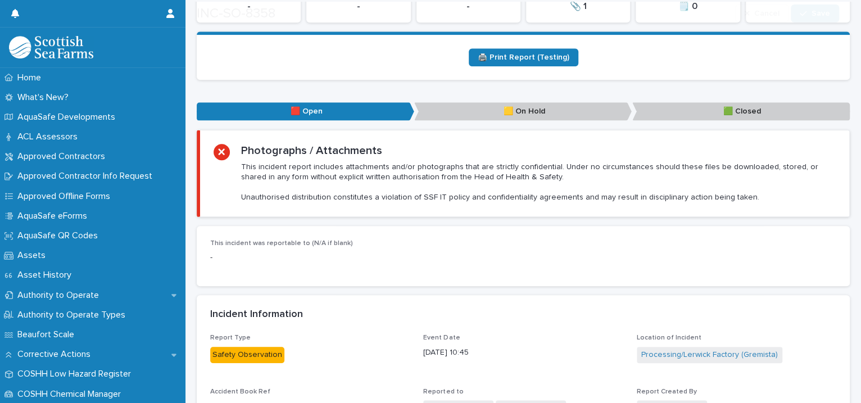
scroll to position [515, 0]
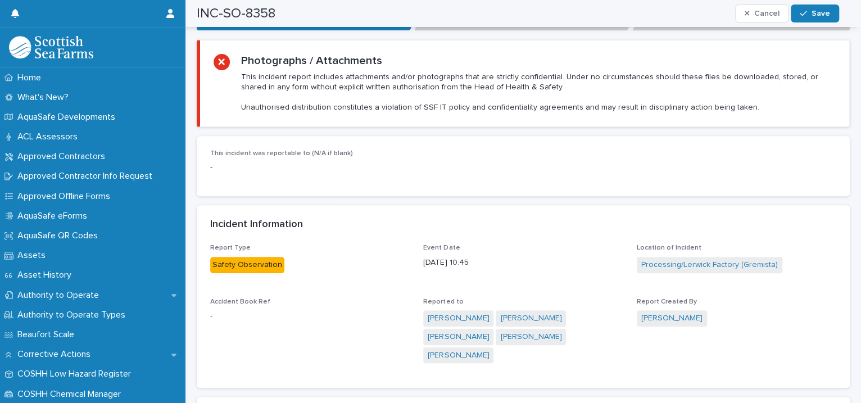
click at [366, 205] on div "Incident Information" at bounding box center [523, 224] width 653 height 39
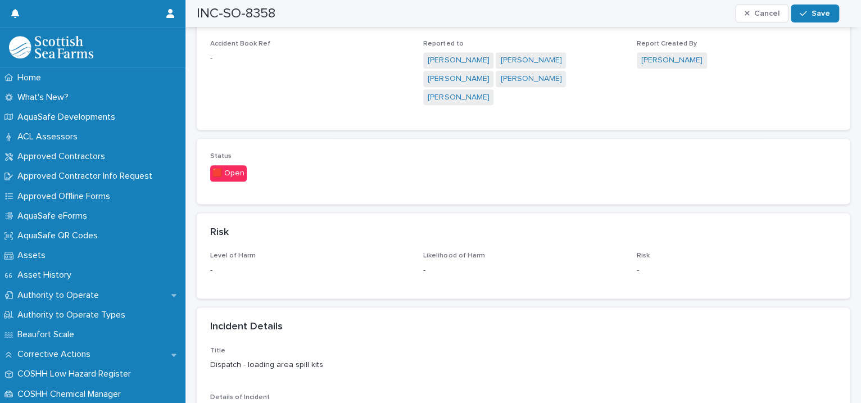
click at [245, 165] on div "🟥 Open" at bounding box center [228, 173] width 37 height 16
click at [629, 152] on div "Status 🟥 Open" at bounding box center [523, 171] width 626 height 38
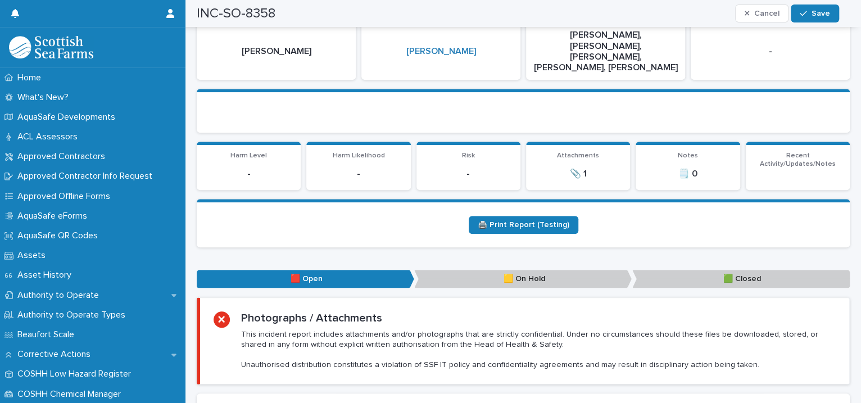
scroll to position [0, 0]
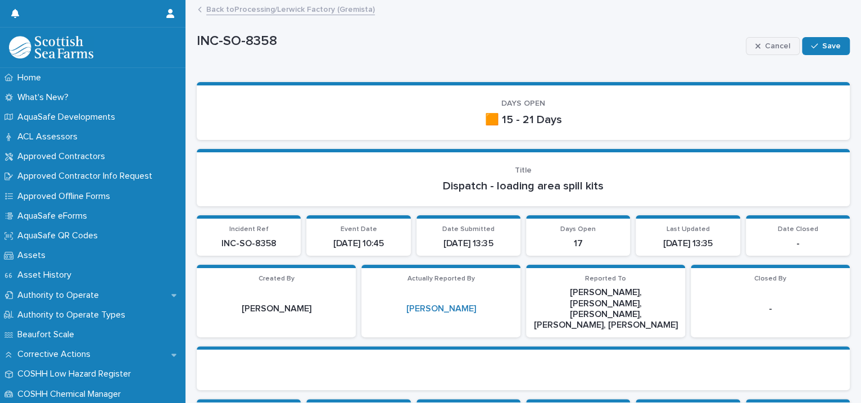
click at [746, 43] on button "Cancel" at bounding box center [773, 46] width 54 height 18
click at [741, 43] on p "INC-SO-8358" at bounding box center [469, 41] width 544 height 16
drag, startPoint x: 743, startPoint y: 43, endPoint x: 697, endPoint y: 41, distance: 46.7
click at [697, 41] on p "INC-SO-8358" at bounding box center [498, 43] width 603 height 16
click at [809, 43] on button "Edit" at bounding box center [829, 46] width 41 height 18
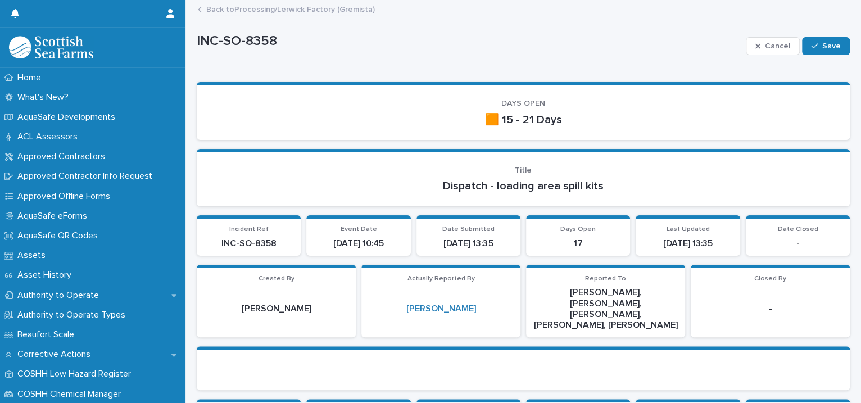
click at [276, 6] on link "Back to Processing/Lerwick Factory (Gremista)" at bounding box center [290, 8] width 169 height 13
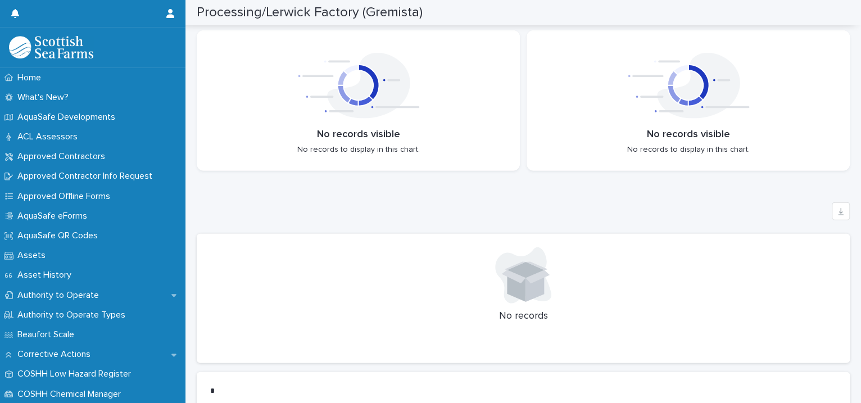
scroll to position [2318, 0]
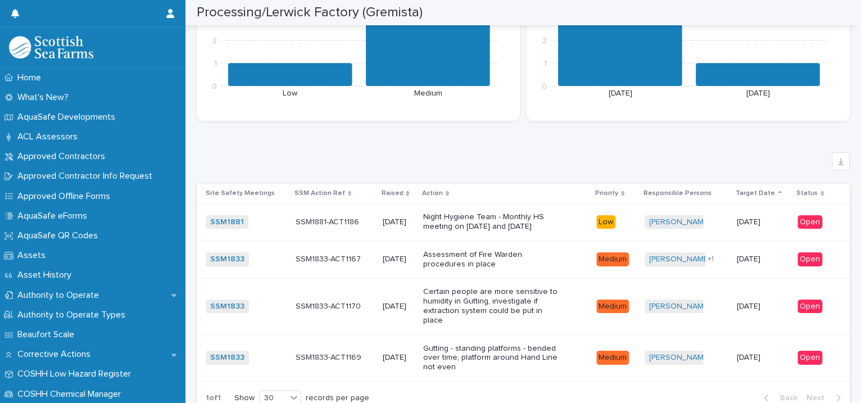
click at [553, 224] on p "Night Hygiene Team - Monthly HS meeting on [DATE] and [DATE]" at bounding box center [493, 221] width 140 height 19
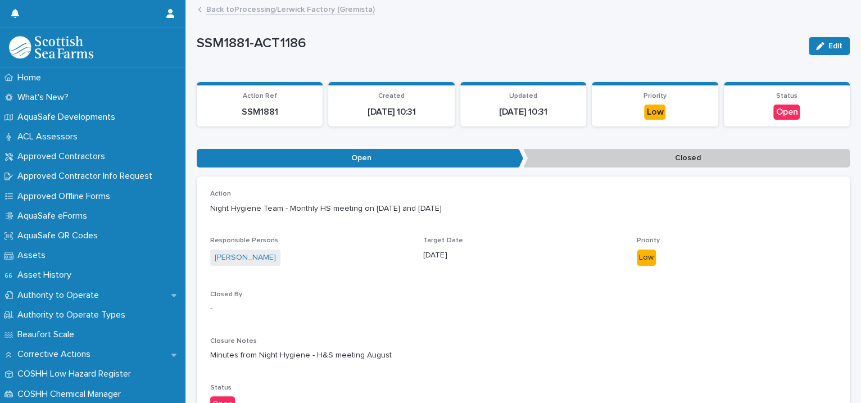
scroll to position [107, 0]
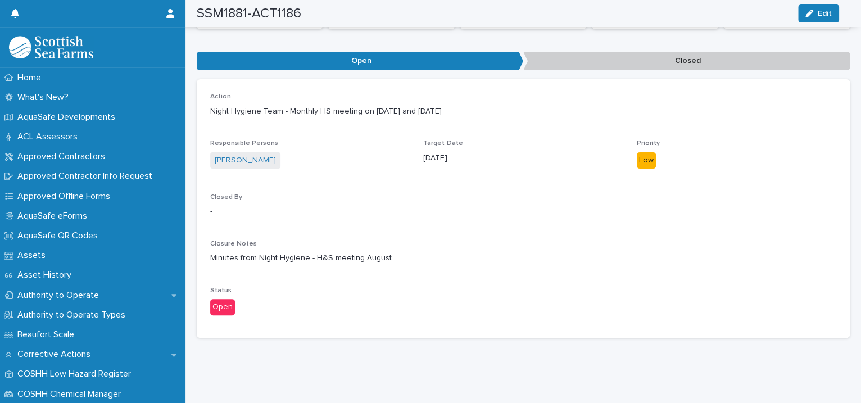
click at [220, 299] on div "Open" at bounding box center [222, 307] width 25 height 16
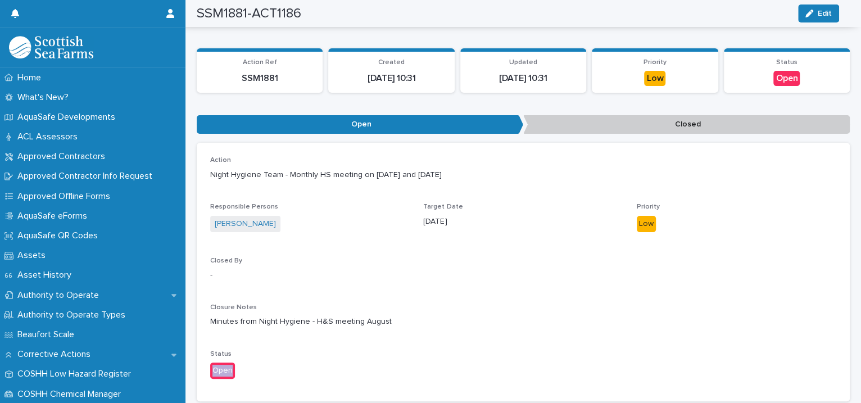
scroll to position [0, 0]
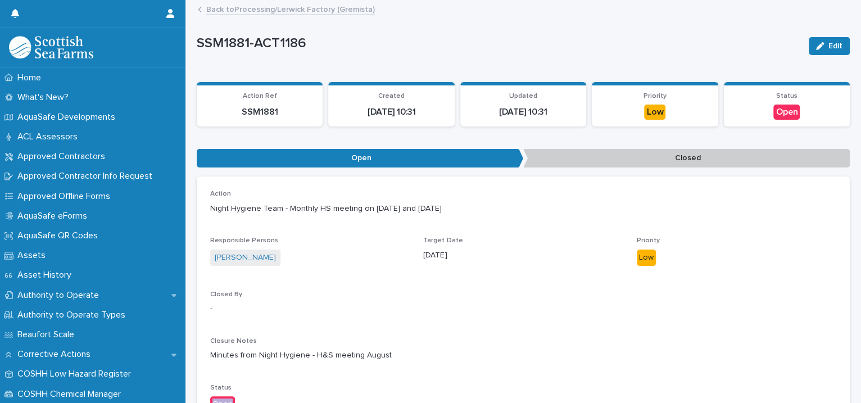
click at [346, 346] on div "Closure Notes Minutes from Night Hygiene - H&S meeting August" at bounding box center [523, 353] width 626 height 33
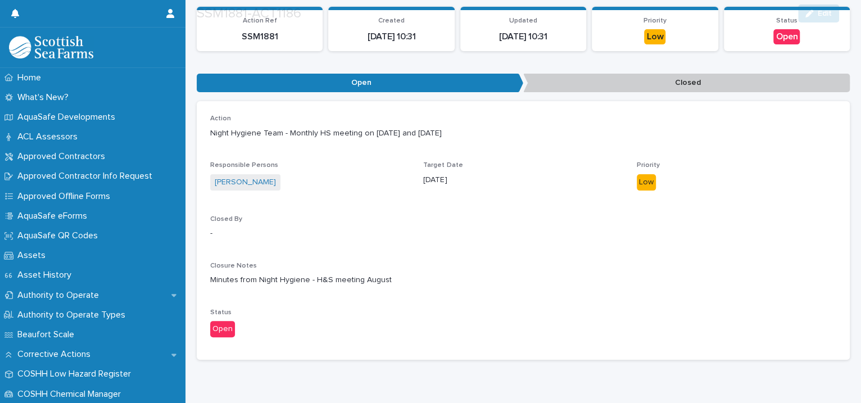
scroll to position [107, 0]
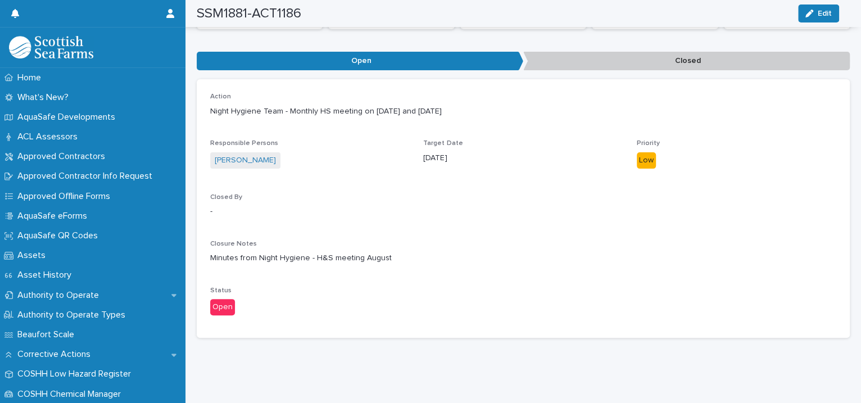
click at [219, 299] on div "Open" at bounding box center [222, 307] width 25 height 16
click at [807, 11] on icon "button" at bounding box center [809, 14] width 8 height 8
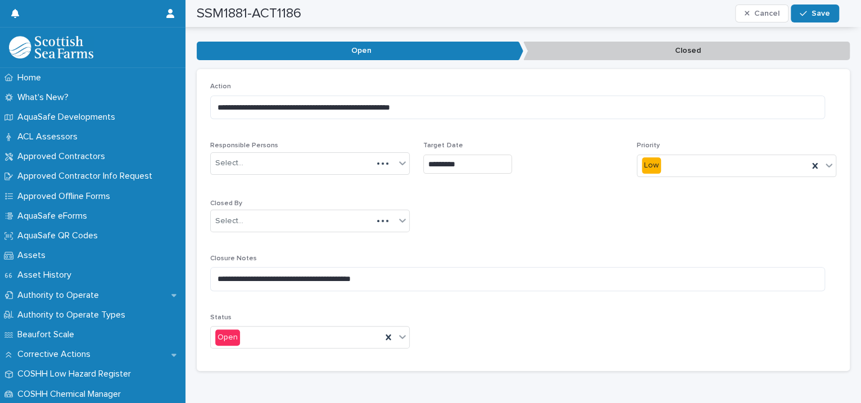
scroll to position [129, 0]
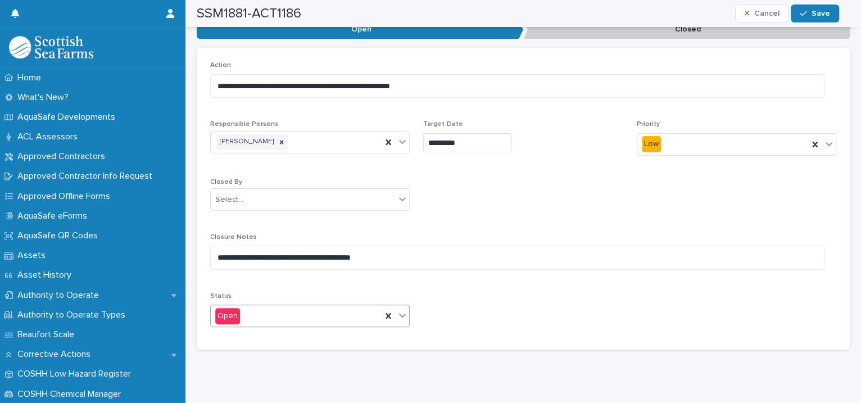
click at [403, 314] on icon at bounding box center [402, 315] width 11 height 11
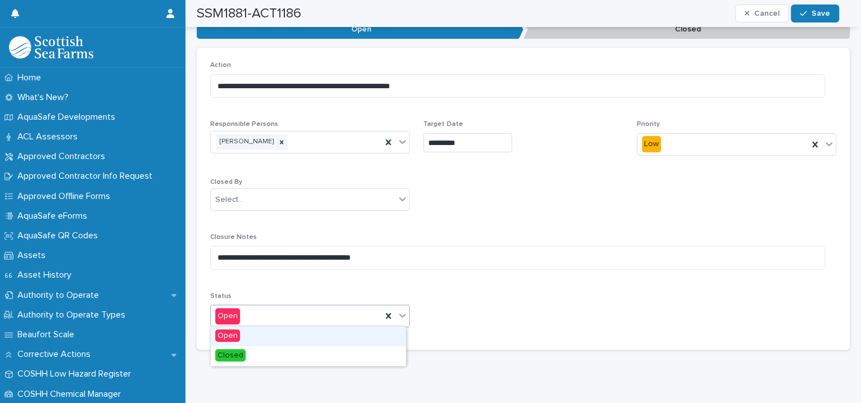
click at [403, 314] on icon at bounding box center [402, 315] width 11 height 11
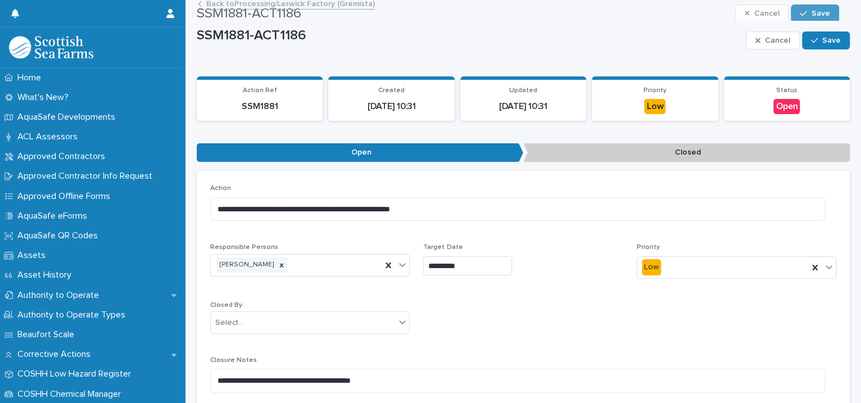
scroll to position [0, 0]
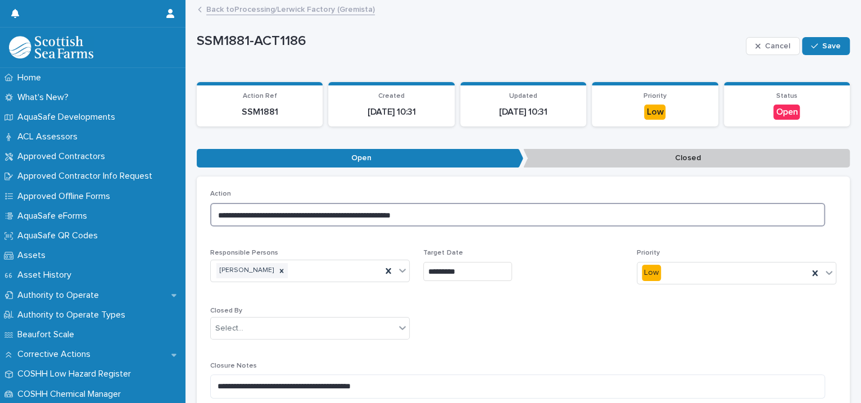
click at [480, 218] on textarea "**********" at bounding box center [517, 215] width 615 height 24
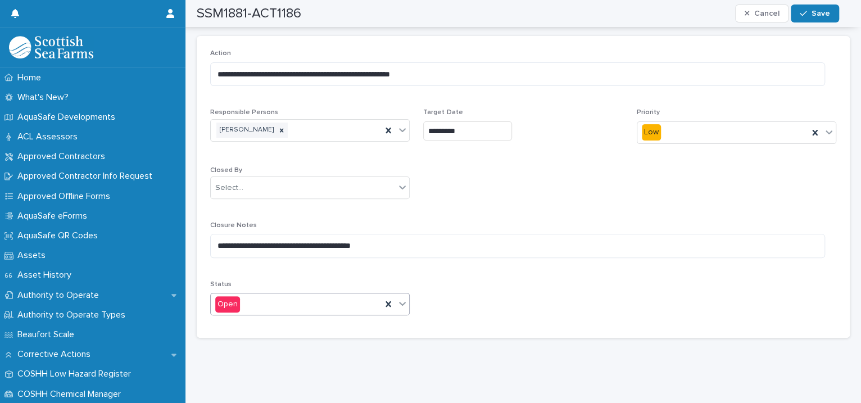
click at [399, 298] on icon at bounding box center [402, 303] width 11 height 11
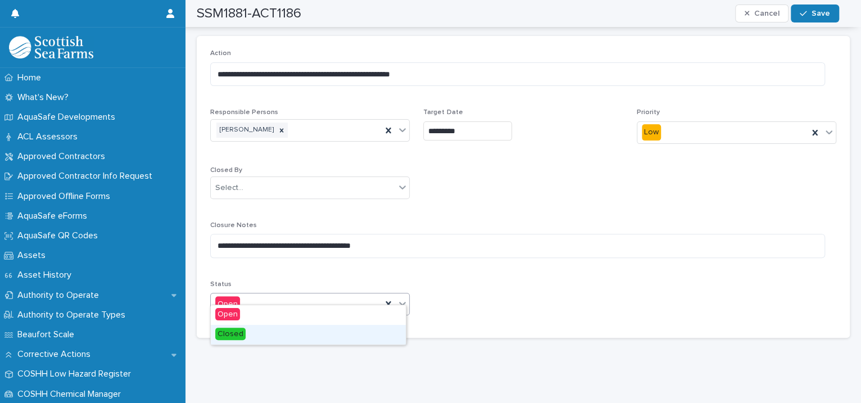
click at [314, 334] on div "Closed" at bounding box center [308, 335] width 195 height 20
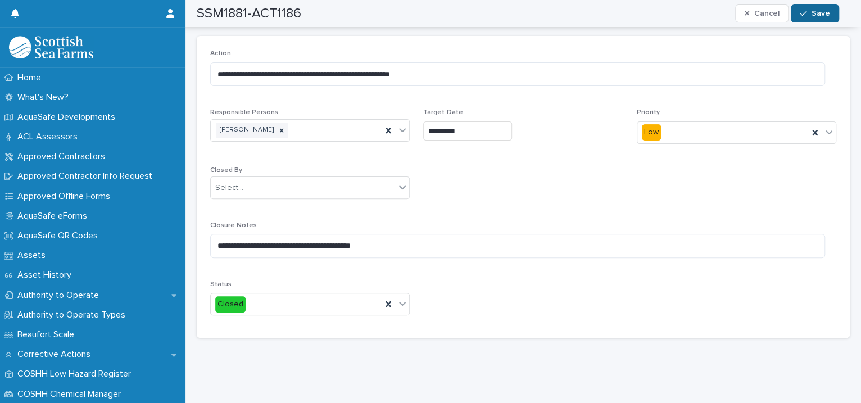
click at [805, 14] on icon "button" at bounding box center [803, 13] width 7 height 5
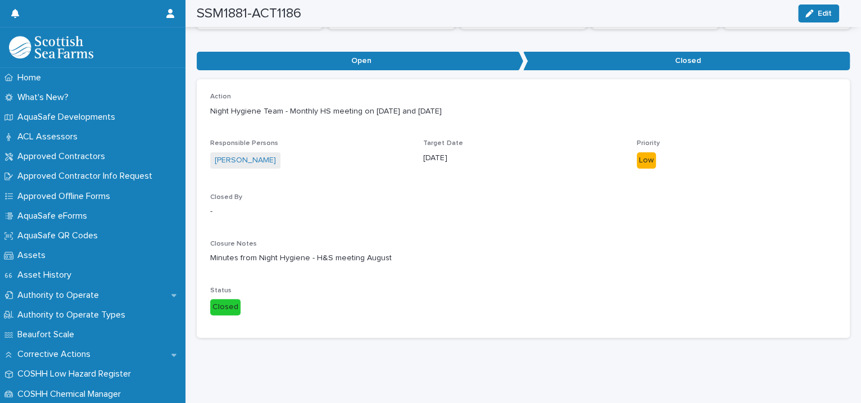
scroll to position [0, 0]
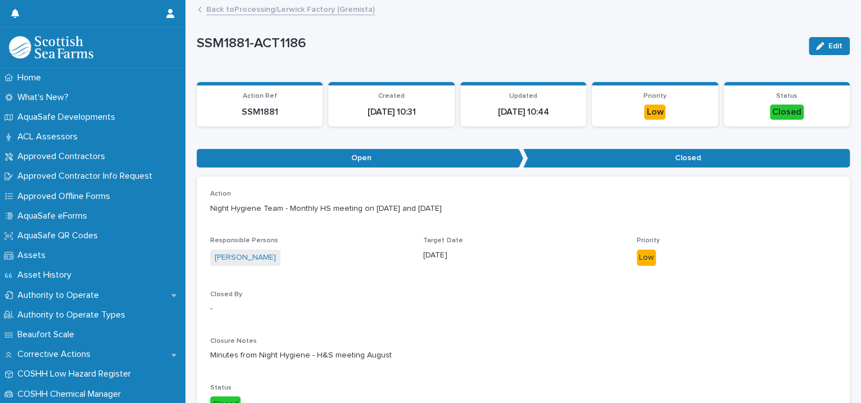
click at [291, 6] on link "Back to Processing/Lerwick Factory (Gremista)" at bounding box center [290, 8] width 169 height 13
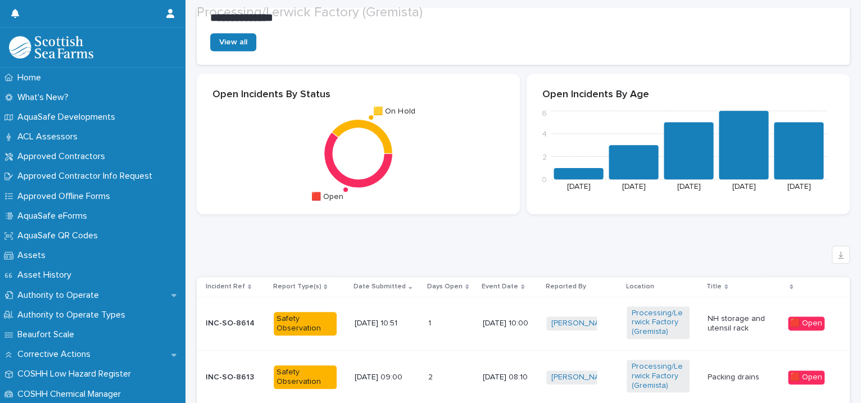
scroll to position [773, 0]
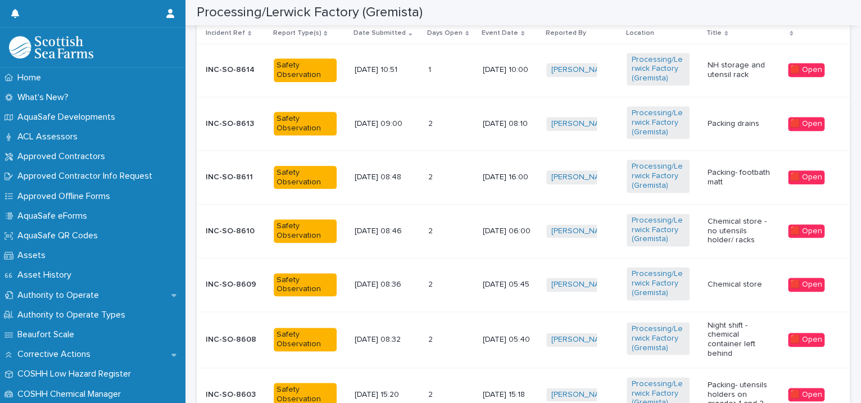
click at [547, 295] on td "[PERSON_NAME] + 0" at bounding box center [582, 284] width 80 height 53
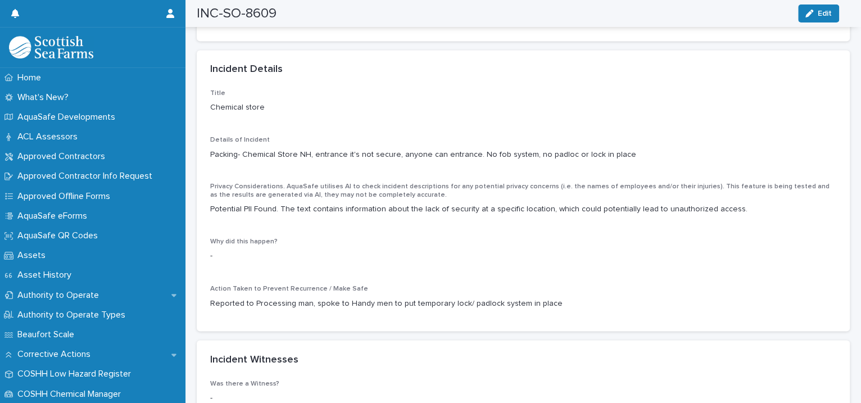
scroll to position [773, 0]
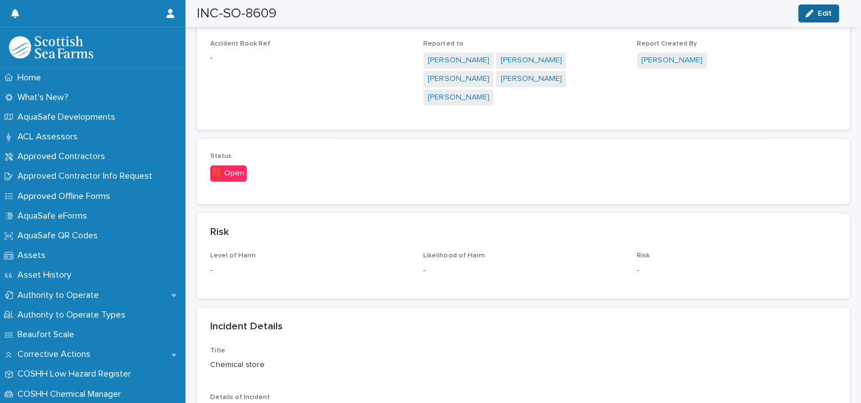
click at [821, 10] on span "Edit" at bounding box center [825, 14] width 14 height 8
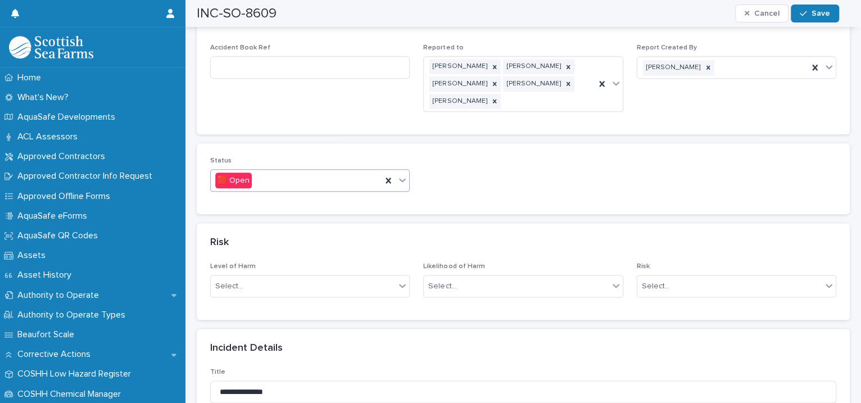
click at [403, 174] on icon at bounding box center [402, 179] width 11 height 11
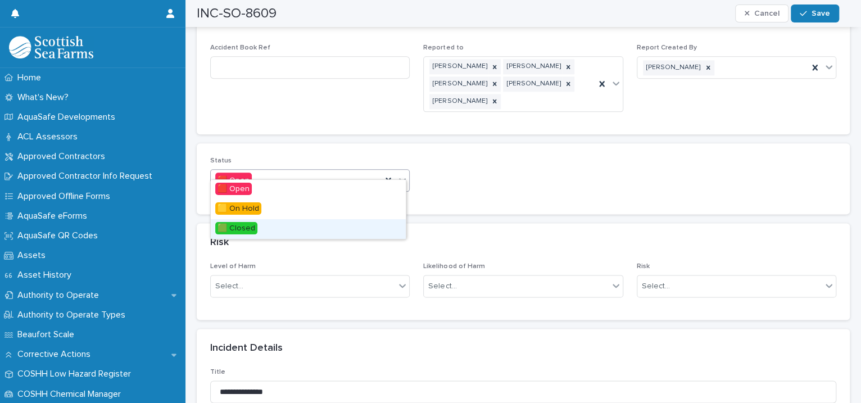
click at [301, 229] on div "🟩 Closed" at bounding box center [308, 229] width 195 height 20
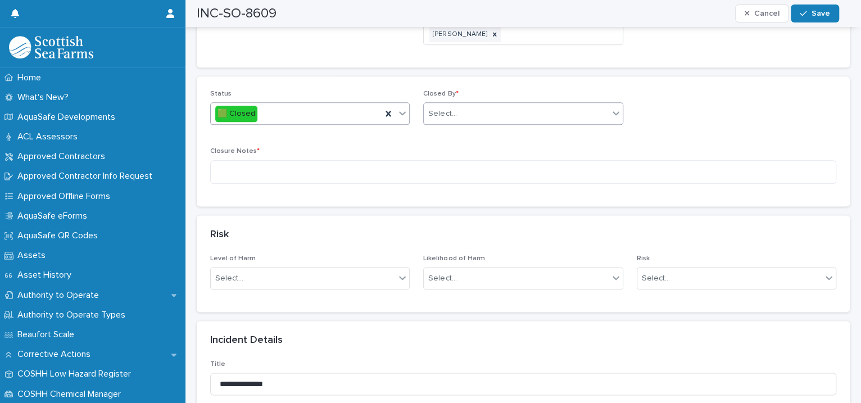
click at [476, 105] on div "Select..." at bounding box center [516, 114] width 184 height 19
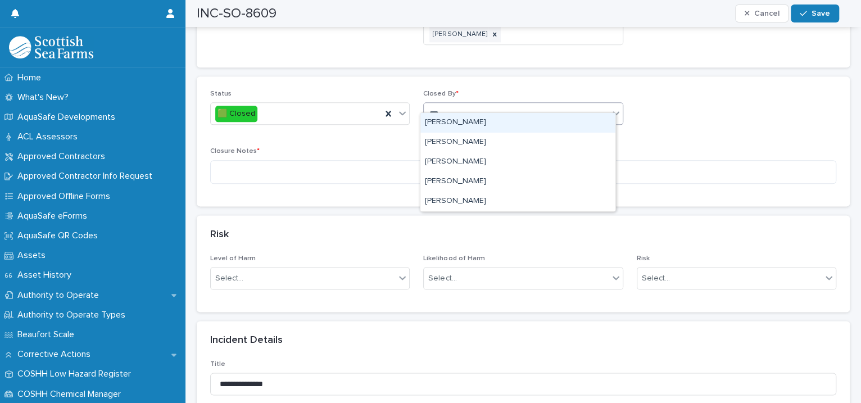
type input "****"
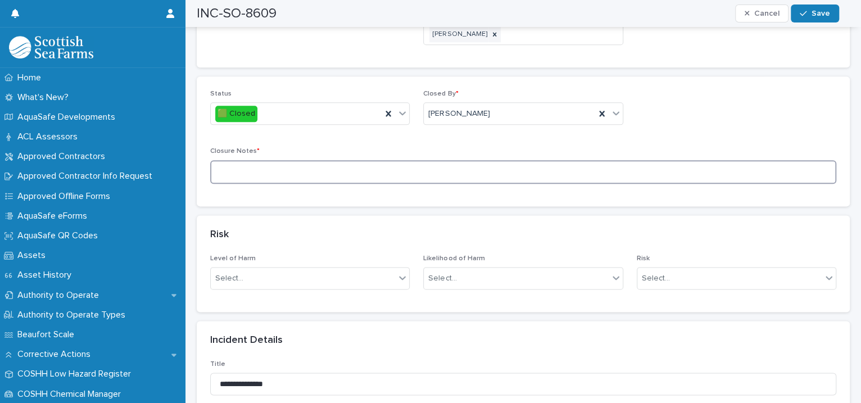
click at [281, 160] on textarea at bounding box center [523, 172] width 626 height 24
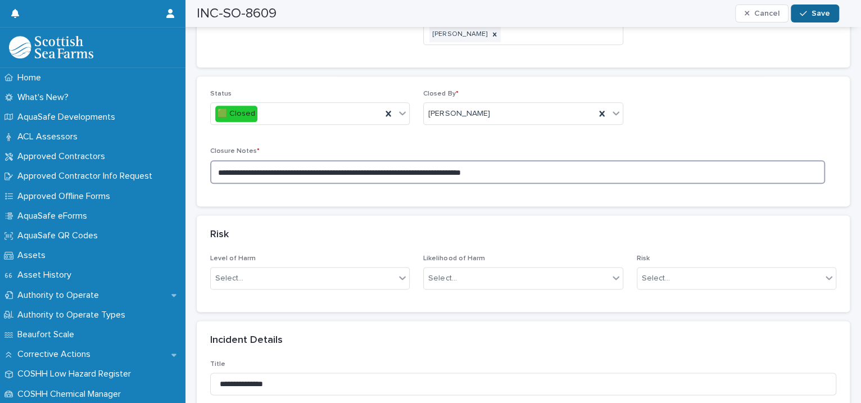
type textarea "**********"
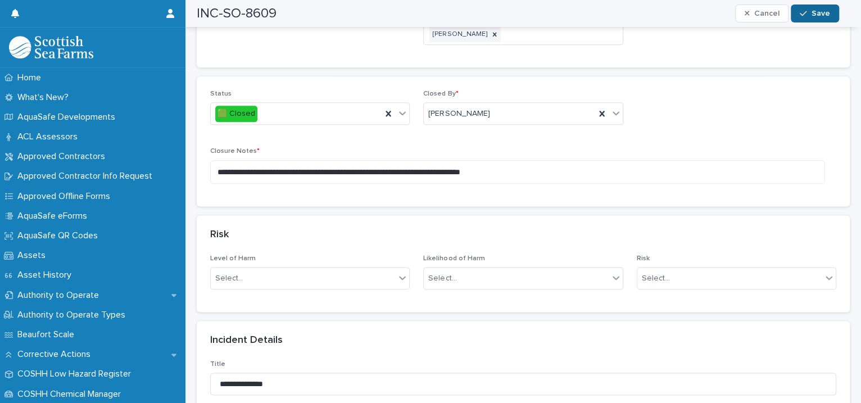
click at [816, 15] on span "Save" at bounding box center [820, 14] width 19 height 8
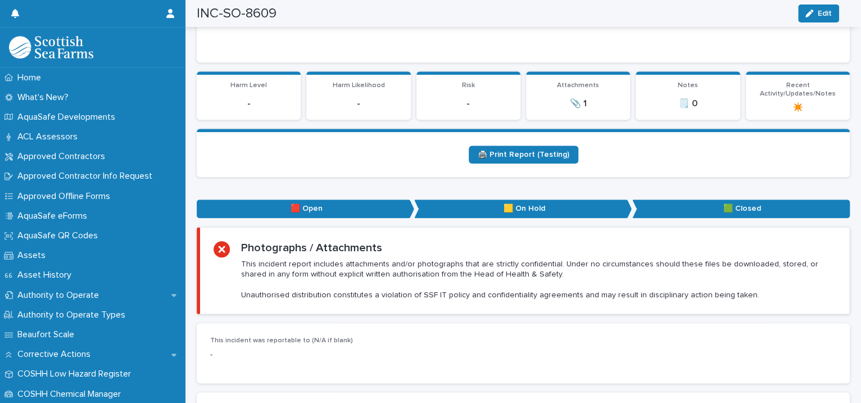
scroll to position [0, 0]
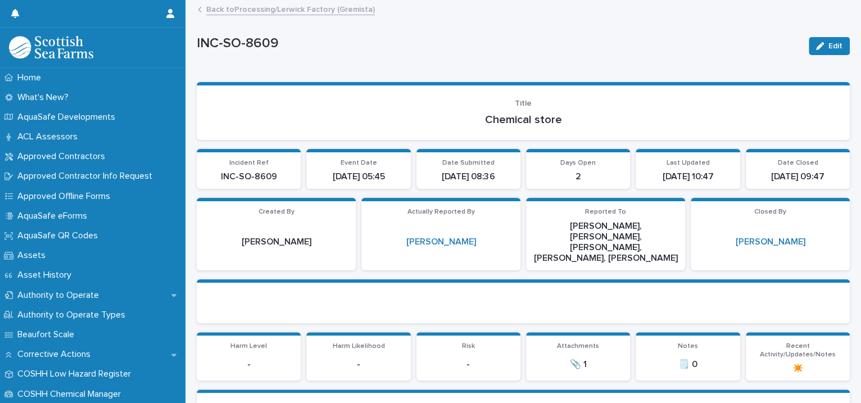
click at [316, 12] on link "Back to Processing/Lerwick Factory (Gremista)" at bounding box center [290, 8] width 169 height 13
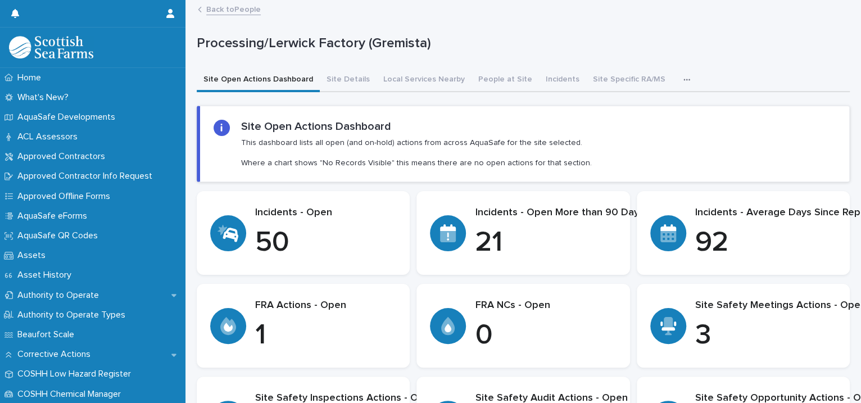
click at [442, 230] on icon at bounding box center [448, 232] width 16 height 16
click at [526, 232] on p "21" at bounding box center [559, 243] width 169 height 34
click at [446, 230] on icon at bounding box center [448, 232] width 16 height 16
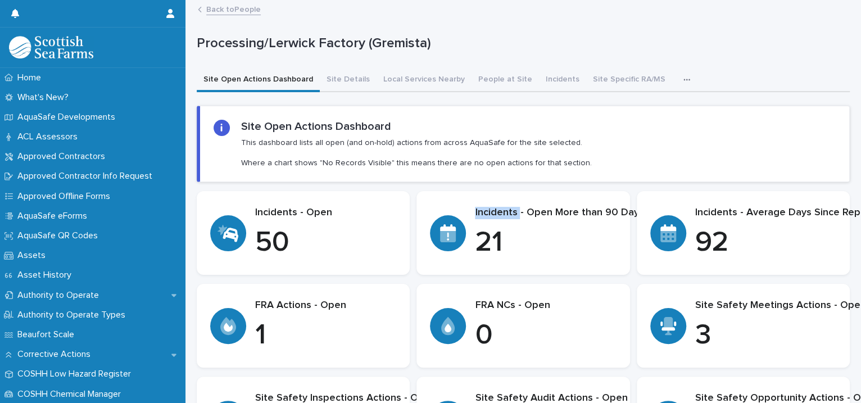
click at [446, 230] on icon at bounding box center [448, 232] width 16 height 16
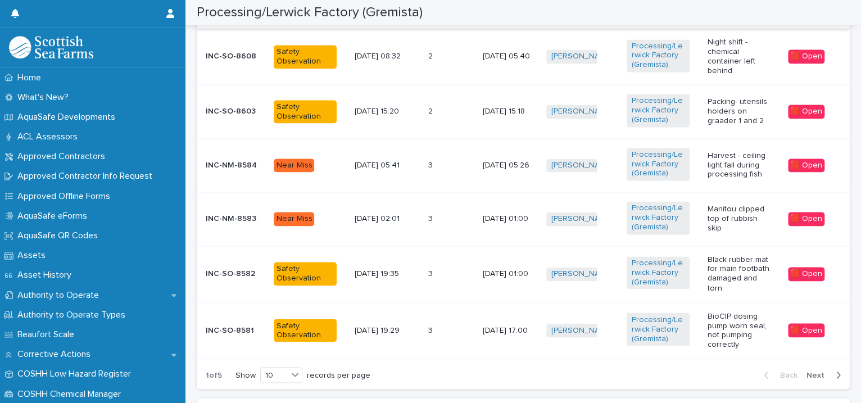
scroll to position [1259, 0]
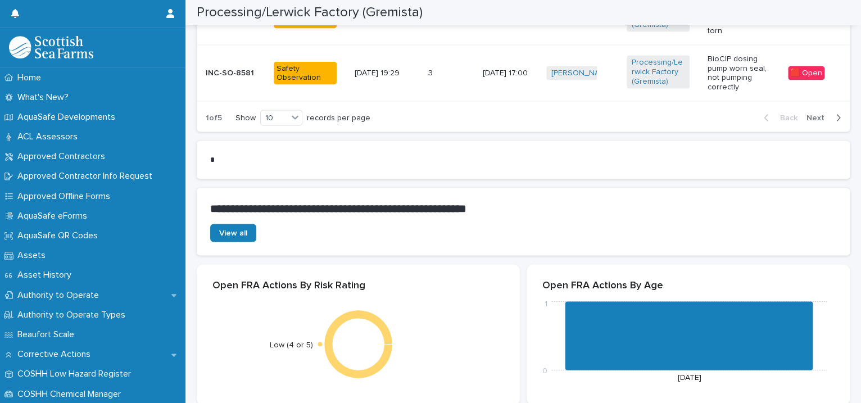
click at [806, 113] on span "Next" at bounding box center [818, 117] width 25 height 8
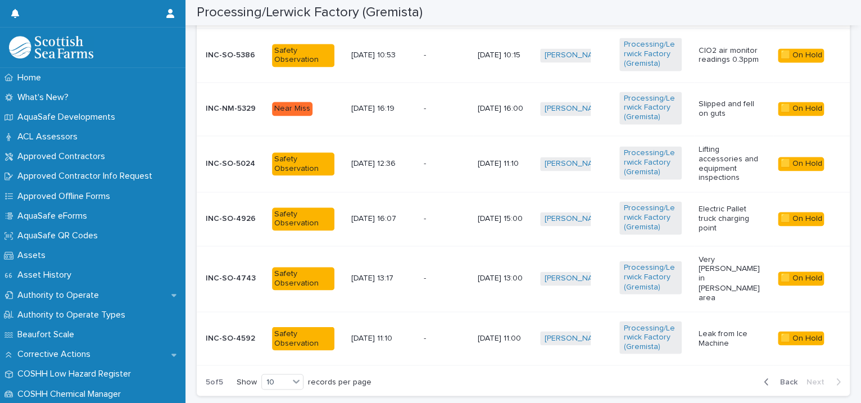
scroll to position [744, 0]
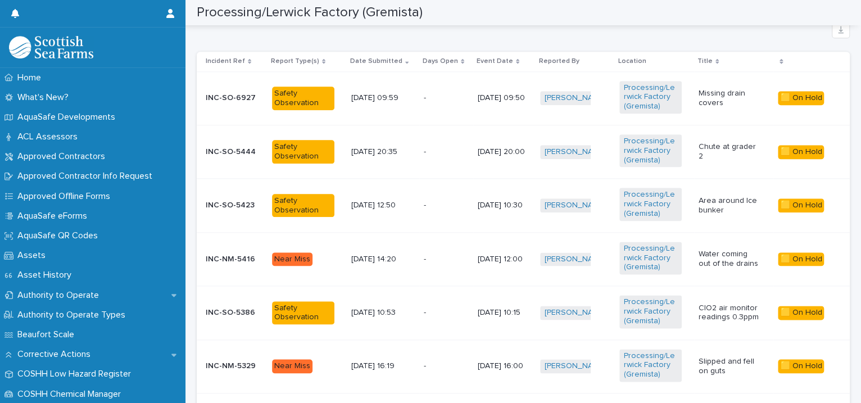
click at [608, 103] on div "[PERSON_NAME][DATE] + 0" at bounding box center [575, 98] width 70 height 23
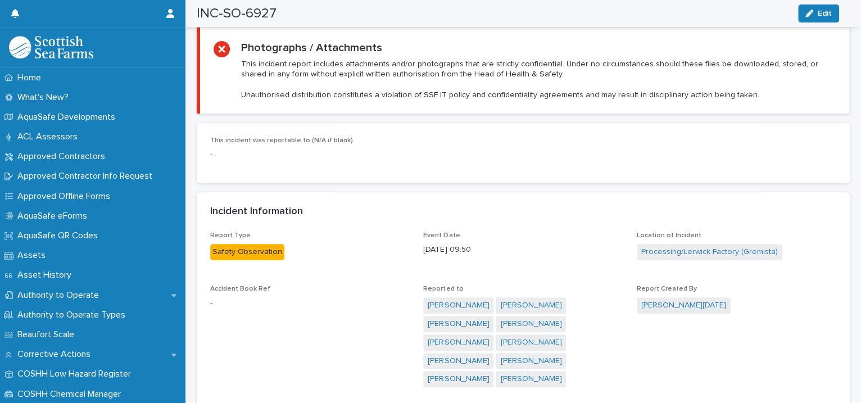
scroll to position [773, 0]
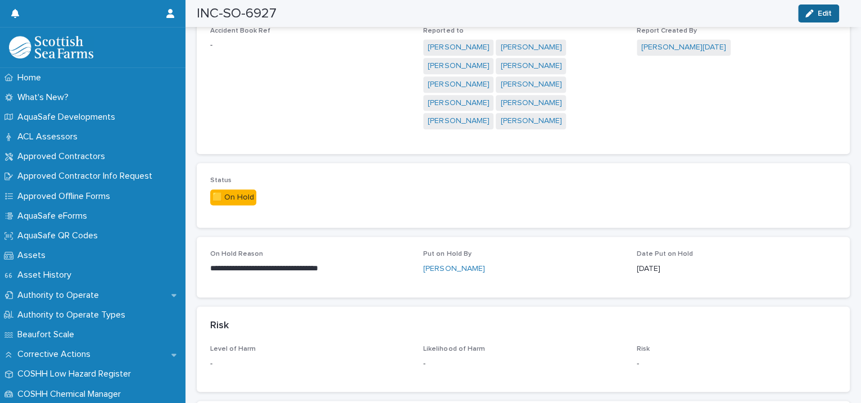
click at [824, 13] on span "Edit" at bounding box center [825, 14] width 14 height 8
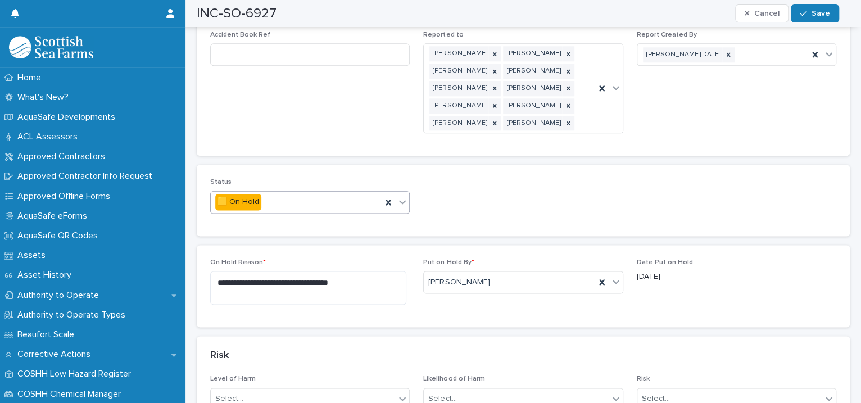
click at [399, 200] on icon at bounding box center [402, 202] width 7 height 4
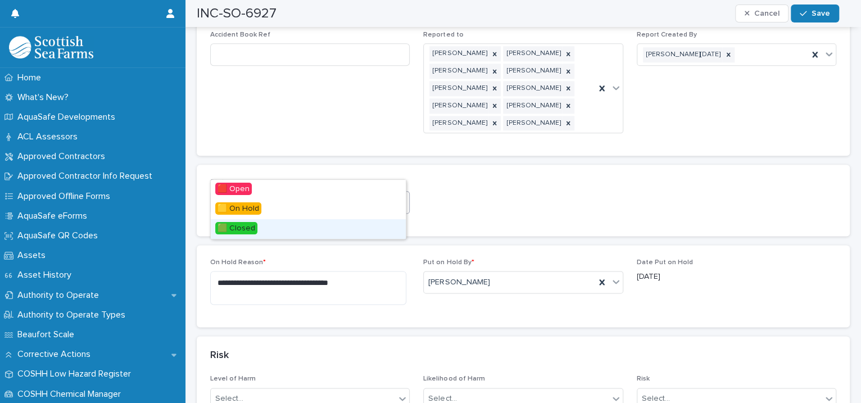
click at [370, 225] on div "🟩 Closed" at bounding box center [308, 229] width 195 height 20
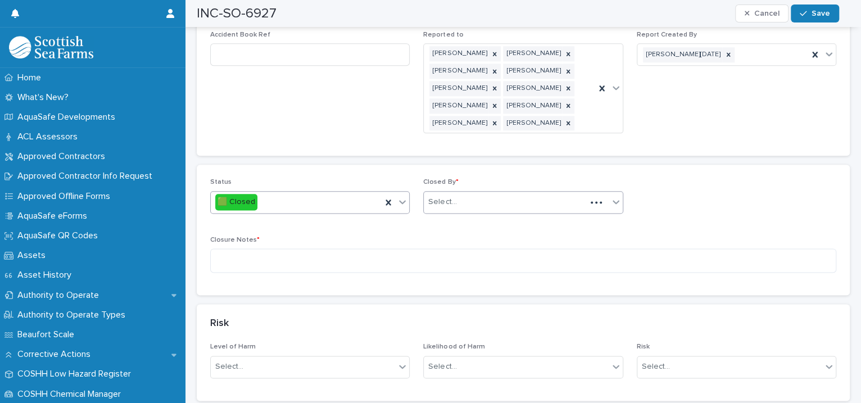
click at [451, 193] on div "Select..." at bounding box center [505, 202] width 162 height 19
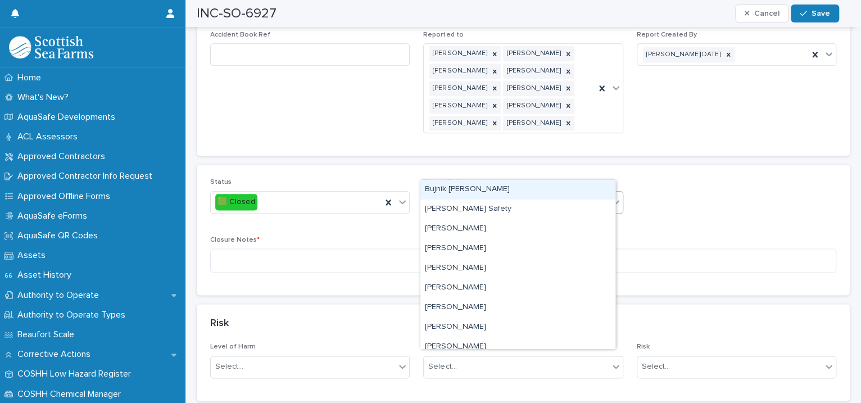
type input "****"
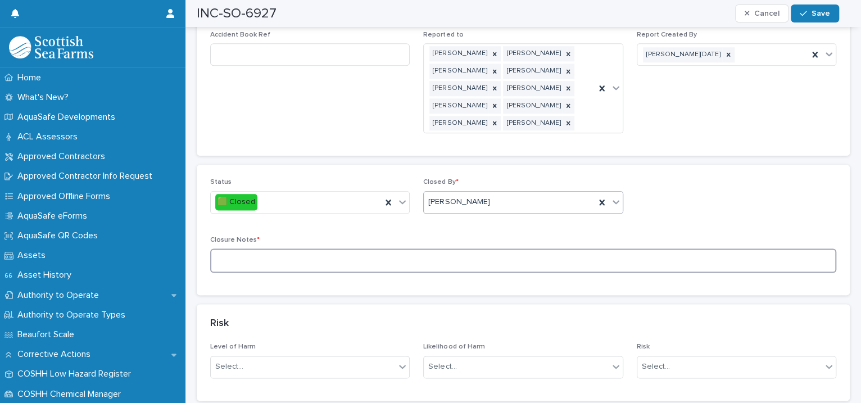
click at [365, 248] on textarea at bounding box center [523, 260] width 626 height 24
type textarea "**********"
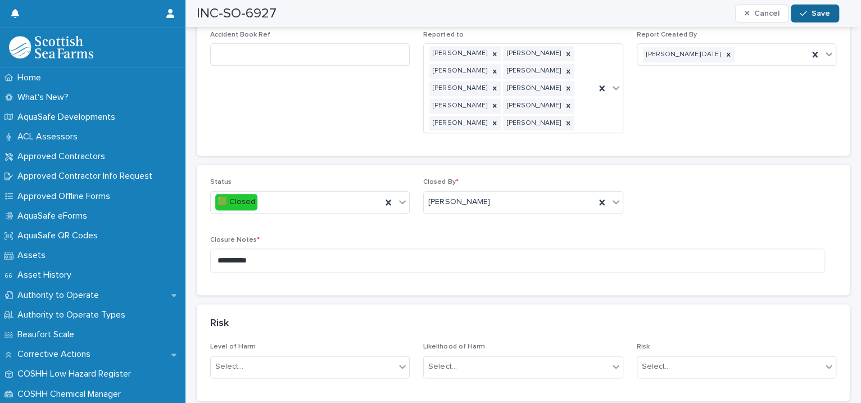
click at [812, 10] on span "Save" at bounding box center [820, 14] width 19 height 8
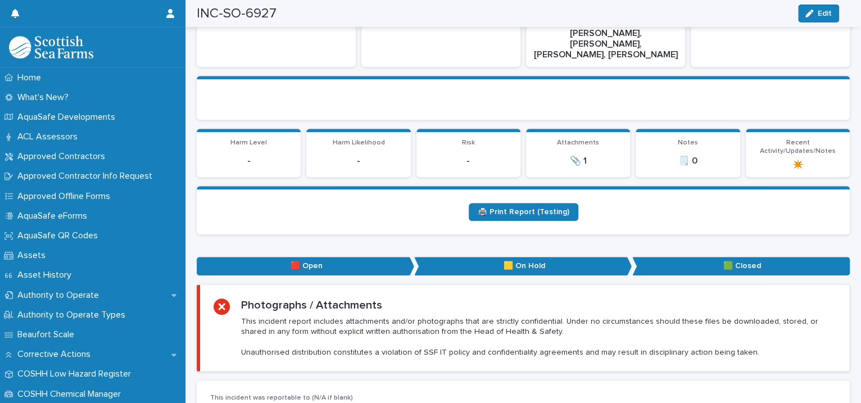
scroll to position [0, 0]
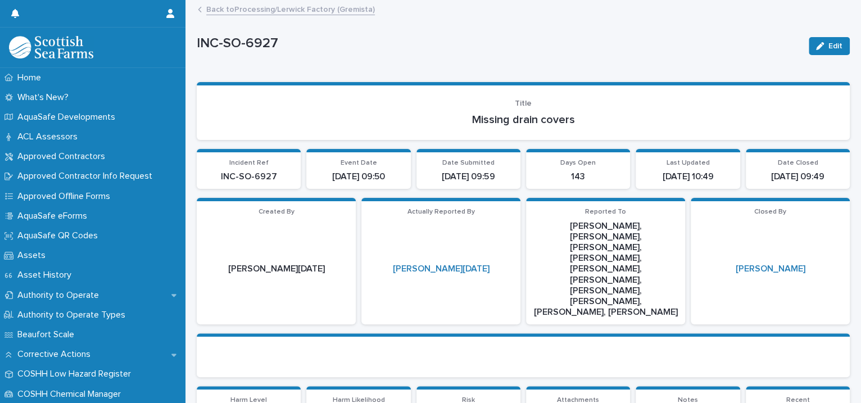
click at [271, 10] on link "Back to Processing/Lerwick Factory (Gremista)" at bounding box center [290, 8] width 169 height 13
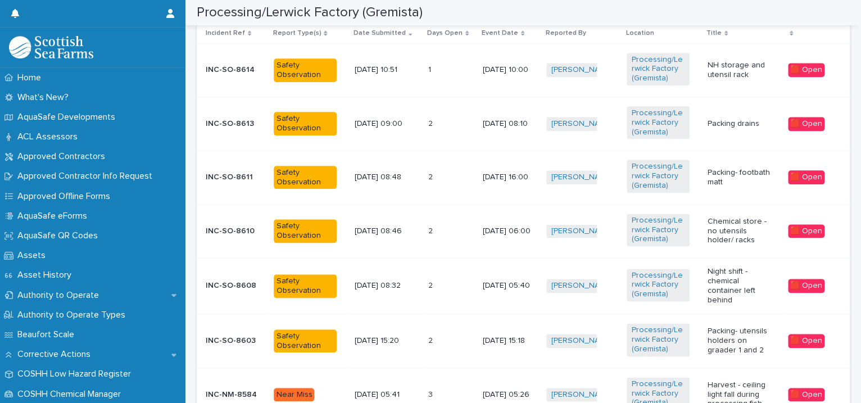
scroll to position [1030, 0]
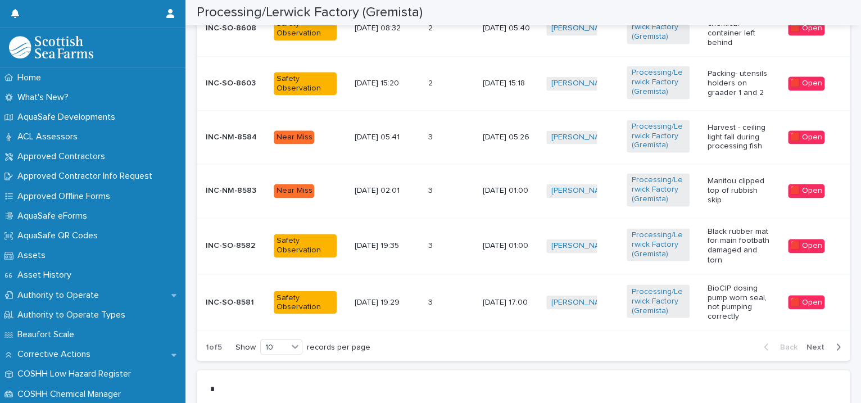
click at [806, 343] on span "Next" at bounding box center [818, 347] width 25 height 8
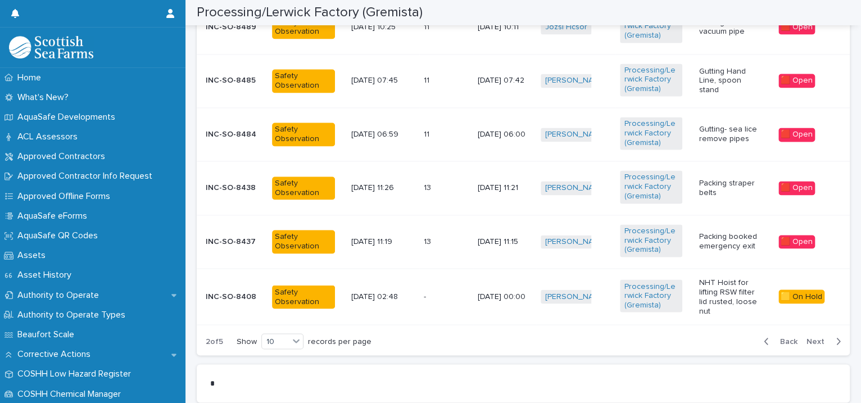
click at [806, 337] on span "Next" at bounding box center [818, 341] width 25 height 8
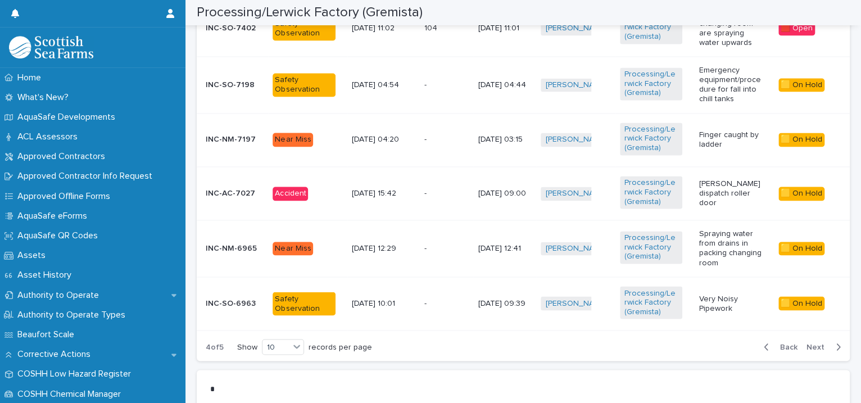
click at [806, 343] on span "Next" at bounding box center [818, 347] width 25 height 8
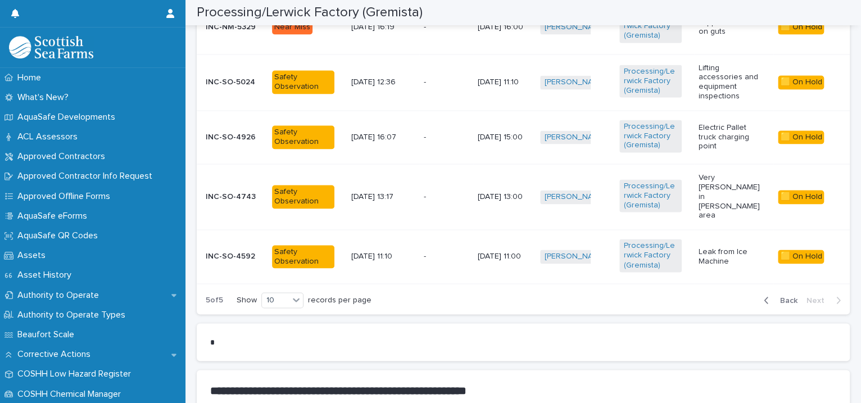
click at [602, 230] on td "[PERSON_NAME] + 0" at bounding box center [574, 256] width 79 height 53
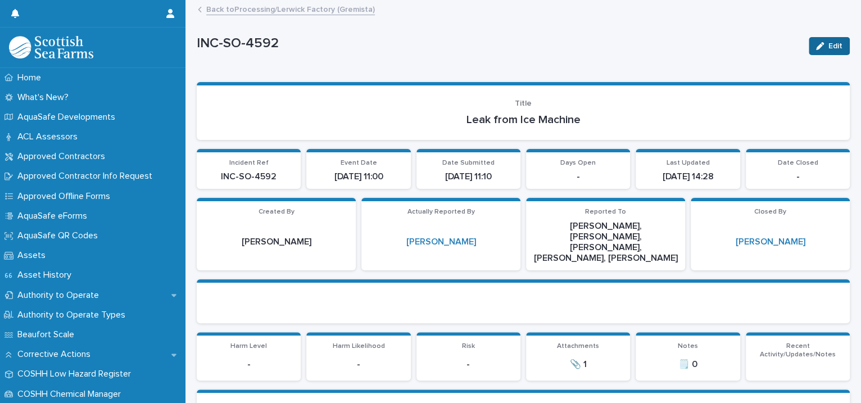
click at [828, 48] on span "Edit" at bounding box center [835, 46] width 14 height 8
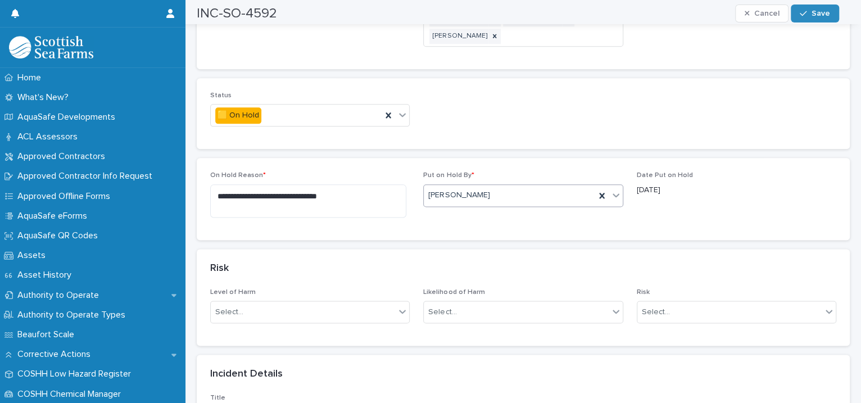
scroll to position [773, 0]
click at [402, 107] on icon at bounding box center [402, 112] width 11 height 11
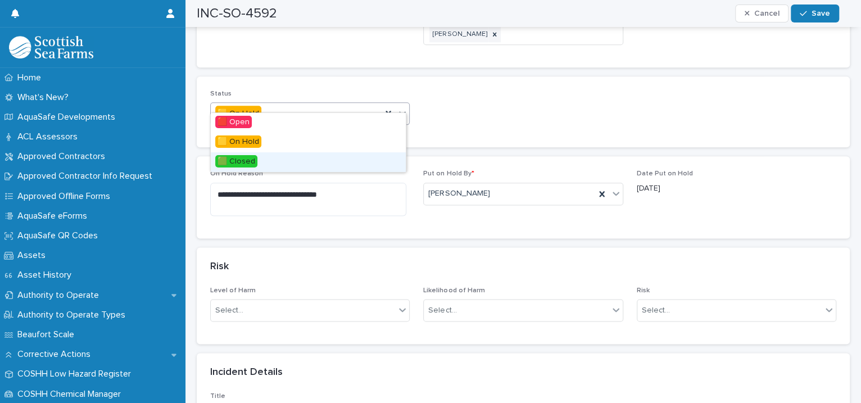
click at [335, 170] on div "🟩 Closed" at bounding box center [308, 162] width 195 height 20
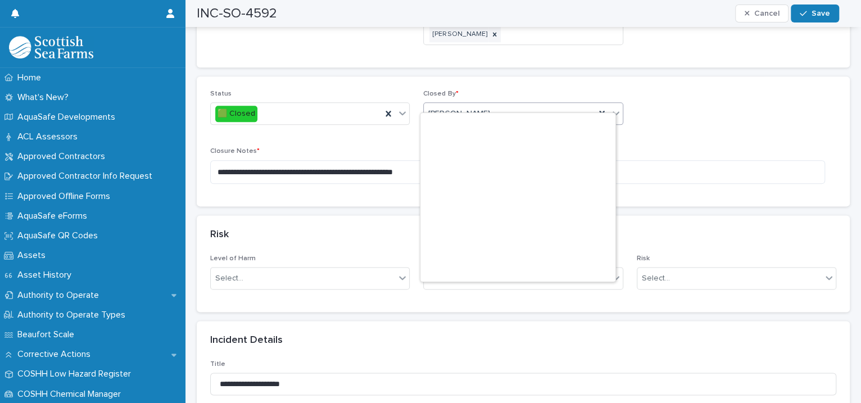
scroll to position [5447, 0]
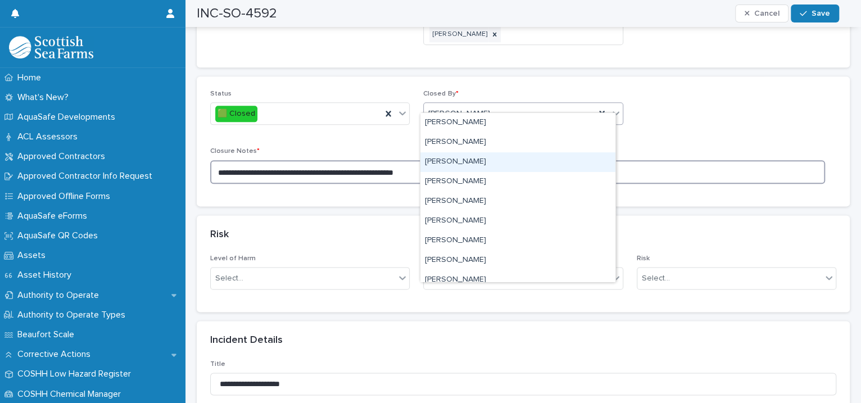
click at [639, 160] on textarea "**********" at bounding box center [517, 172] width 615 height 24
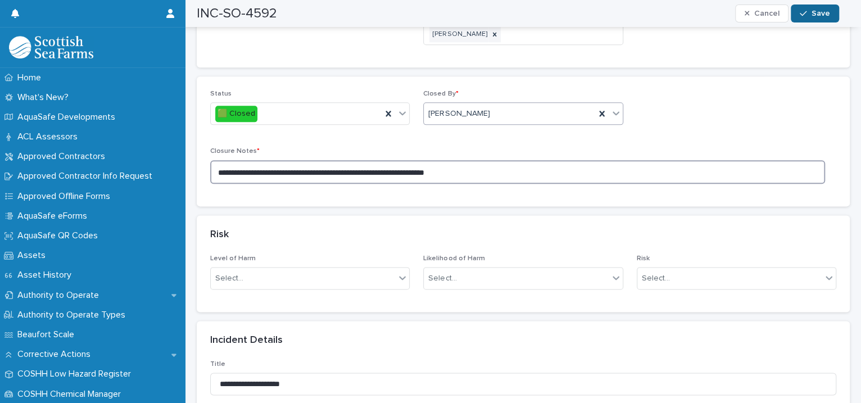
type textarea "**********"
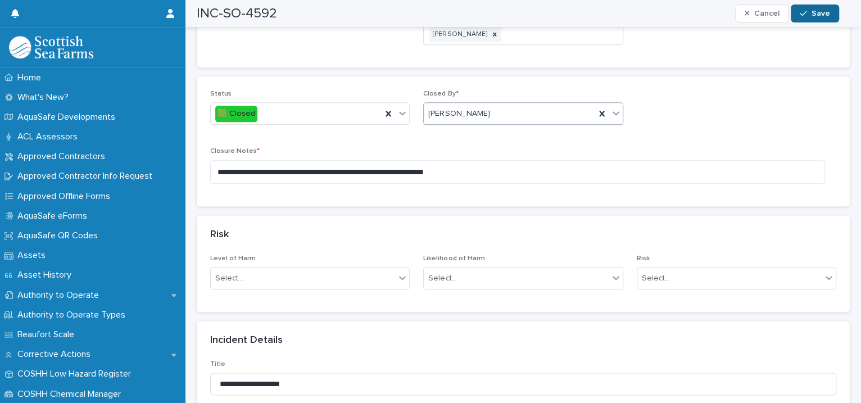
click at [799, 12] on button "Save" at bounding box center [815, 13] width 48 height 18
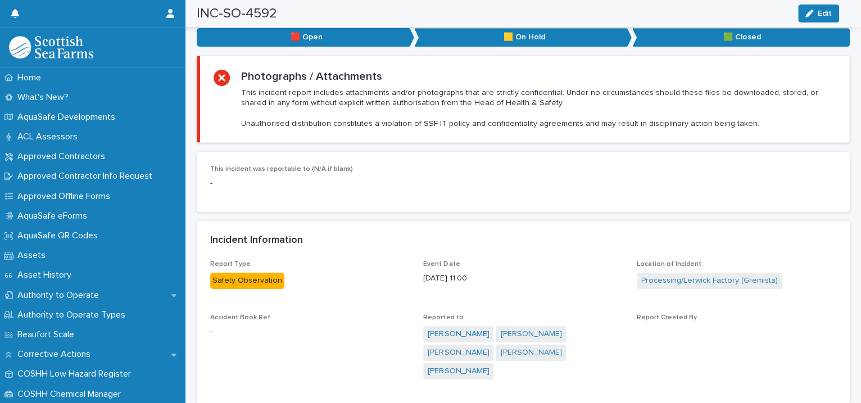
scroll to position [0, 0]
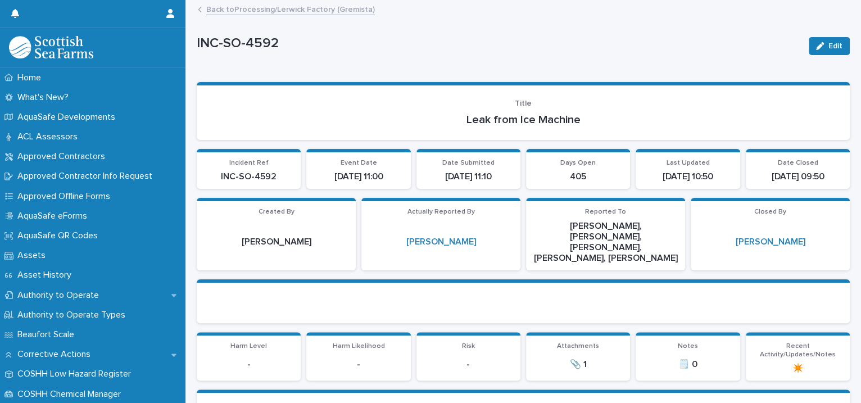
click at [302, 6] on link "Back to Processing/Lerwick Factory (Gremista)" at bounding box center [290, 8] width 169 height 13
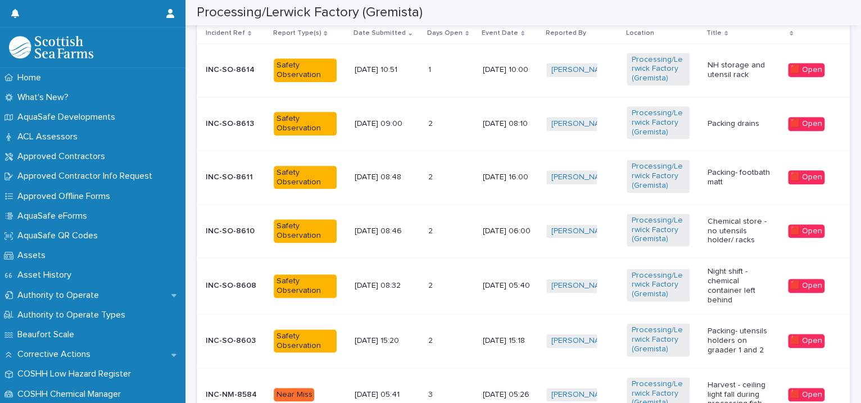
scroll to position [1030, 0]
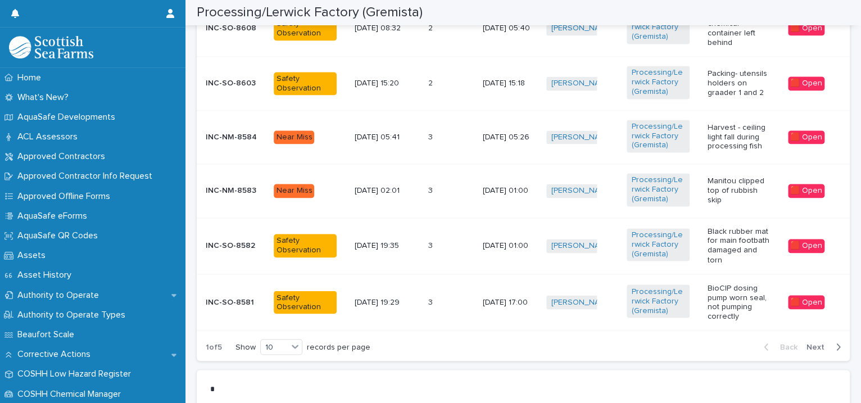
click at [811, 347] on span "Next" at bounding box center [818, 347] width 25 height 8
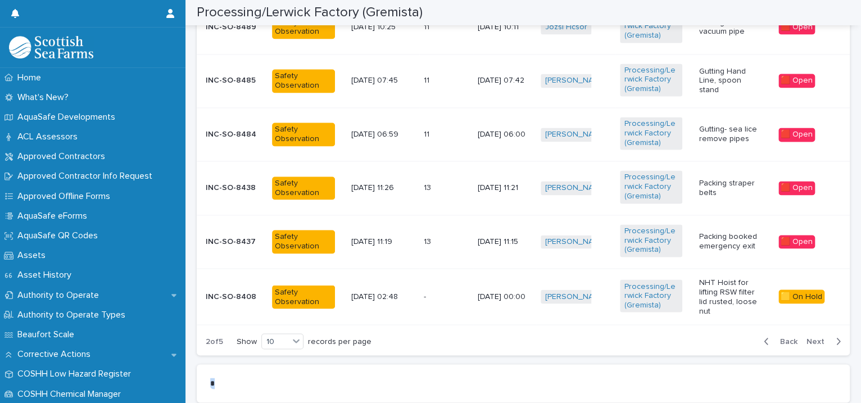
click at [811, 347] on div "Back Next" at bounding box center [802, 341] width 95 height 28
click at [807, 337] on span "Next" at bounding box center [818, 341] width 25 height 8
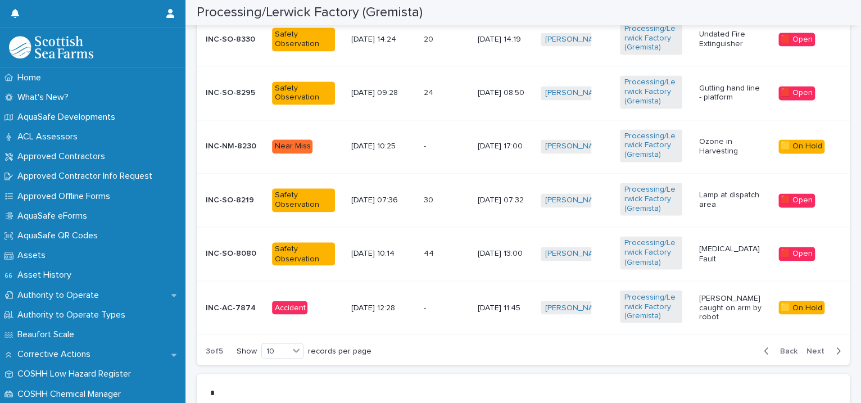
click at [807, 347] on span "Next" at bounding box center [818, 351] width 25 height 8
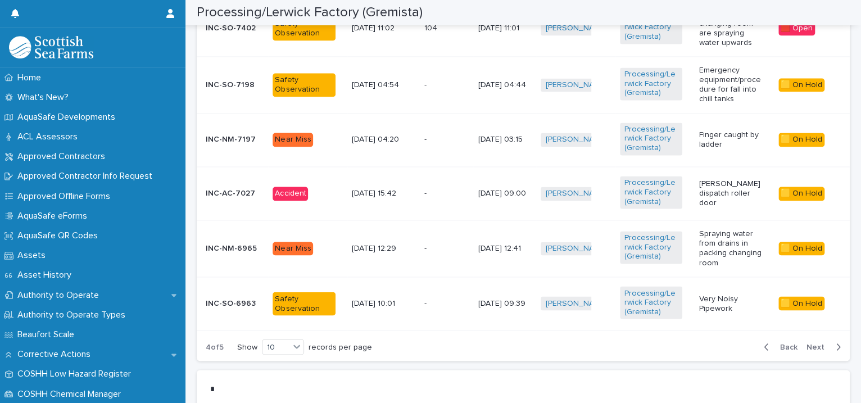
click at [806, 343] on span "Next" at bounding box center [818, 347] width 25 height 8
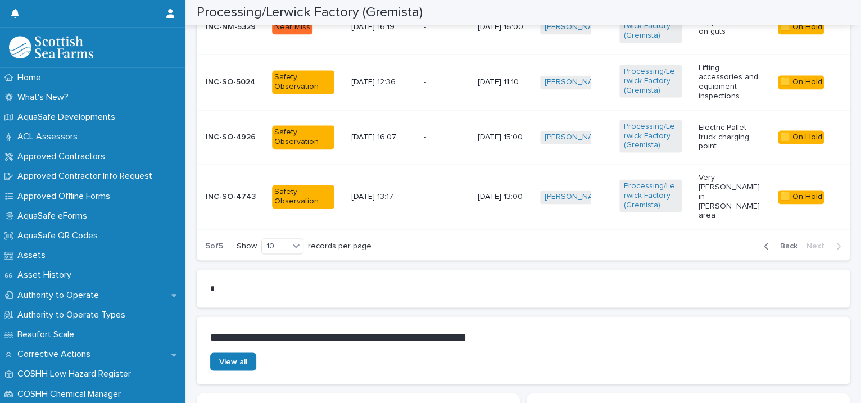
click at [523, 148] on td "[DATE] 15:00" at bounding box center [504, 136] width 62 height 53
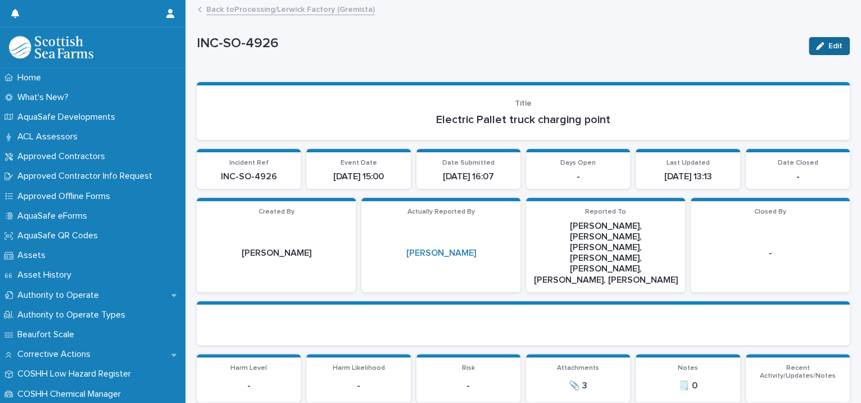
click at [828, 45] on span "Edit" at bounding box center [835, 46] width 14 height 8
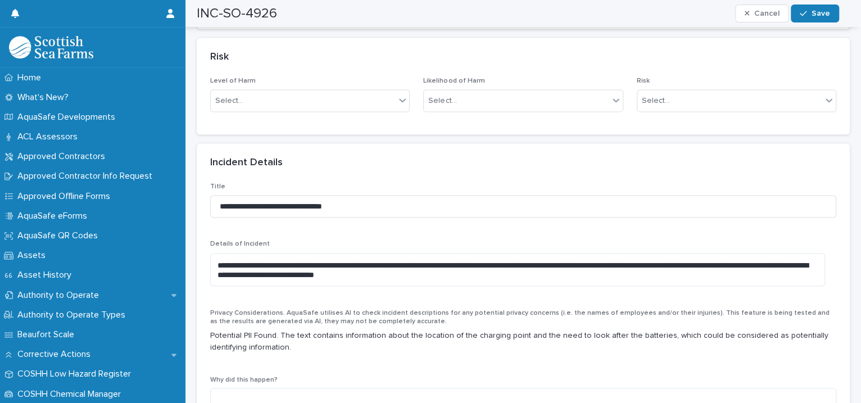
scroll to position [773, 0]
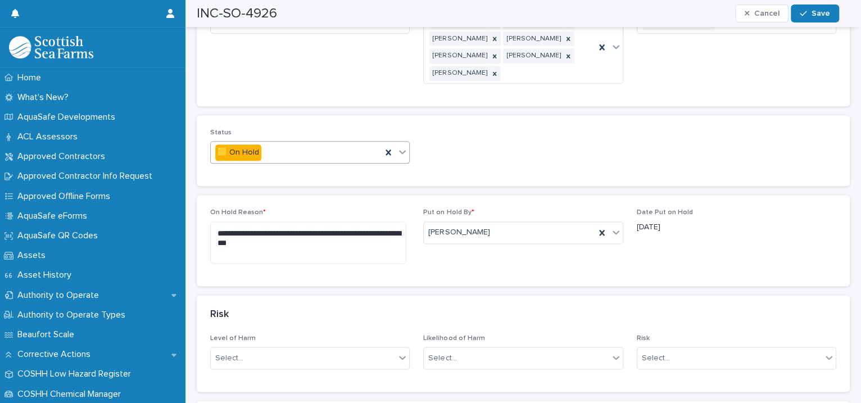
click at [402, 151] on icon at bounding box center [402, 153] width 7 height 4
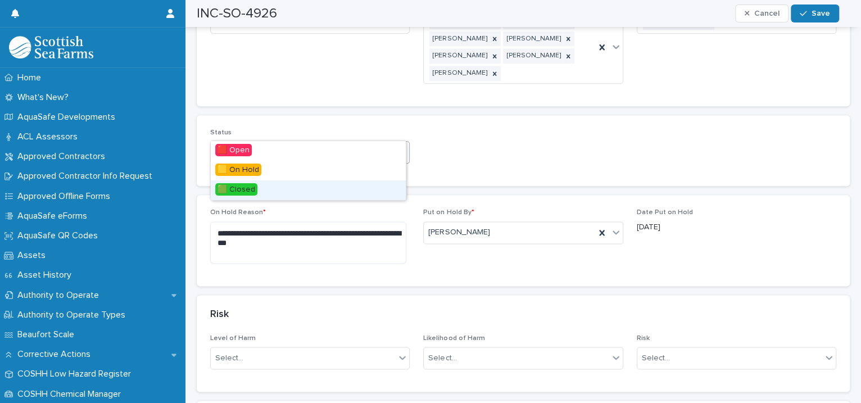
click at [385, 182] on div "🟩 Closed" at bounding box center [308, 190] width 195 height 20
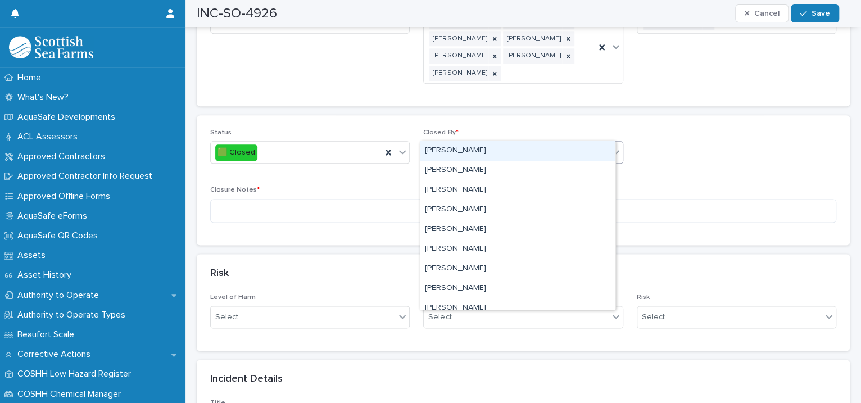
click at [448, 147] on div "Select..." at bounding box center [442, 153] width 28 height 12
type input "****"
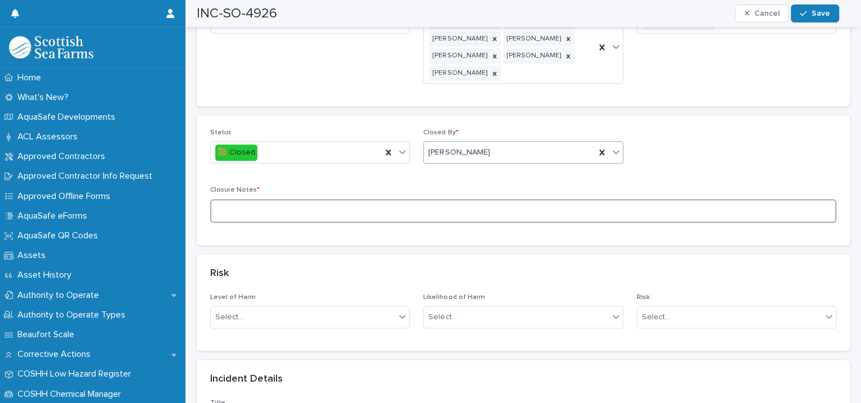
click at [240, 199] on textarea at bounding box center [523, 211] width 626 height 24
type textarea "**********"
click at [807, 16] on div "button" at bounding box center [805, 14] width 11 height 8
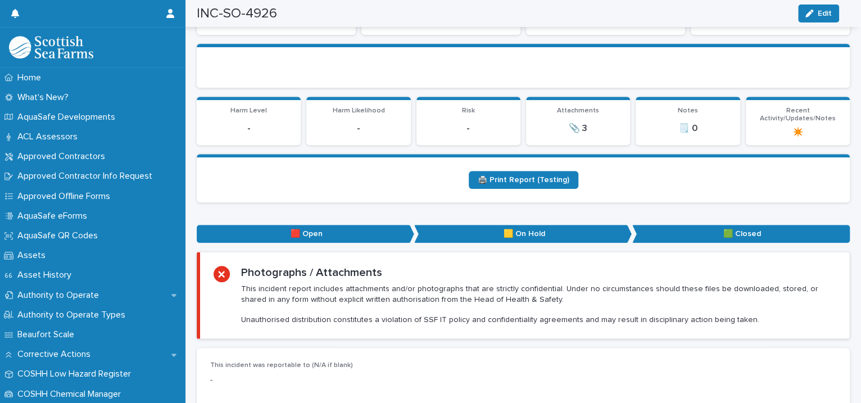
scroll to position [0, 0]
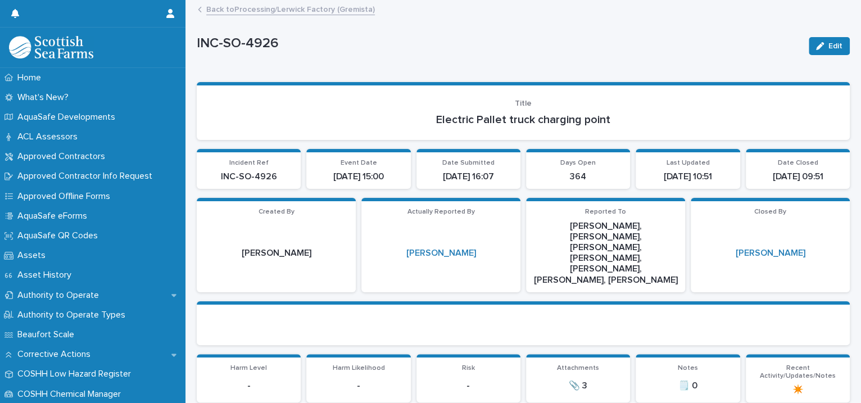
click at [318, 11] on link "Back to Processing/Lerwick Factory (Gremista)" at bounding box center [290, 8] width 169 height 13
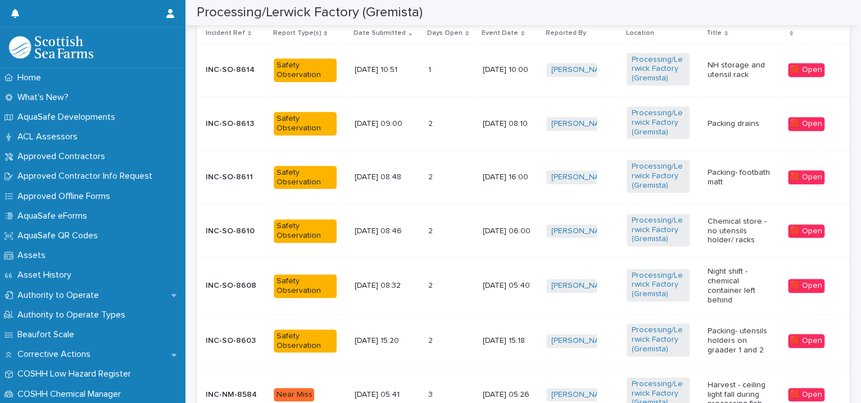
scroll to position [1030, 0]
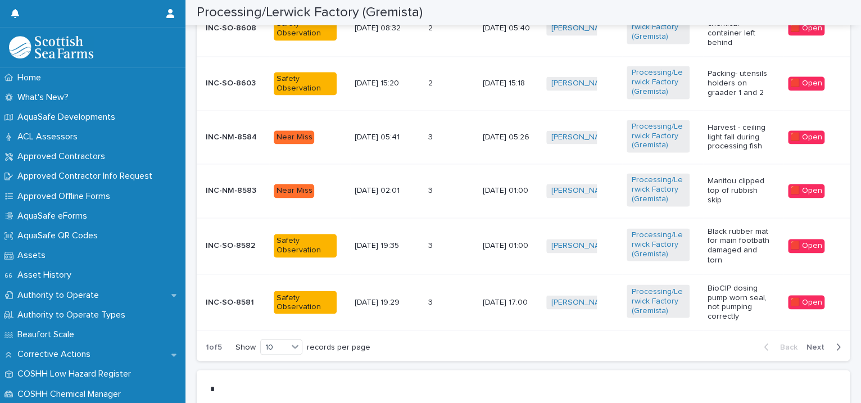
click at [811, 344] on span "Next" at bounding box center [818, 347] width 25 height 8
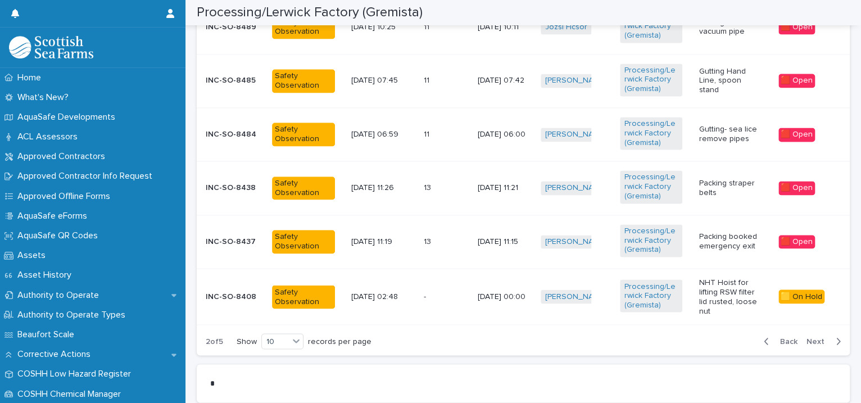
click at [810, 343] on button "Next" at bounding box center [826, 341] width 48 height 10
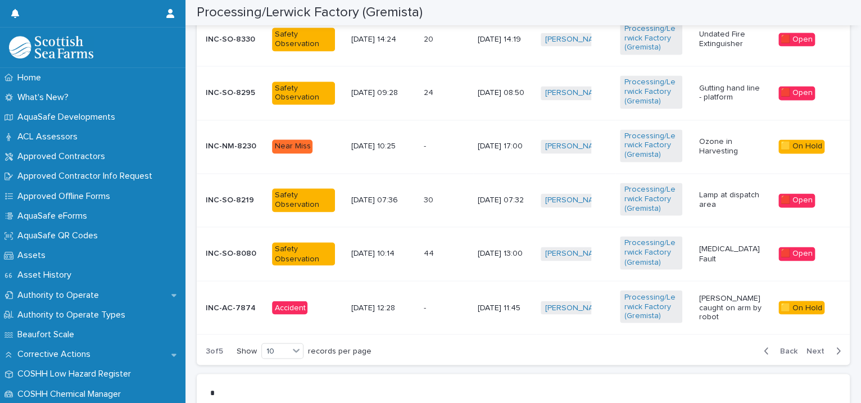
click at [806, 337] on div "Back Next" at bounding box center [802, 351] width 95 height 28
click at [805, 337] on div "Back Next" at bounding box center [802, 351] width 95 height 28
click at [806, 347] on span "Next" at bounding box center [818, 351] width 25 height 8
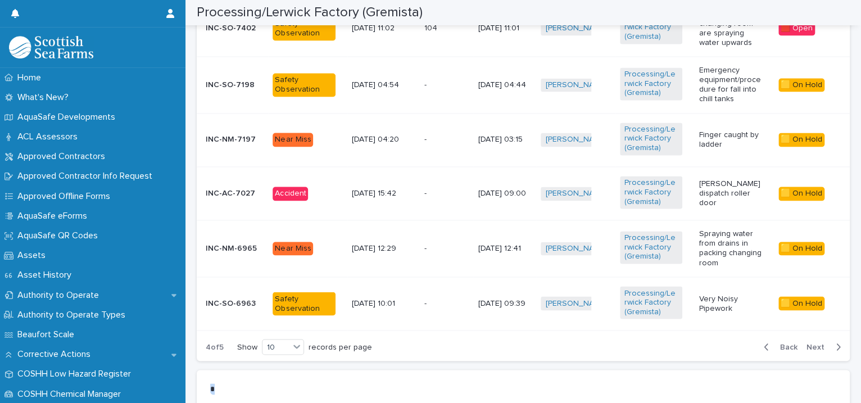
click at [804, 334] on div "Back Next" at bounding box center [802, 347] width 95 height 28
click at [685, 144] on td "Processing/Lerwick Factory (Gremista)" at bounding box center [654, 139] width 79 height 53
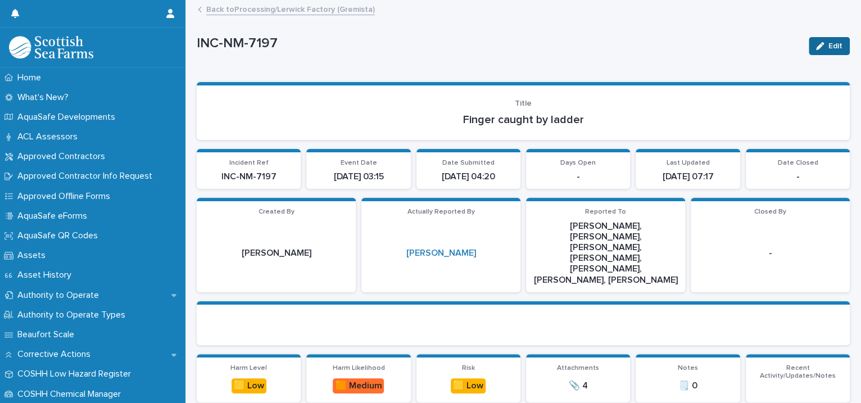
click at [816, 41] on button "Edit" at bounding box center [829, 46] width 41 height 18
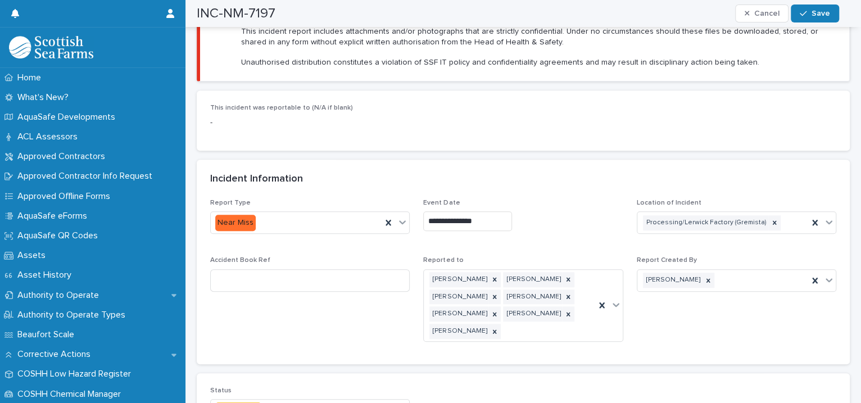
scroll to position [773, 0]
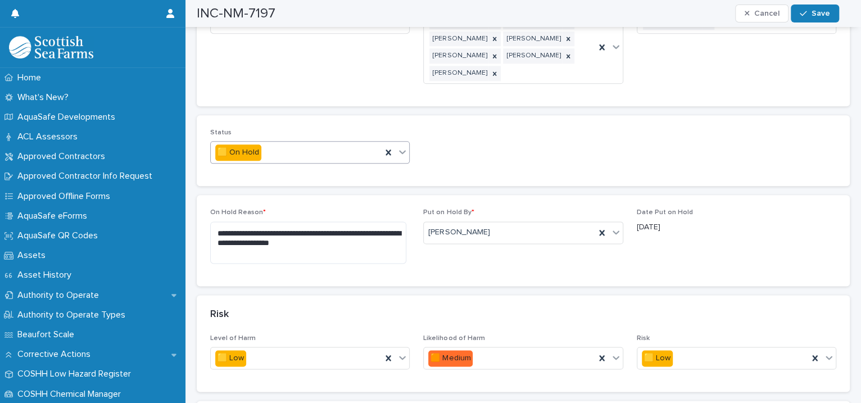
click at [402, 146] on icon at bounding box center [402, 151] width 11 height 11
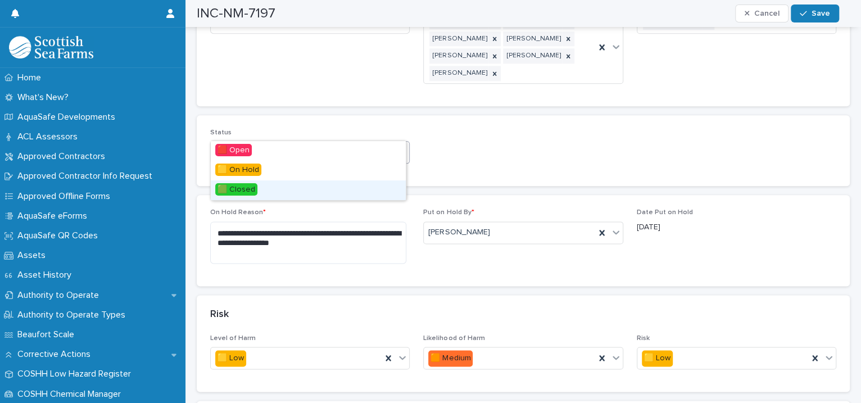
click at [384, 186] on div "🟩 Closed" at bounding box center [308, 190] width 195 height 20
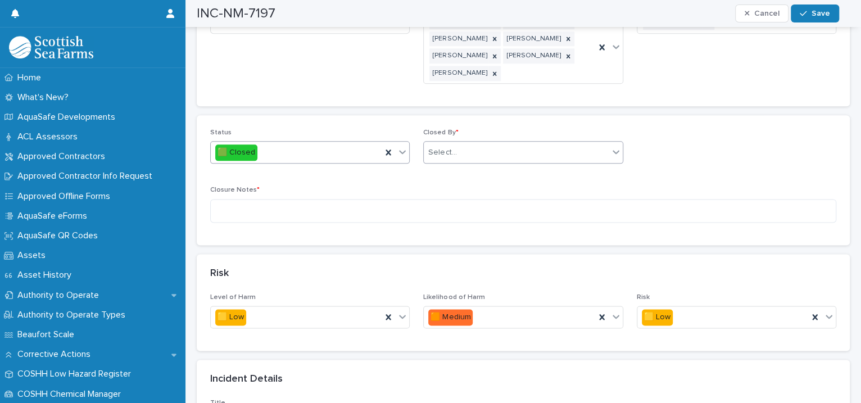
click at [457, 148] on input "text" at bounding box center [457, 153] width 1 height 10
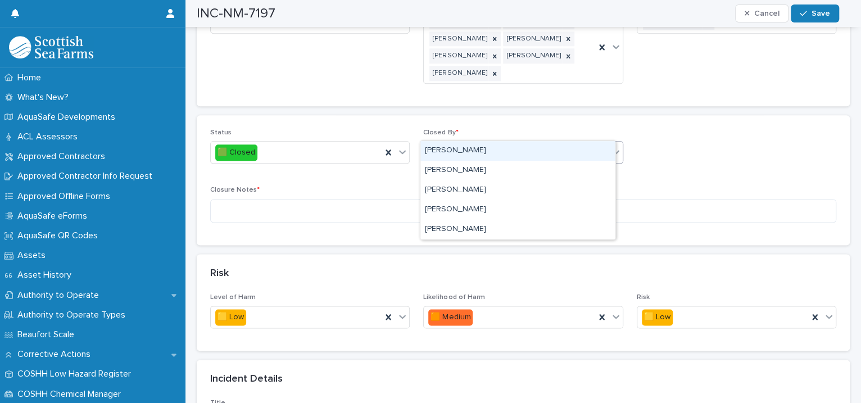
type input "****"
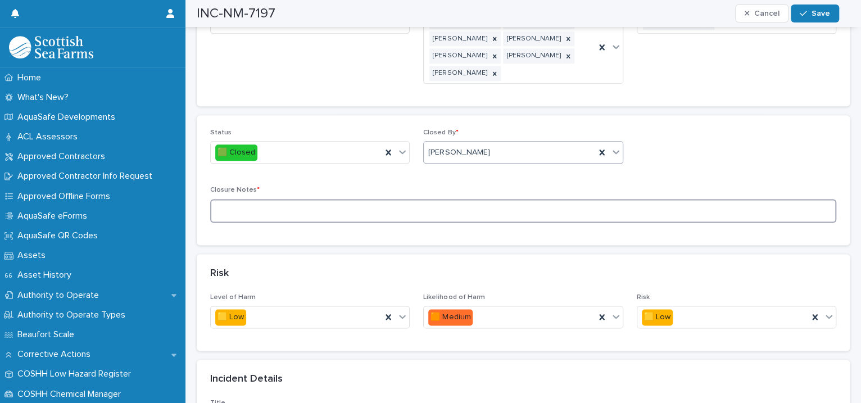
click at [403, 199] on textarea at bounding box center [523, 211] width 626 height 24
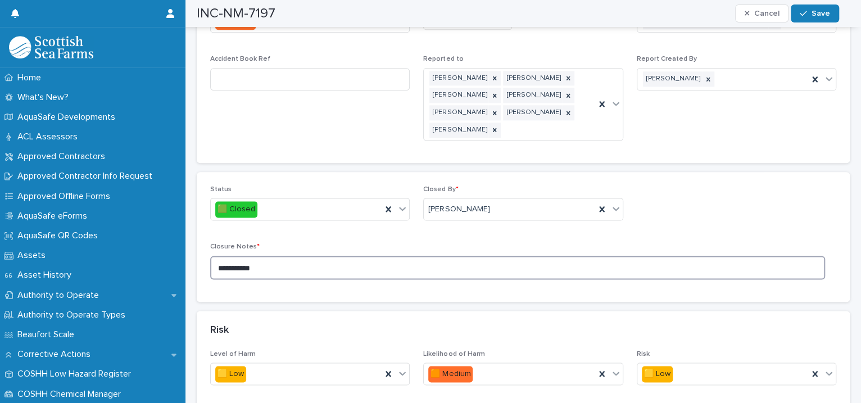
click at [232, 256] on textarea "**********" at bounding box center [517, 268] width 615 height 24
type textarea "**********"
click at [805, 11] on icon "button" at bounding box center [803, 14] width 7 height 8
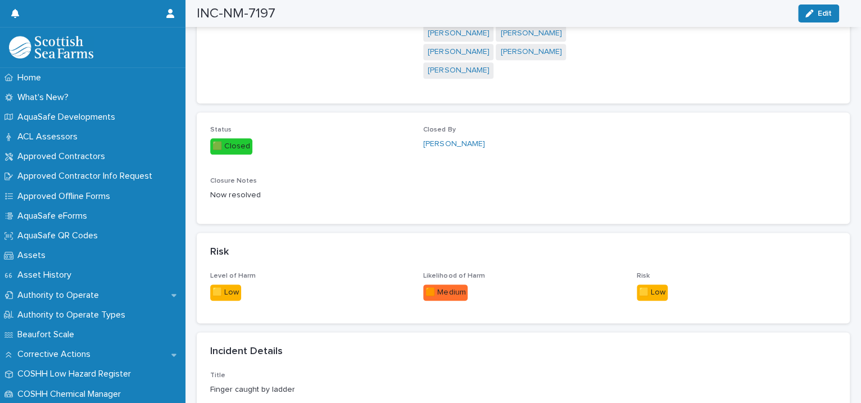
scroll to position [0, 0]
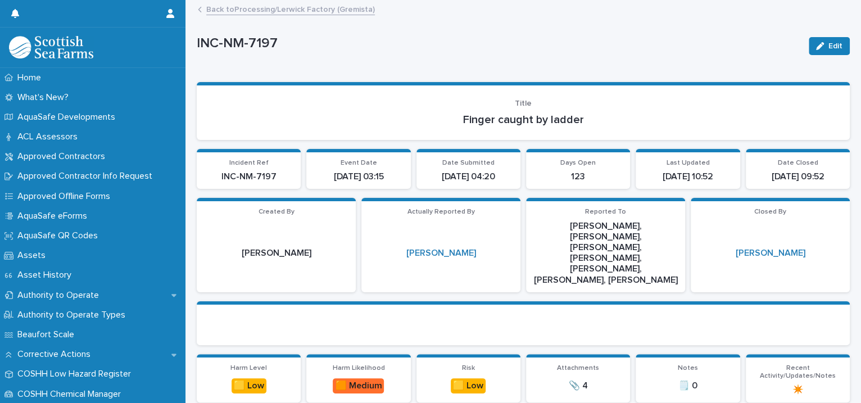
click at [302, 11] on link "Back to Processing/Lerwick Factory (Gremista)" at bounding box center [290, 8] width 169 height 13
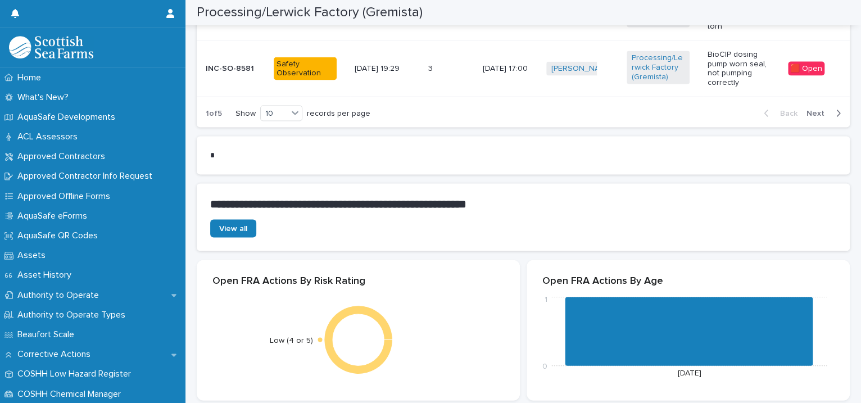
scroll to position [1030, 0]
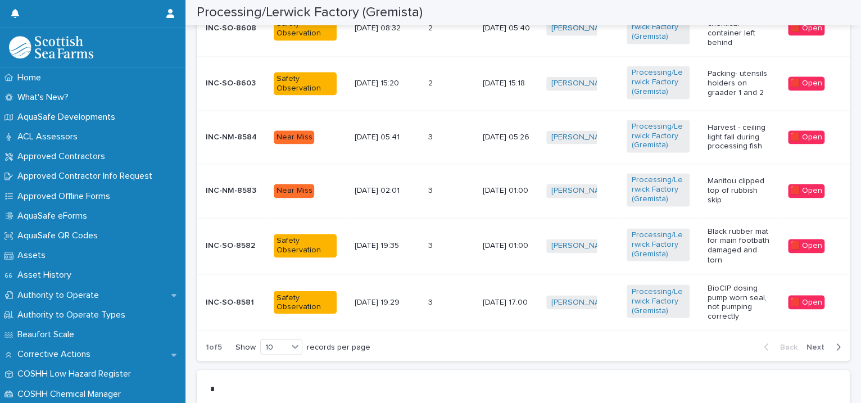
click at [808, 343] on span "Next" at bounding box center [818, 347] width 25 height 8
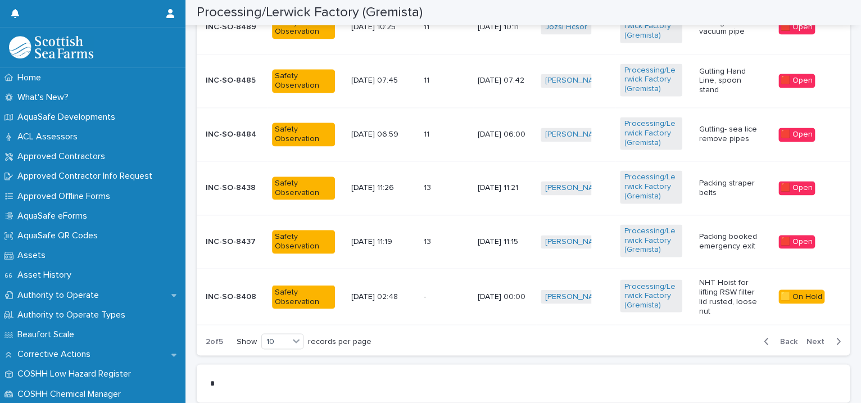
click at [805, 330] on div "Back Next" at bounding box center [802, 341] width 95 height 28
click at [806, 337] on span "Next" at bounding box center [818, 341] width 25 height 8
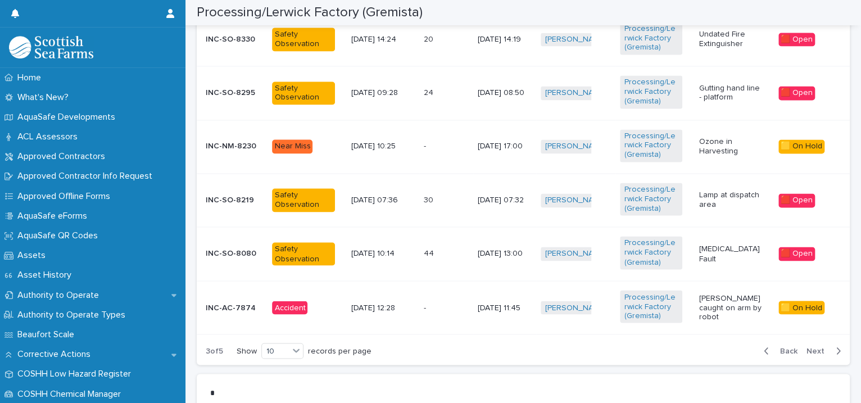
click at [806, 347] on span "Next" at bounding box center [818, 351] width 25 height 8
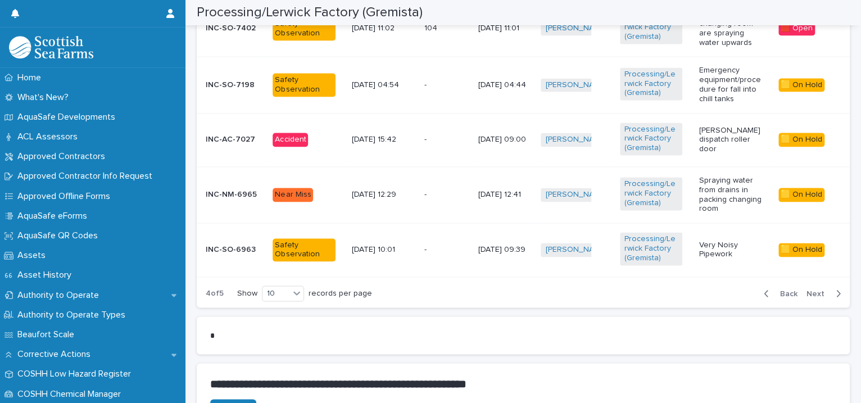
click at [806, 289] on span "Next" at bounding box center [818, 293] width 25 height 8
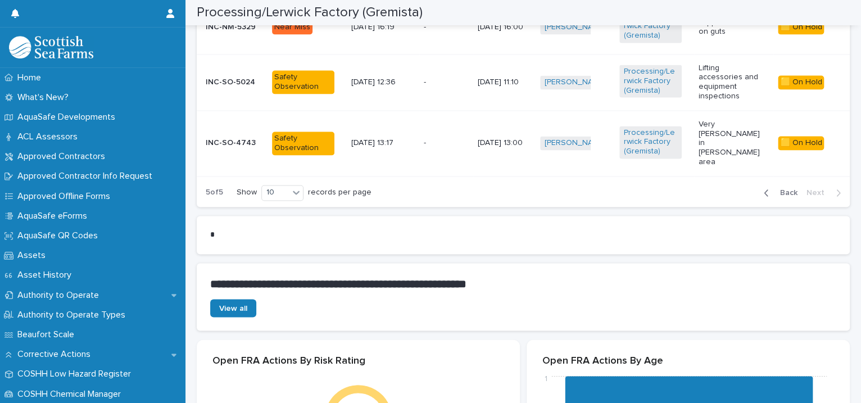
scroll to position [773, 0]
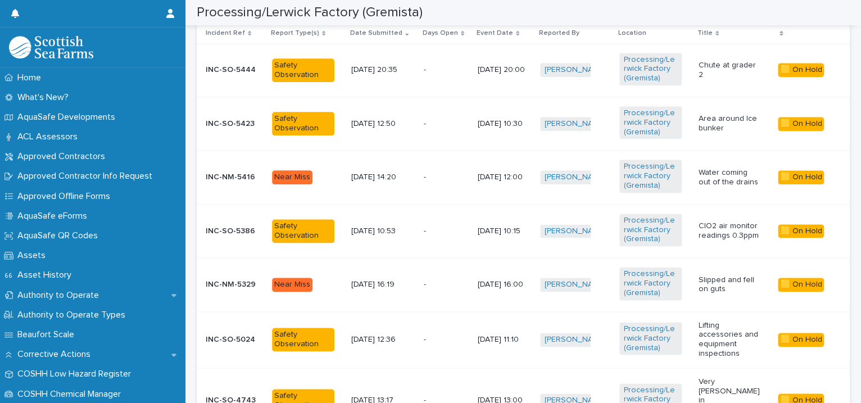
click at [698, 132] on div "Area around Ice bunker" at bounding box center [733, 124] width 70 height 28
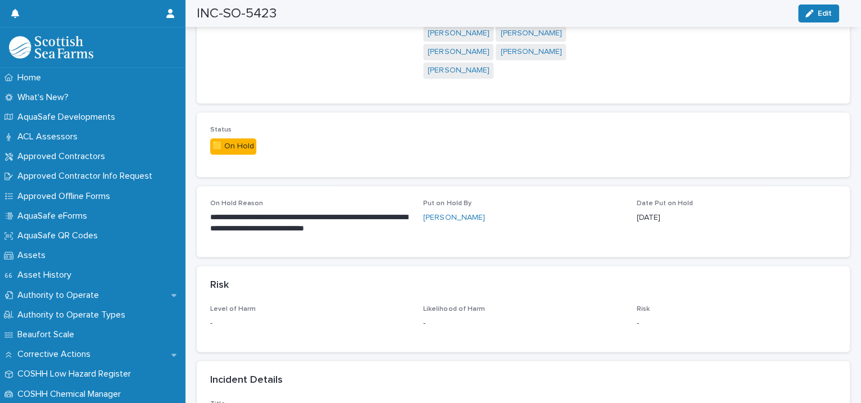
scroll to position [515, 0]
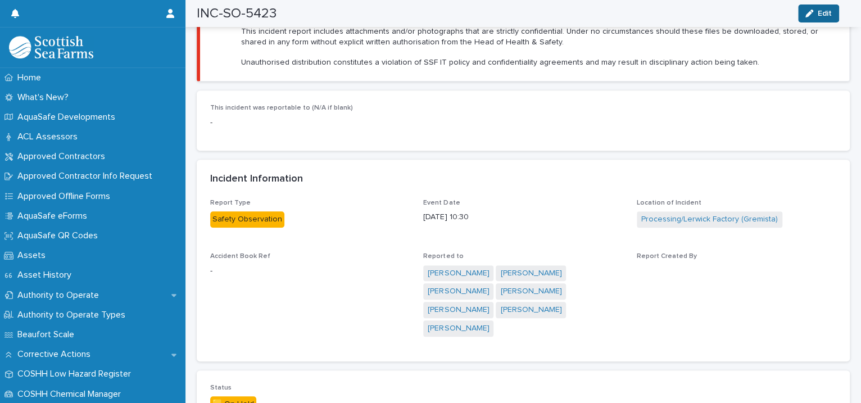
click at [825, 18] on button "Edit" at bounding box center [818, 13] width 41 height 18
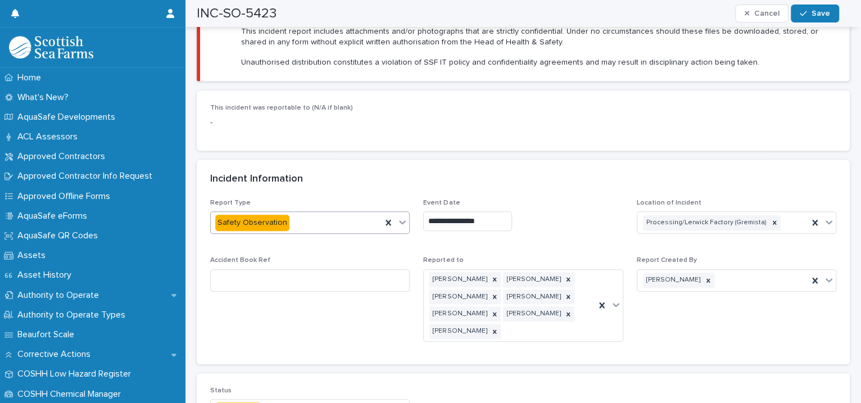
scroll to position [773, 0]
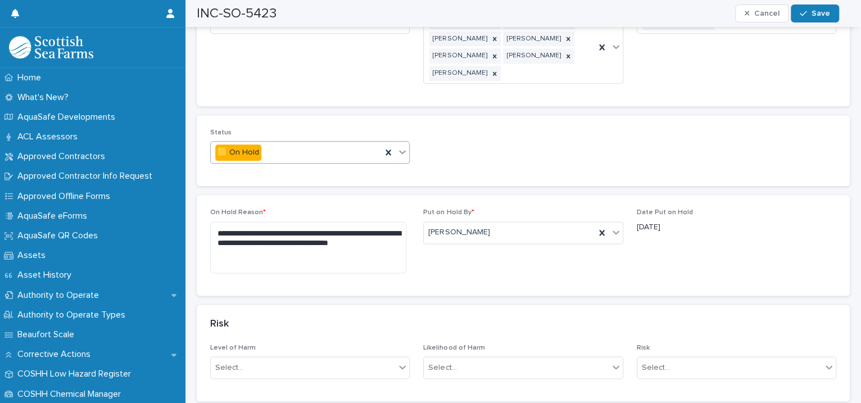
click at [397, 146] on icon at bounding box center [402, 151] width 11 height 11
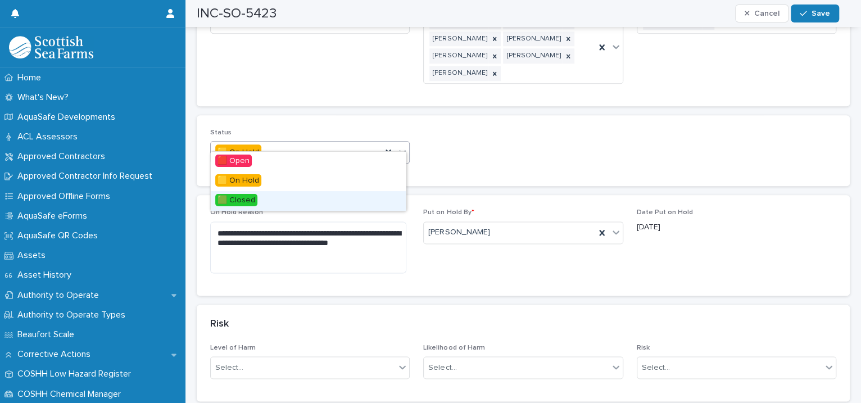
click at [368, 199] on div "🟩 Closed" at bounding box center [308, 201] width 195 height 20
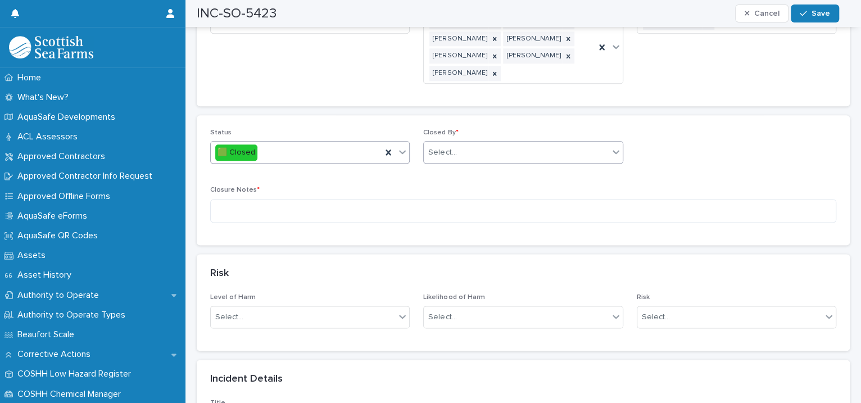
click at [464, 143] on div "Select..." at bounding box center [516, 152] width 184 height 19
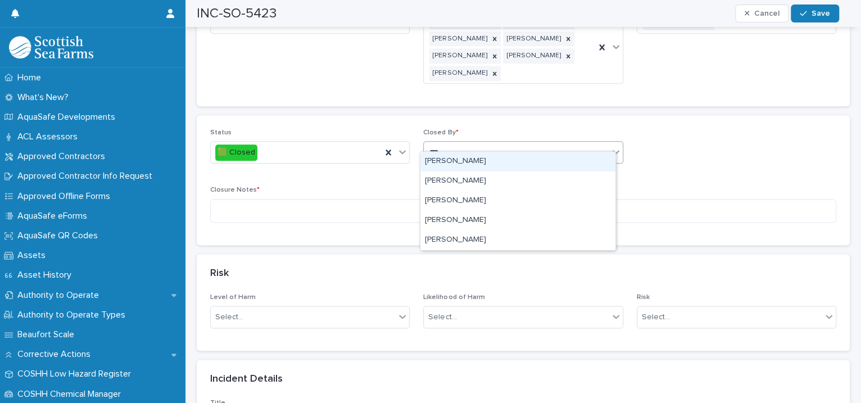
type input "****"
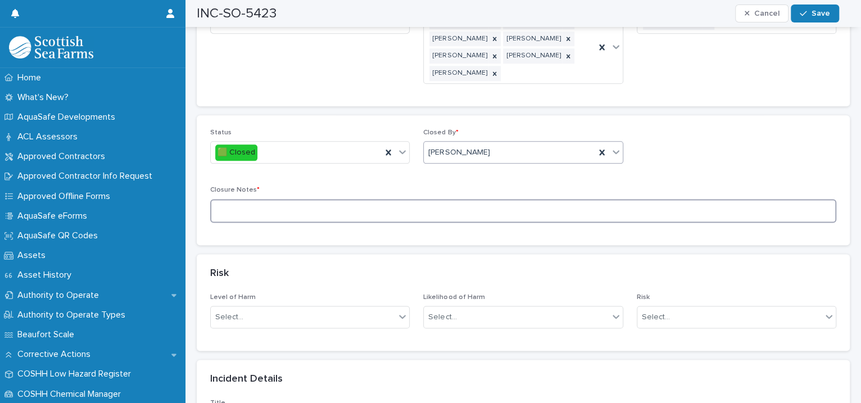
click at [349, 199] on textarea at bounding box center [523, 211] width 626 height 24
type textarea "**********"
click at [824, 17] on span "Save" at bounding box center [820, 14] width 19 height 8
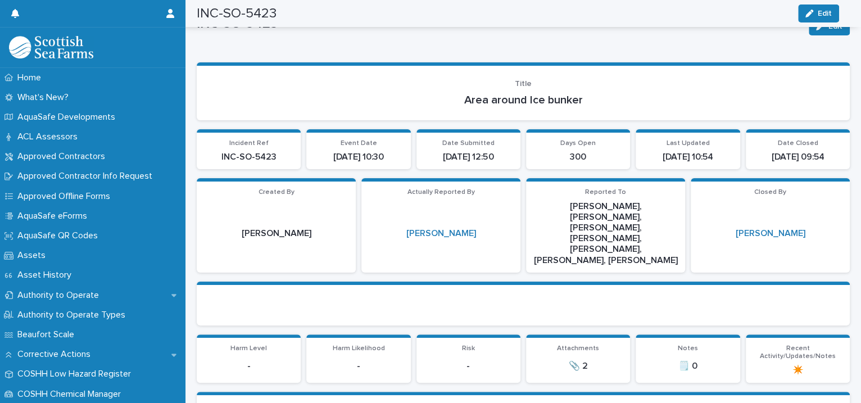
scroll to position [0, 0]
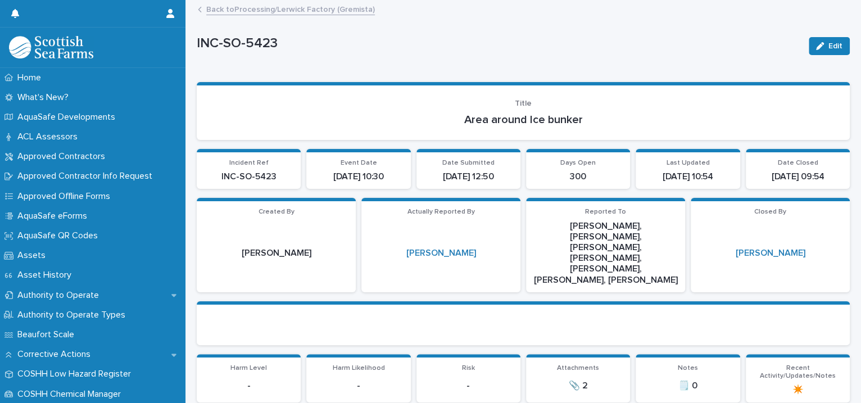
click at [350, 12] on link "Back to Processing/Lerwick Factory (Gremista)" at bounding box center [290, 8] width 169 height 13
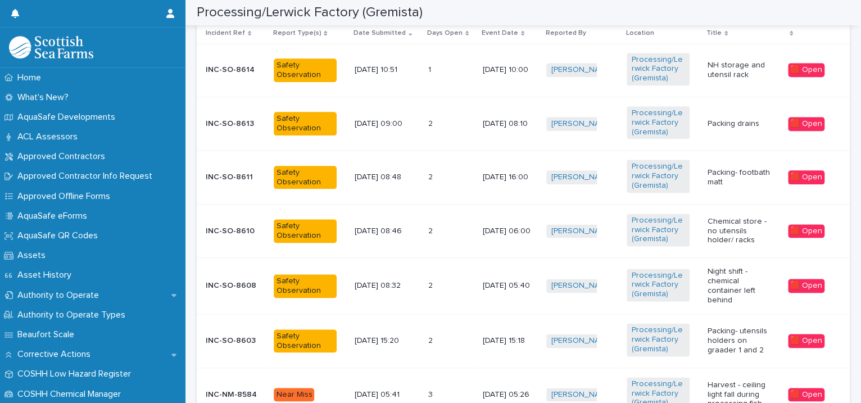
scroll to position [1030, 0]
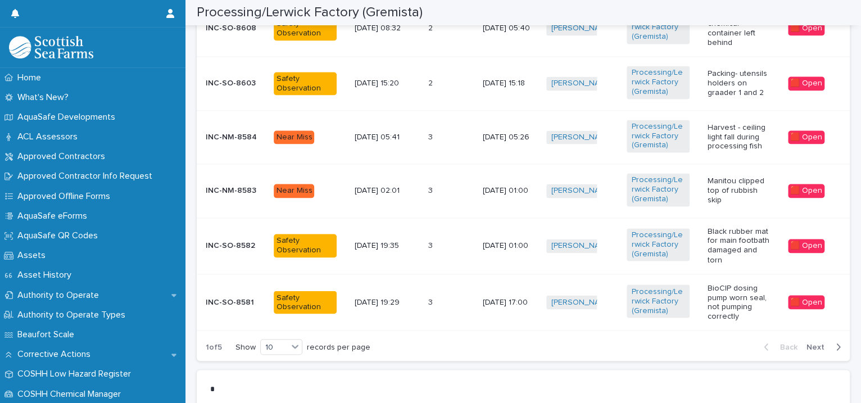
click at [806, 343] on span "Next" at bounding box center [818, 347] width 25 height 8
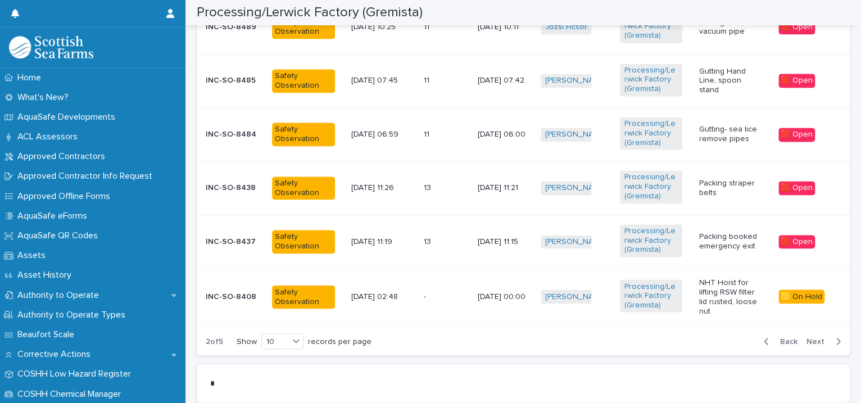
click at [806, 343] on span "Next" at bounding box center [818, 341] width 25 height 8
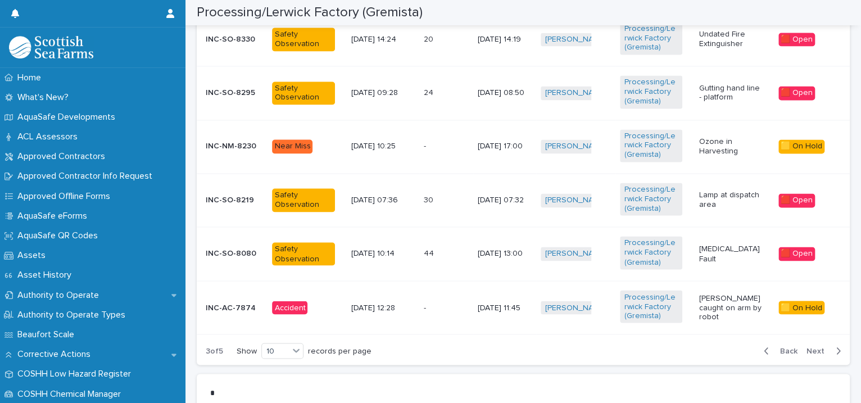
click at [804, 342] on div "Back Next" at bounding box center [802, 351] width 95 height 28
click at [609, 280] on td "[PERSON_NAME] + 0" at bounding box center [575, 306] width 79 height 53
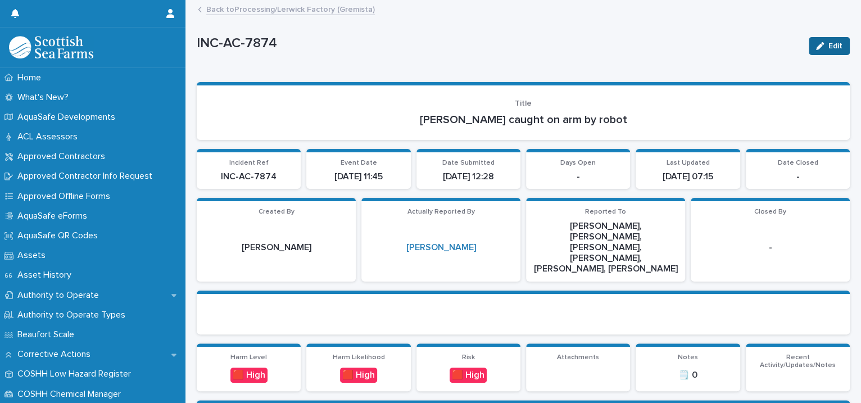
click at [818, 48] on button "Edit" at bounding box center [829, 46] width 41 height 18
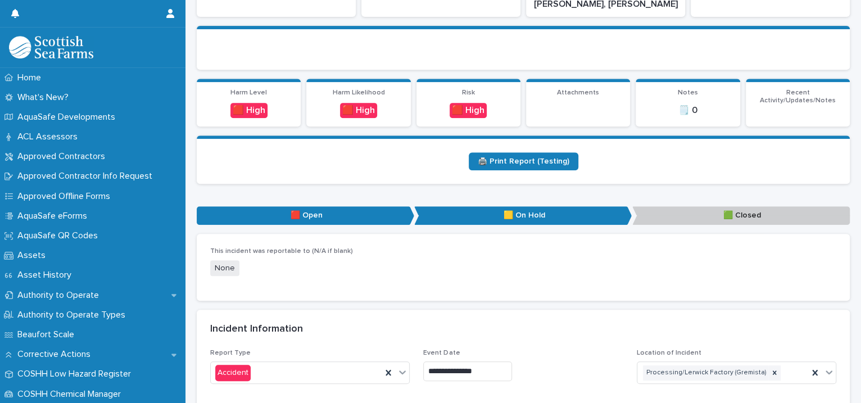
scroll to position [515, 0]
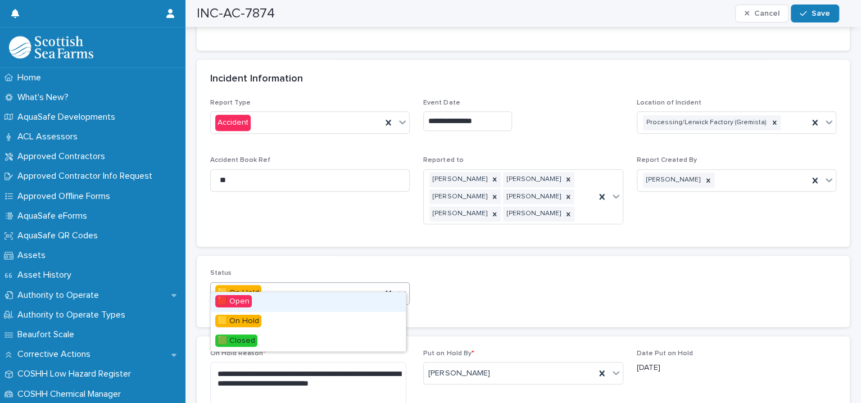
click at [397, 287] on icon at bounding box center [402, 292] width 11 height 11
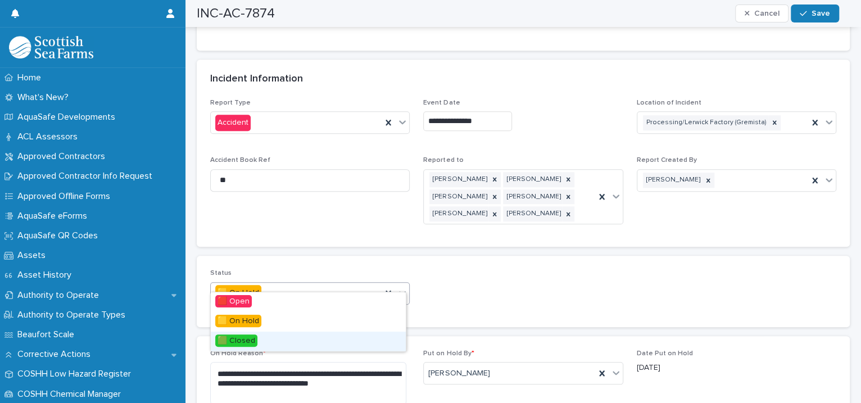
click at [343, 339] on div "🟩 Closed" at bounding box center [308, 342] width 195 height 20
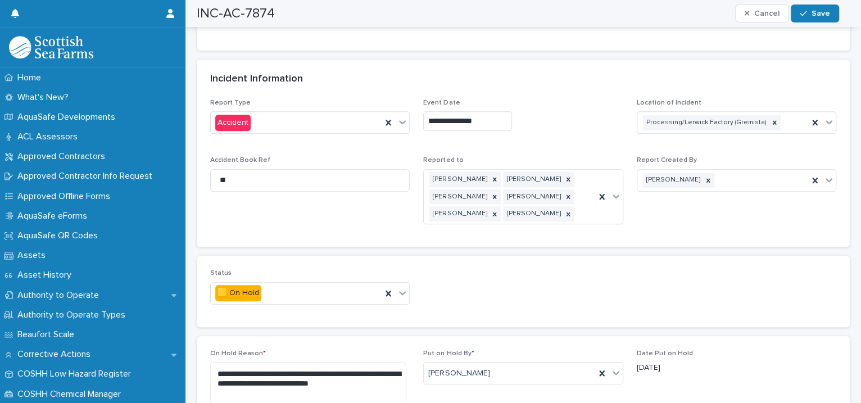
click at [343, 349] on p "On Hold Reason *" at bounding box center [309, 353] width 199 height 8
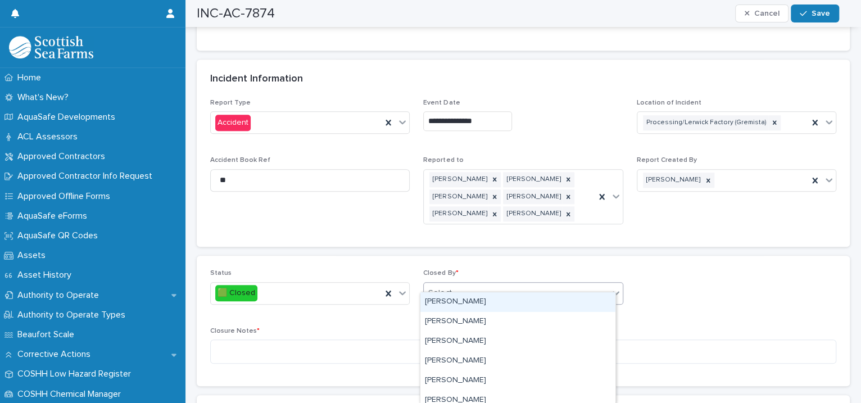
click at [464, 284] on div "Select..." at bounding box center [516, 293] width 184 height 19
type input "****"
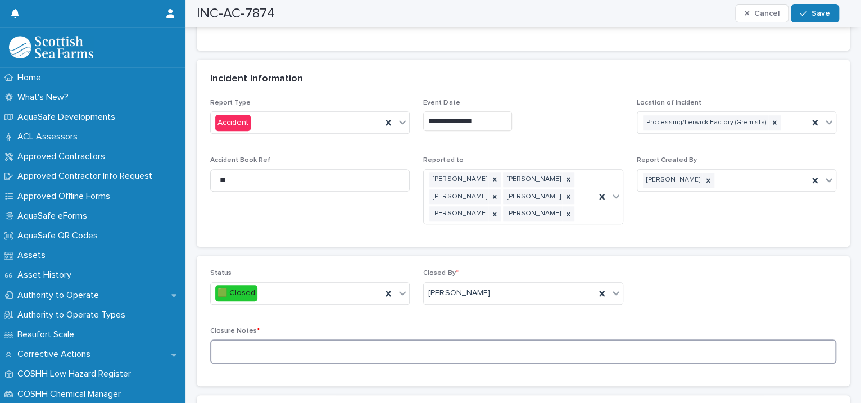
click at [342, 346] on textarea at bounding box center [523, 351] width 626 height 24
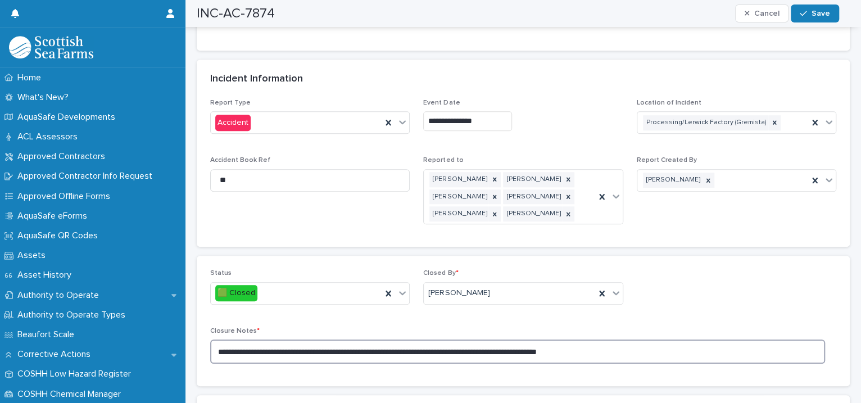
click at [613, 339] on textarea "**********" at bounding box center [517, 351] width 615 height 24
click at [626, 342] on textarea "**********" at bounding box center [517, 351] width 615 height 24
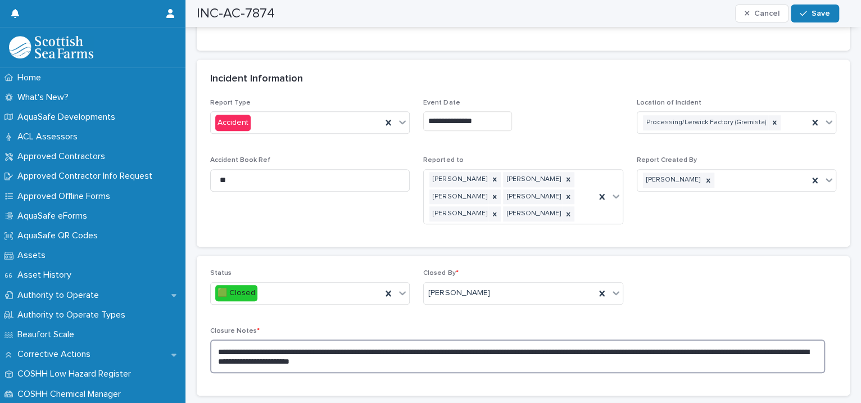
click at [364, 349] on textarea "**********" at bounding box center [517, 356] width 615 height 34
click at [437, 350] on textarea "**********" at bounding box center [517, 356] width 615 height 34
type textarea "**********"
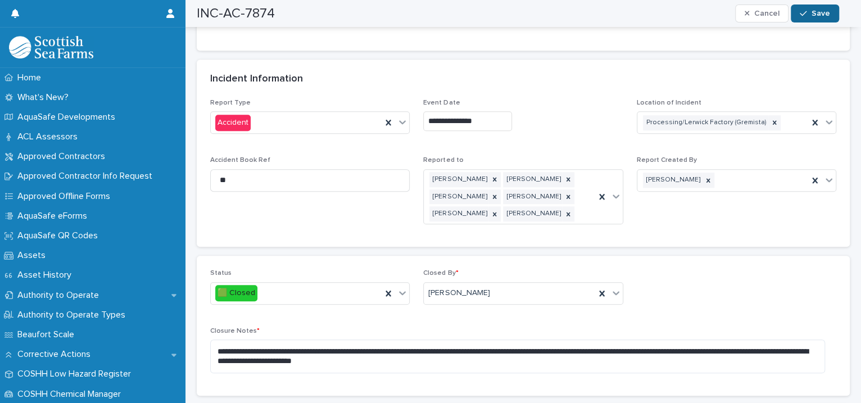
click at [820, 13] on span "Save" at bounding box center [820, 14] width 19 height 8
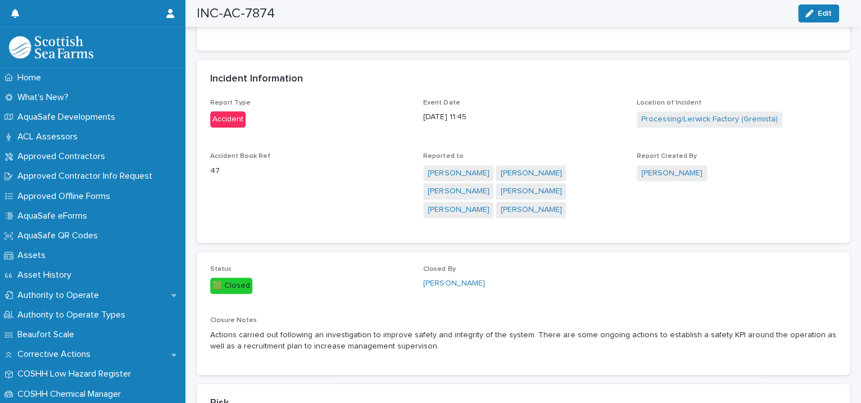
drag, startPoint x: 587, startPoint y: 96, endPoint x: 553, endPoint y: 346, distance: 251.7
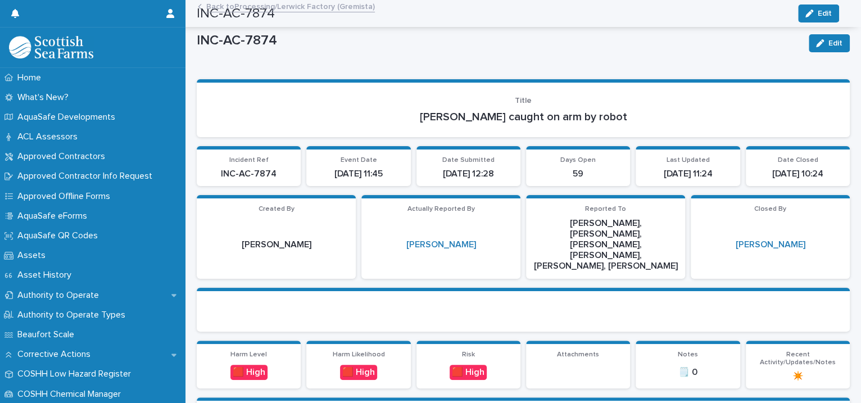
scroll to position [0, 0]
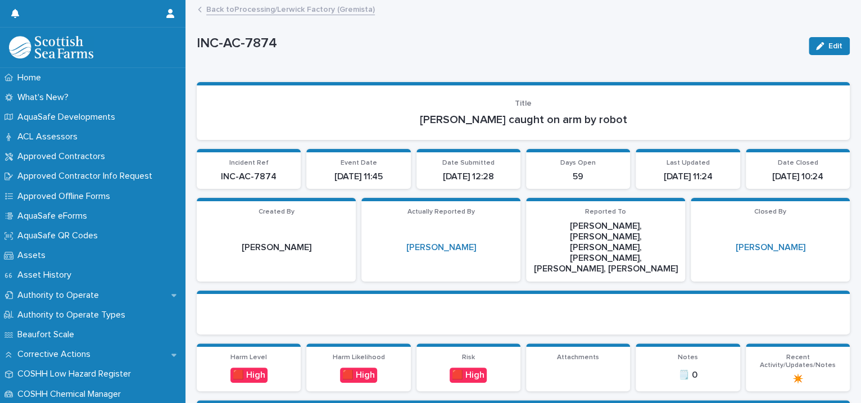
click at [271, 11] on link "Back to Processing/Lerwick Factory (Gremista)" at bounding box center [290, 8] width 169 height 13
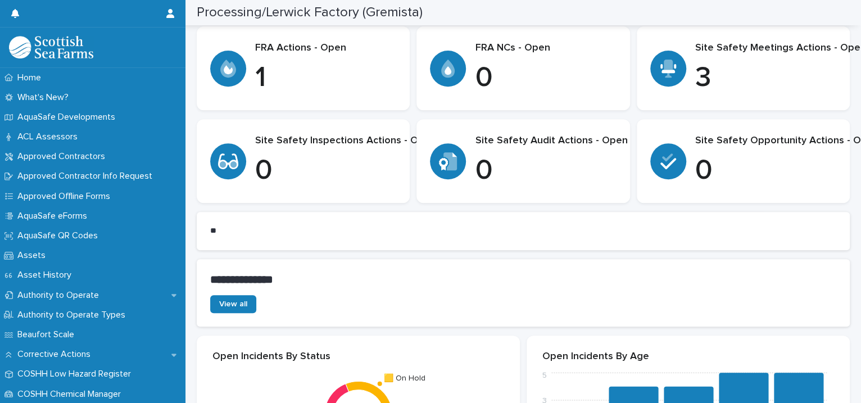
scroll to position [515, 0]
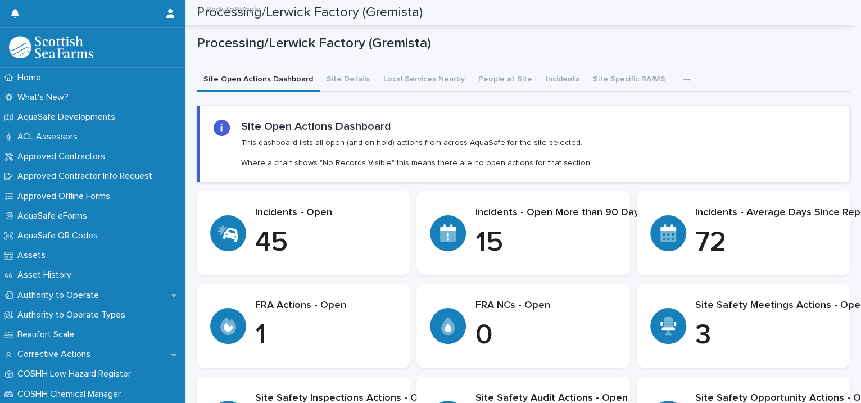
scroll to position [515, 0]
